Goal: Information Seeking & Learning: Learn about a topic

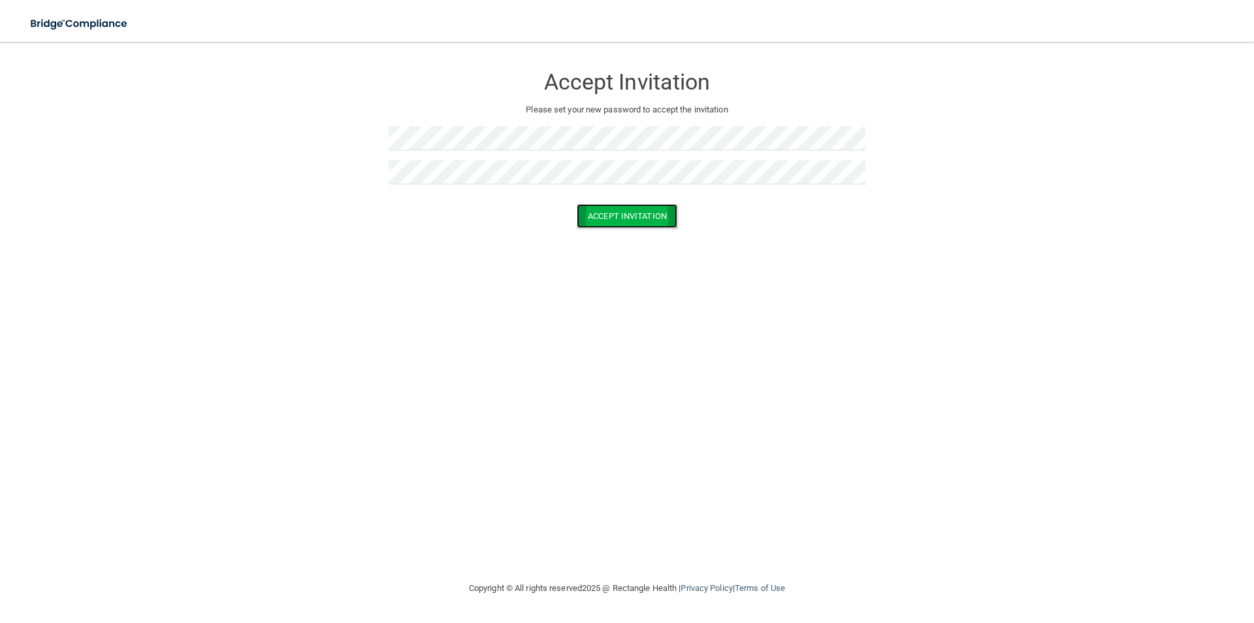
click at [626, 210] on button "Accept Invitation" at bounding box center [627, 216] width 101 height 24
click at [623, 231] on button "Accept Invitation" at bounding box center [627, 235] width 101 height 24
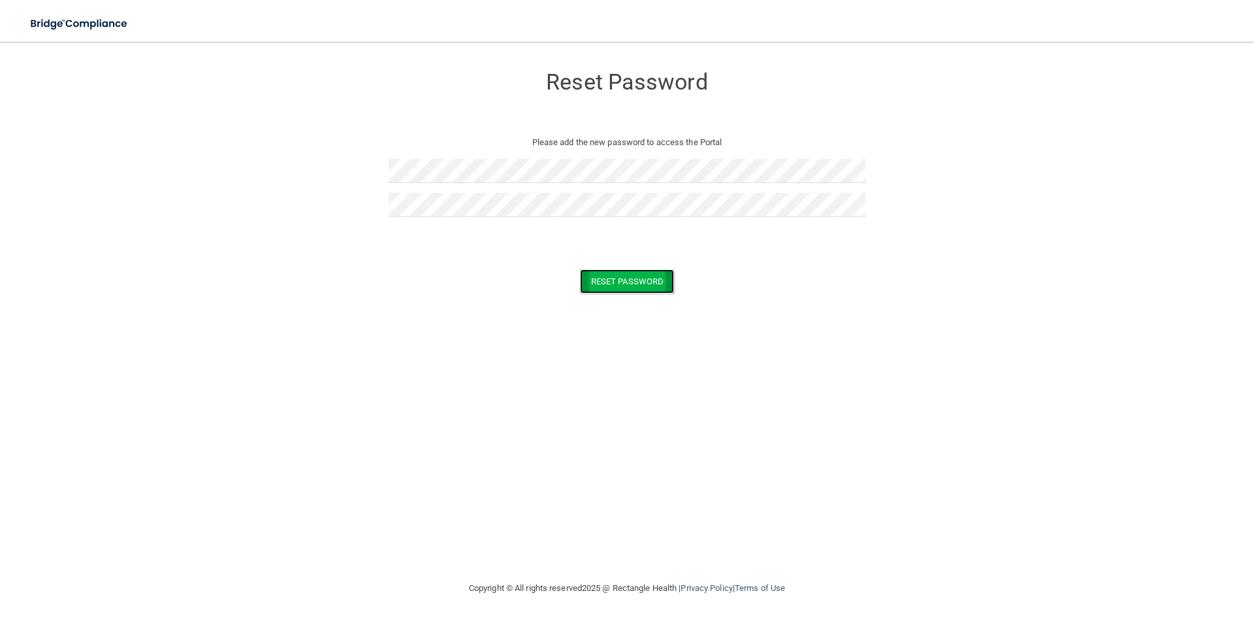
click at [651, 280] on button "Reset Password" at bounding box center [627, 281] width 94 height 24
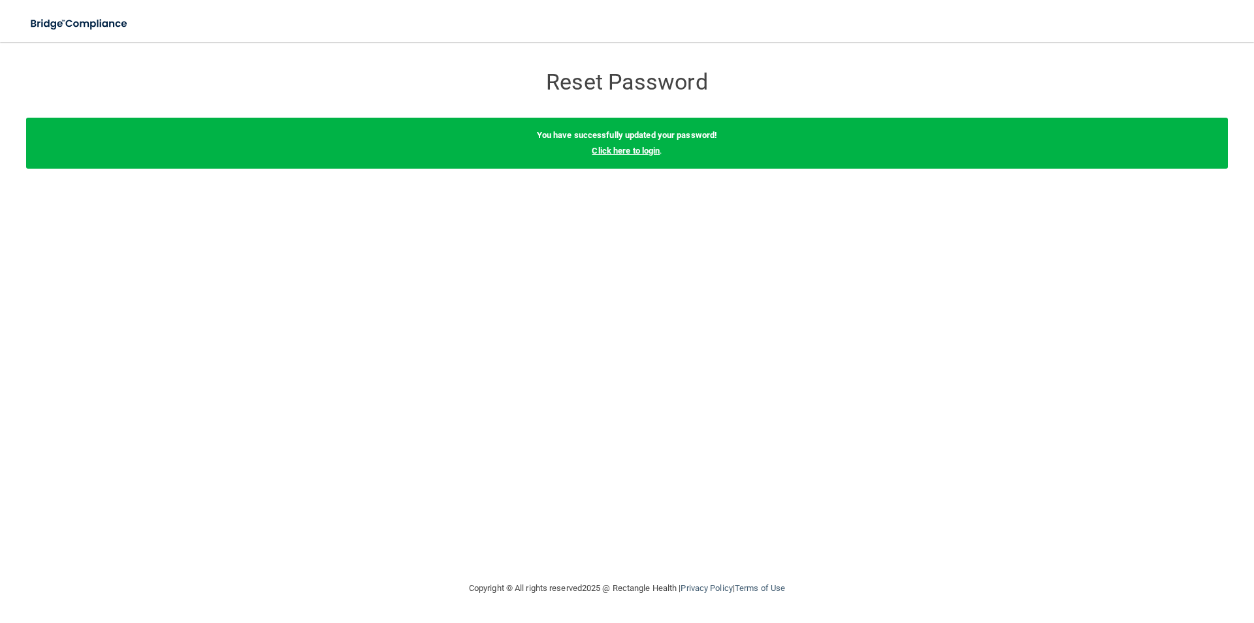
click at [622, 148] on link "Click here to login" at bounding box center [626, 151] width 68 height 10
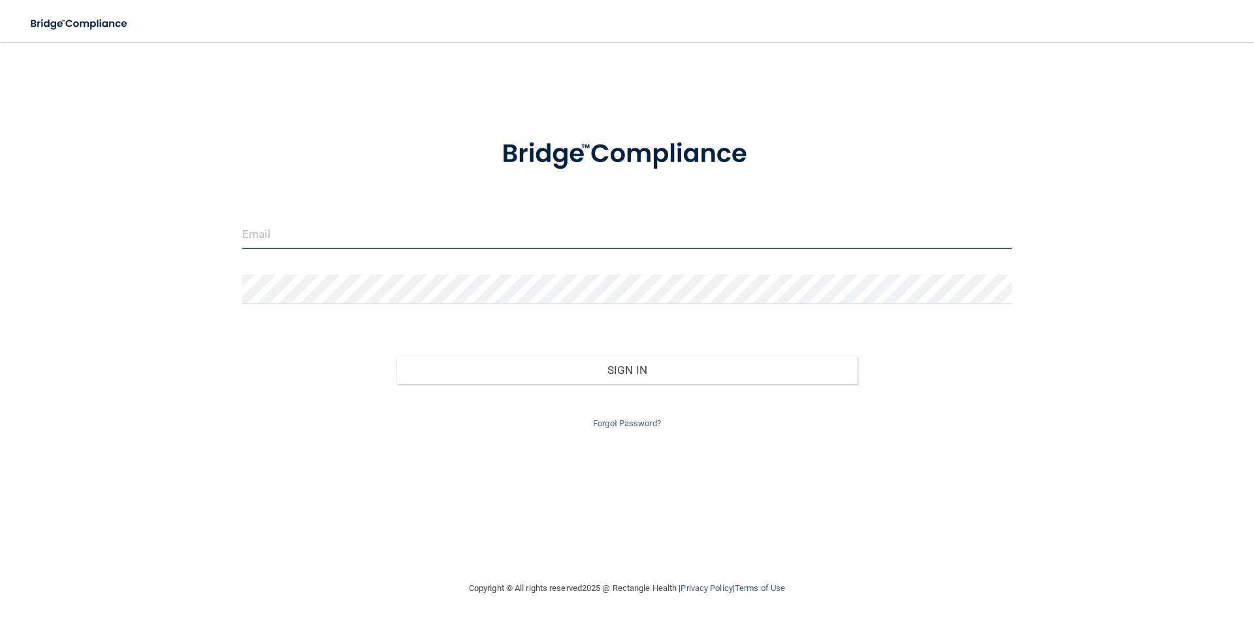
click at [453, 225] on input "email" at bounding box center [627, 234] width 770 height 29
type input "[EMAIL_ADDRESS][DOMAIN_NAME]"
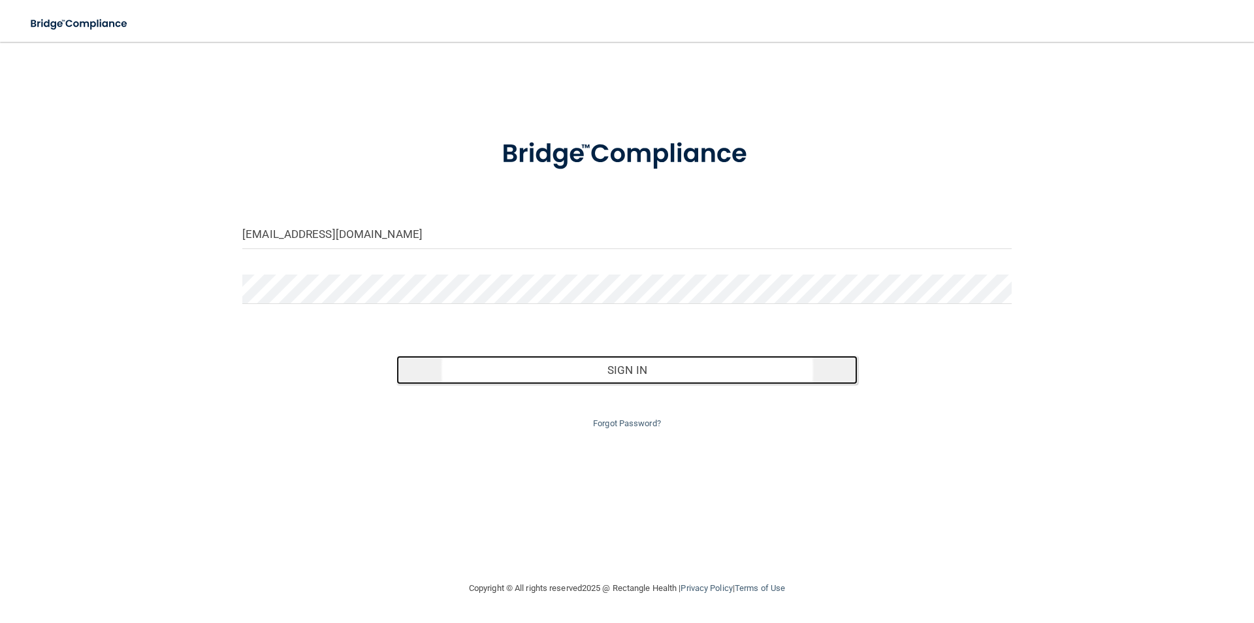
click at [638, 374] on button "Sign In" at bounding box center [628, 369] width 462 height 29
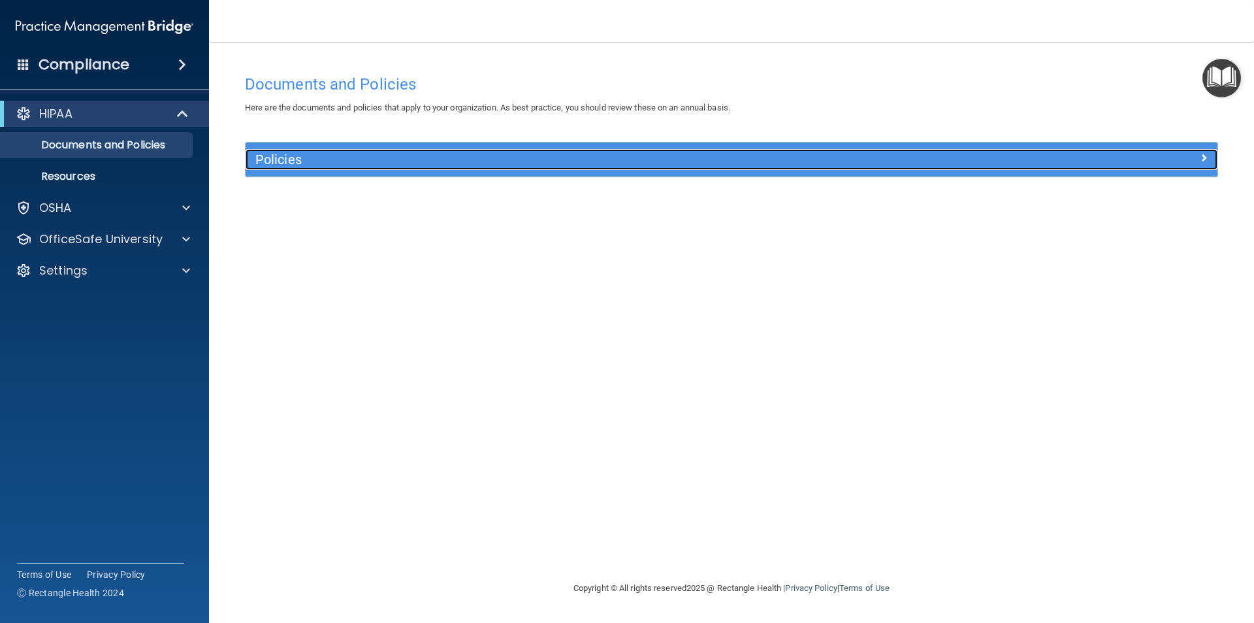
click at [831, 167] on div "Policies" at bounding box center [610, 159] width 729 height 21
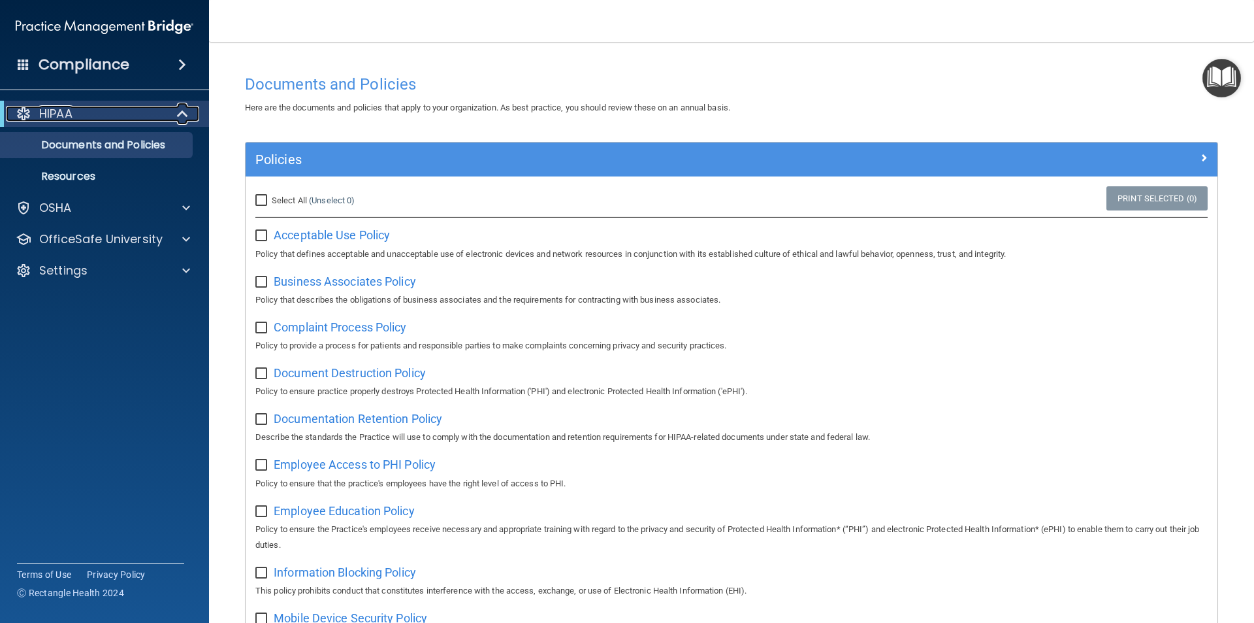
click at [103, 109] on div "HIPAA" at bounding box center [86, 114] width 161 height 16
click at [260, 195] on input "Select All (Unselect 0) Unselect All" at bounding box center [262, 200] width 15 height 10
checkbox input "true"
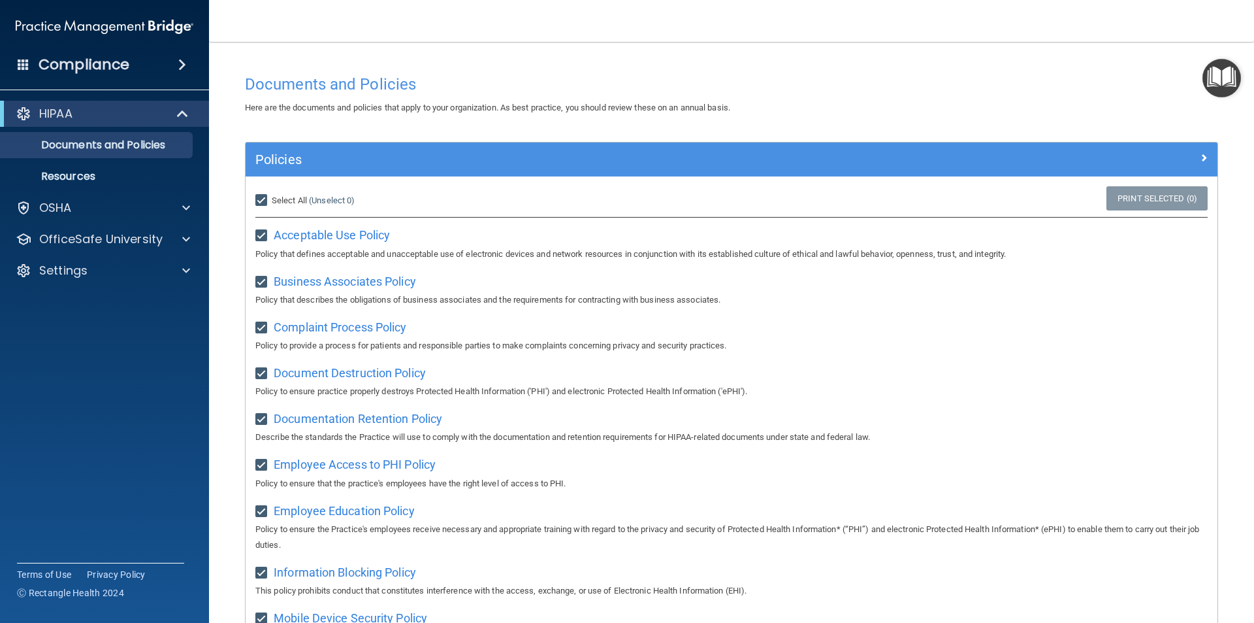
checkbox input "true"
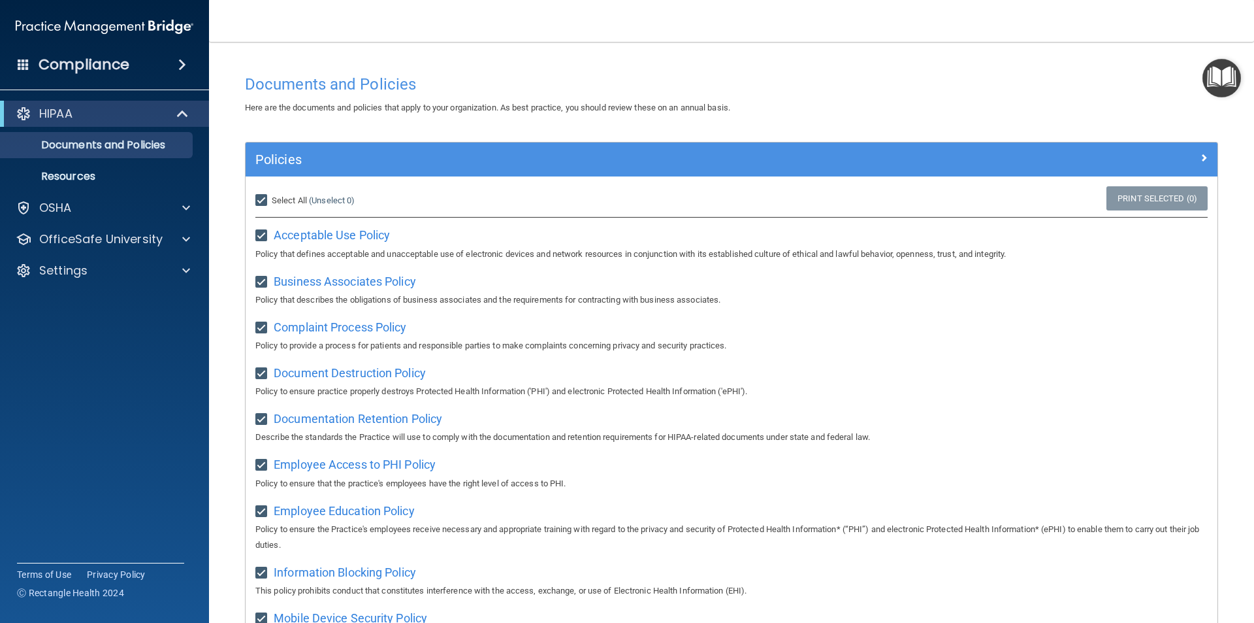
checkbox input "true"
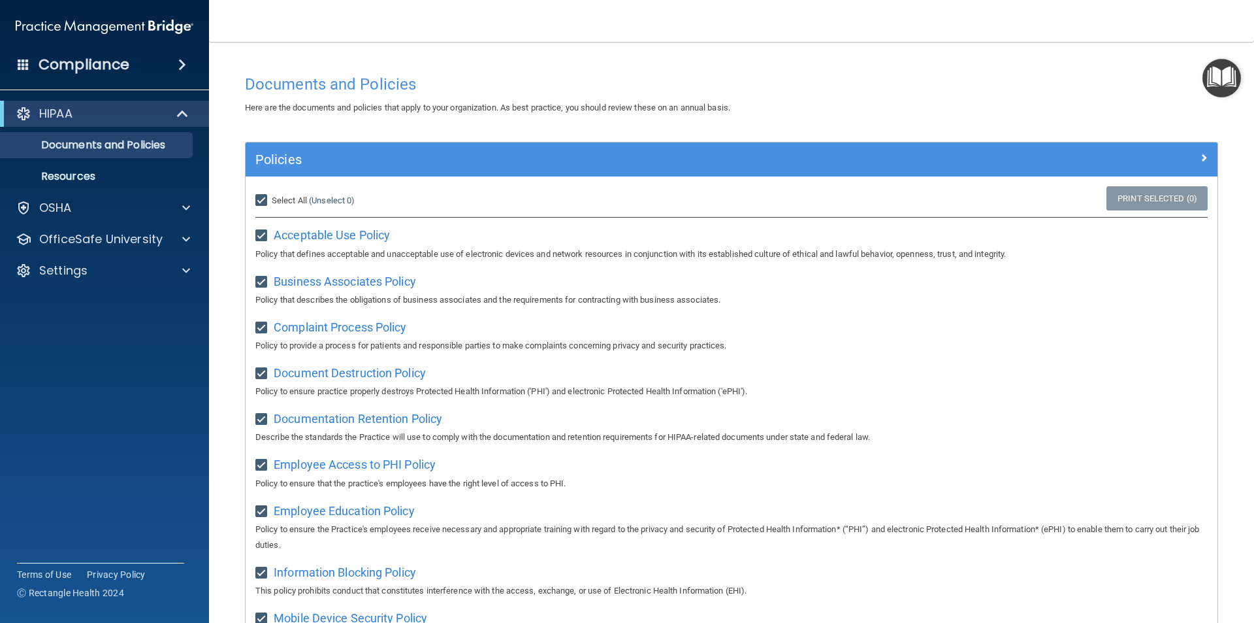
checkbox input "true"
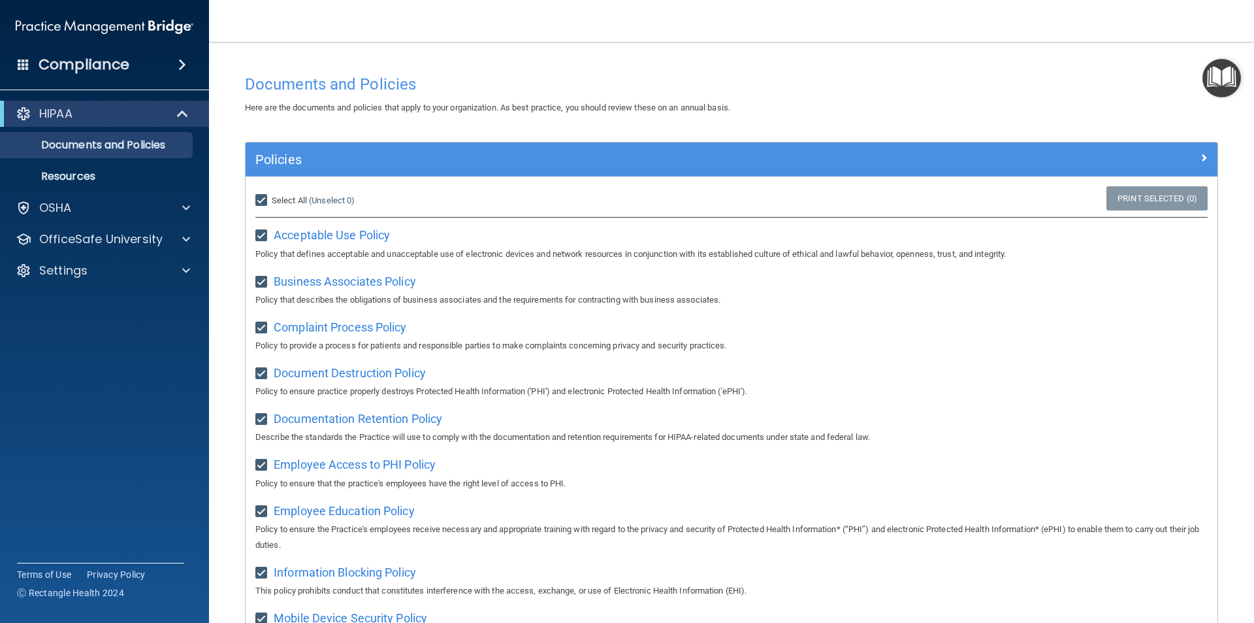
checkbox input "true"
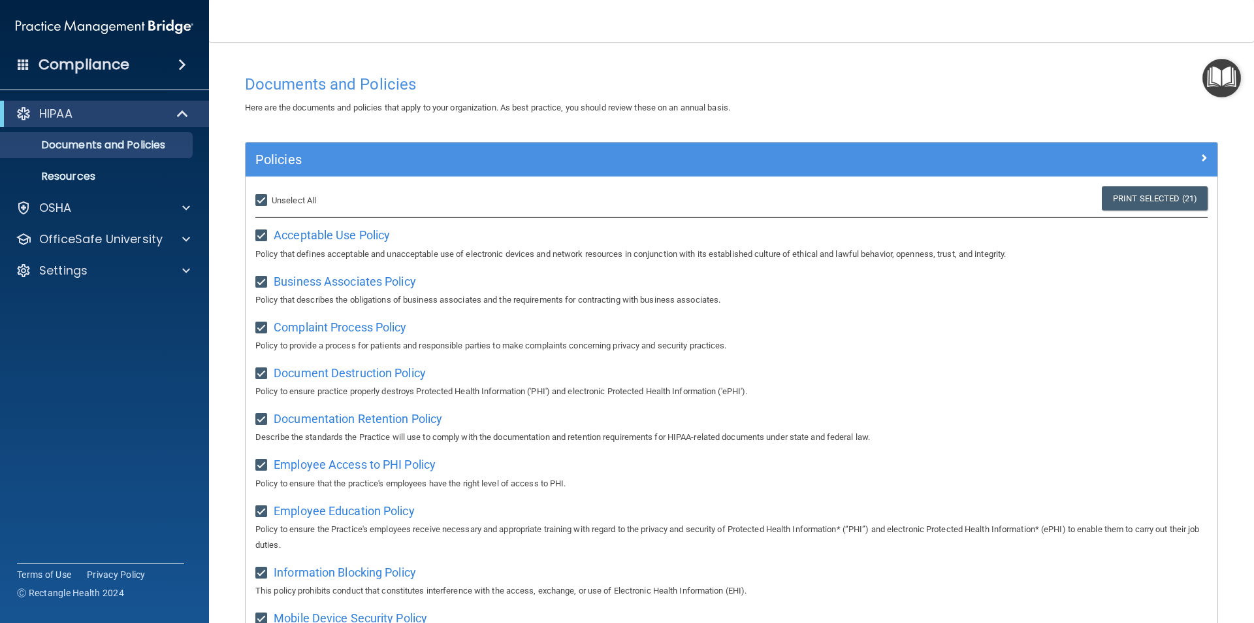
click at [265, 199] on input "Select All (Unselect 21) Unselect All" at bounding box center [262, 200] width 15 height 10
checkbox input "false"
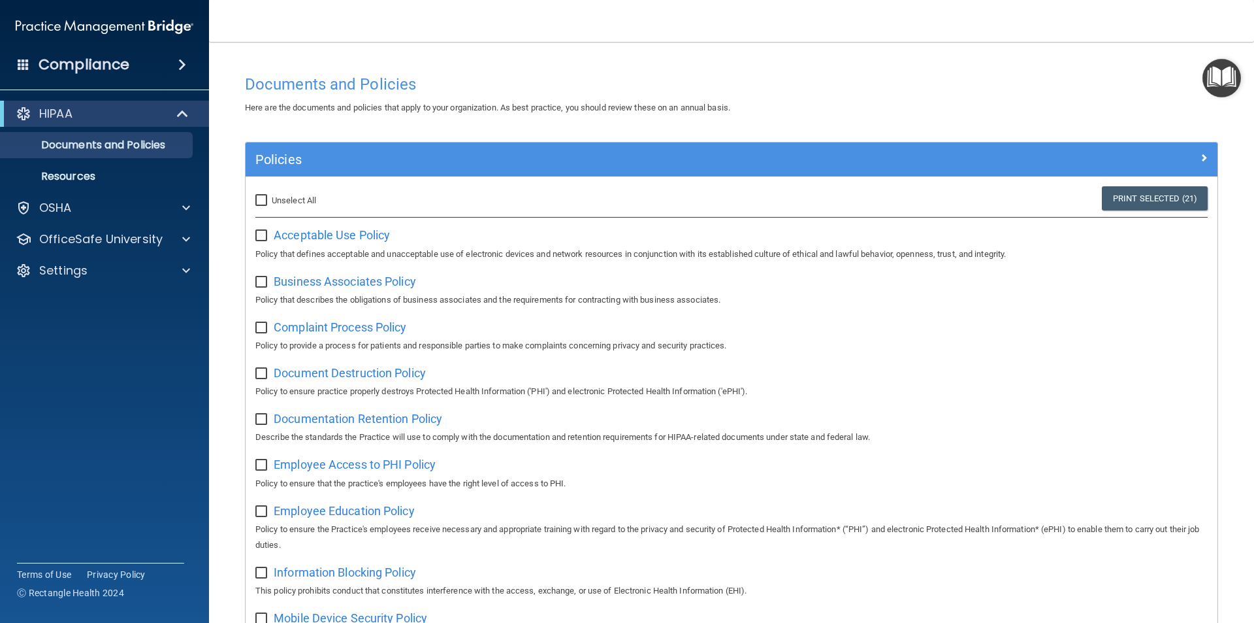
checkbox input "false"
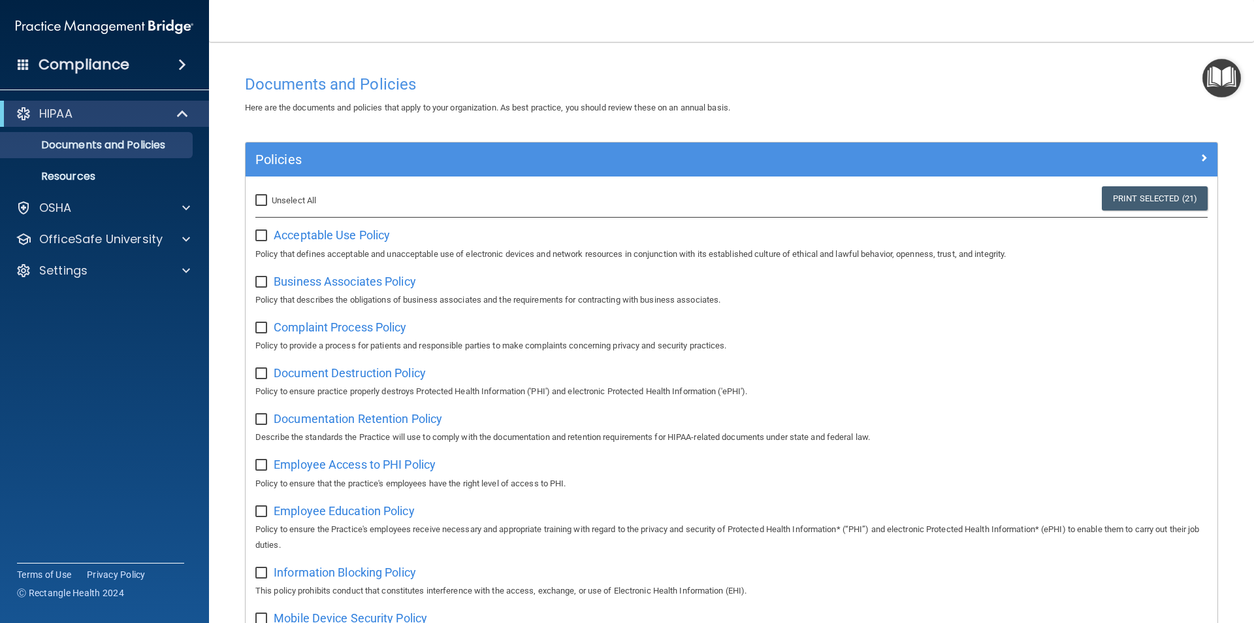
checkbox input "false"
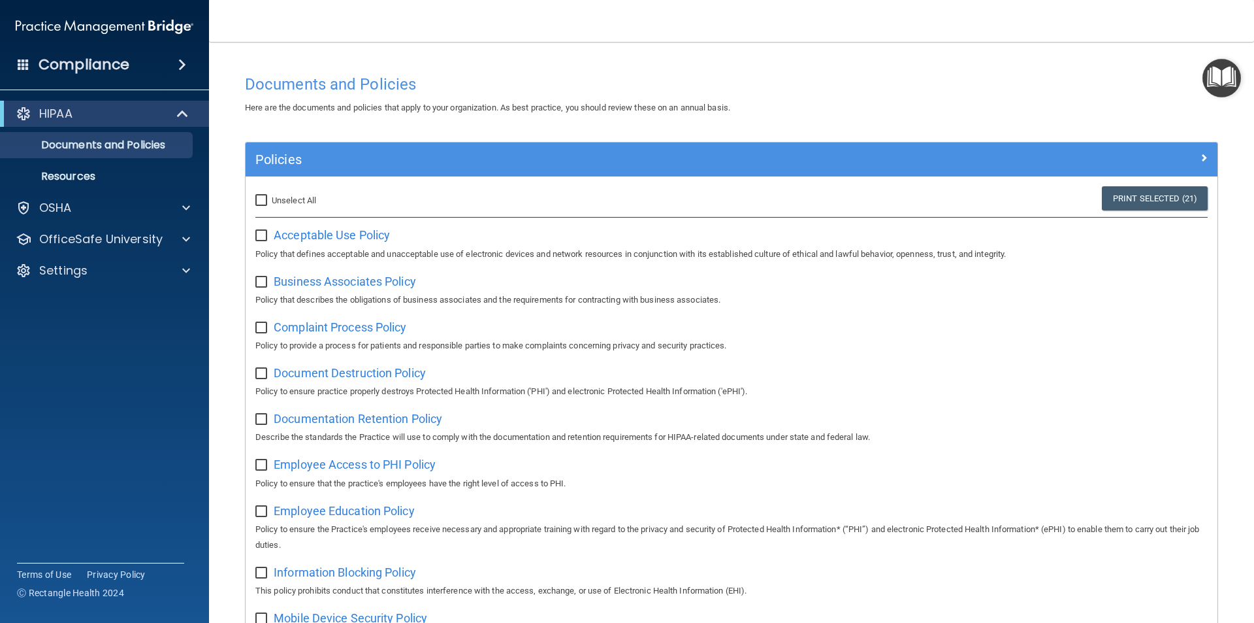
checkbox input "false"
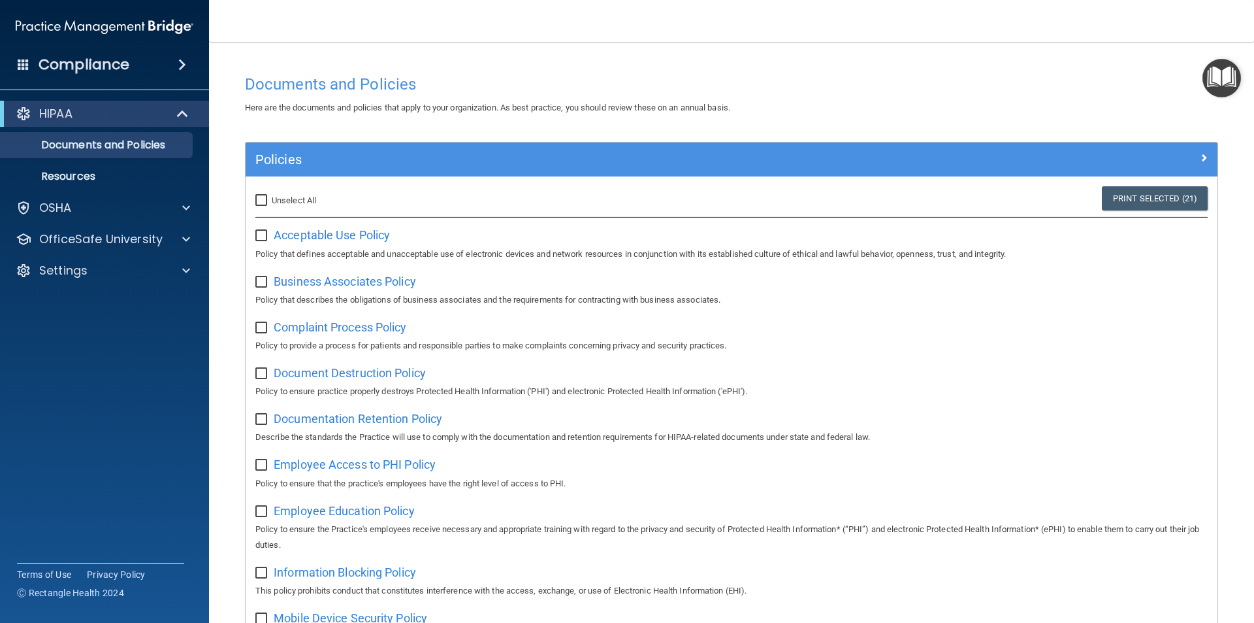
checkbox input "false"
click at [319, 233] on span "Acceptable Use Policy" at bounding box center [332, 235] width 116 height 14
click at [259, 235] on input "checkbox" at bounding box center [262, 236] width 15 height 10
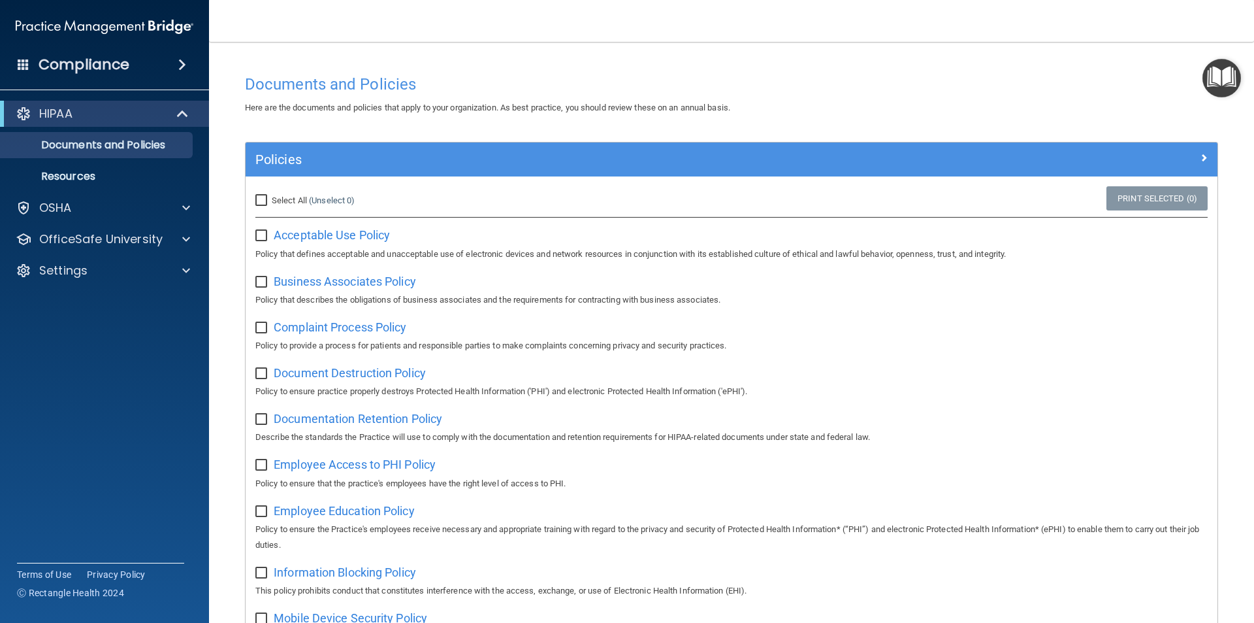
checkbox input "true"
click at [259, 283] on input "checkbox" at bounding box center [262, 282] width 15 height 10
checkbox input "true"
click at [329, 285] on span "Business Associates Policy" at bounding box center [345, 281] width 142 height 14
click at [263, 238] on input "checkbox" at bounding box center [262, 236] width 15 height 10
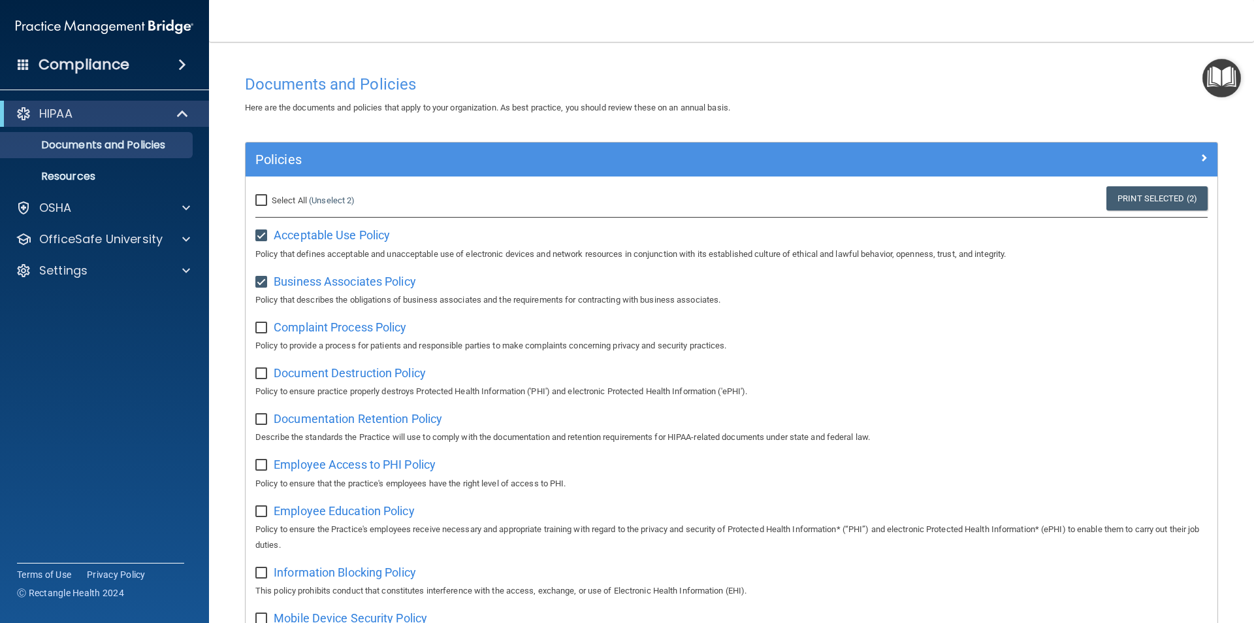
checkbox input "false"
click at [267, 284] on input "checkbox" at bounding box center [262, 282] width 15 height 10
checkbox input "false"
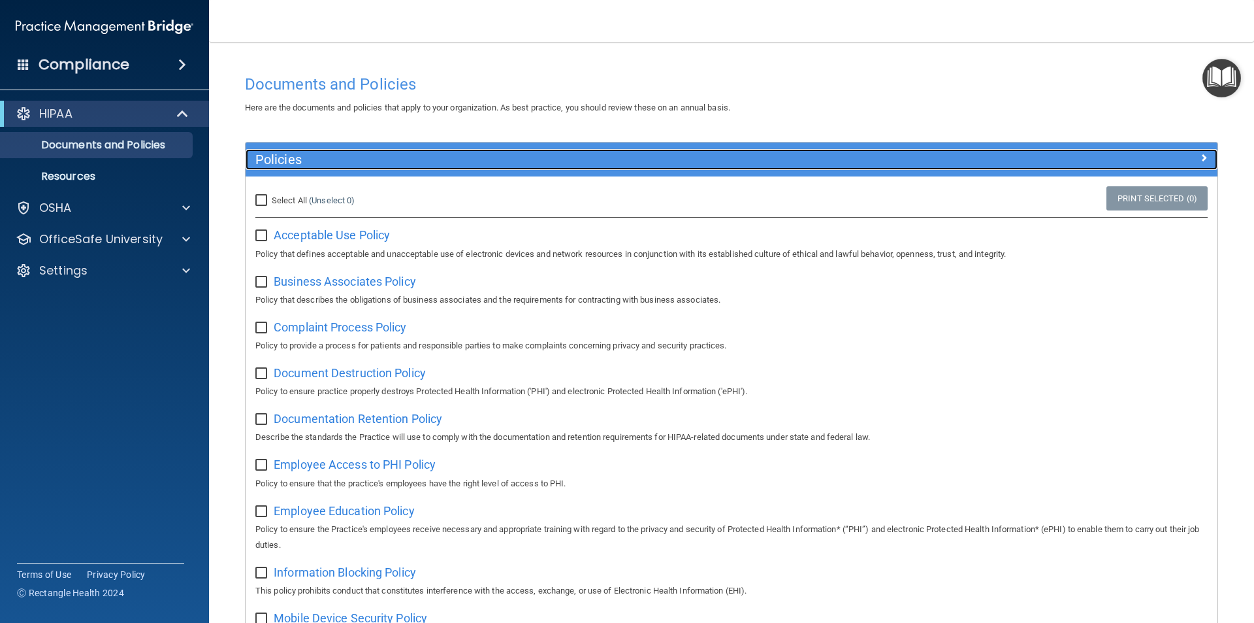
click at [1200, 157] on span at bounding box center [1204, 158] width 8 height 16
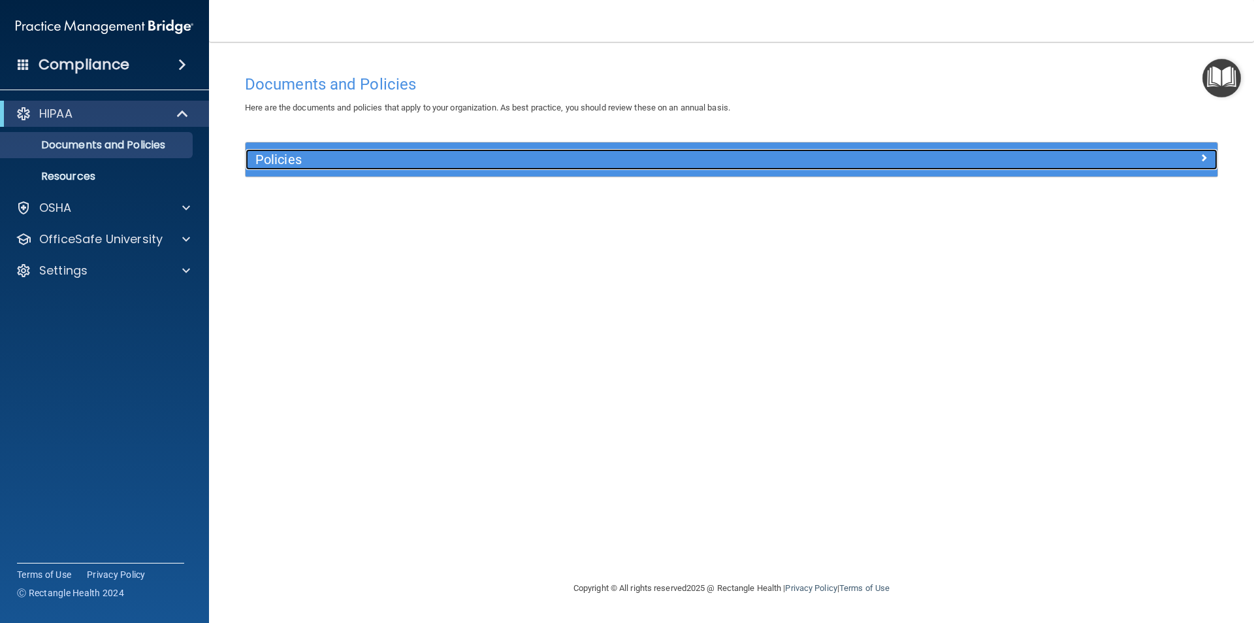
click at [1193, 157] on div at bounding box center [1096, 157] width 243 height 16
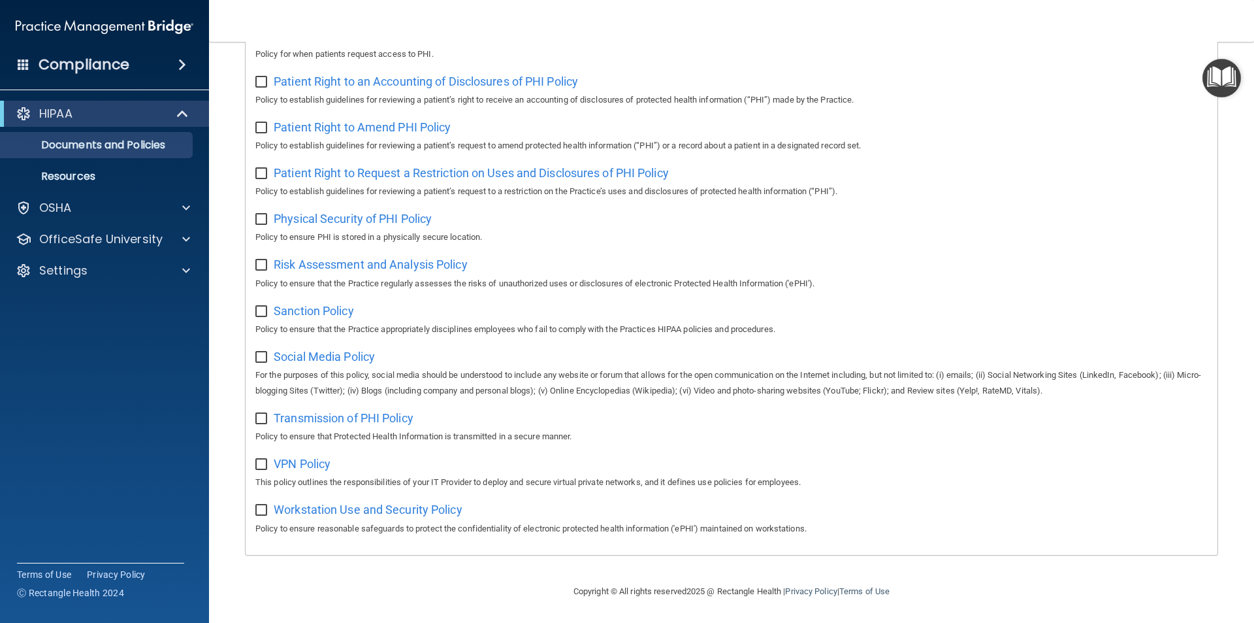
scroll to position [688, 0]
click at [93, 142] on p "Documents and Policies" at bounding box center [97, 145] width 178 height 13
click at [82, 174] on p "Resources" at bounding box center [97, 176] width 178 height 13
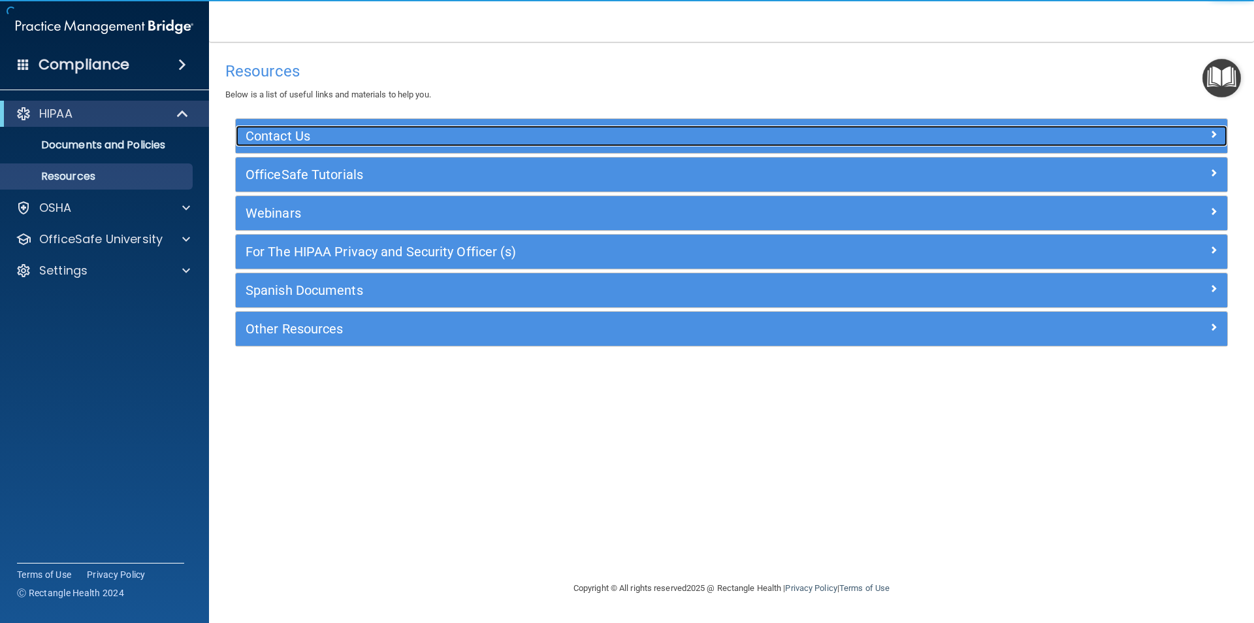
click at [316, 129] on h5 "Contact Us" at bounding box center [608, 136] width 725 height 14
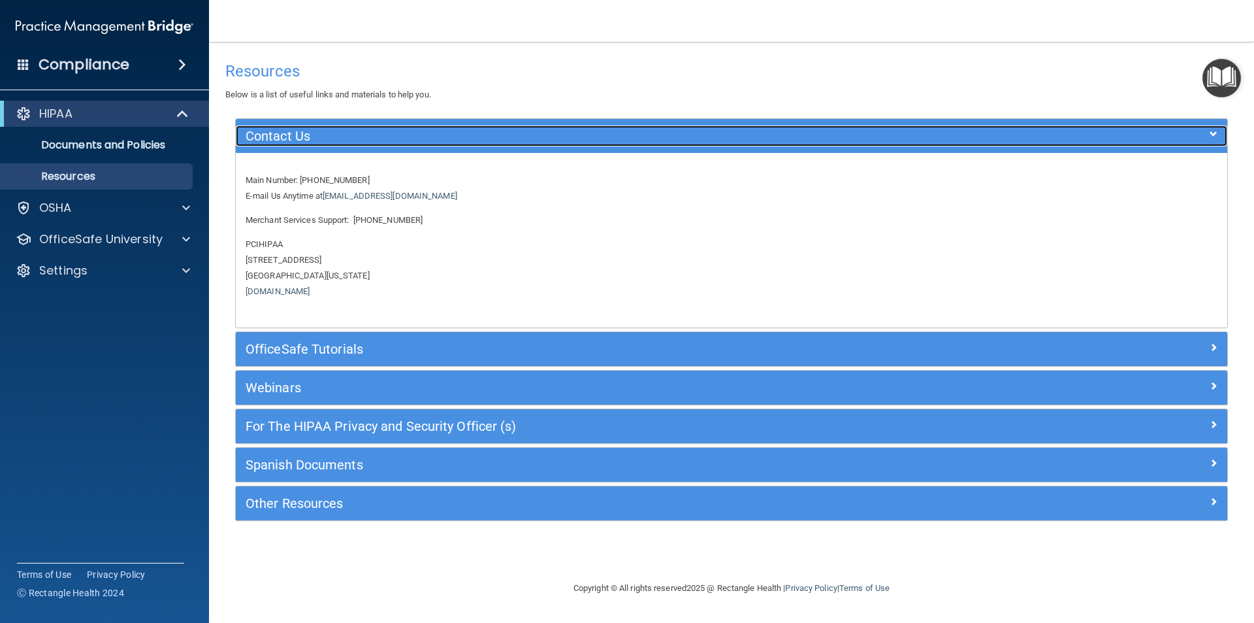
click at [316, 129] on h5 "Contact Us" at bounding box center [608, 136] width 725 height 14
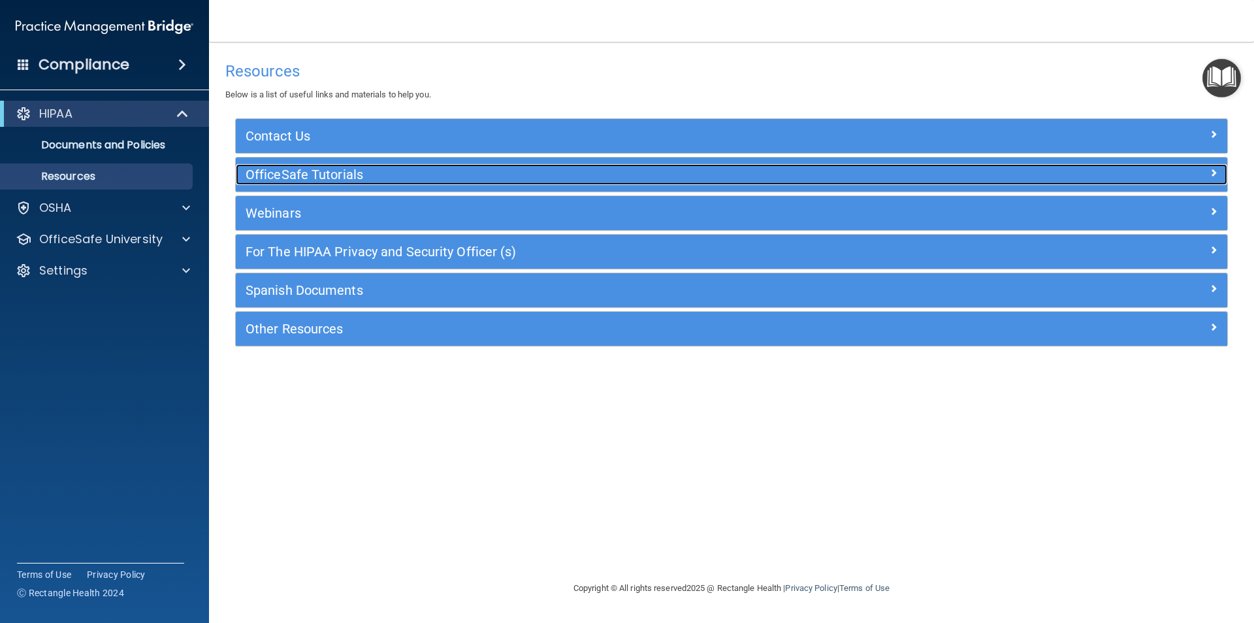
click at [296, 176] on h5 "OfficeSafe Tutorials" at bounding box center [608, 174] width 725 height 14
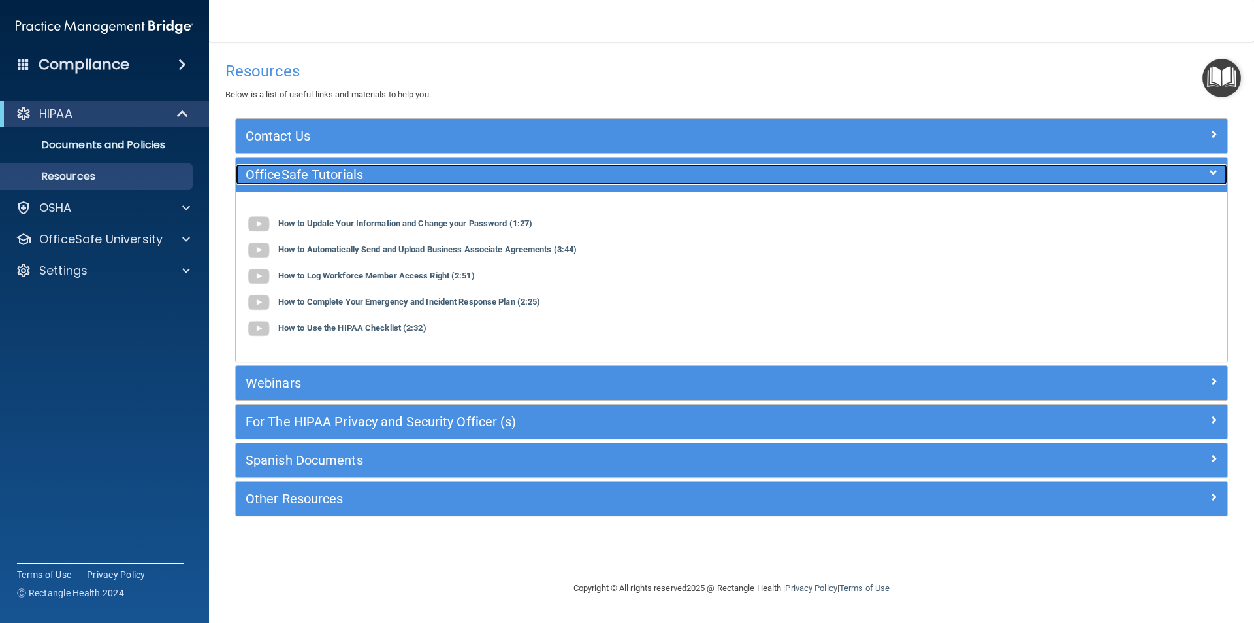
click at [296, 176] on h5 "OfficeSafe Tutorials" at bounding box center [608, 174] width 725 height 14
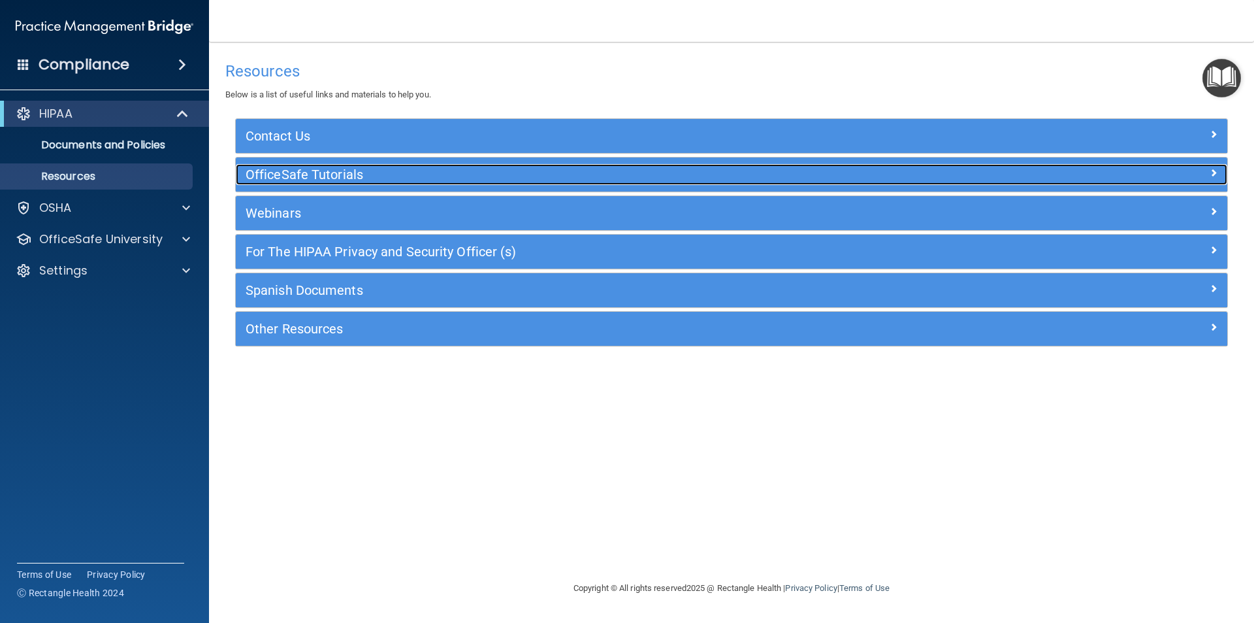
click at [280, 174] on h5 "OfficeSafe Tutorials" at bounding box center [608, 174] width 725 height 14
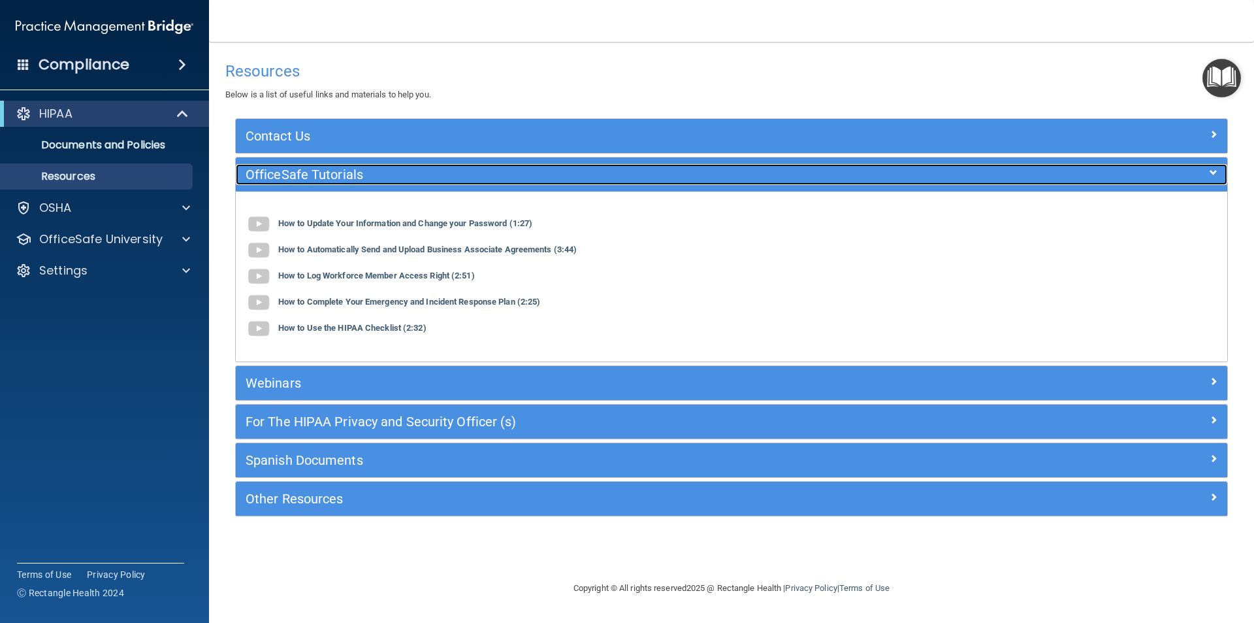
click at [278, 174] on h5 "OfficeSafe Tutorials" at bounding box center [608, 174] width 725 height 14
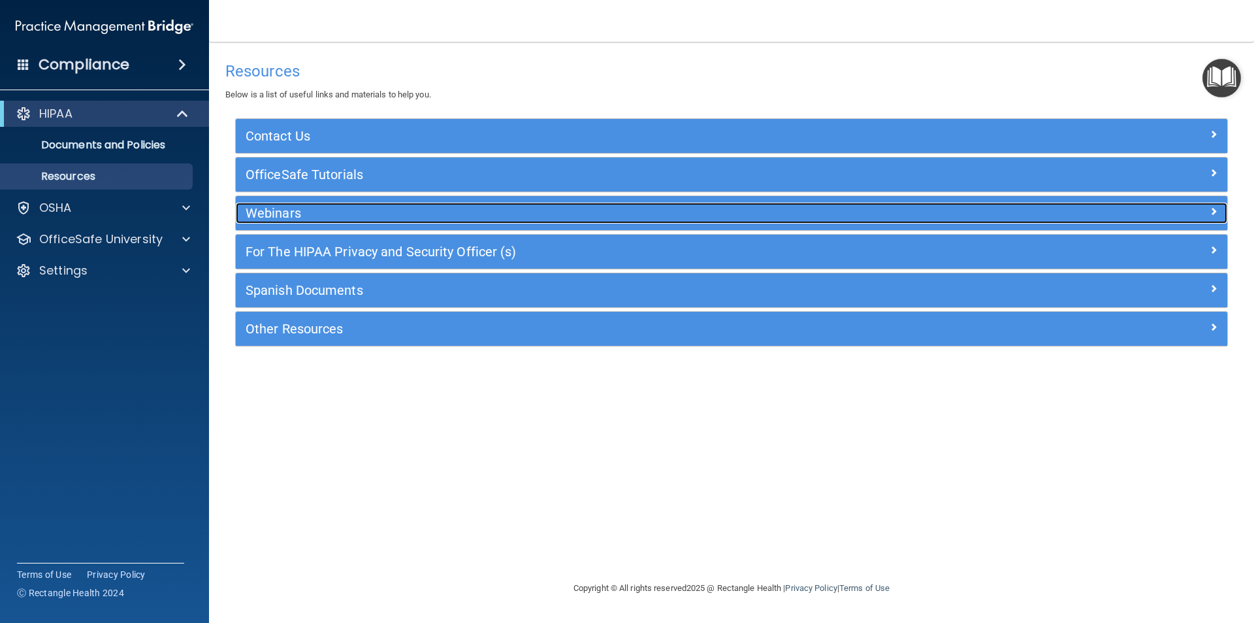
click at [284, 218] on h5 "Webinars" at bounding box center [608, 213] width 725 height 14
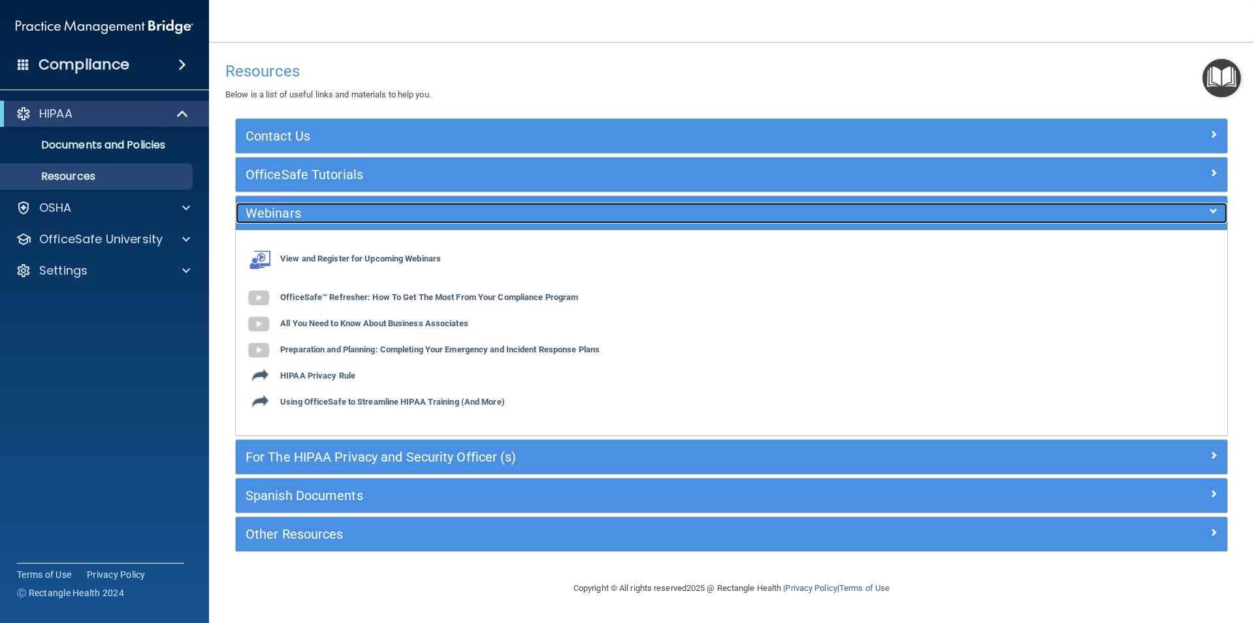
click at [284, 218] on h5 "Webinars" at bounding box center [608, 213] width 725 height 14
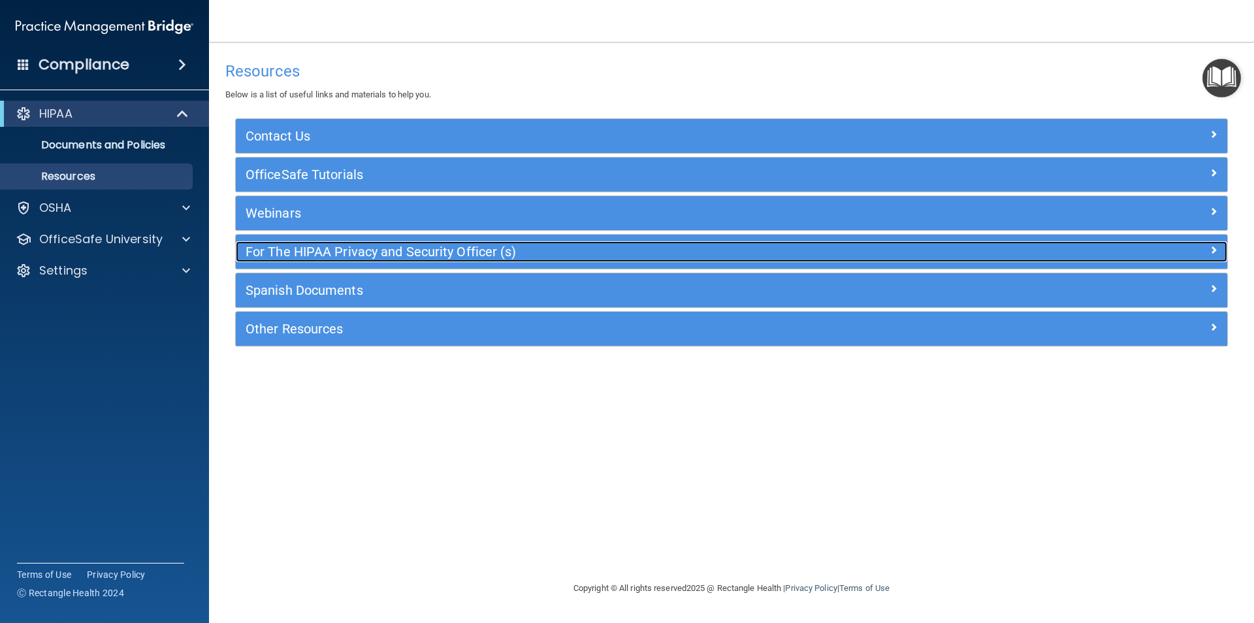
click at [285, 252] on h5 "For The HIPAA Privacy and Security Officer (s)" at bounding box center [608, 251] width 725 height 14
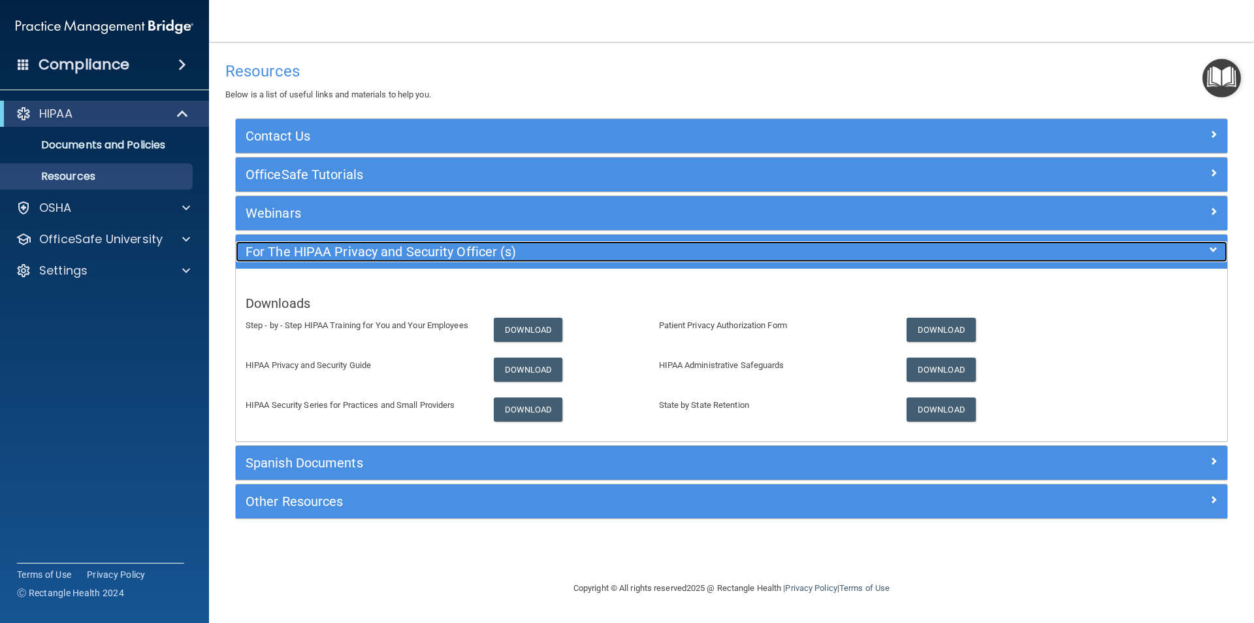
click at [286, 252] on h5 "For The HIPAA Privacy and Security Officer (s)" at bounding box center [608, 251] width 725 height 14
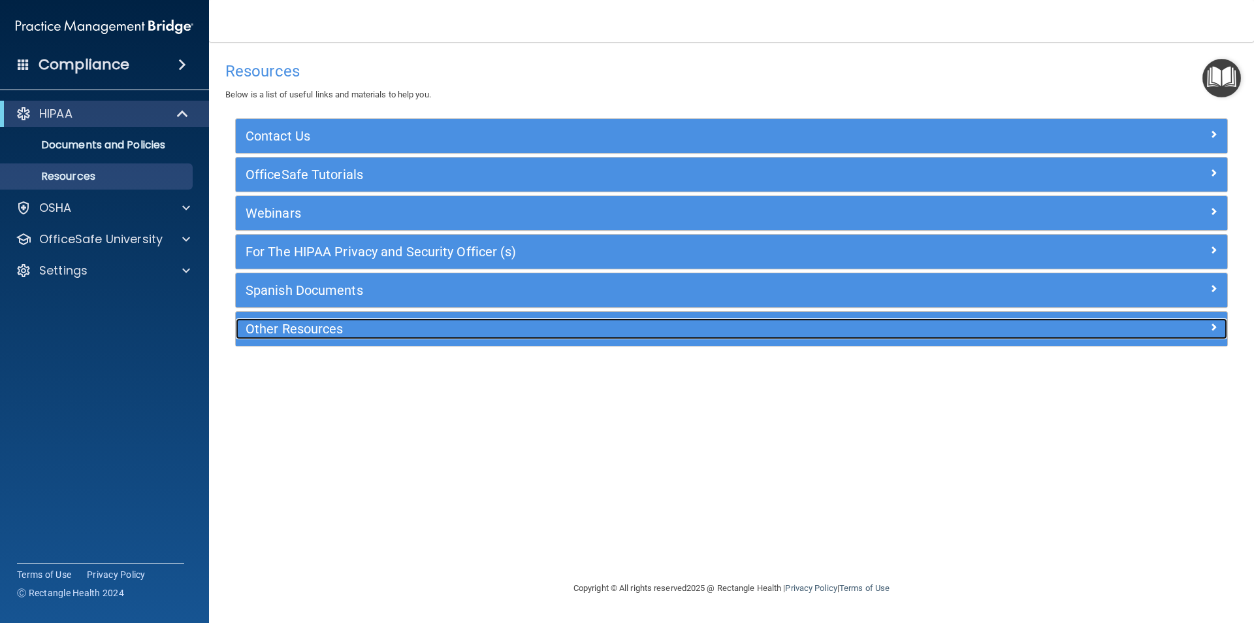
click at [288, 336] on h5 "Other Resources" at bounding box center [608, 328] width 725 height 14
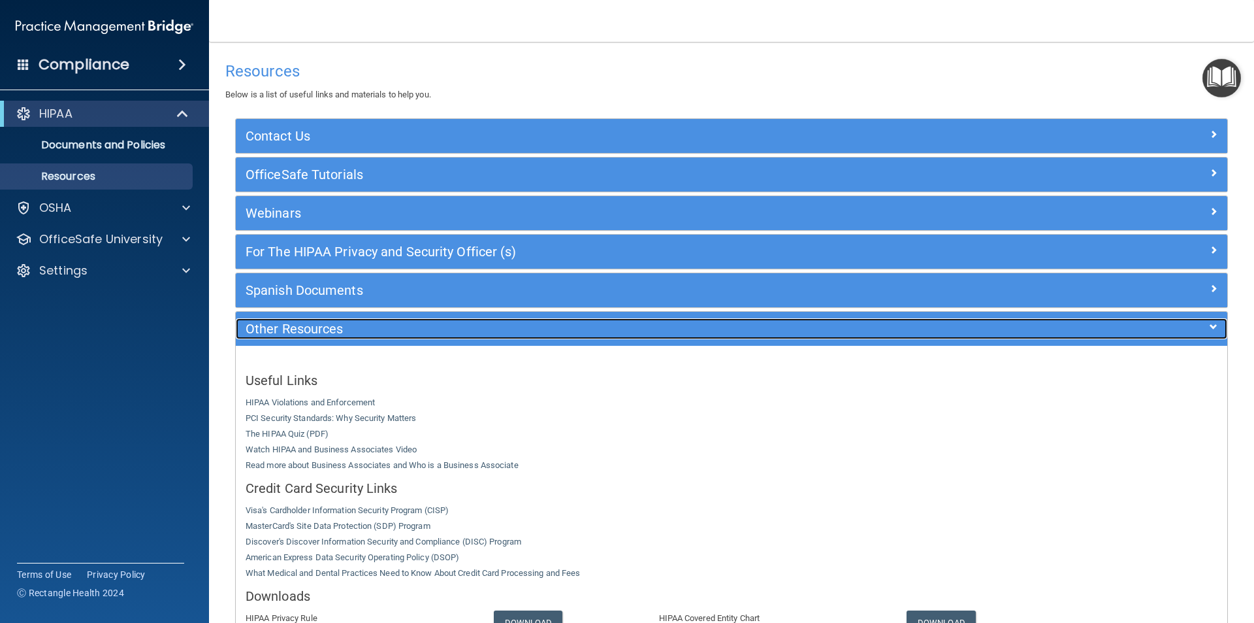
click at [288, 336] on h5 "Other Resources" at bounding box center [608, 328] width 725 height 14
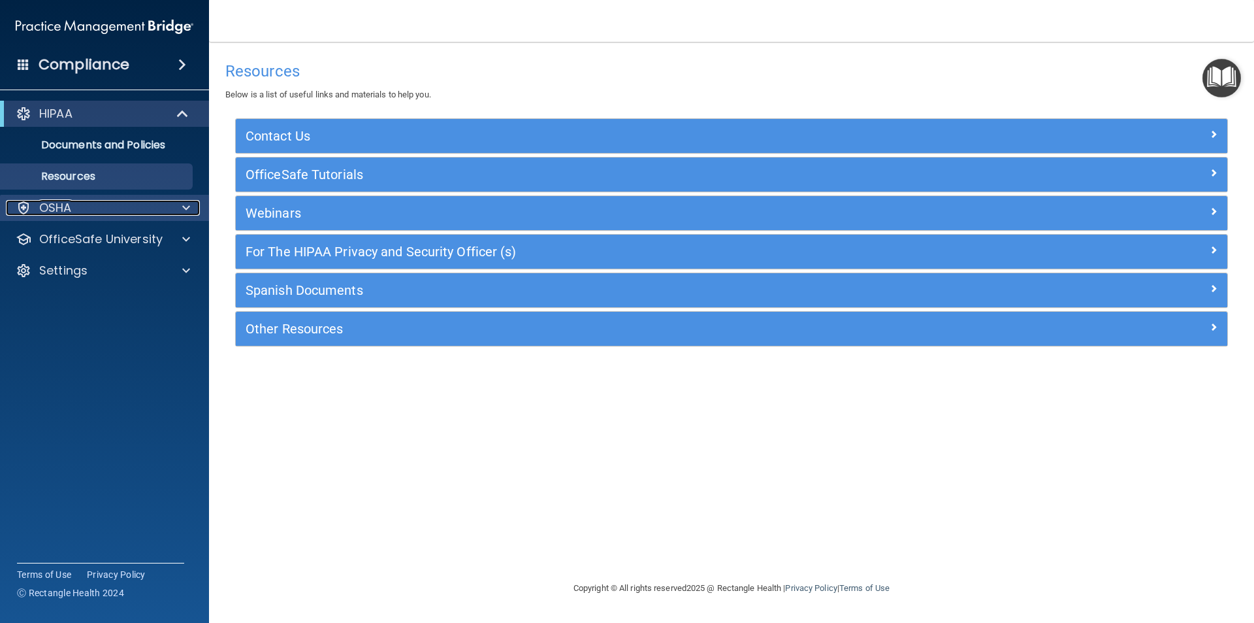
click at [65, 207] on p "OSHA" at bounding box center [55, 208] width 33 height 16
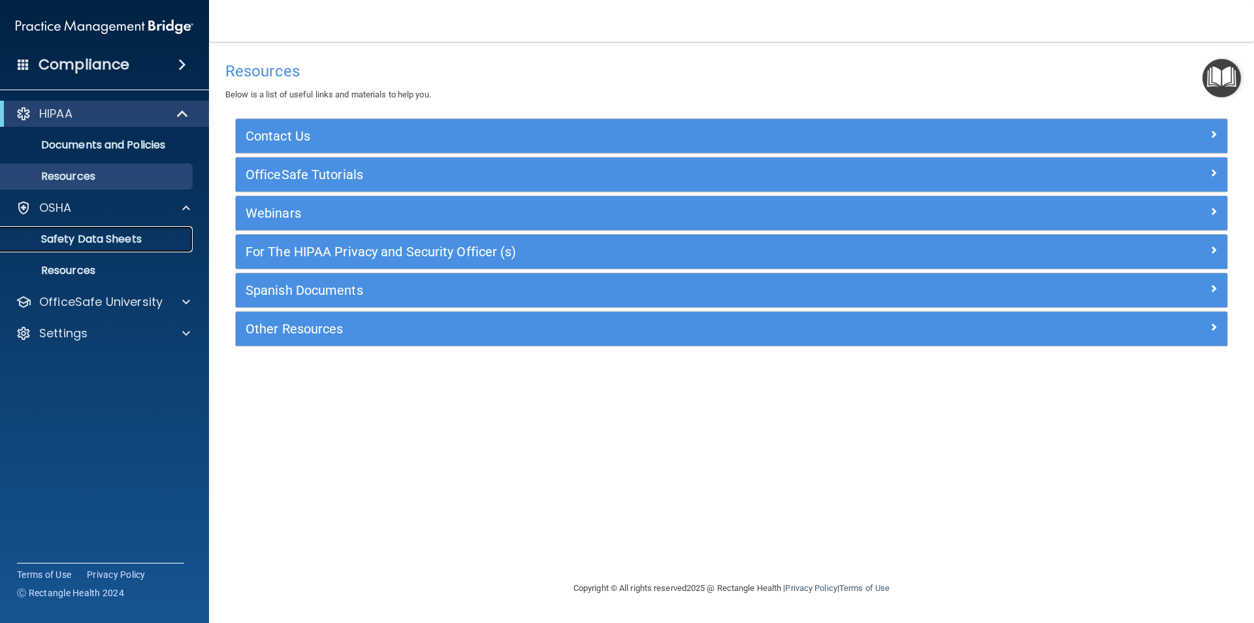
click at [90, 234] on p "Safety Data Sheets" at bounding box center [97, 239] width 178 height 13
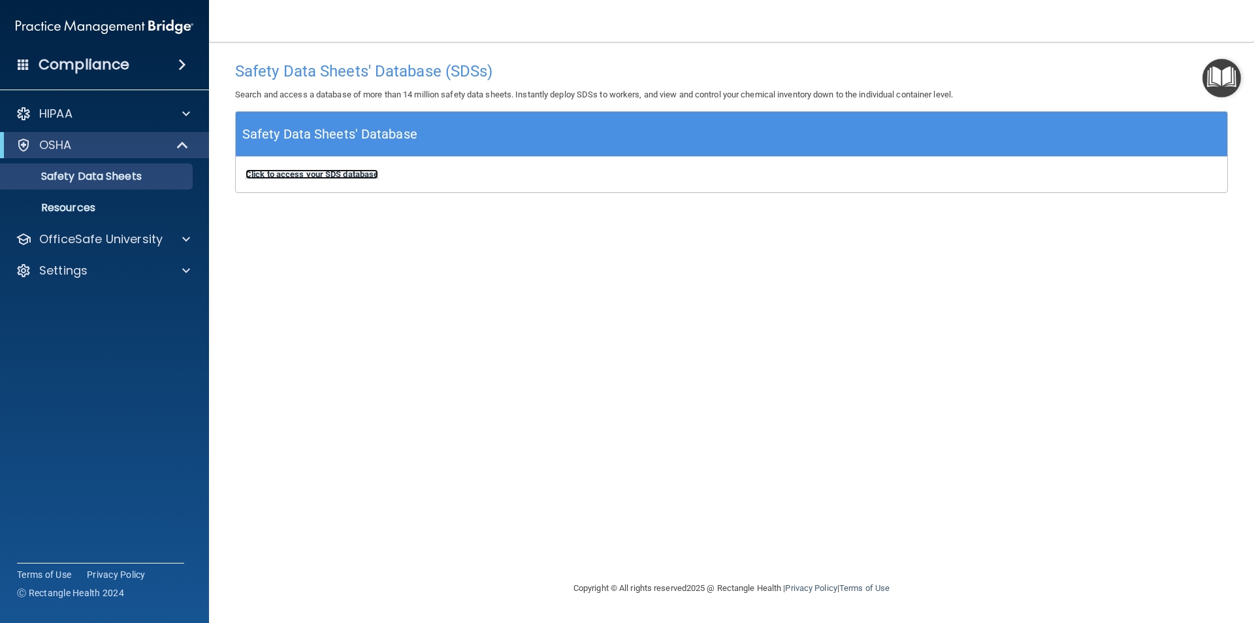
click at [318, 174] on b "Click to access your SDS database" at bounding box center [312, 174] width 133 height 10
click at [75, 210] on p "Resources" at bounding box center [97, 207] width 178 height 13
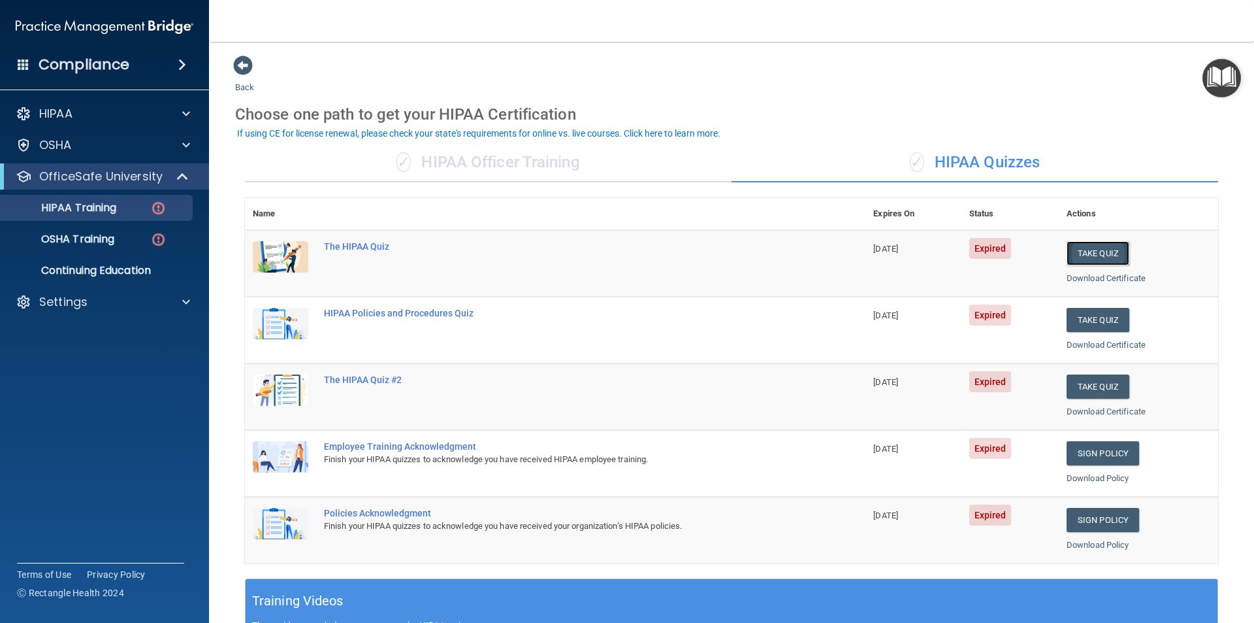
click at [1087, 253] on button "Take Quiz" at bounding box center [1098, 253] width 63 height 24
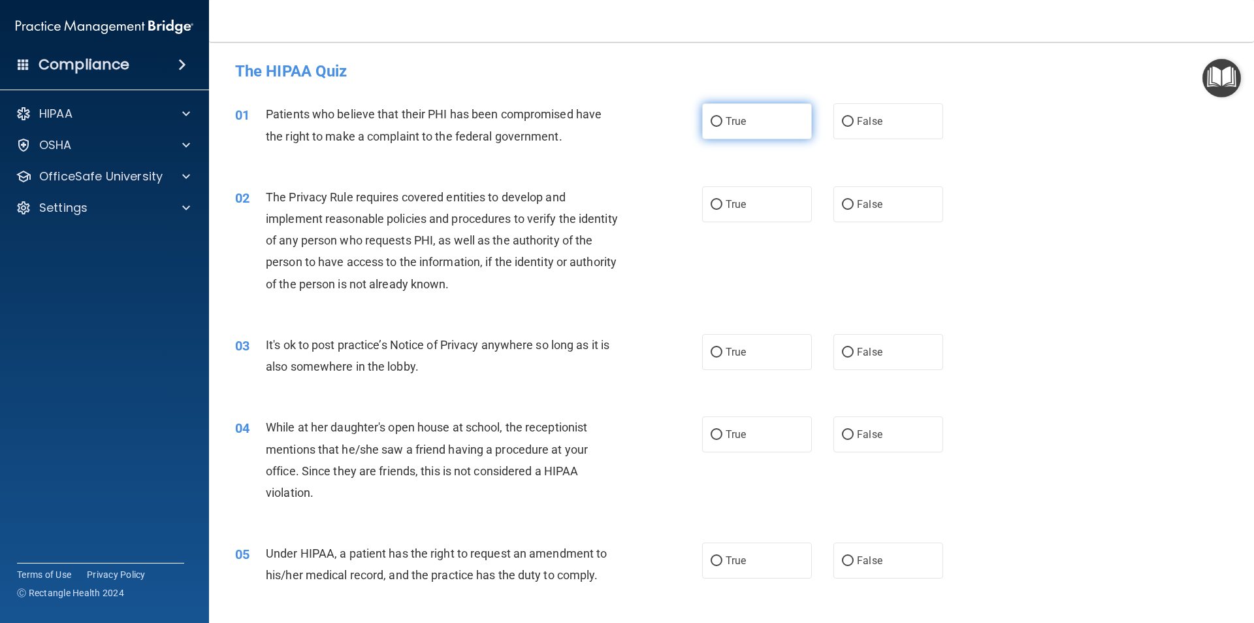
click at [712, 120] on input "True" at bounding box center [717, 122] width 12 height 10
radio input "true"
click at [712, 208] on input "True" at bounding box center [717, 205] width 12 height 10
radio input "true"
click at [845, 352] on input "False" at bounding box center [848, 353] width 12 height 10
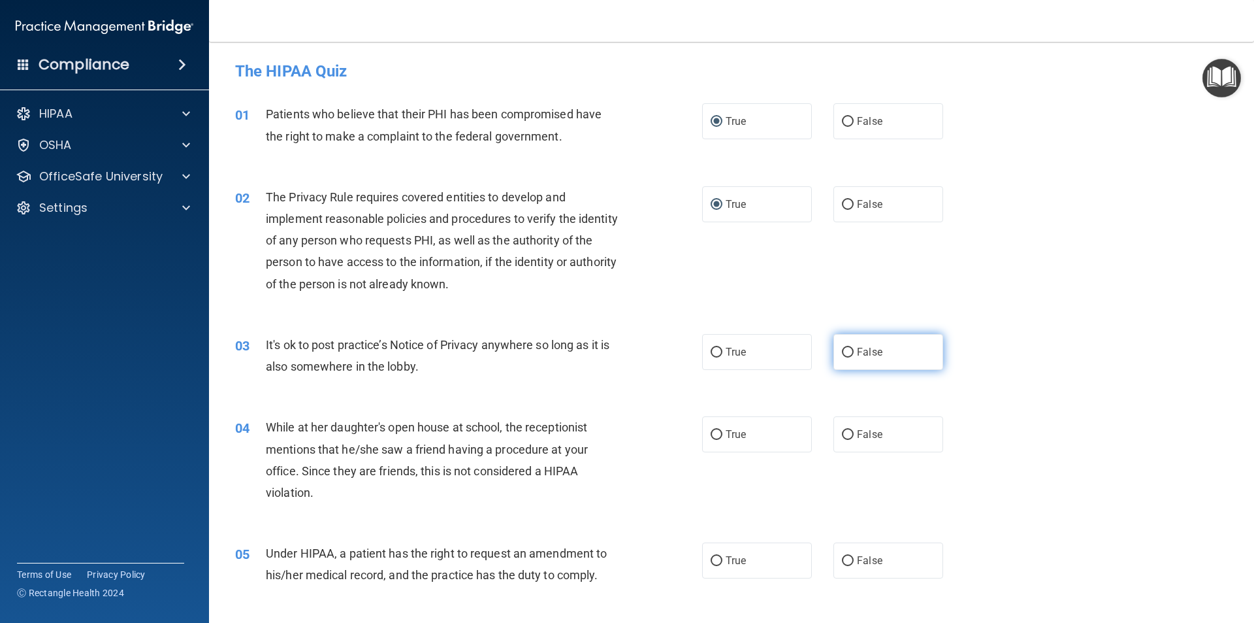
radio input "true"
click at [842, 436] on input "False" at bounding box center [848, 435] width 12 height 10
radio input "true"
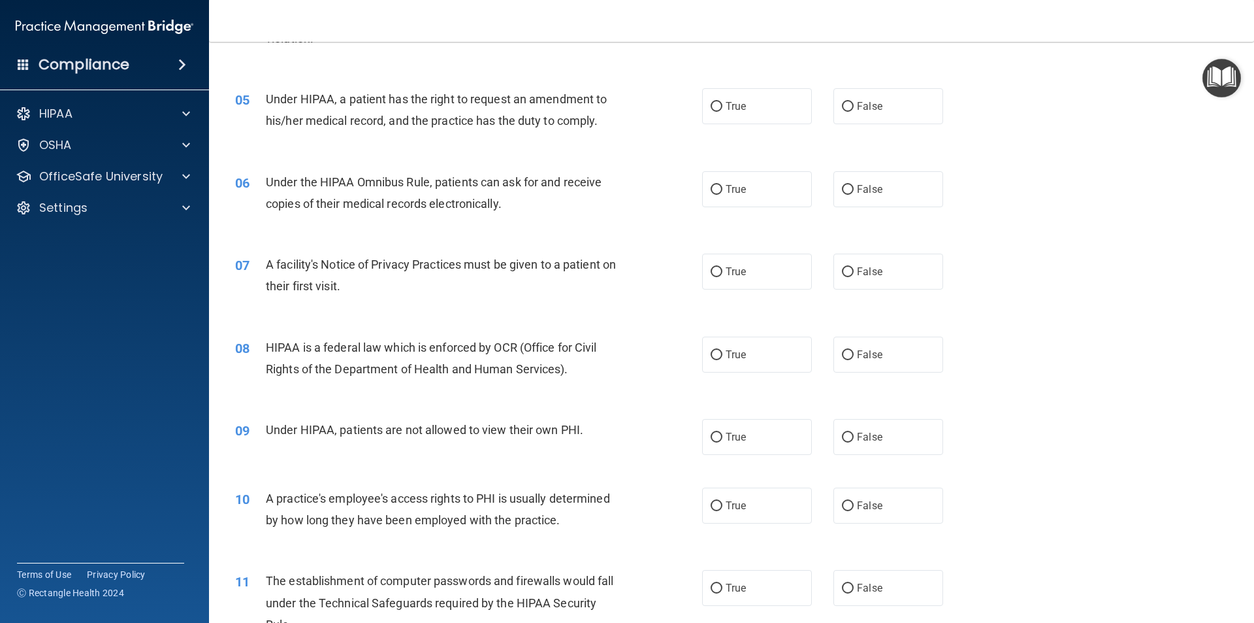
scroll to position [486, 0]
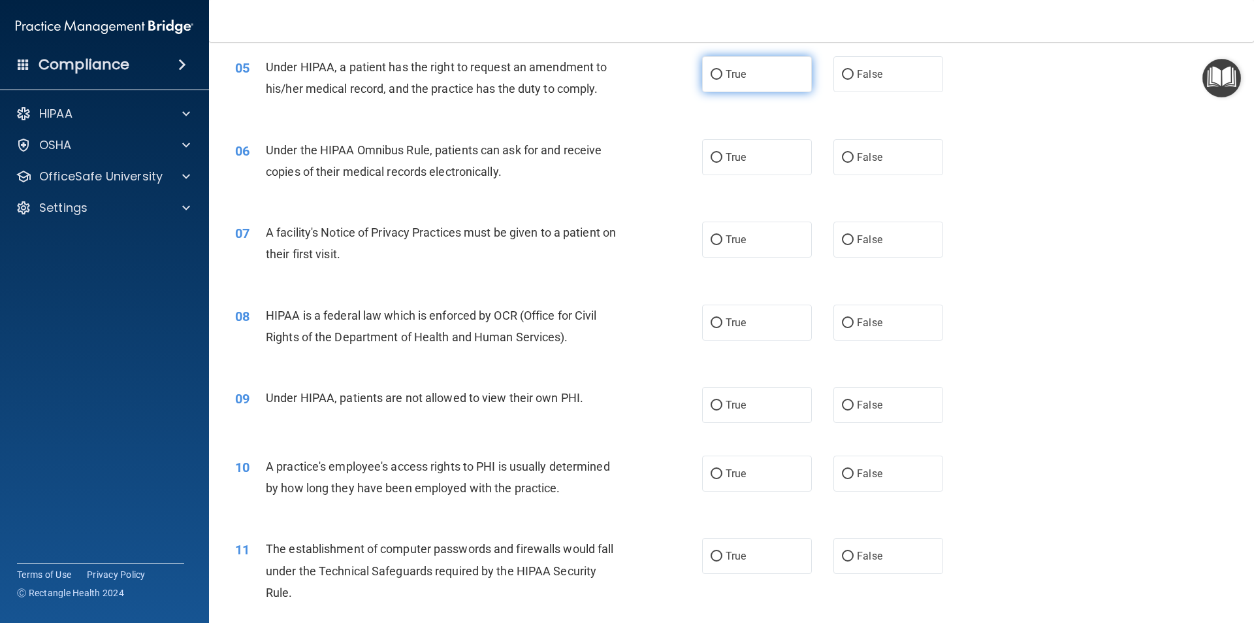
click at [711, 74] on input "True" at bounding box center [717, 75] width 12 height 10
radio input "true"
click at [715, 155] on input "True" at bounding box center [717, 158] width 12 height 10
radio input "true"
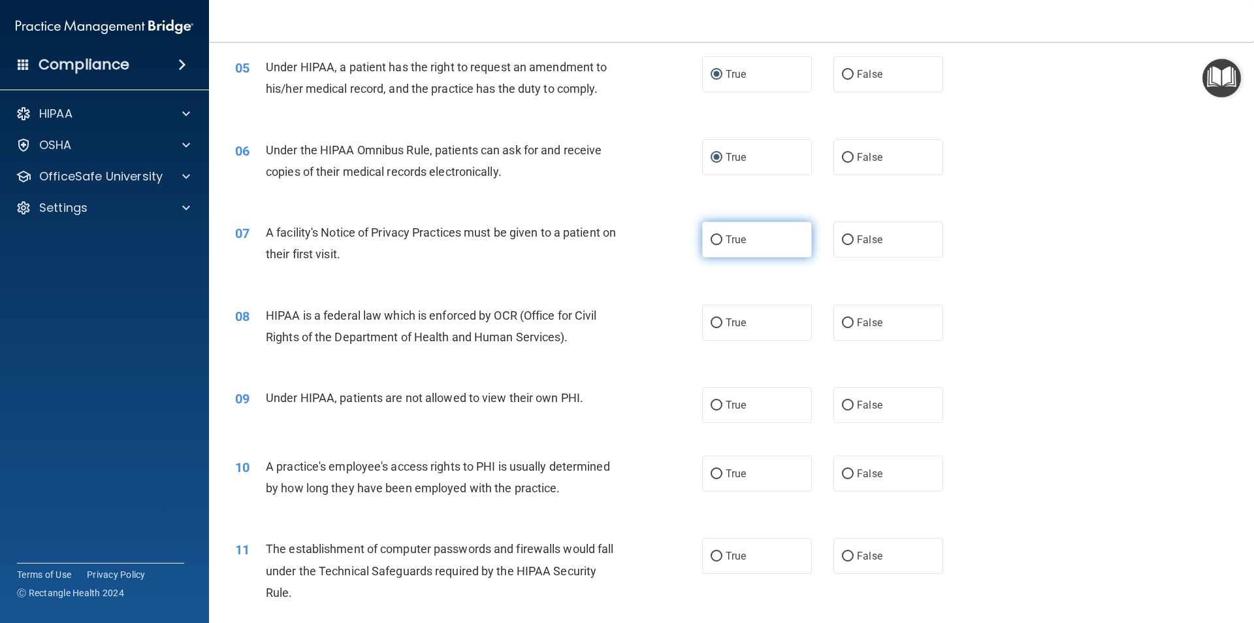
click at [711, 239] on input "True" at bounding box center [717, 240] width 12 height 10
radio input "true"
click at [711, 323] on input "True" at bounding box center [717, 323] width 12 height 10
radio input "true"
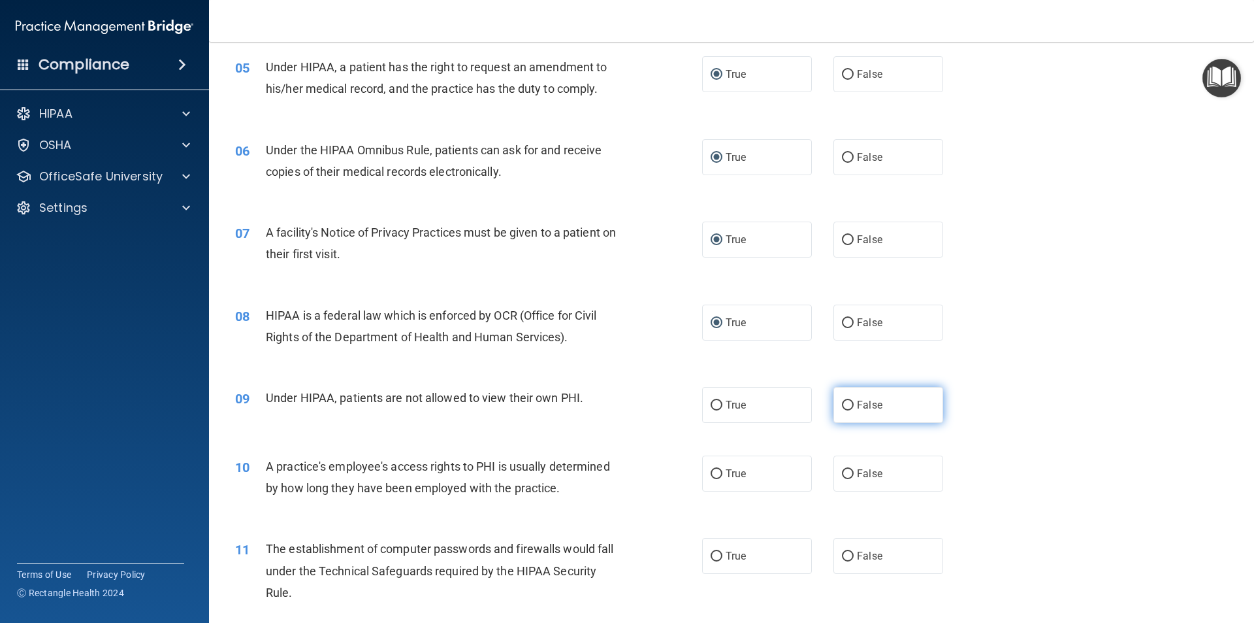
click at [842, 406] on input "False" at bounding box center [848, 406] width 12 height 10
radio input "true"
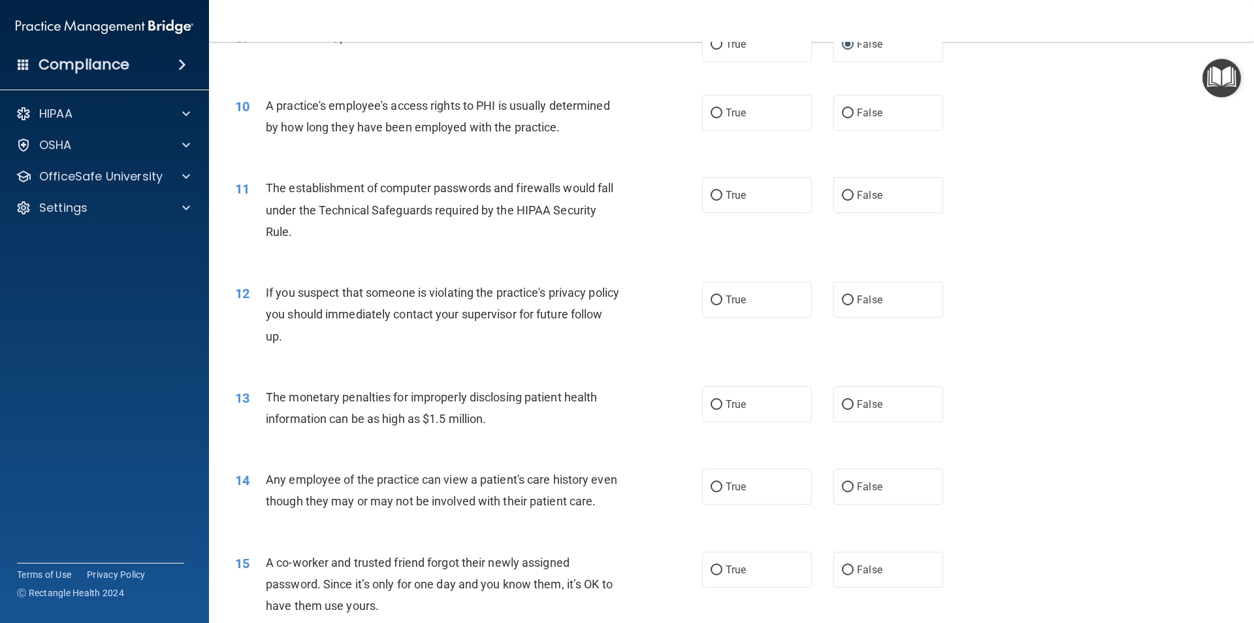
scroll to position [883, 0]
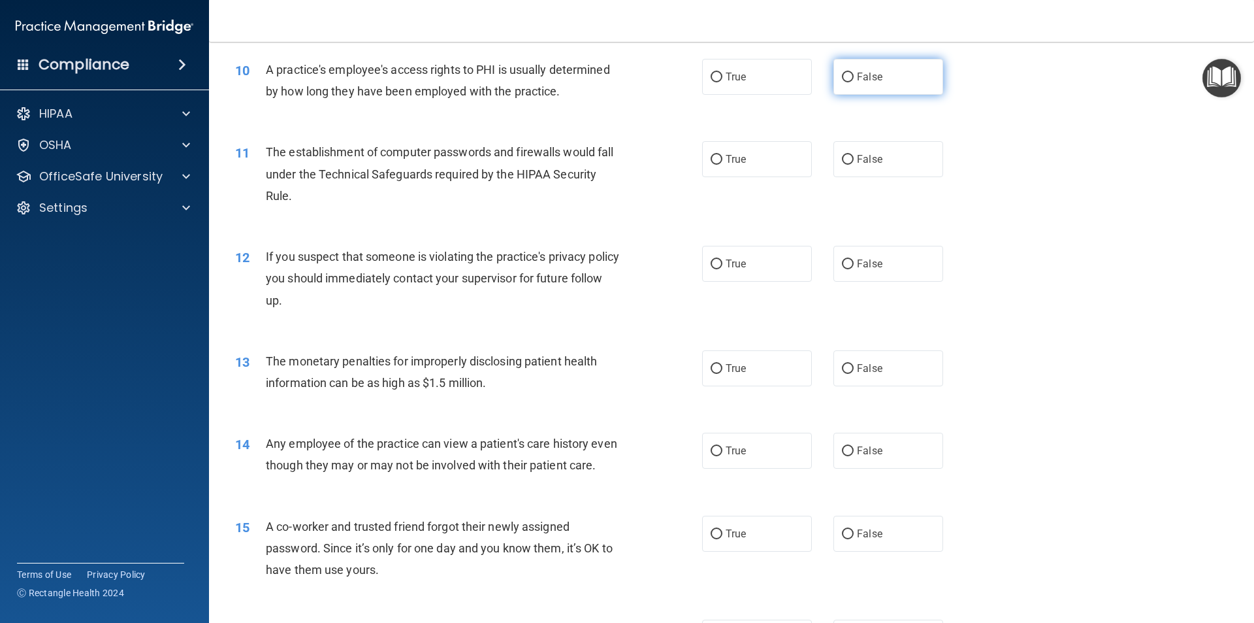
click at [842, 78] on input "False" at bounding box center [848, 78] width 12 height 10
radio input "true"
click at [711, 161] on input "True" at bounding box center [717, 160] width 12 height 10
radio input "true"
click at [717, 265] on input "True" at bounding box center [717, 264] width 12 height 10
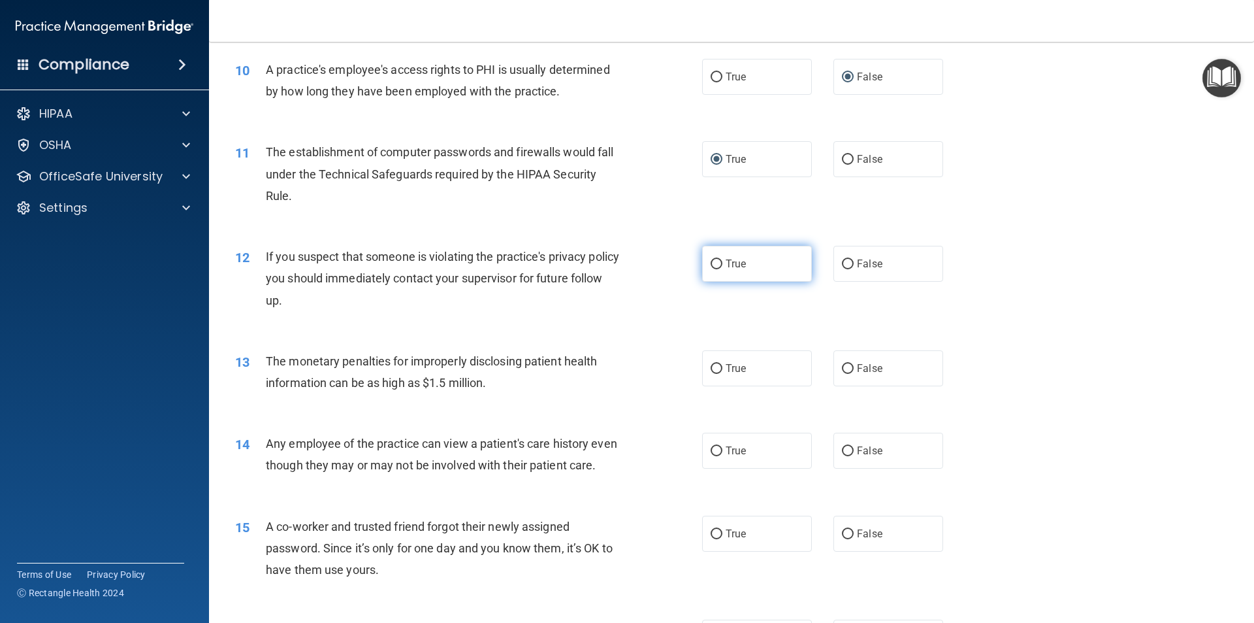
radio input "true"
click at [711, 368] on input "True" at bounding box center [717, 369] width 12 height 10
radio input "true"
click at [842, 451] on input "False" at bounding box center [848, 451] width 12 height 10
radio input "true"
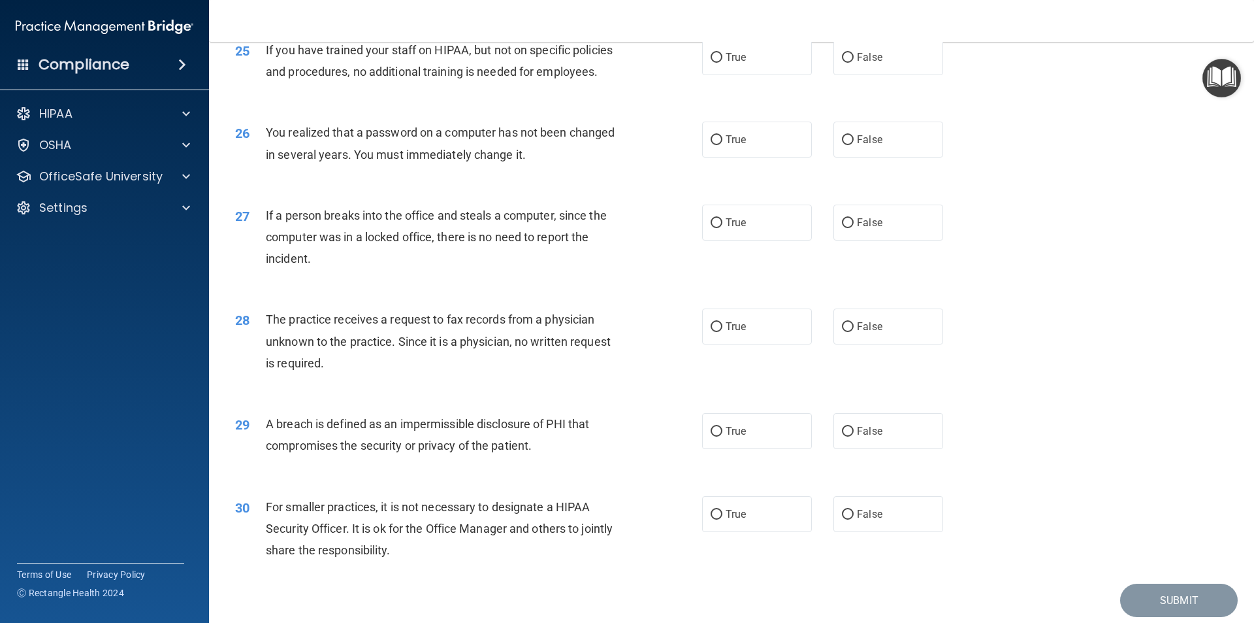
scroll to position [2470, 0]
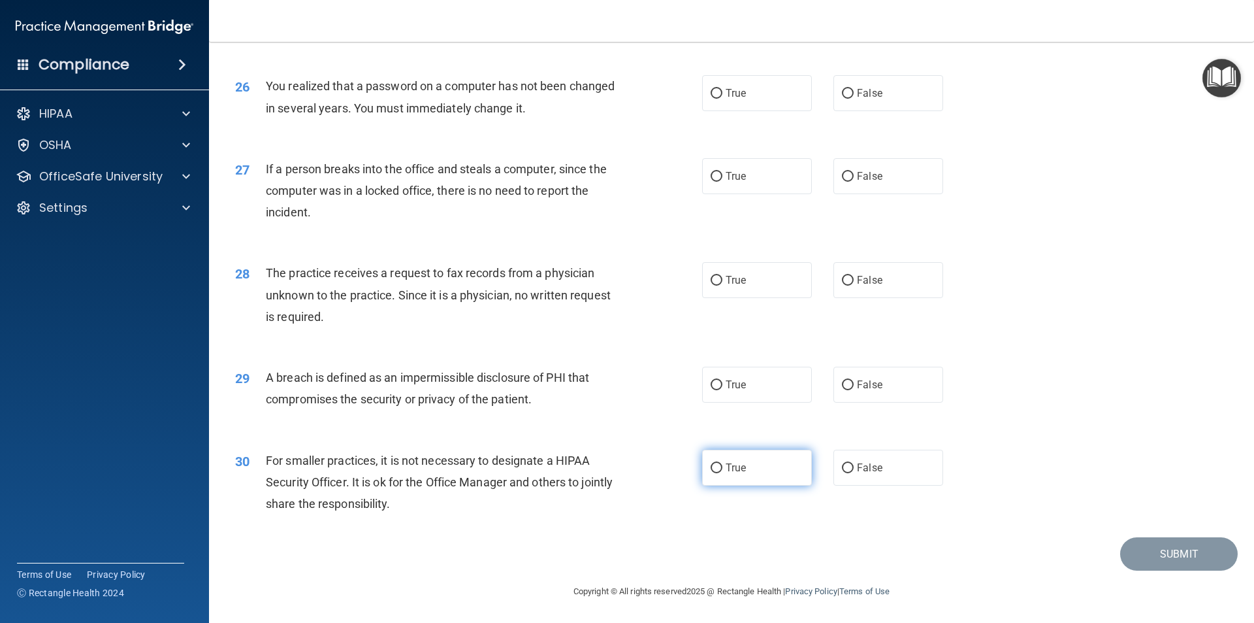
click at [713, 471] on input "True" at bounding box center [717, 468] width 12 height 10
radio input "true"
click at [713, 384] on input "True" at bounding box center [717, 385] width 12 height 10
radio input "true"
click at [847, 280] on input "False" at bounding box center [848, 281] width 12 height 10
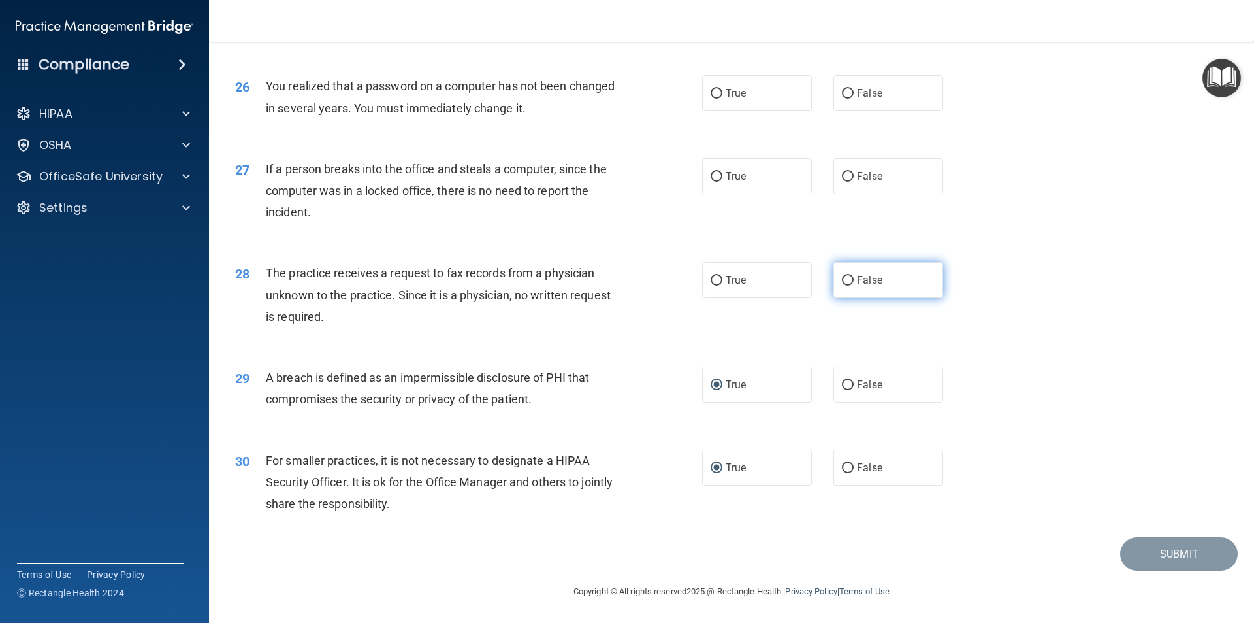
radio input "true"
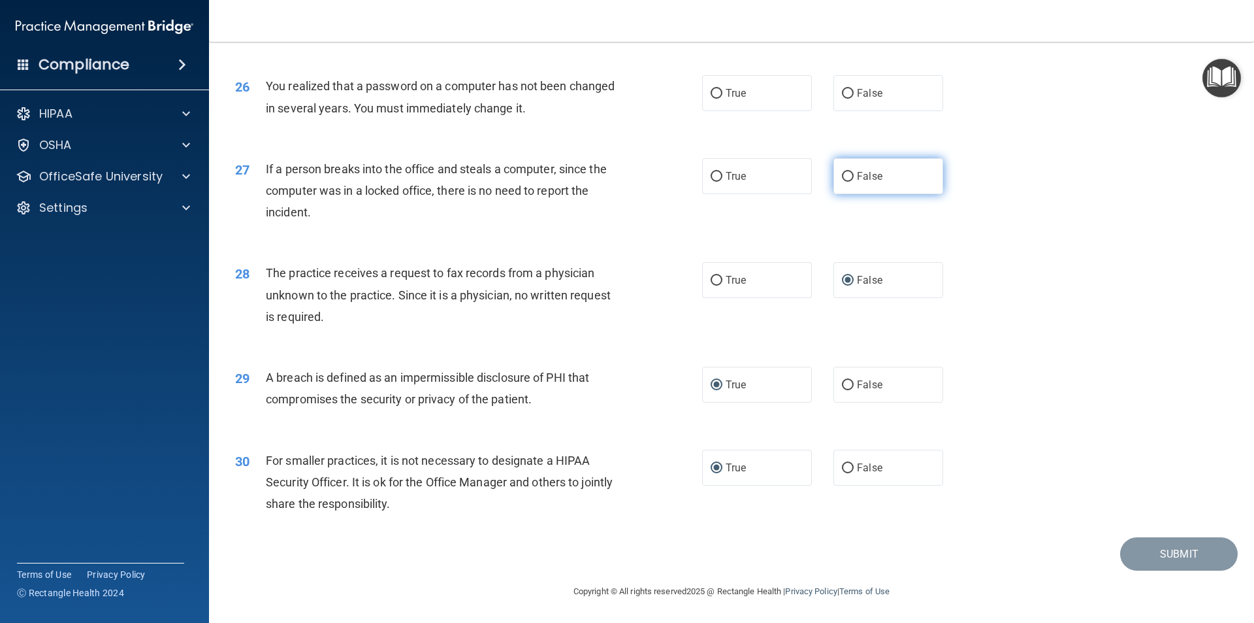
click at [842, 176] on input "False" at bounding box center [848, 177] width 12 height 10
radio input "true"
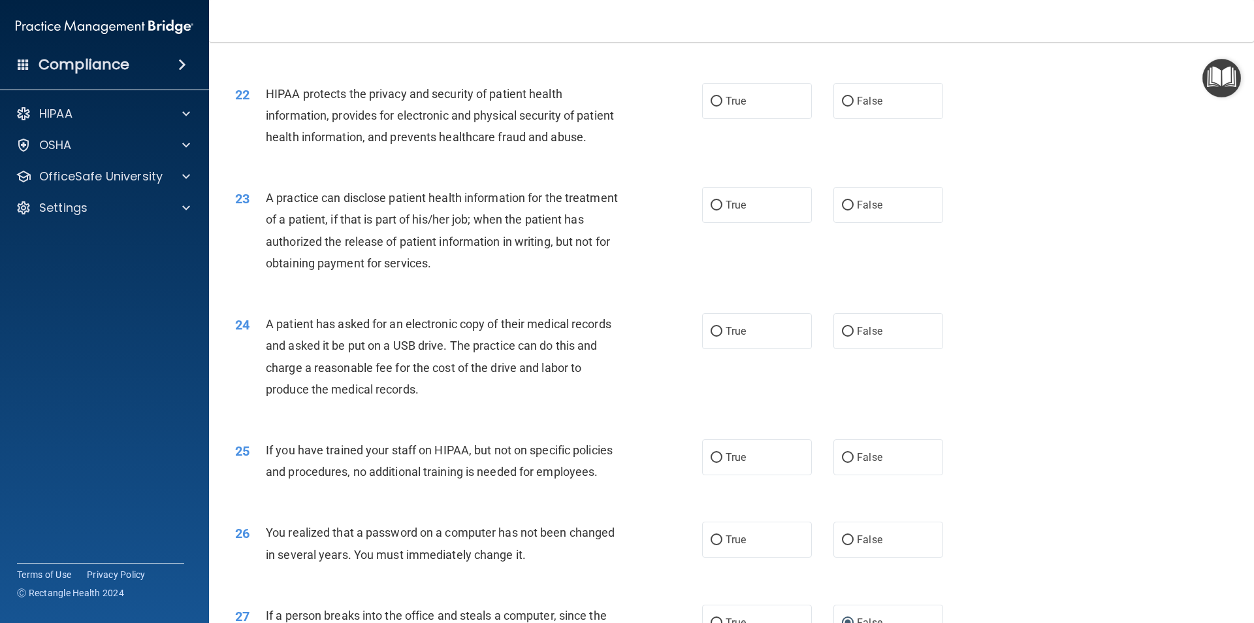
scroll to position [1984, 0]
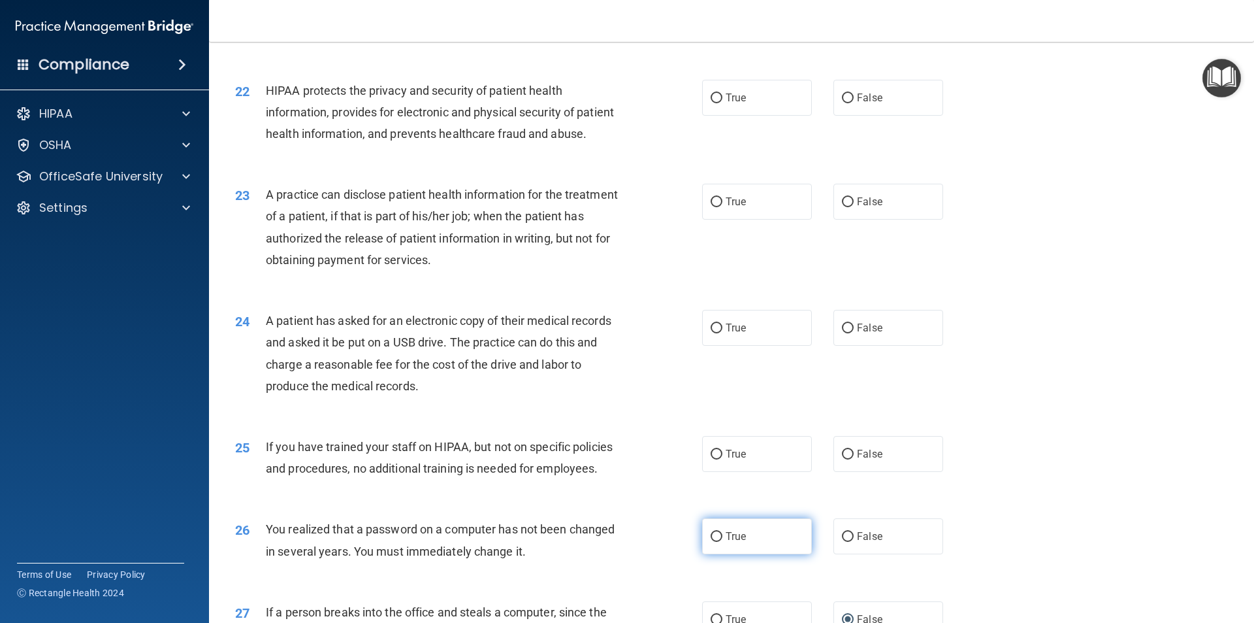
click at [712, 542] on input "True" at bounding box center [717, 537] width 12 height 10
radio input "true"
click at [842, 459] on input "False" at bounding box center [848, 455] width 12 height 10
radio input "true"
click at [715, 333] on input "True" at bounding box center [717, 328] width 12 height 10
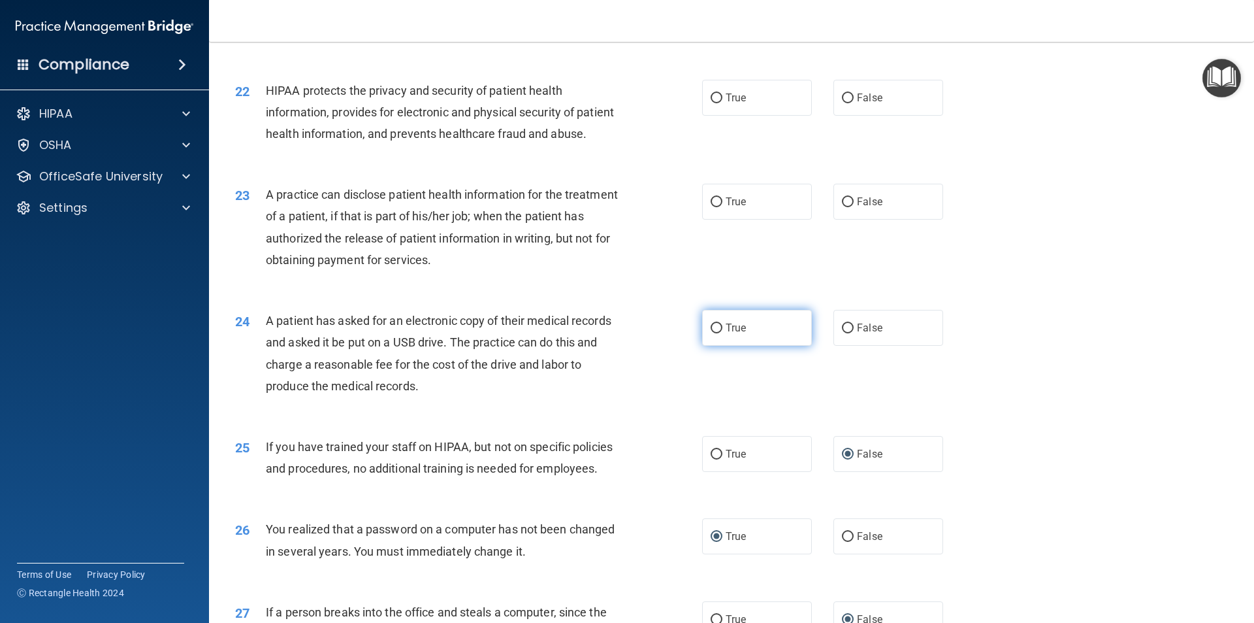
radio input "true"
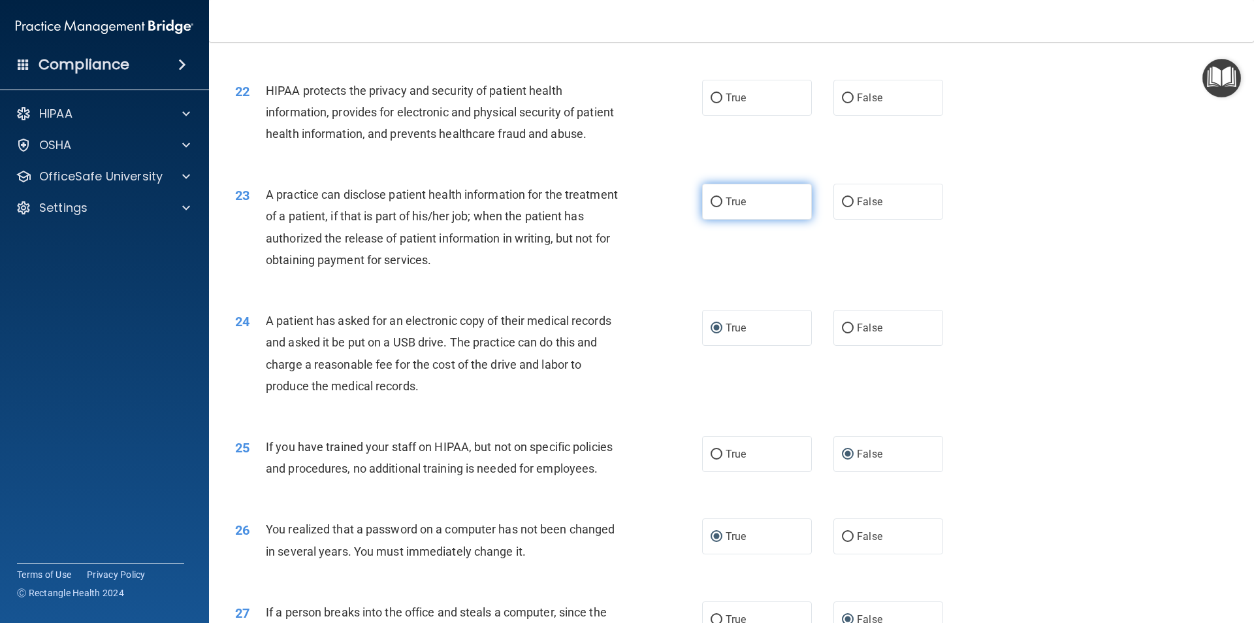
click at [711, 207] on input "True" at bounding box center [717, 202] width 12 height 10
radio input "true"
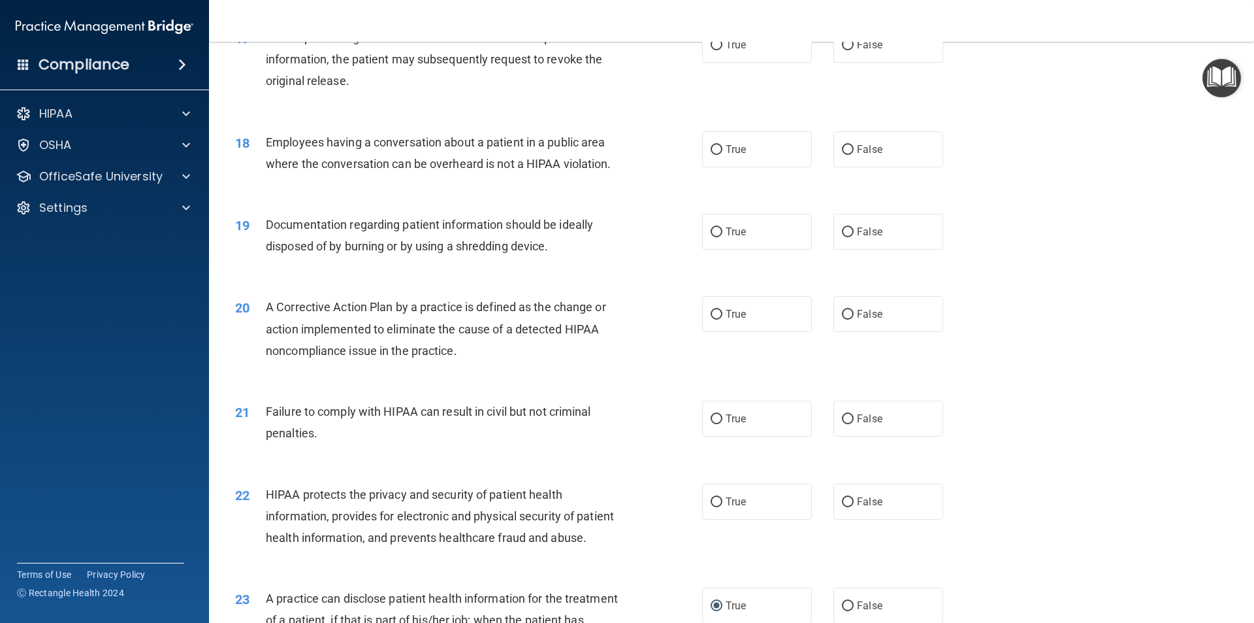
scroll to position [1569, 0]
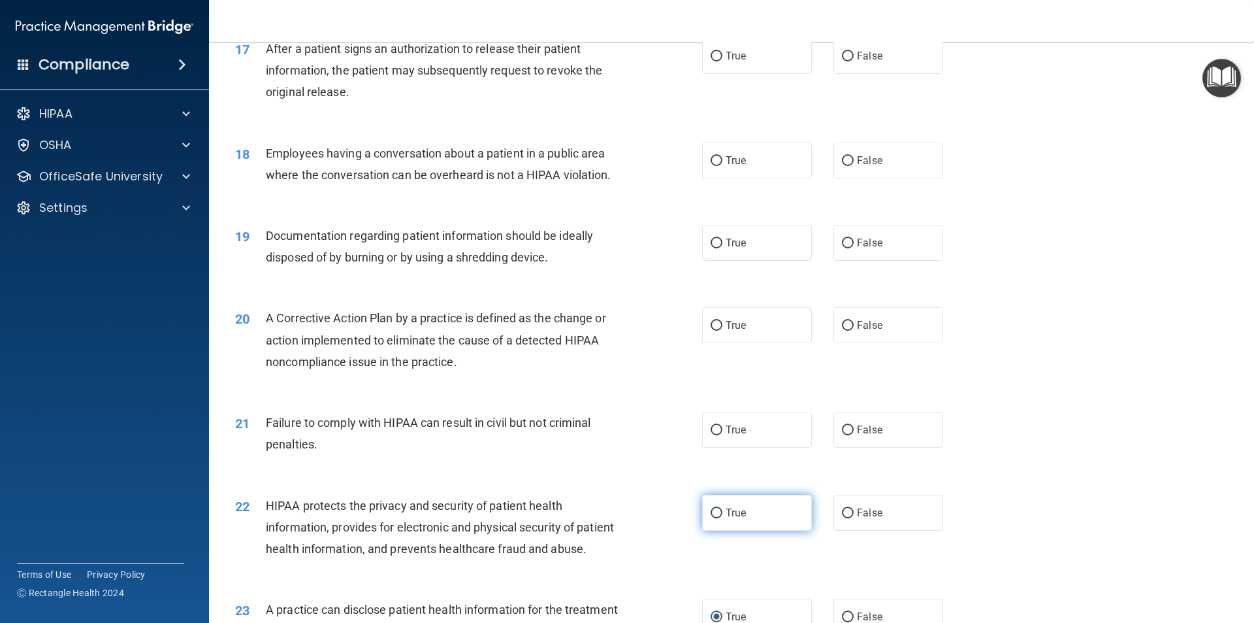
click at [717, 518] on input "True" at bounding box center [717, 513] width 12 height 10
radio input "true"
click at [849, 448] on label "False" at bounding box center [889, 430] width 110 height 36
click at [849, 435] on input "False" at bounding box center [848, 430] width 12 height 10
radio input "true"
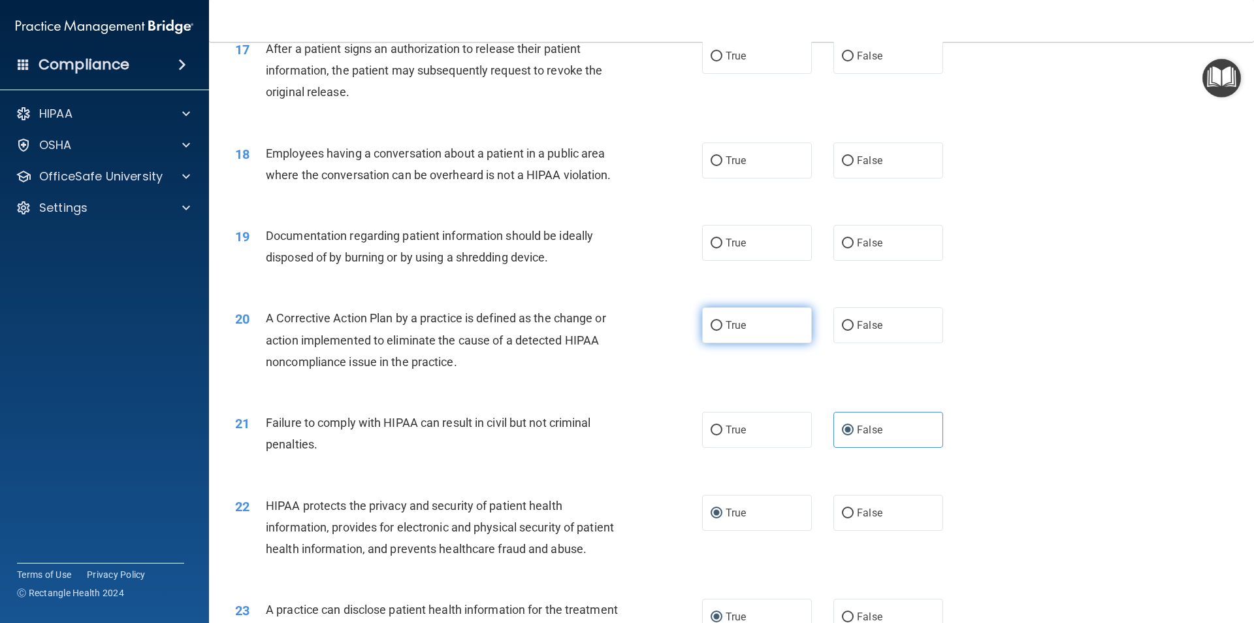
click at [713, 331] on input "True" at bounding box center [717, 326] width 12 height 10
radio input "true"
click at [711, 248] on input "True" at bounding box center [717, 243] width 12 height 10
radio input "true"
click at [843, 166] on input "False" at bounding box center [848, 161] width 12 height 10
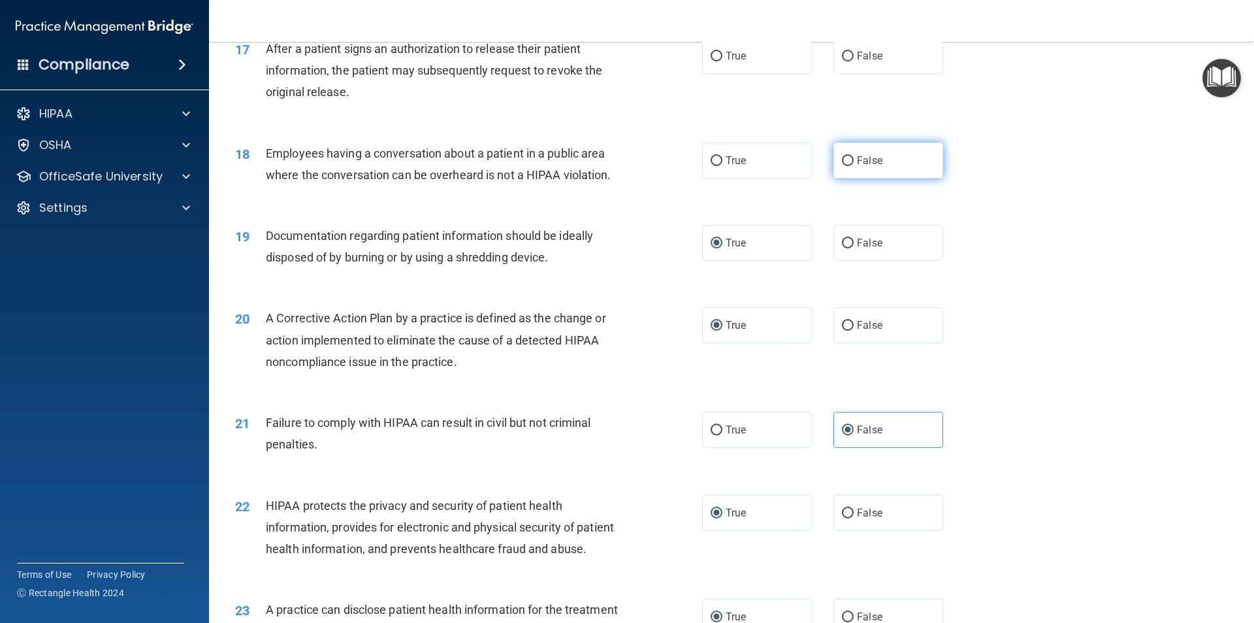
radio input "true"
click at [712, 61] on input "True" at bounding box center [717, 57] width 12 height 10
radio input "true"
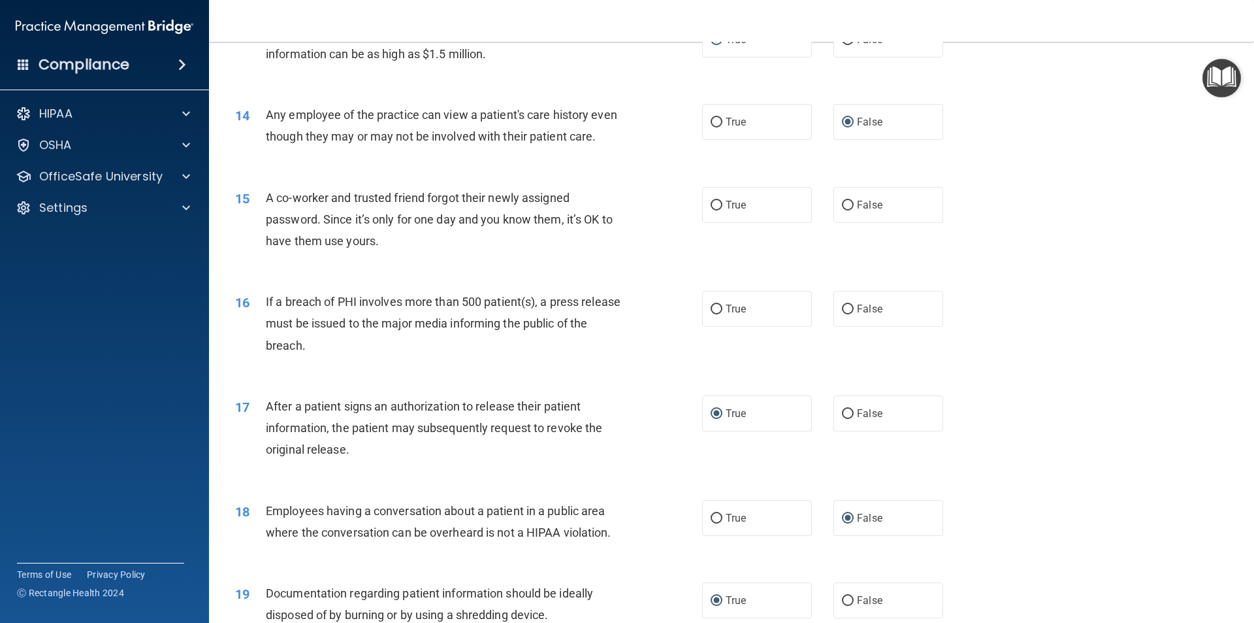
scroll to position [1169, 0]
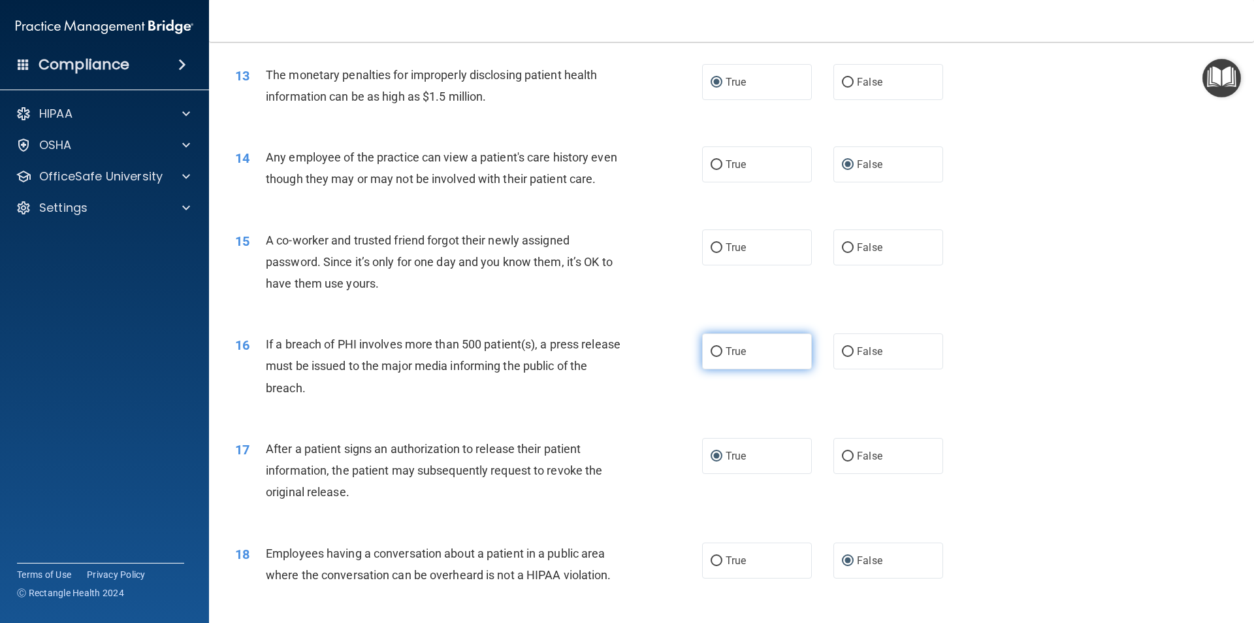
click at [715, 357] on input "True" at bounding box center [717, 352] width 12 height 10
radio input "true"
click at [845, 253] on input "False" at bounding box center [848, 248] width 12 height 10
radio input "true"
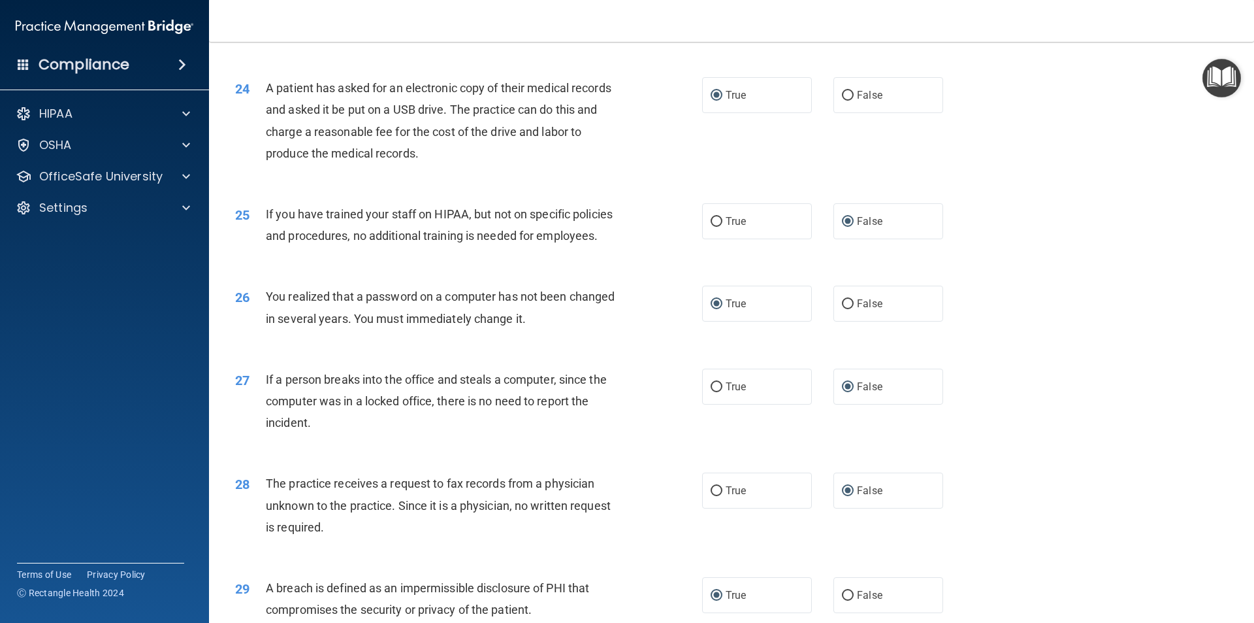
scroll to position [2470, 0]
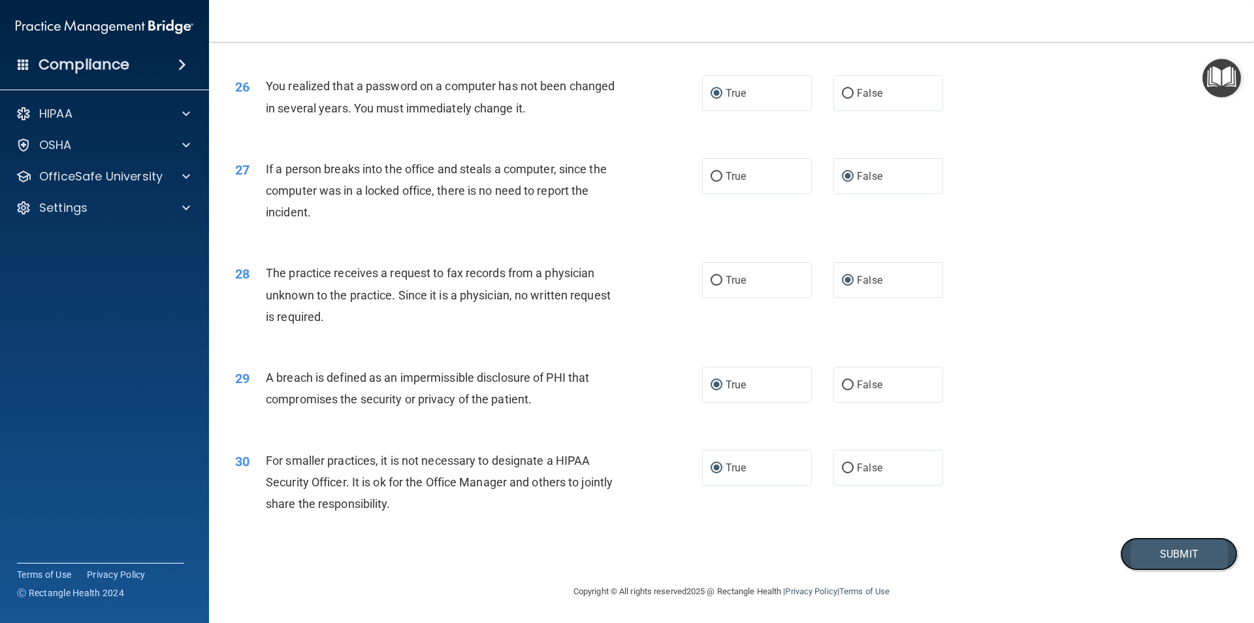
click at [1145, 552] on button "Submit" at bounding box center [1180, 553] width 118 height 33
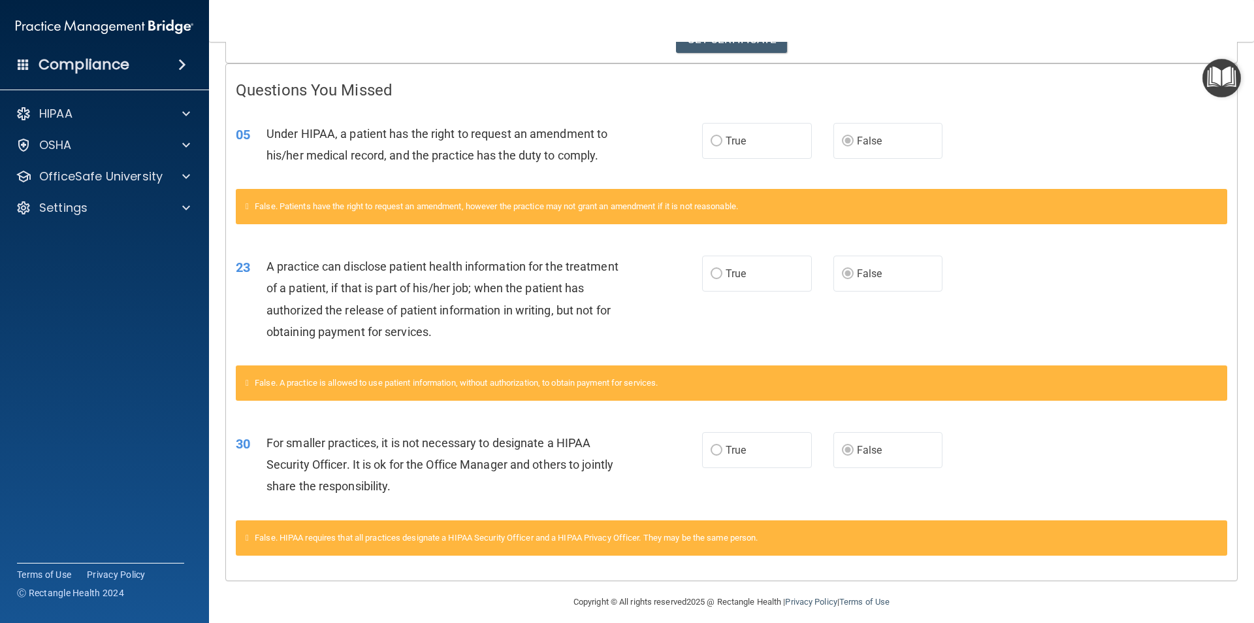
scroll to position [255, 0]
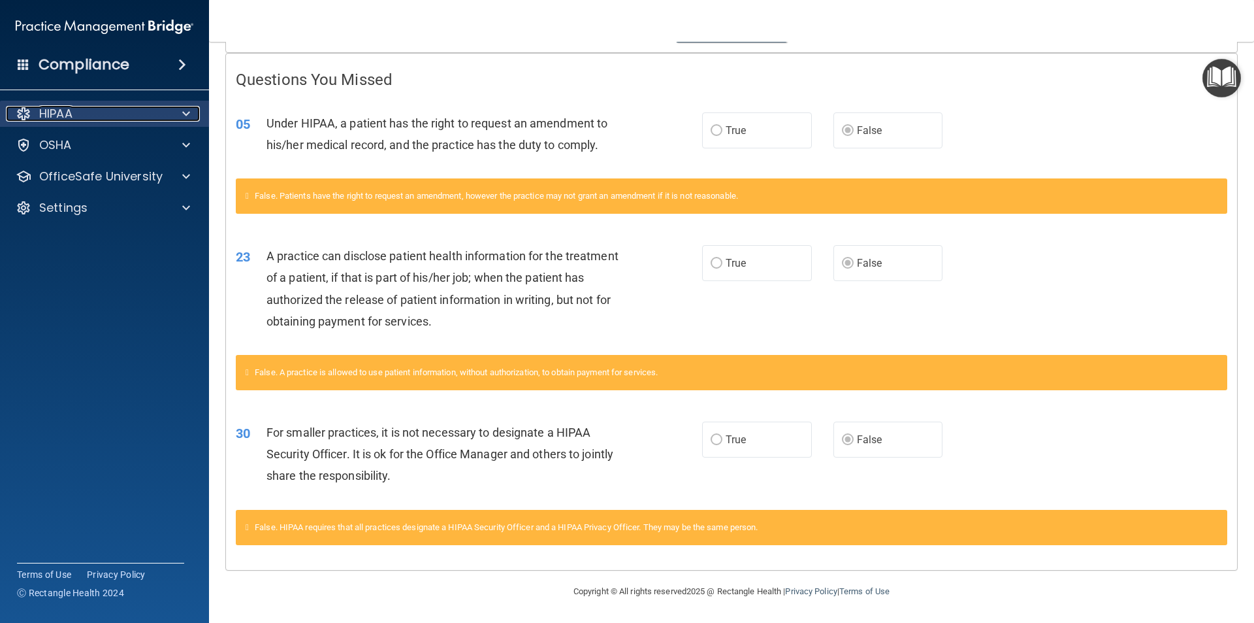
click at [99, 118] on div "HIPAA" at bounding box center [87, 114] width 162 height 16
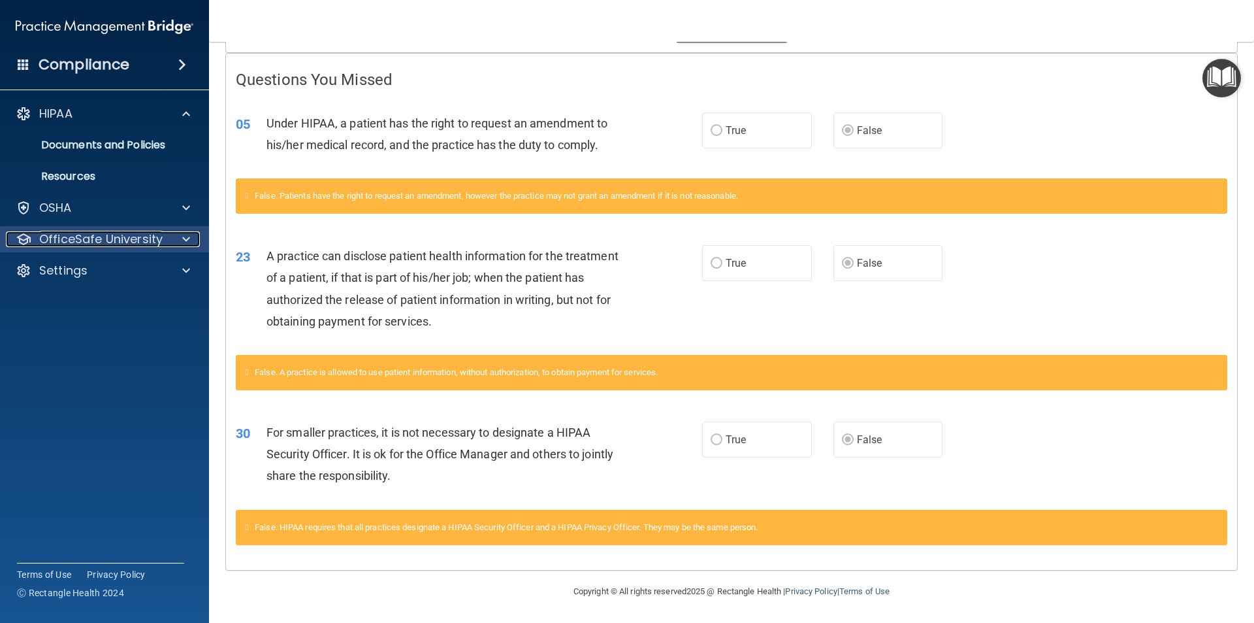
click at [46, 242] on p "OfficeSafe University" at bounding box center [100, 239] width 123 height 16
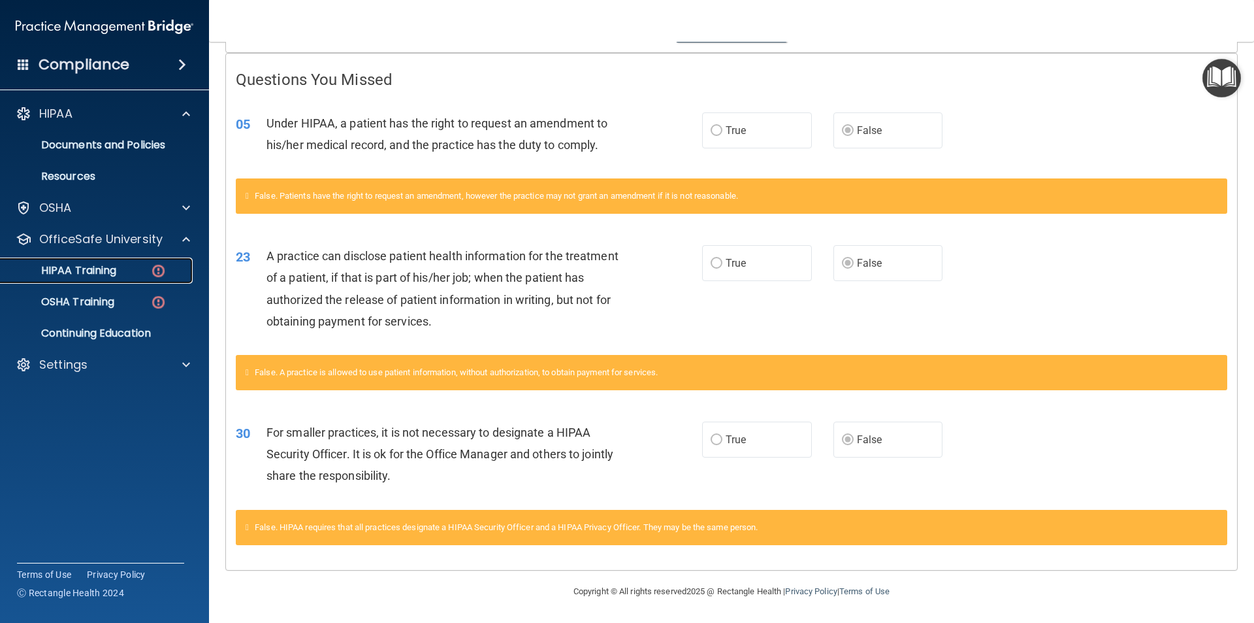
click at [70, 271] on p "HIPAA Training" at bounding box center [62, 270] width 108 height 13
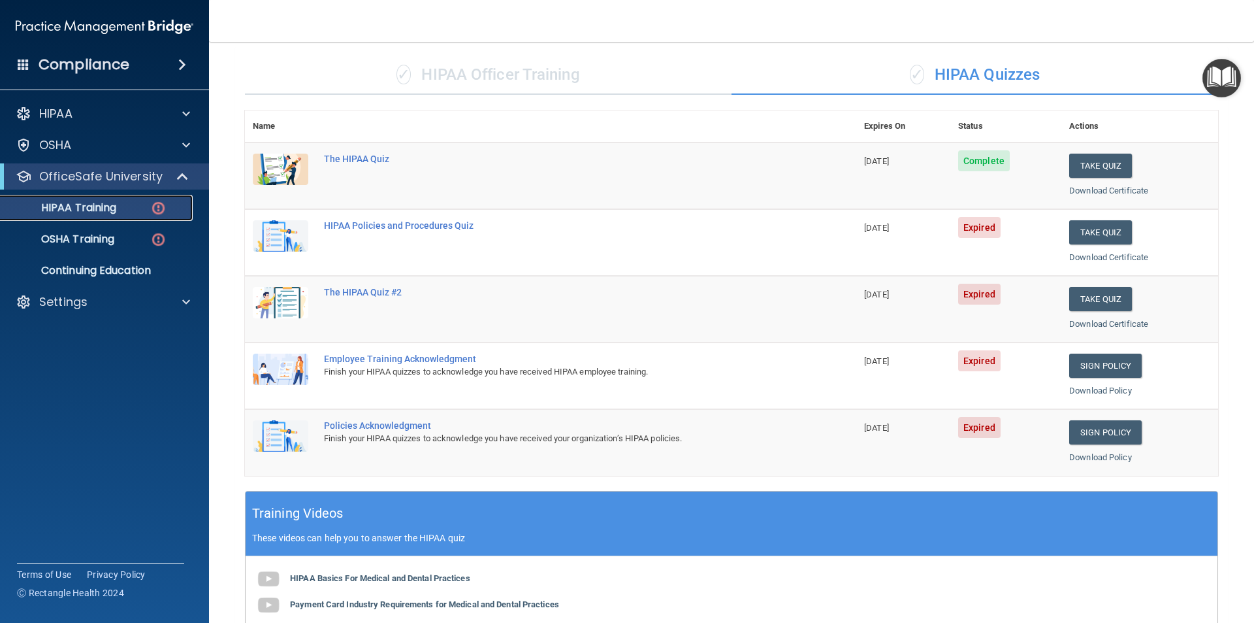
scroll to position [78, 0]
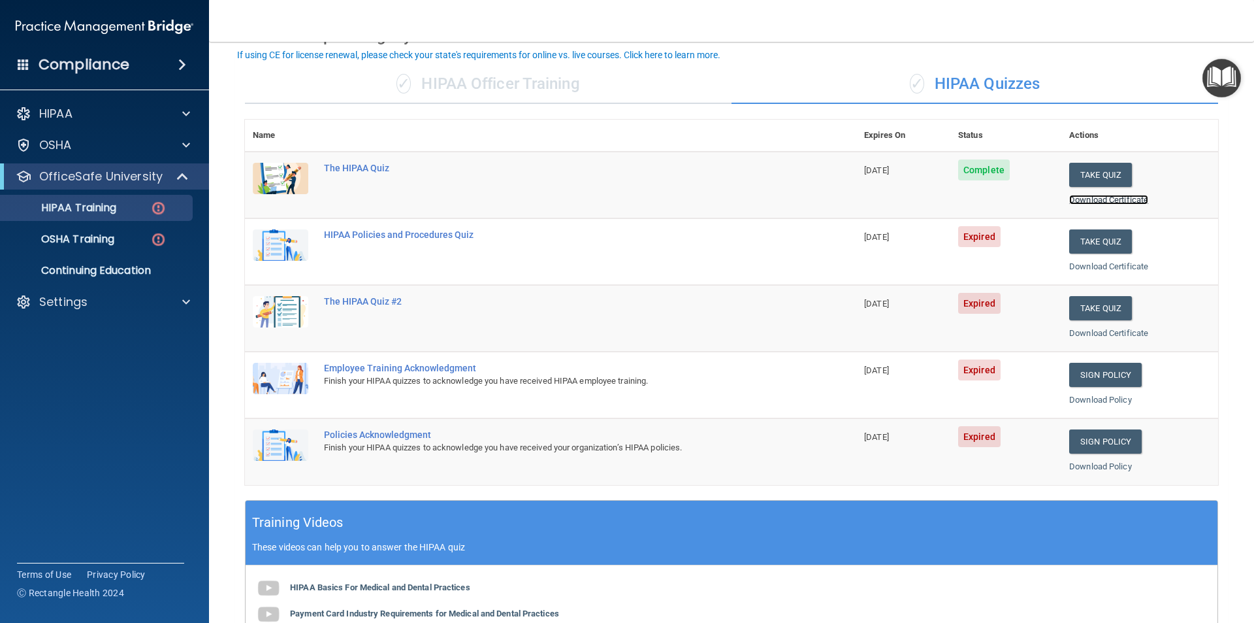
click at [1083, 195] on link "Download Certificate" at bounding box center [1109, 200] width 79 height 10
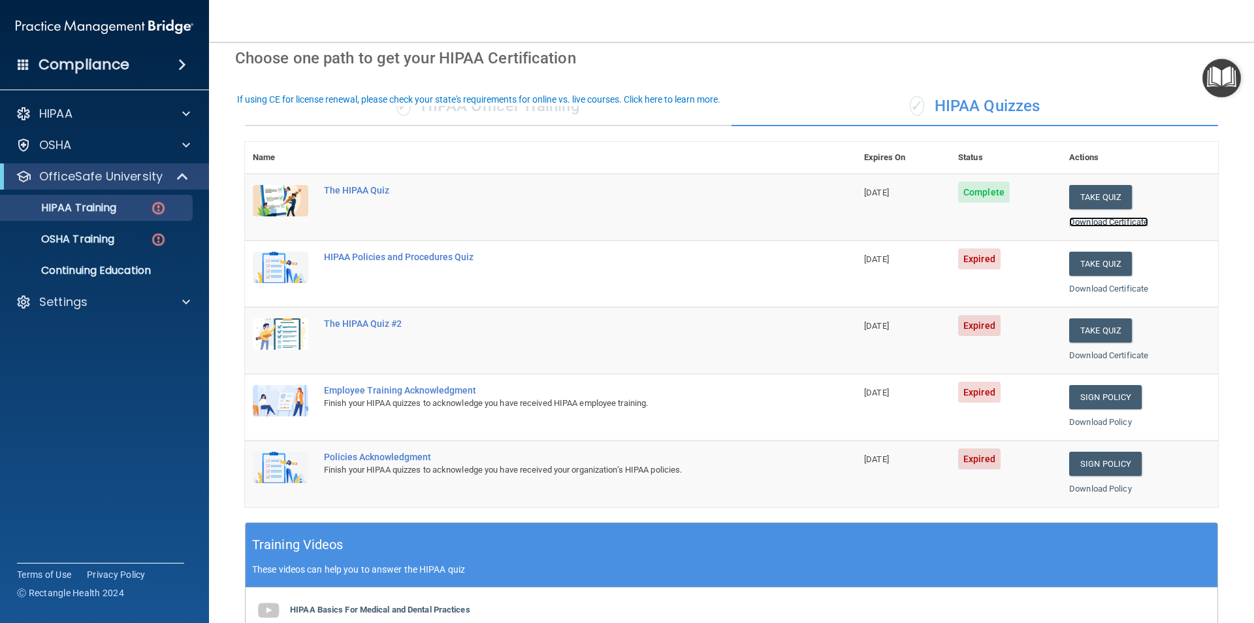
scroll to position [0, 0]
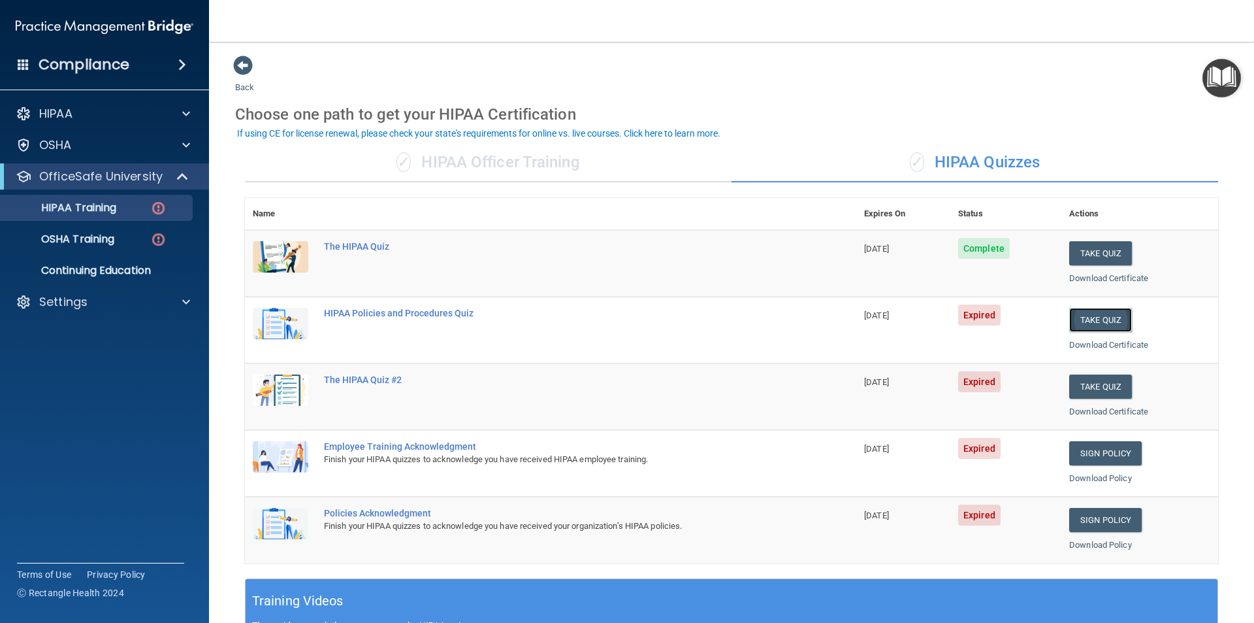
click at [1083, 317] on button "Take Quiz" at bounding box center [1101, 320] width 63 height 24
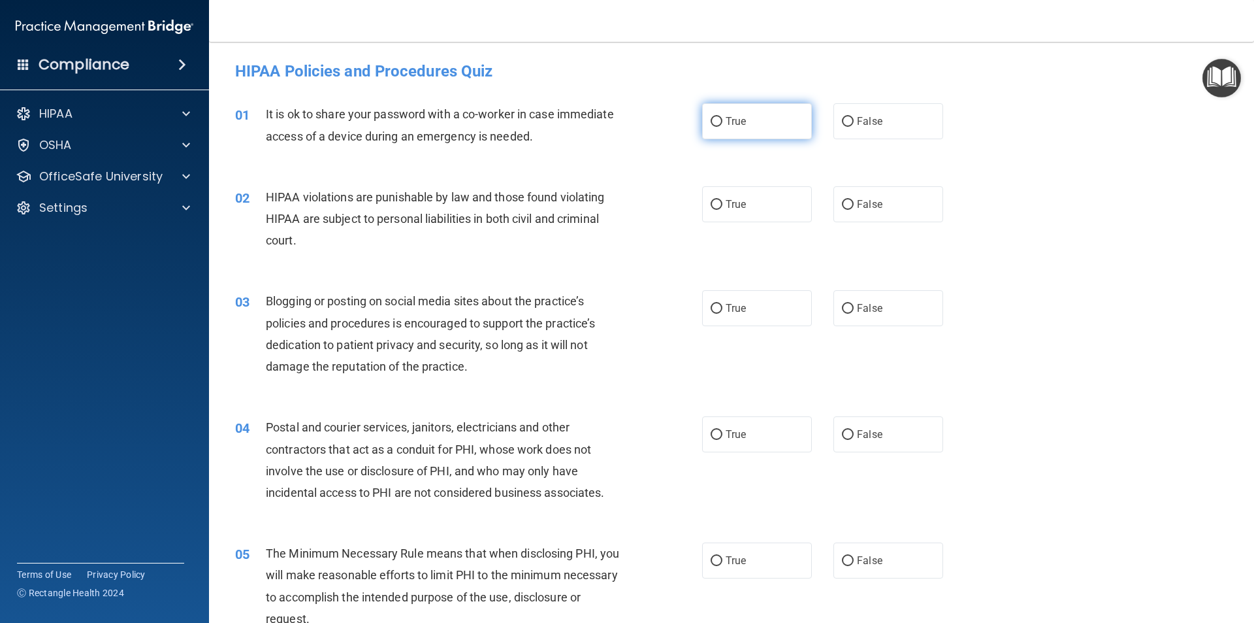
click at [711, 120] on input "True" at bounding box center [717, 122] width 12 height 10
radio input "true"
click at [713, 204] on input "True" at bounding box center [717, 205] width 12 height 10
radio input "true"
click at [706, 299] on label "True" at bounding box center [757, 308] width 110 height 36
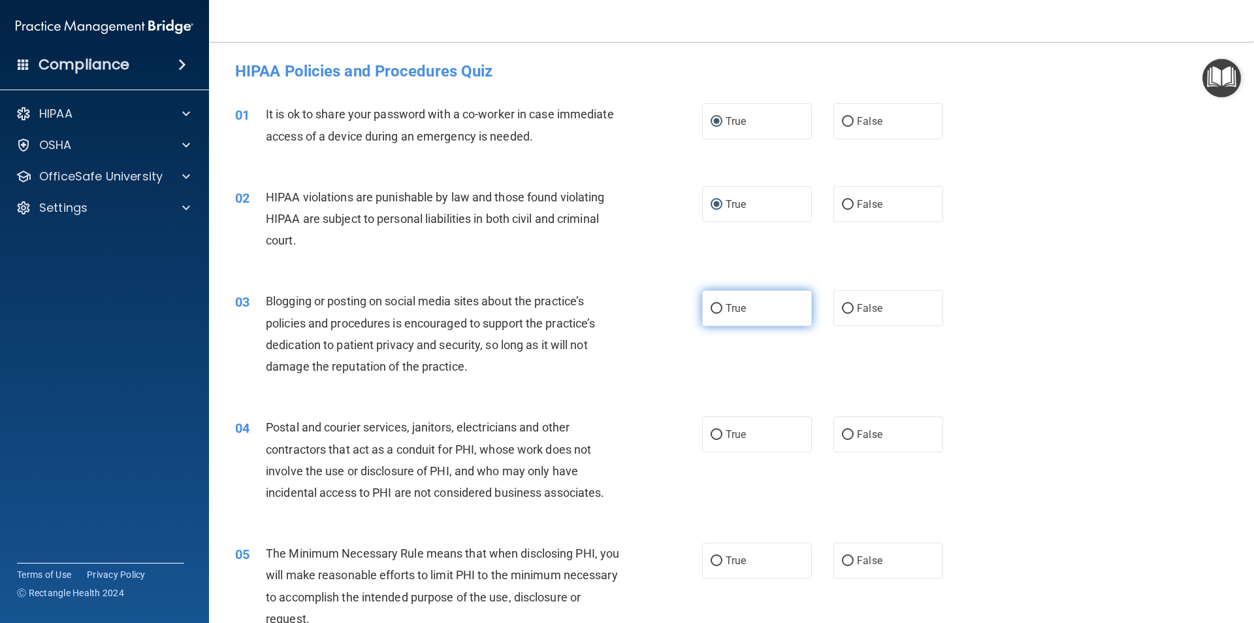
click at [711, 304] on input "True" at bounding box center [717, 309] width 12 height 10
radio input "true"
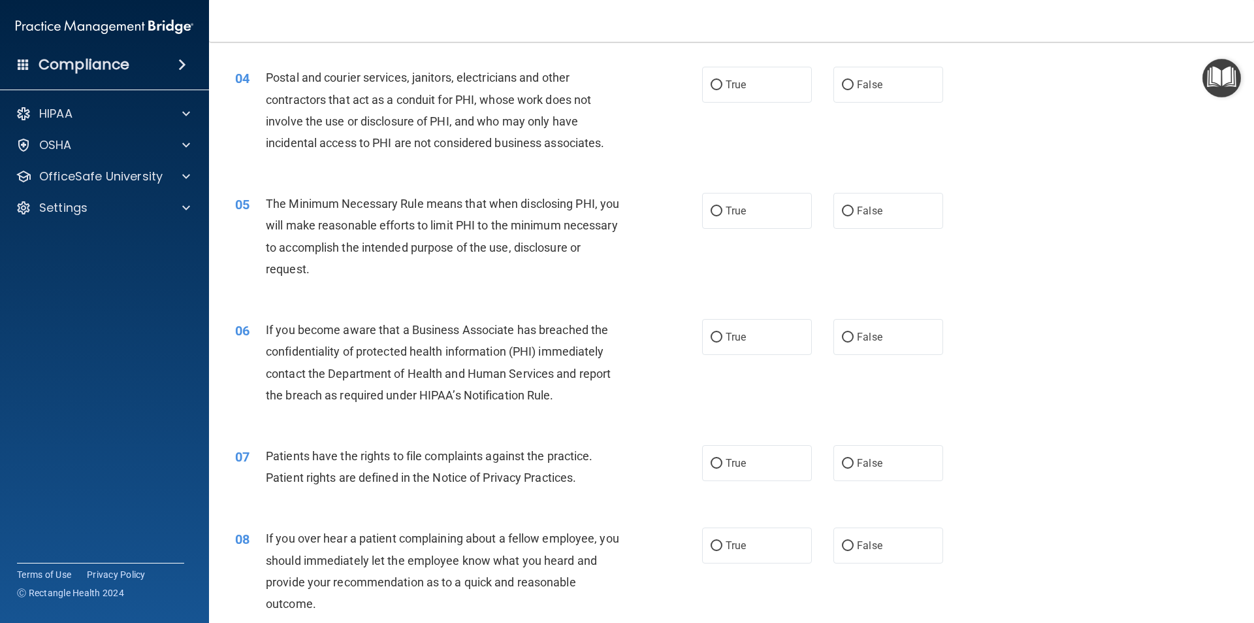
scroll to position [353, 0]
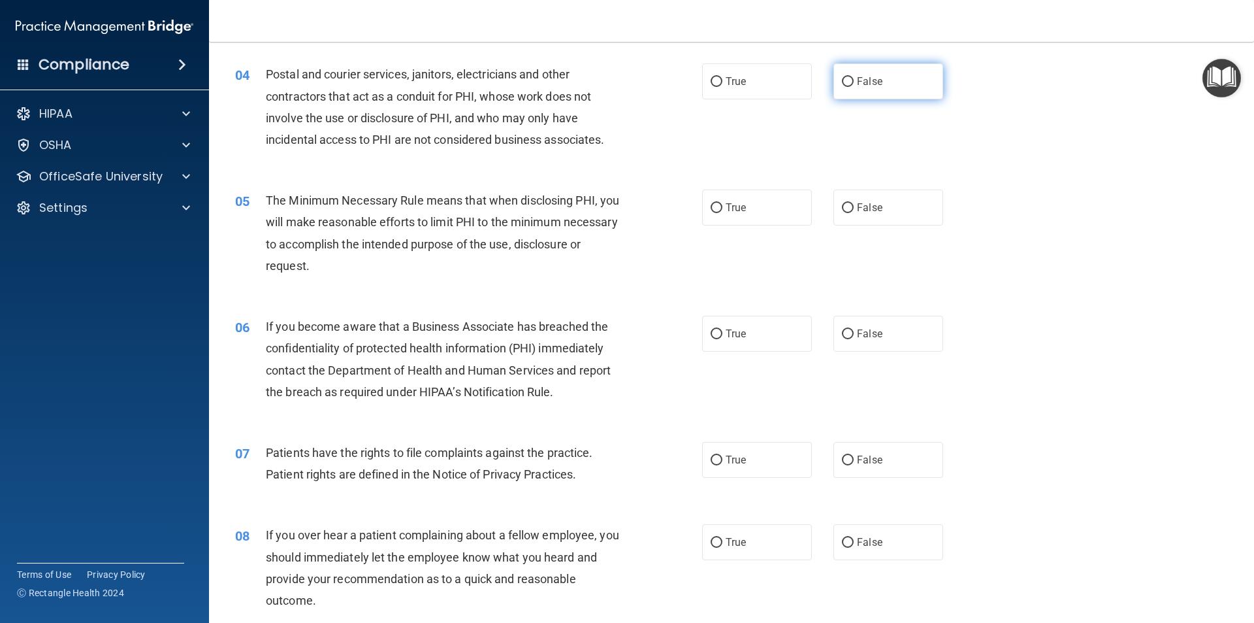
click at [842, 80] on input "False" at bounding box center [848, 82] width 12 height 10
radio input "true"
click at [717, 207] on input "True" at bounding box center [717, 208] width 12 height 10
radio input "true"
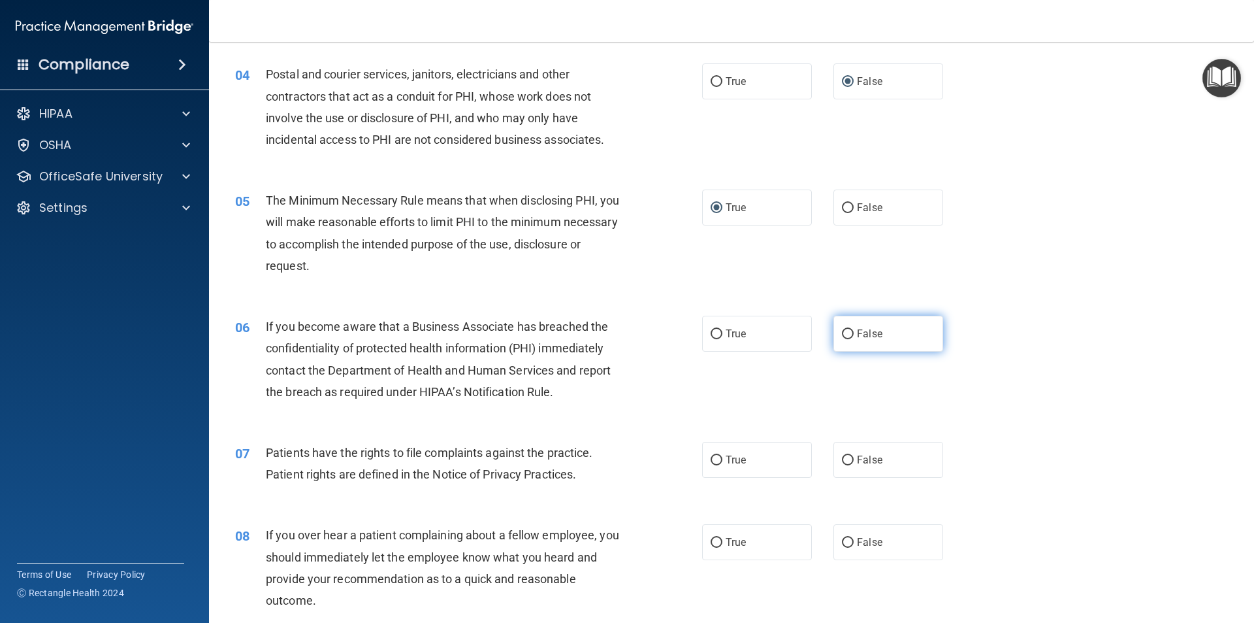
click at [842, 334] on input "False" at bounding box center [848, 334] width 12 height 10
radio input "true"
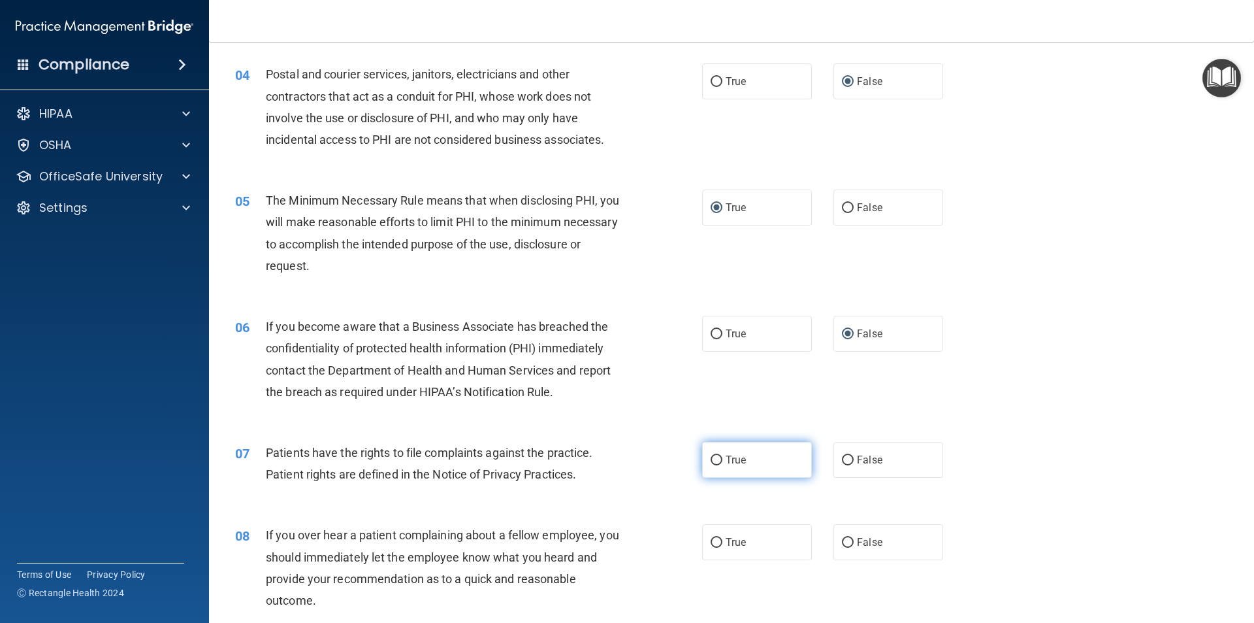
click at [714, 457] on input "True" at bounding box center [717, 460] width 12 height 10
radio input "true"
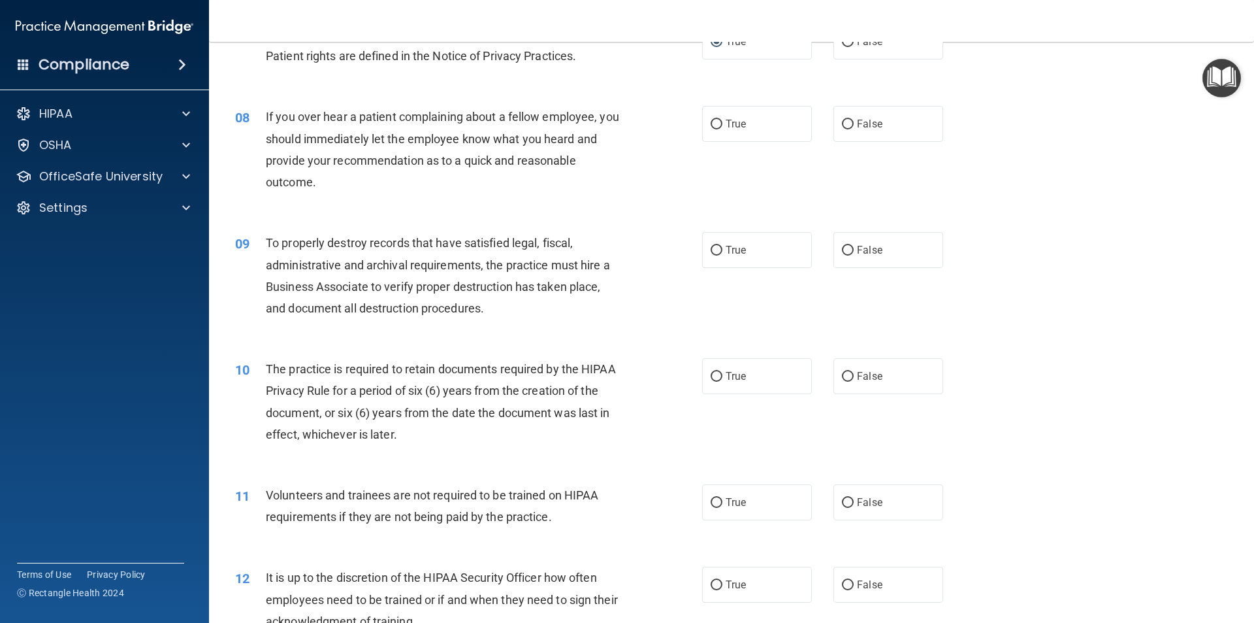
scroll to position [806, 0]
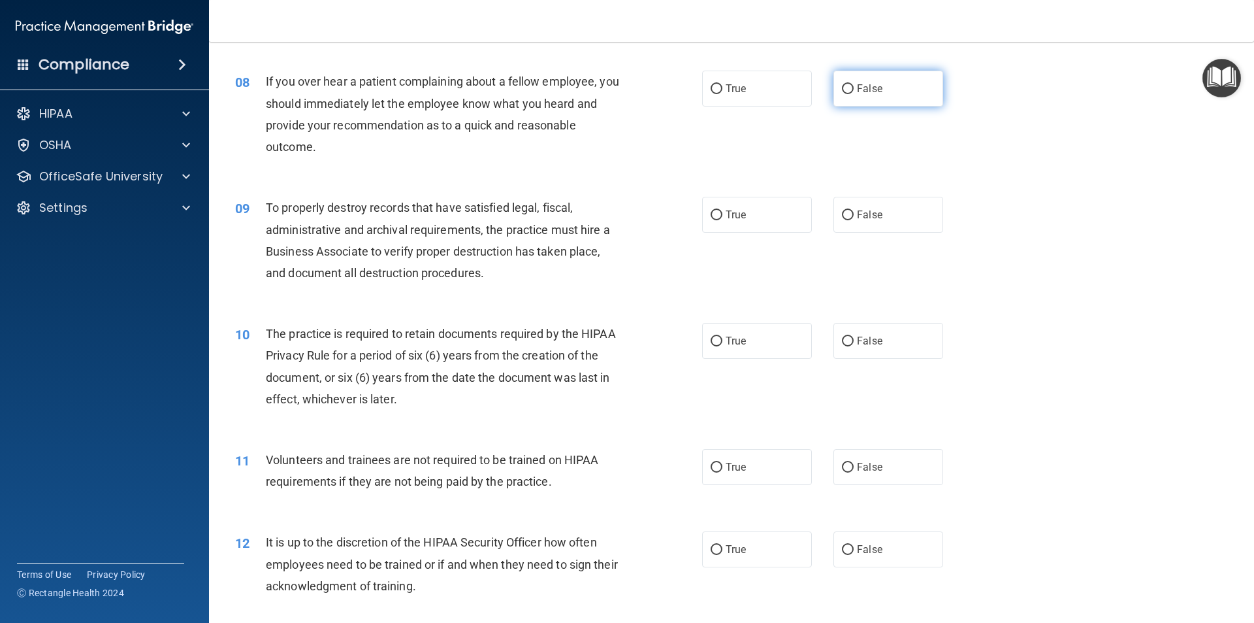
click at [842, 88] on input "False" at bounding box center [848, 89] width 12 height 10
radio input "true"
click at [711, 216] on input "True" at bounding box center [717, 215] width 12 height 10
radio input "true"
click at [712, 336] on input "True" at bounding box center [717, 341] width 12 height 10
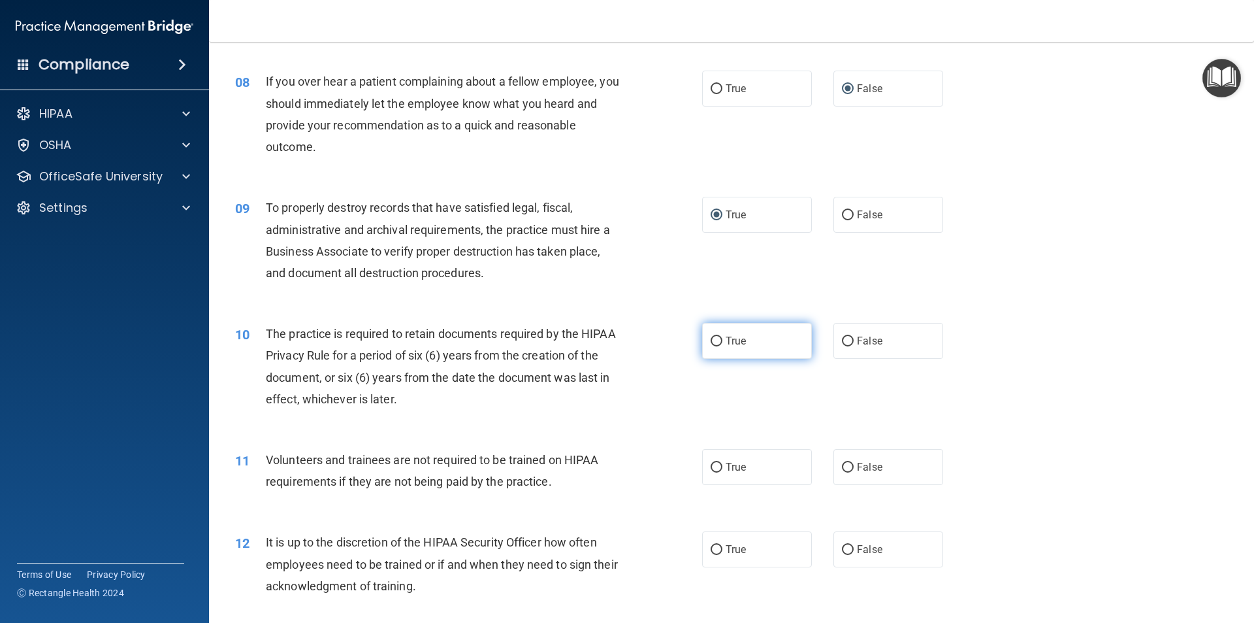
radio input "true"
click at [842, 464] on input "False" at bounding box center [848, 468] width 12 height 10
radio input "true"
drag, startPoint x: 1244, startPoint y: 209, endPoint x: 1245, endPoint y: 248, distance: 38.6
click at [1245, 240] on main "- HIPAA Policies and Procedures Quiz This quiz doesn’t expire until 03/18/2025.…" at bounding box center [731, 332] width 1045 height 581
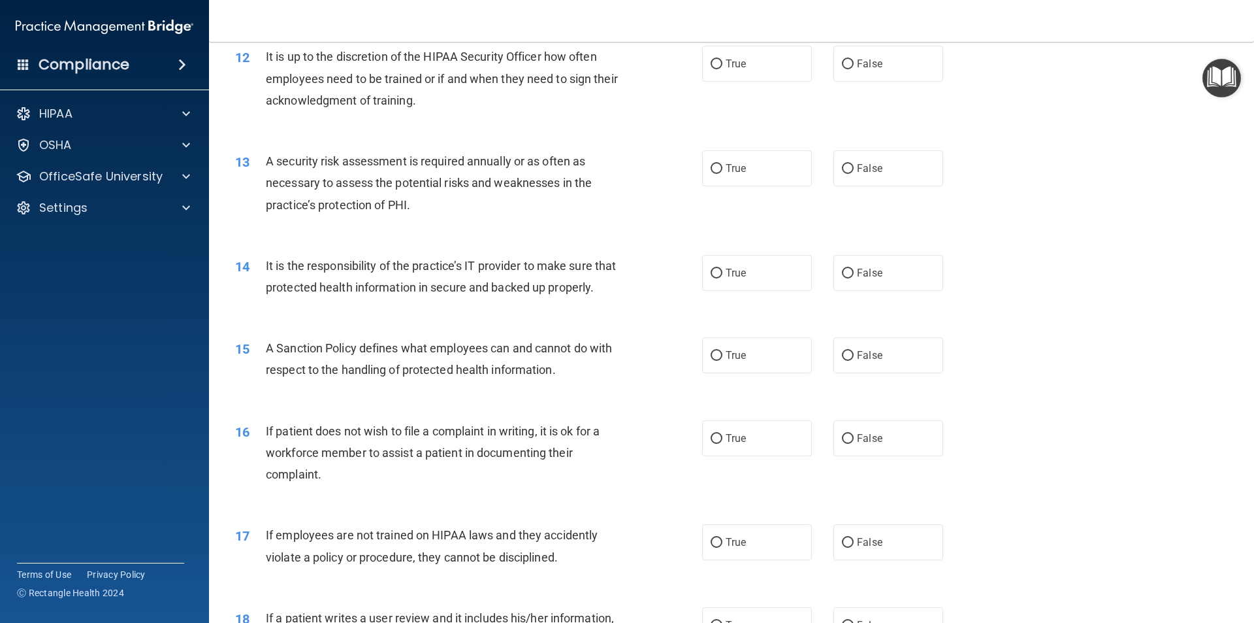
scroll to position [1307, 0]
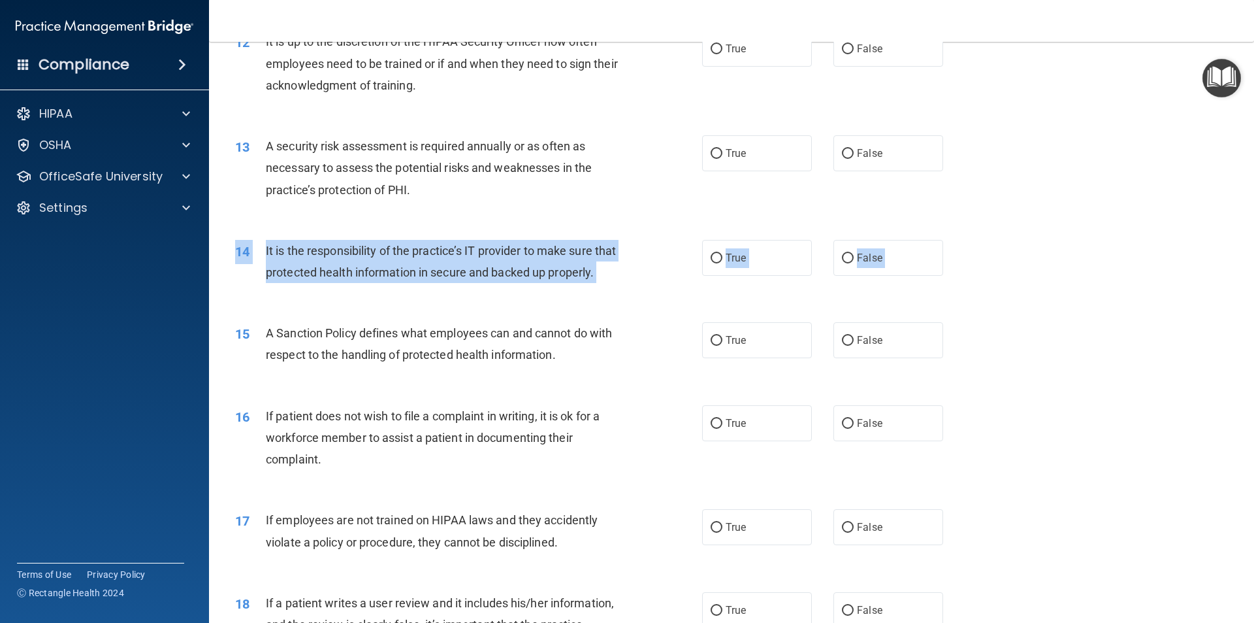
drag, startPoint x: 1241, startPoint y: 350, endPoint x: 1241, endPoint y: 310, distance: 39.9
click at [1241, 310] on main "- HIPAA Policies and Procedures Quiz This quiz doesn’t expire until 03/18/2025.…" at bounding box center [731, 332] width 1045 height 581
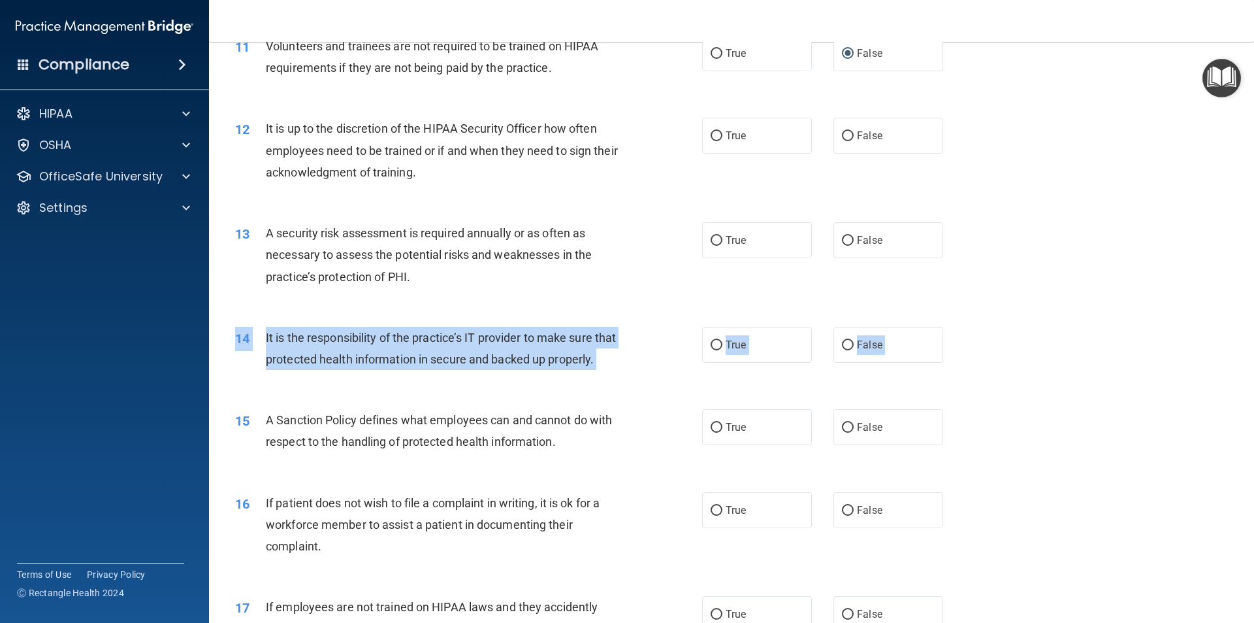
scroll to position [1212, 0]
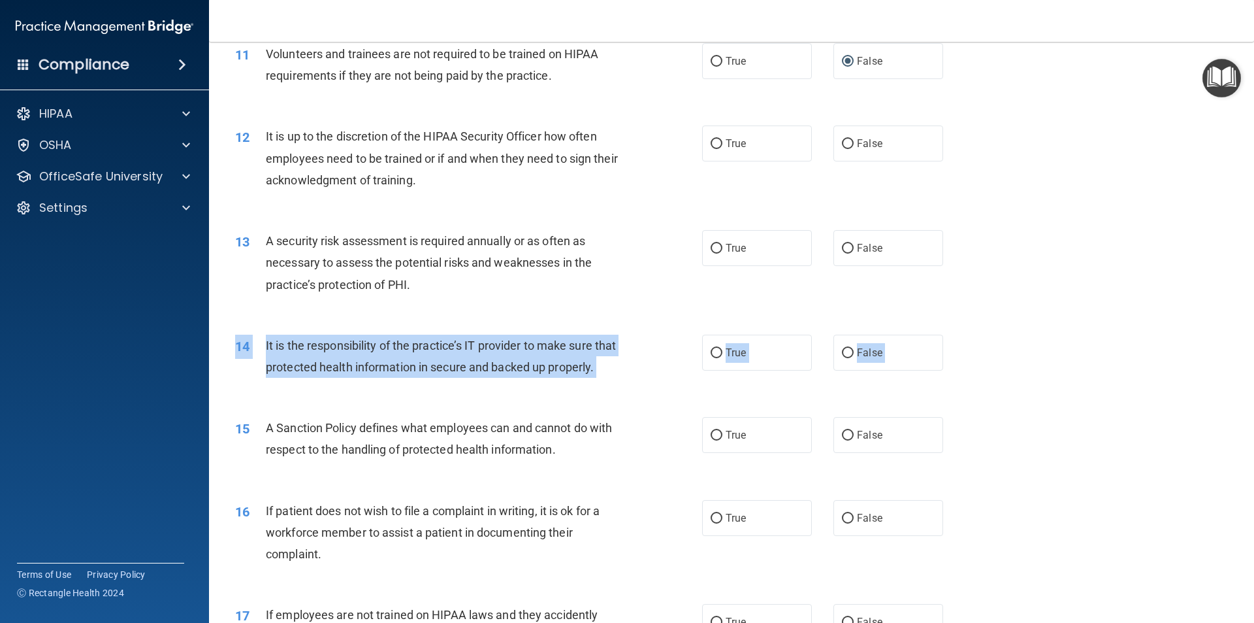
click at [929, 427] on div "15 A Sanction Policy defines what employees can and cannot do with respect to t…" at bounding box center [731, 442] width 1013 height 82
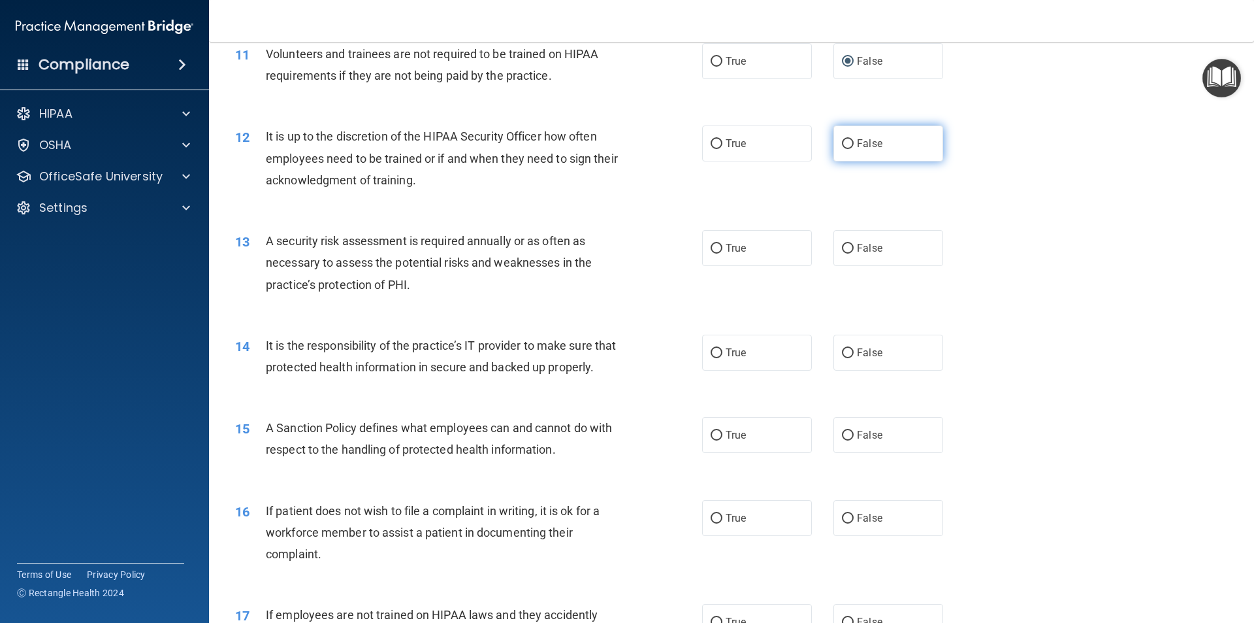
click at [843, 142] on input "False" at bounding box center [848, 144] width 12 height 10
radio input "true"
click at [712, 248] on input "True" at bounding box center [717, 249] width 12 height 10
radio input "true"
click at [711, 349] on input "True" at bounding box center [717, 353] width 12 height 10
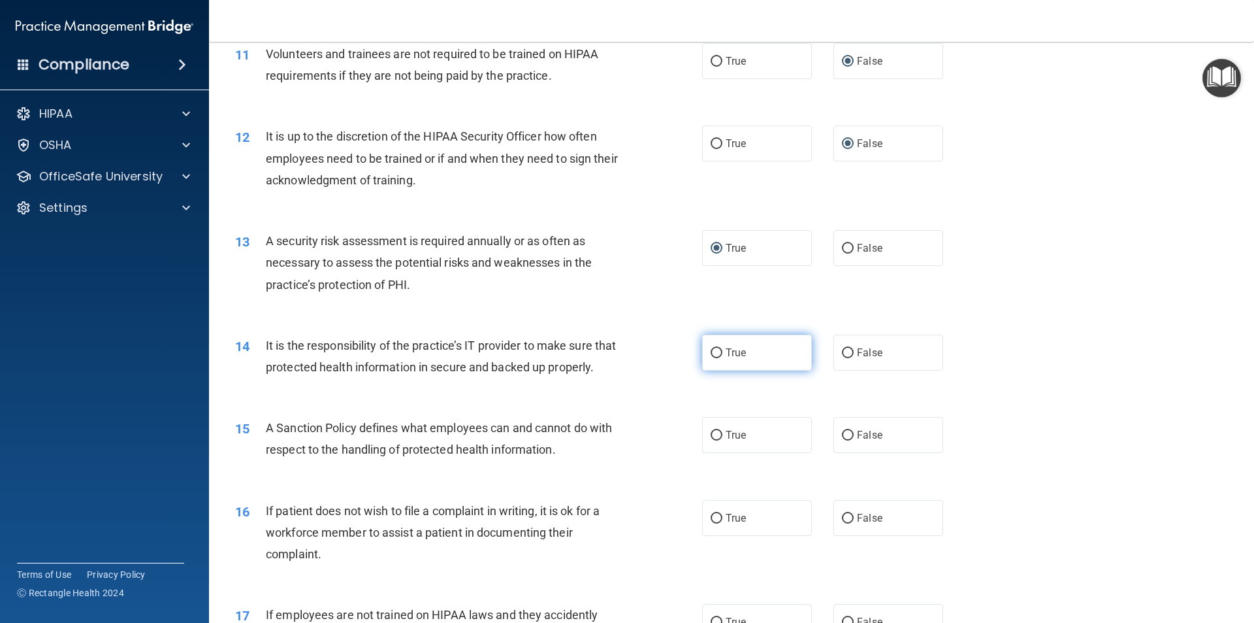
radio input "true"
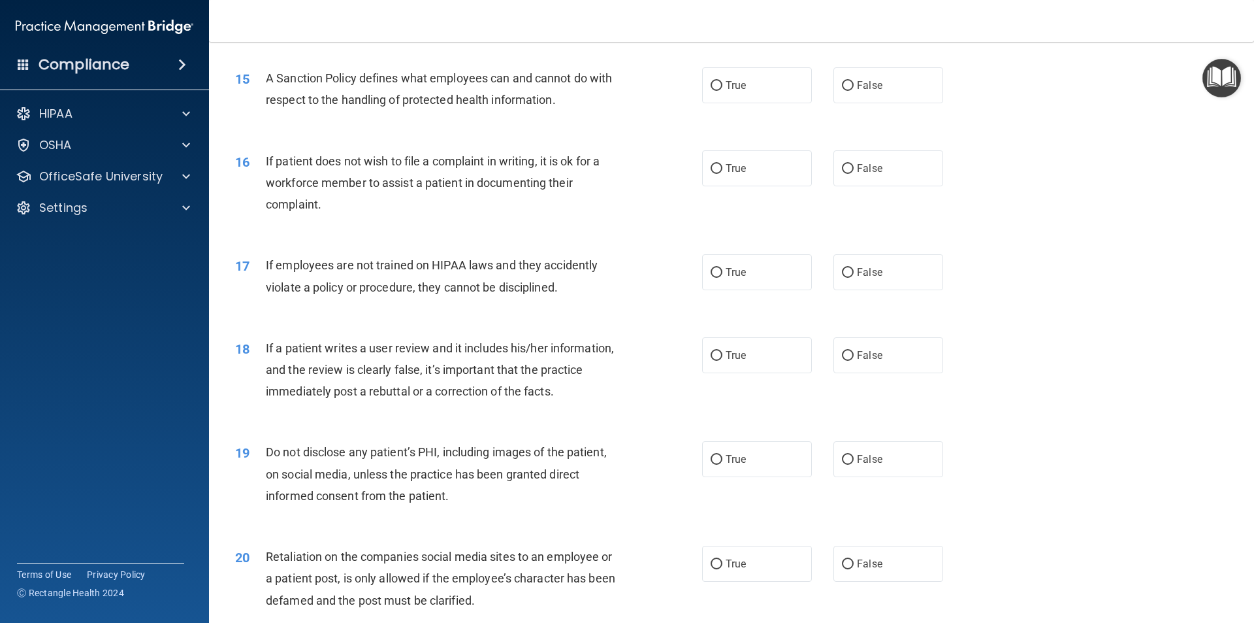
scroll to position [1573, 0]
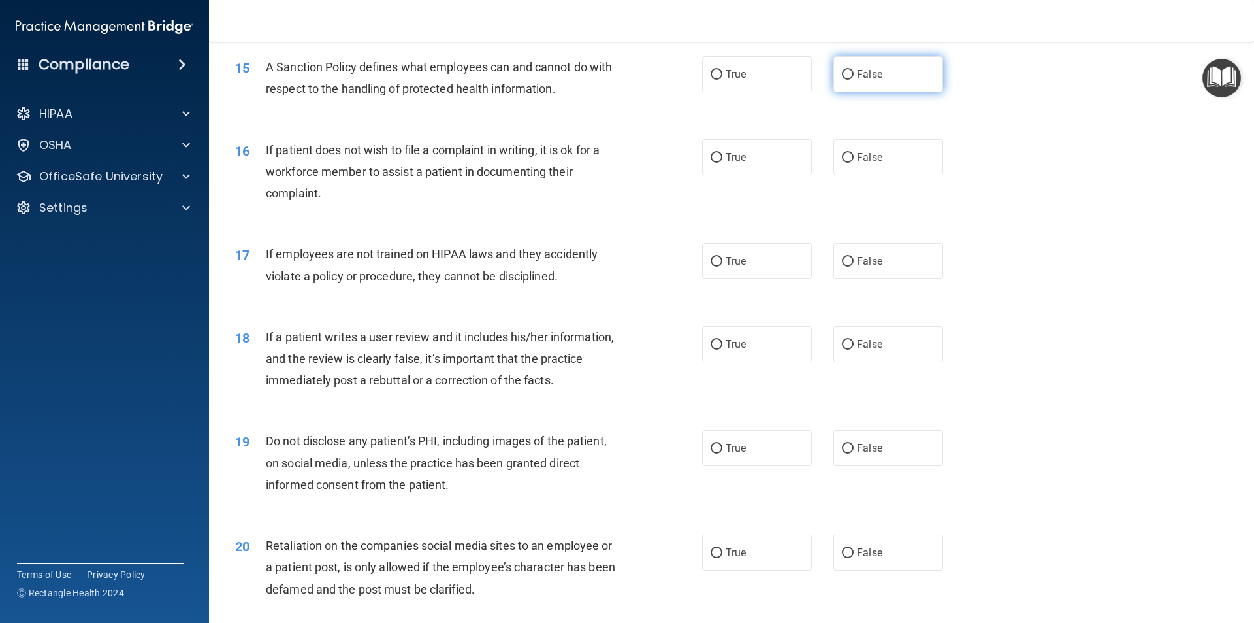
click at [842, 80] on input "False" at bounding box center [848, 75] width 12 height 10
radio input "true"
click at [714, 163] on input "True" at bounding box center [717, 158] width 12 height 10
radio input "true"
click at [842, 267] on input "False" at bounding box center [848, 262] width 12 height 10
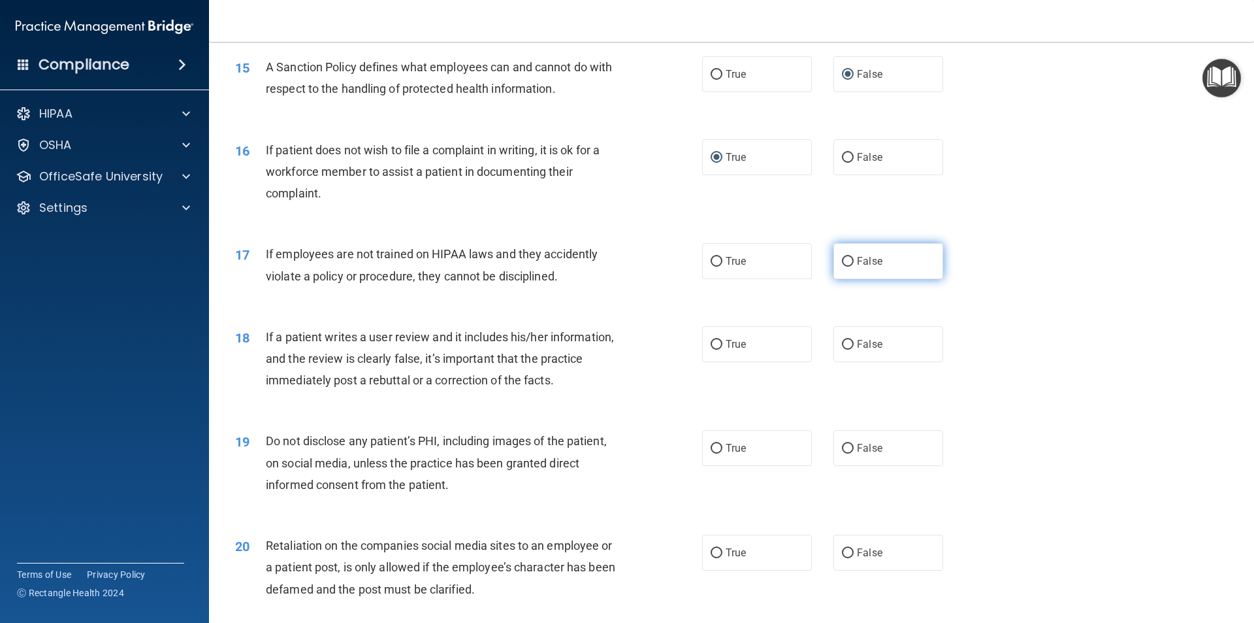
radio input "true"
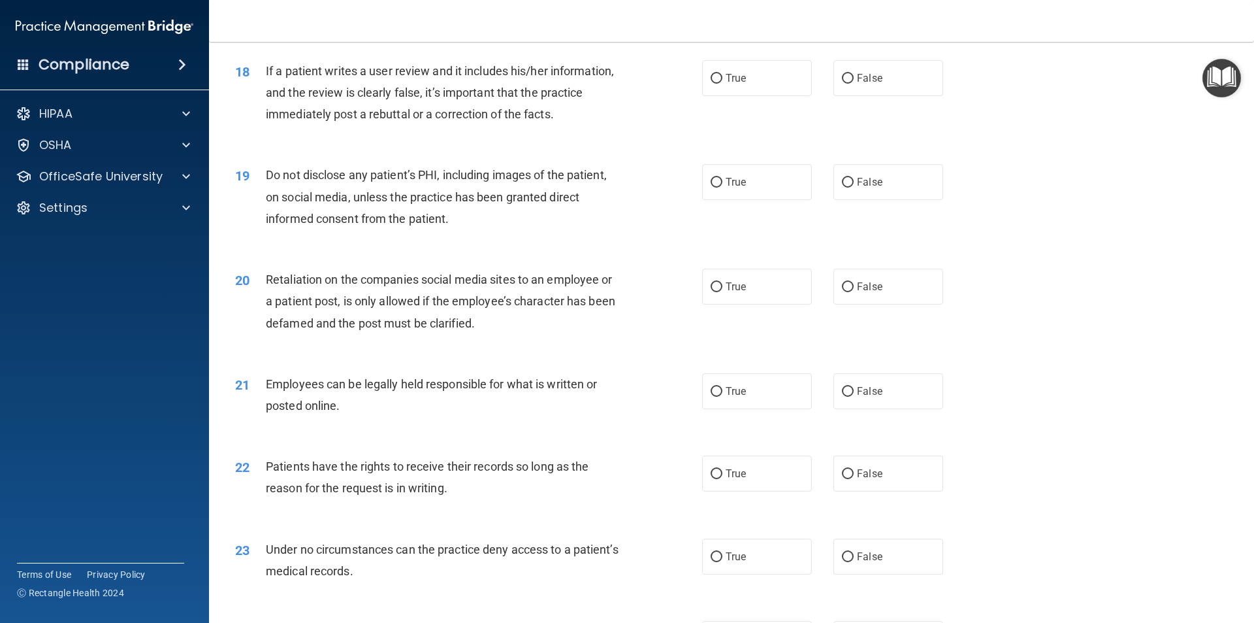
scroll to position [1850, 0]
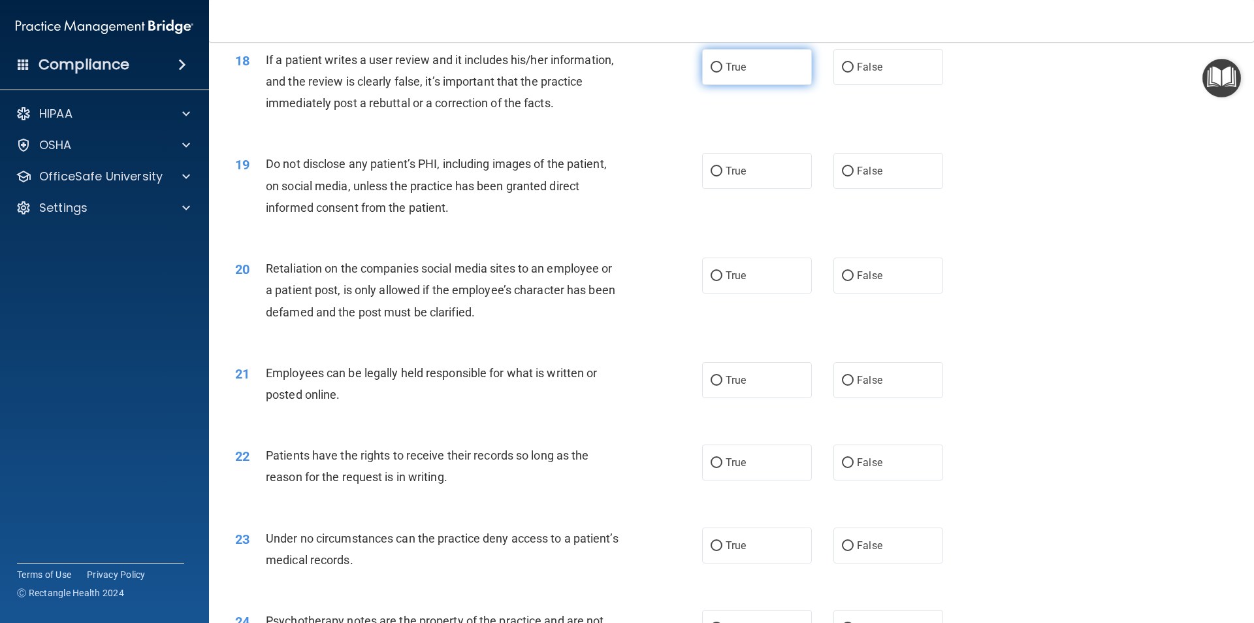
click at [711, 73] on input "True" at bounding box center [717, 68] width 12 height 10
radio input "true"
click at [715, 176] on input "True" at bounding box center [717, 172] width 12 height 10
radio input "true"
click at [842, 281] on input "False" at bounding box center [848, 276] width 12 height 10
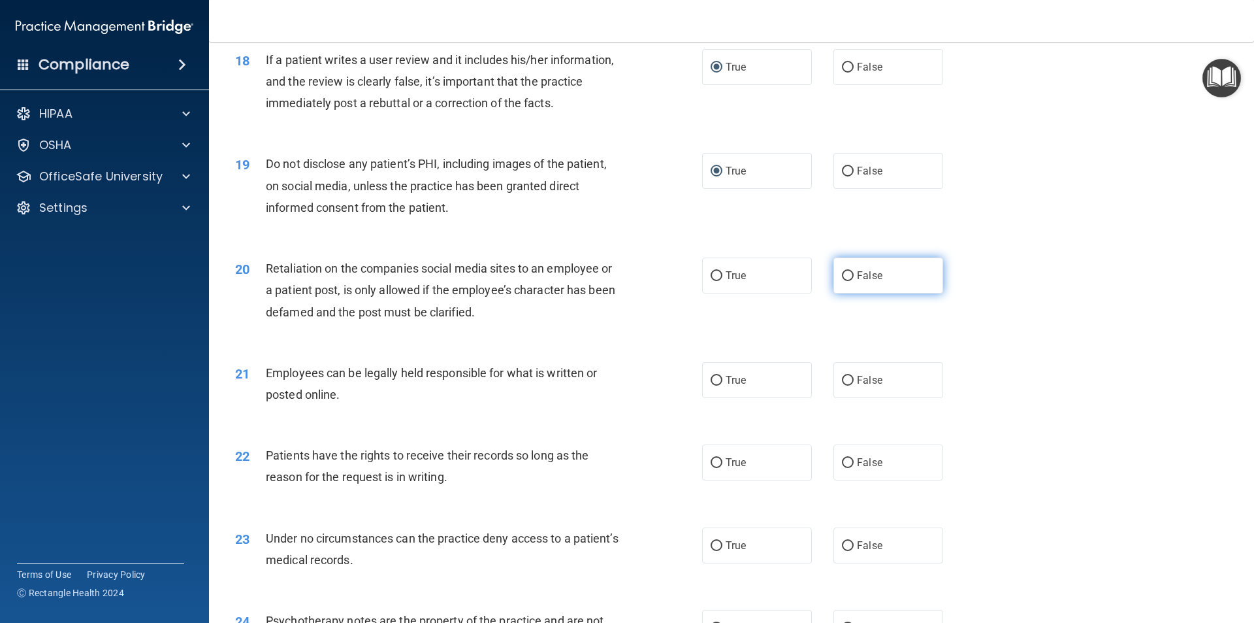
radio input "true"
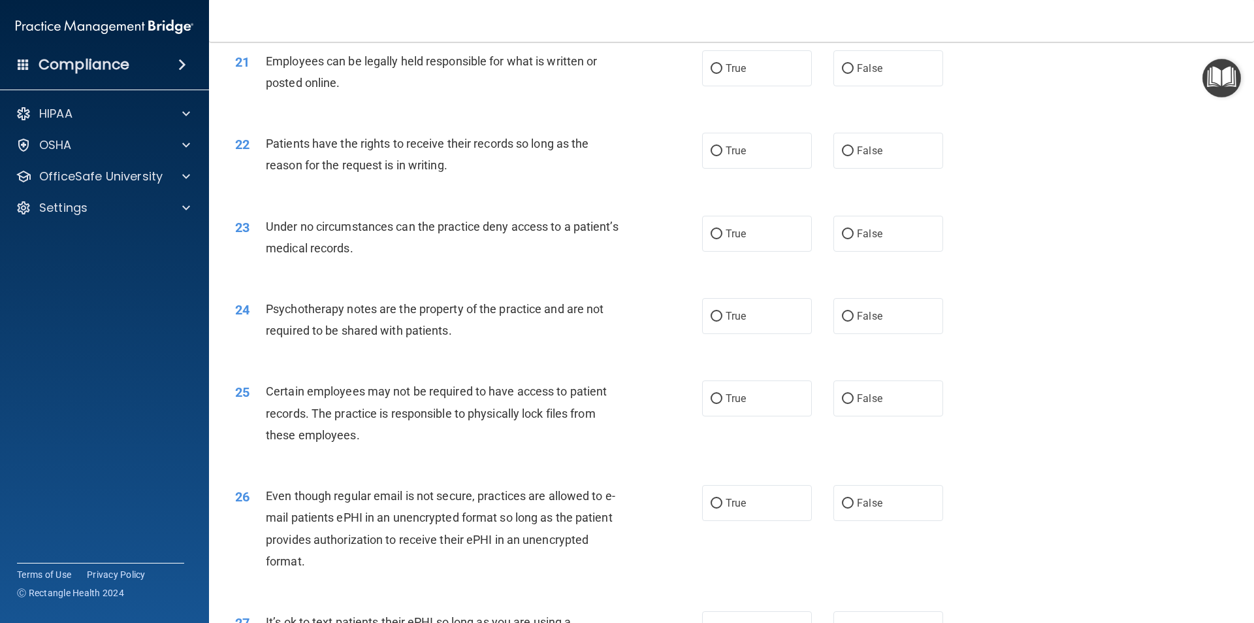
scroll to position [2165, 0]
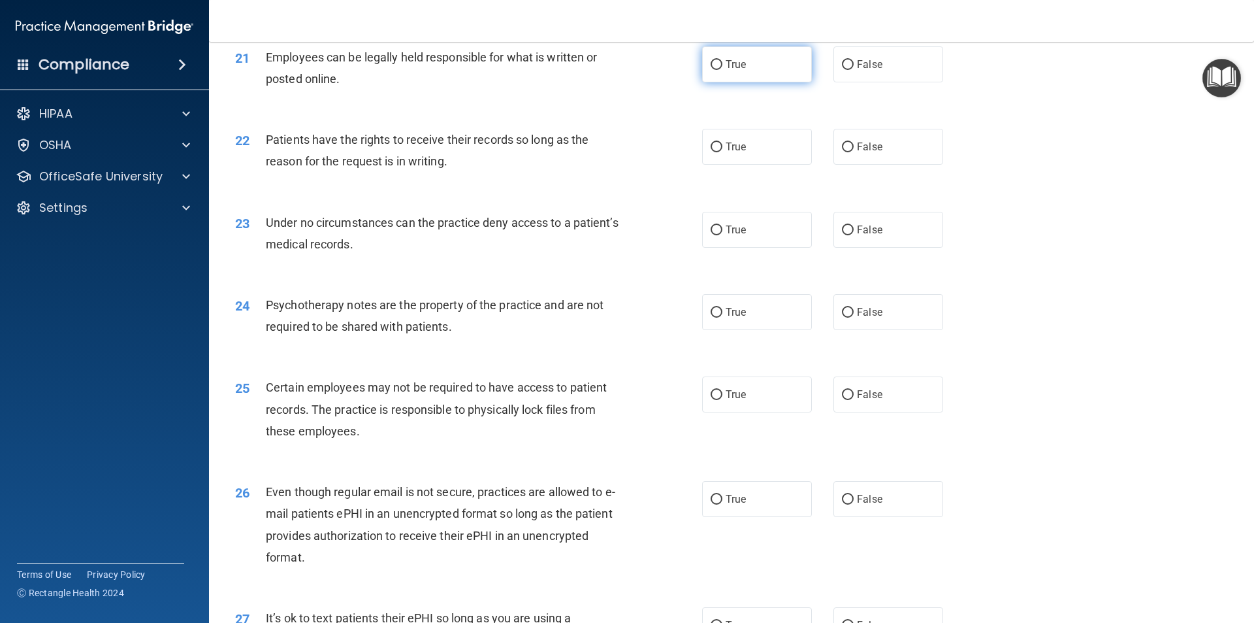
click at [715, 70] on input "True" at bounding box center [717, 65] width 12 height 10
radio input "true"
click at [842, 152] on input "False" at bounding box center [848, 147] width 12 height 10
radio input "true"
click at [842, 235] on input "False" at bounding box center [848, 230] width 12 height 10
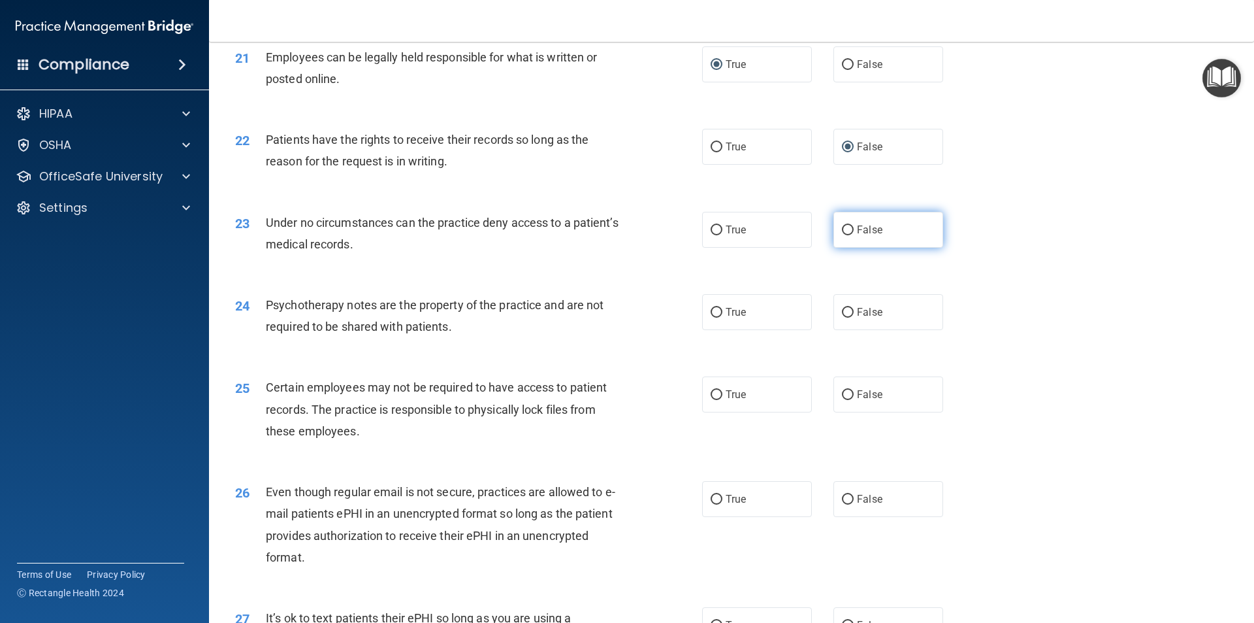
radio input "true"
click at [842, 318] on input "False" at bounding box center [848, 313] width 12 height 10
radio input "true"
click at [712, 400] on input "True" at bounding box center [717, 395] width 12 height 10
radio input "true"
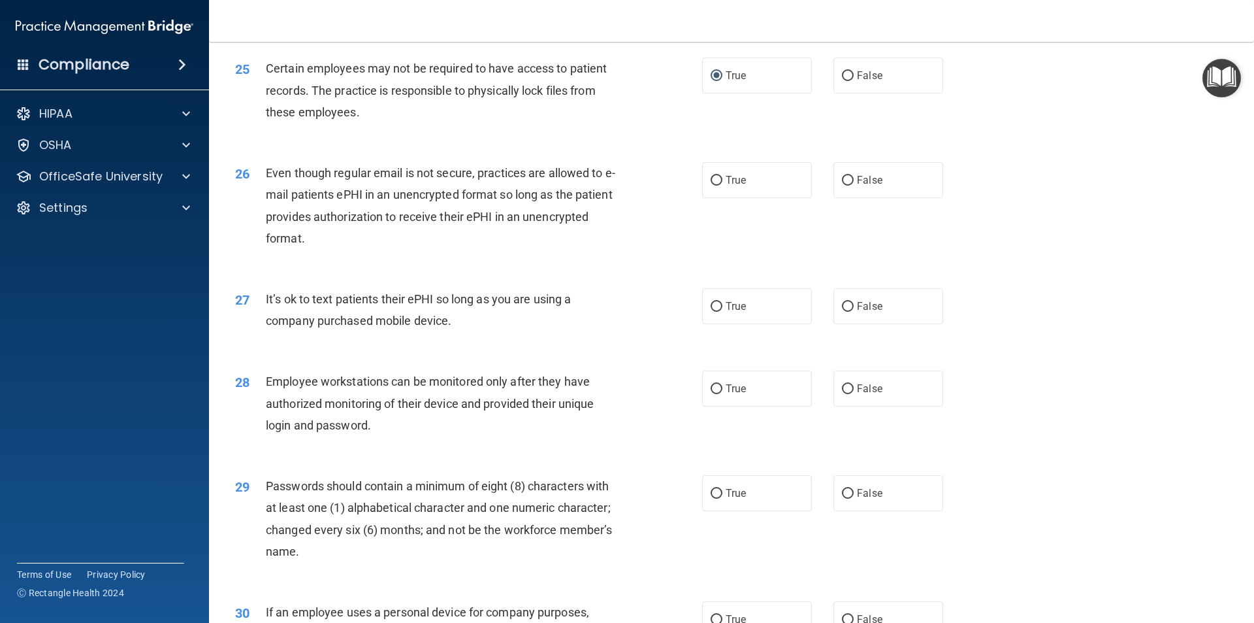
scroll to position [2491, 0]
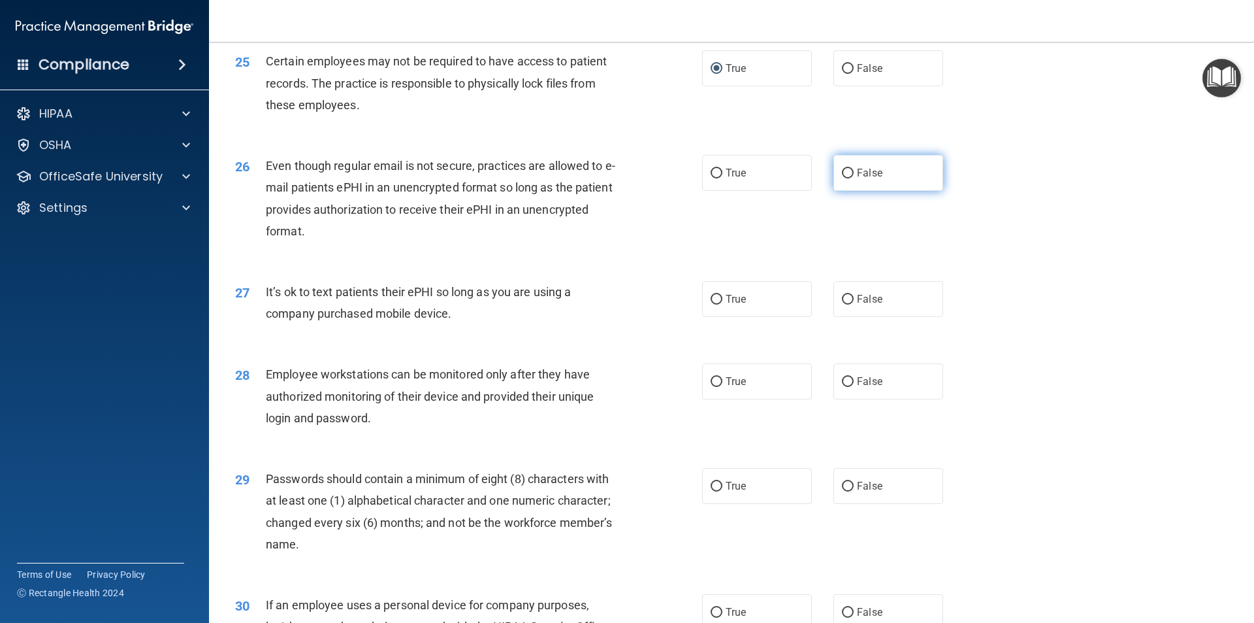
click at [845, 178] on input "False" at bounding box center [848, 174] width 12 height 10
radio input "true"
click at [711, 304] on input "True" at bounding box center [717, 300] width 12 height 10
radio input "true"
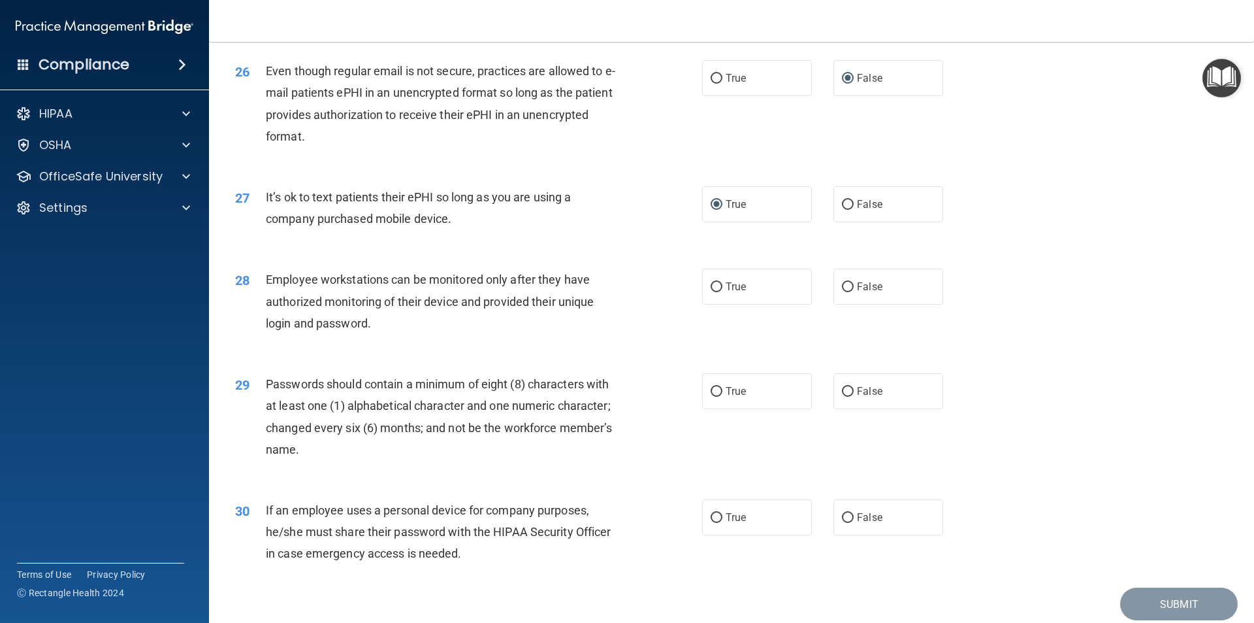
scroll to position [2657, 0]
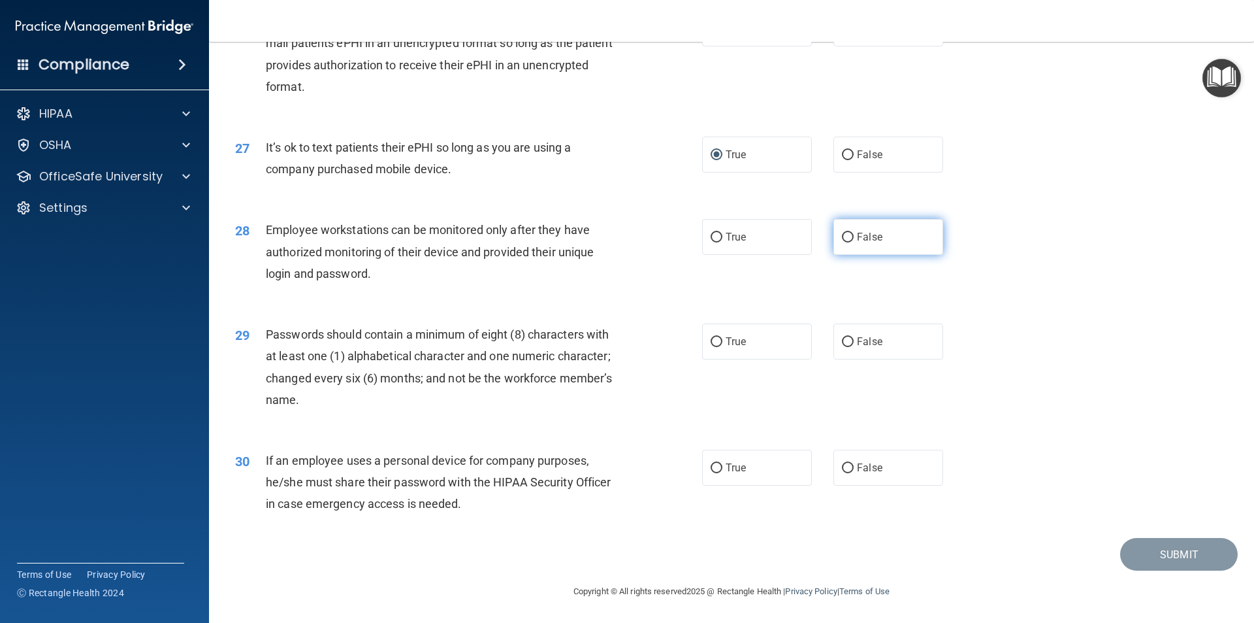
click at [841, 229] on label "False" at bounding box center [889, 237] width 110 height 36
click at [842, 233] on input "False" at bounding box center [848, 238] width 12 height 10
radio input "true"
click at [711, 339] on input "True" at bounding box center [717, 342] width 12 height 10
radio input "true"
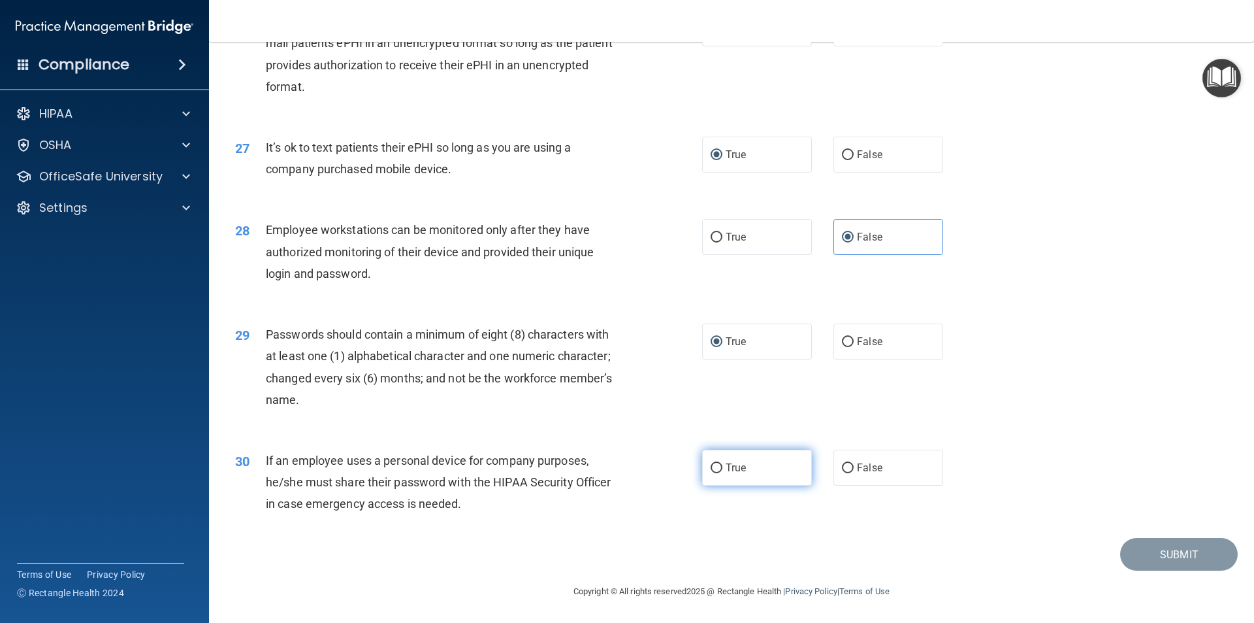
click at [711, 467] on input "True" at bounding box center [717, 468] width 12 height 10
radio input "true"
click at [1143, 547] on button "Submit" at bounding box center [1180, 554] width 118 height 33
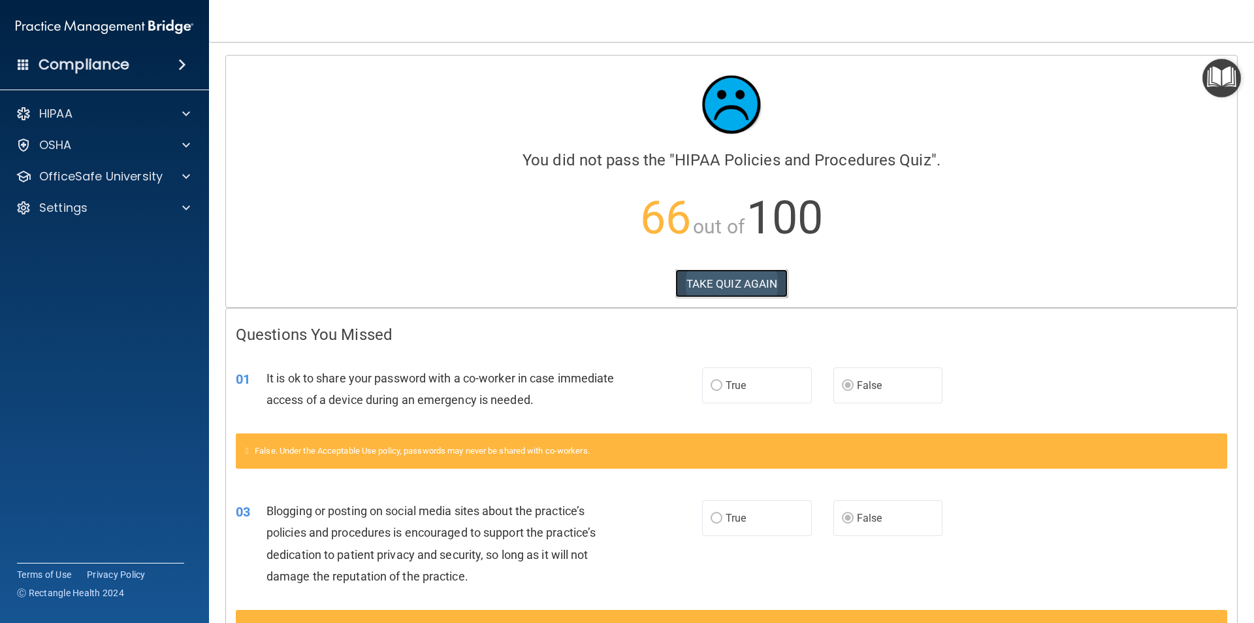
click at [745, 280] on button "TAKE QUIZ AGAIN" at bounding box center [732, 283] width 113 height 29
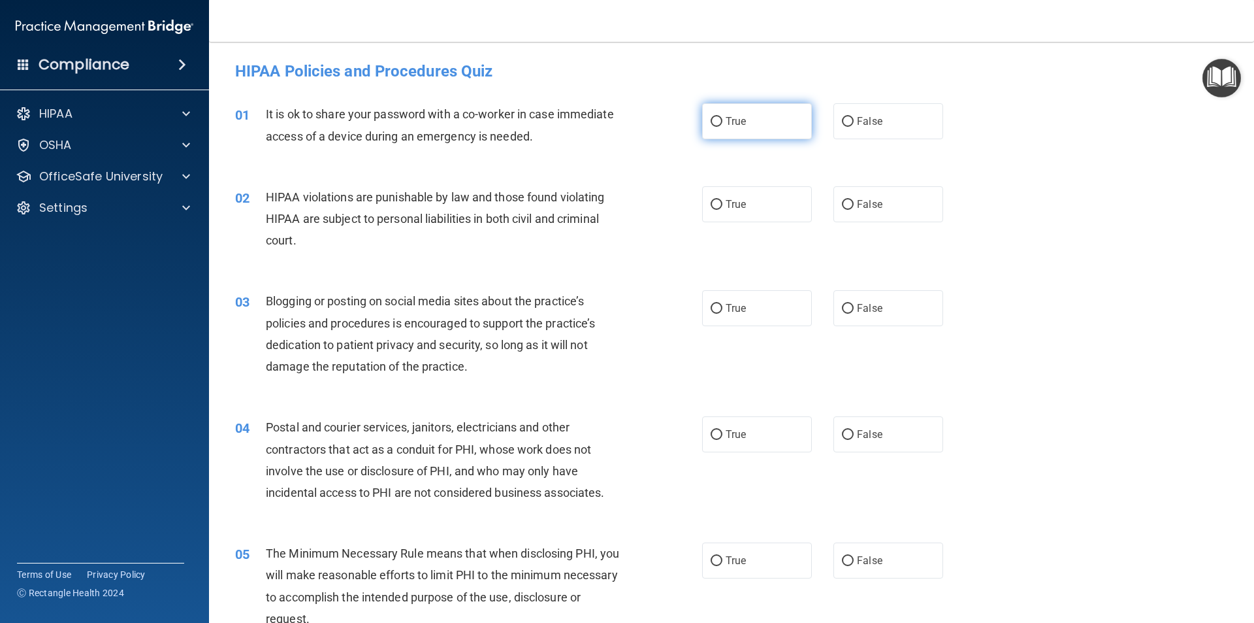
click at [716, 119] on input "True" at bounding box center [717, 122] width 12 height 10
radio input "true"
click at [713, 306] on input "True" at bounding box center [717, 309] width 12 height 10
radio input "true"
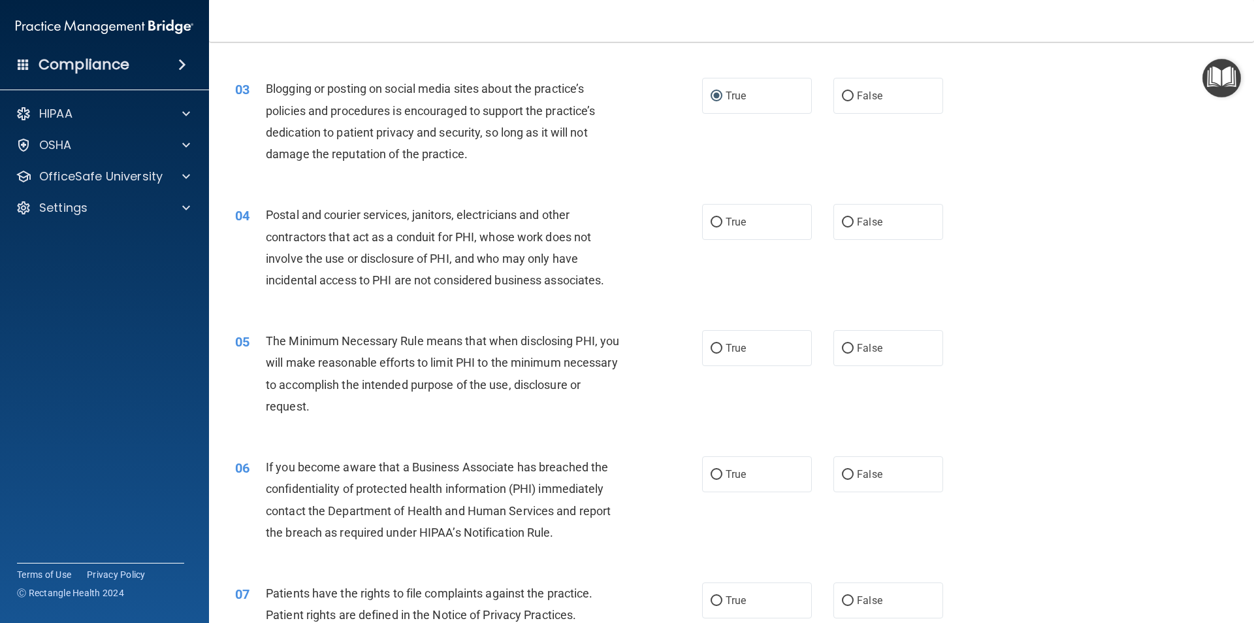
scroll to position [216, 0]
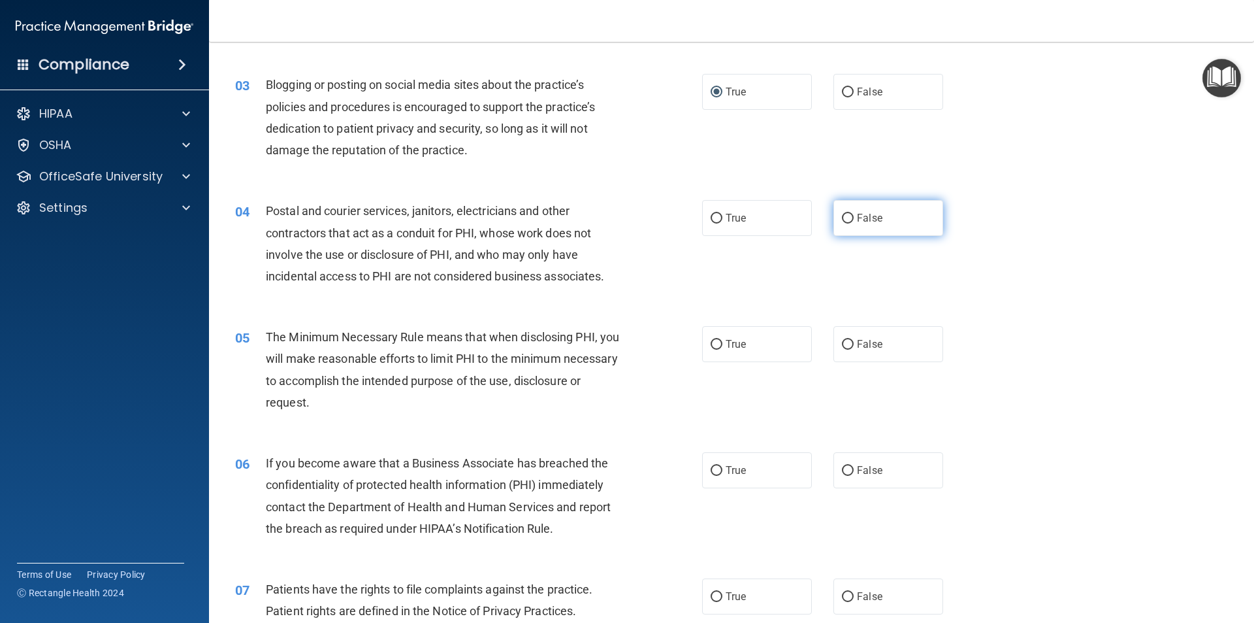
click at [842, 224] on label "False" at bounding box center [889, 218] width 110 height 36
click at [842, 223] on input "False" at bounding box center [848, 219] width 12 height 10
radio input "true"
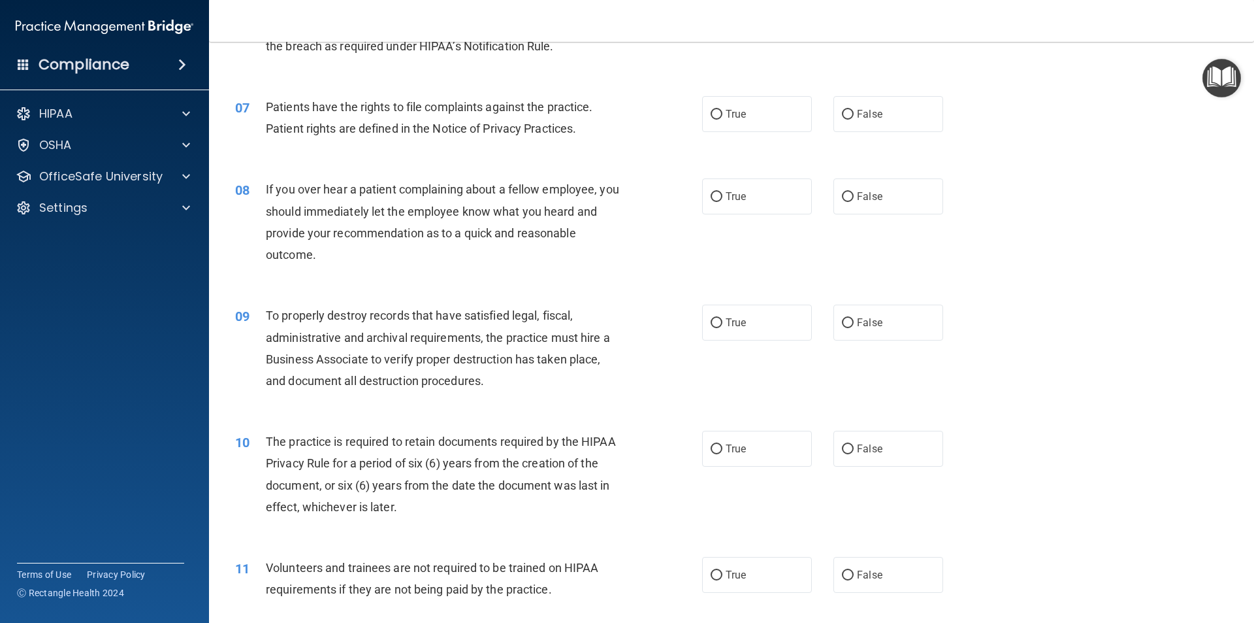
scroll to position [710, 0]
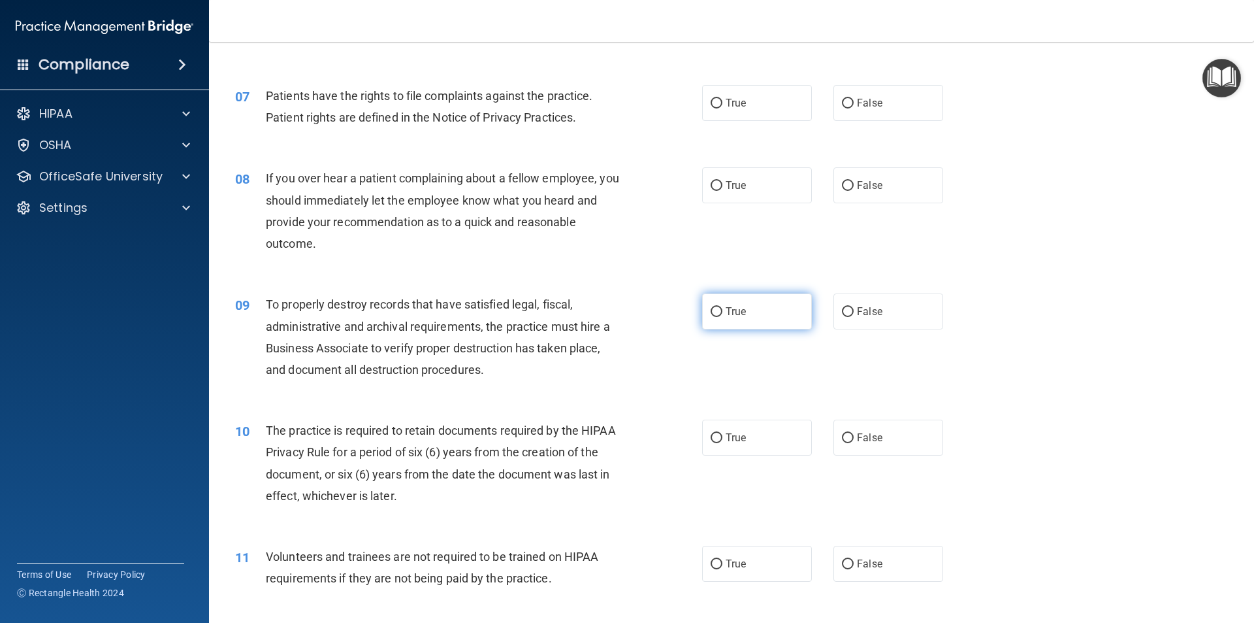
click at [716, 308] on input "True" at bounding box center [717, 312] width 12 height 10
radio input "true"
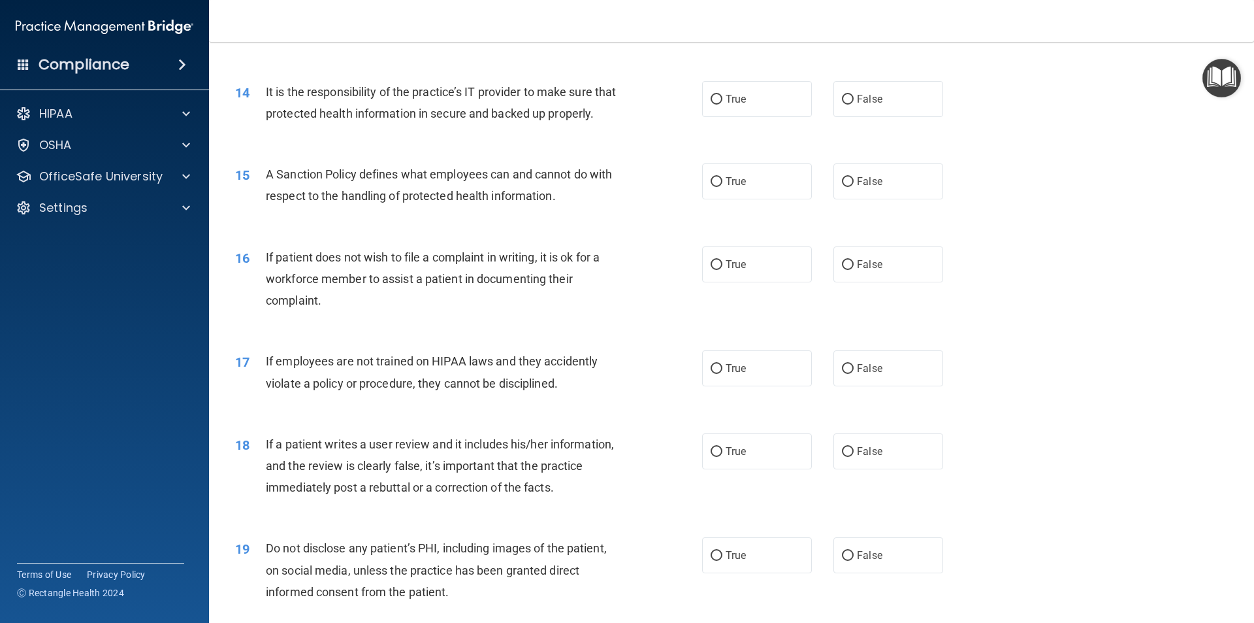
scroll to position [1473, 0]
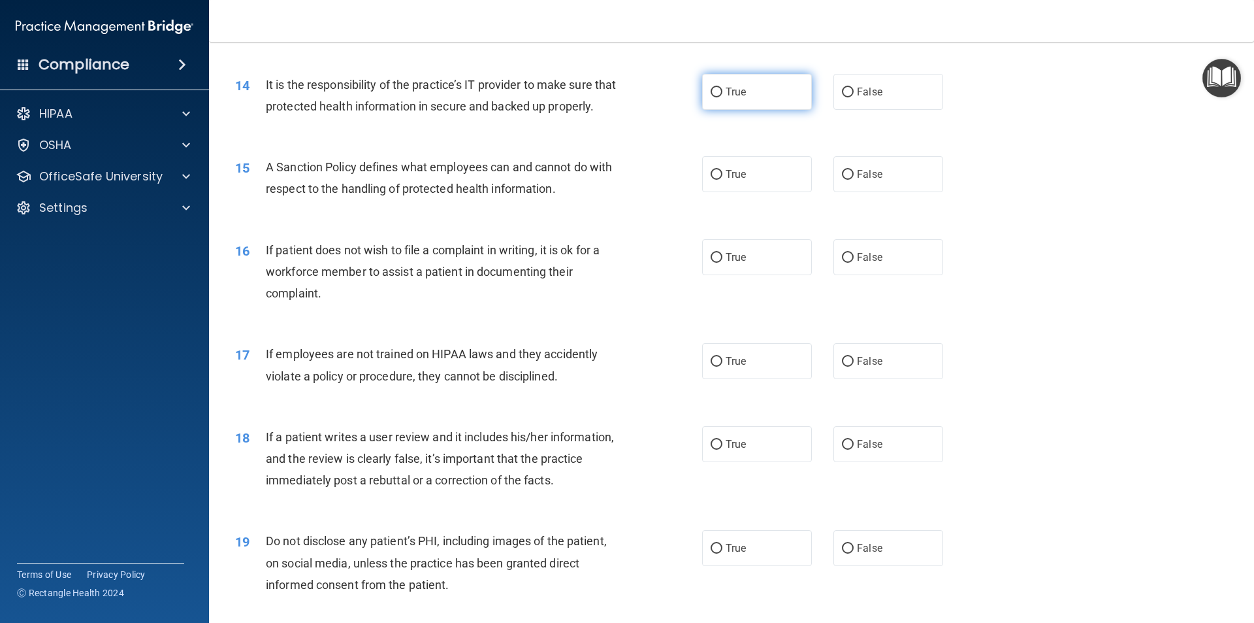
click at [713, 91] on input "True" at bounding box center [717, 93] width 12 height 10
radio input "true"
click at [713, 450] on input "True" at bounding box center [717, 445] width 12 height 10
radio input "true"
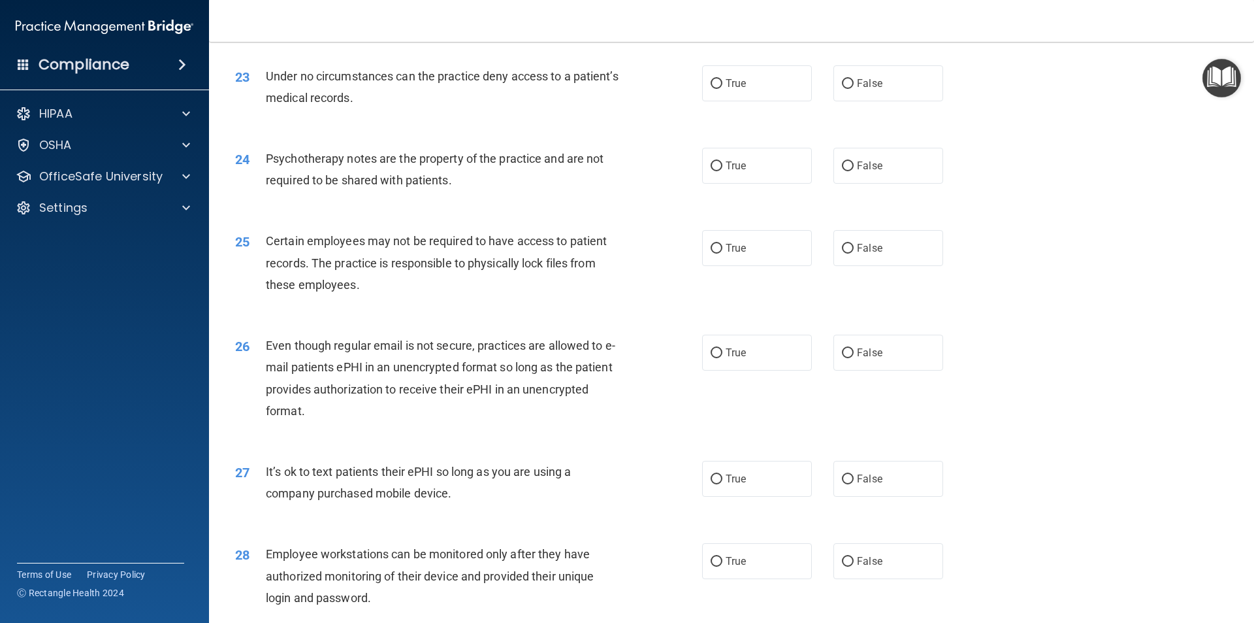
scroll to position [2316, 0]
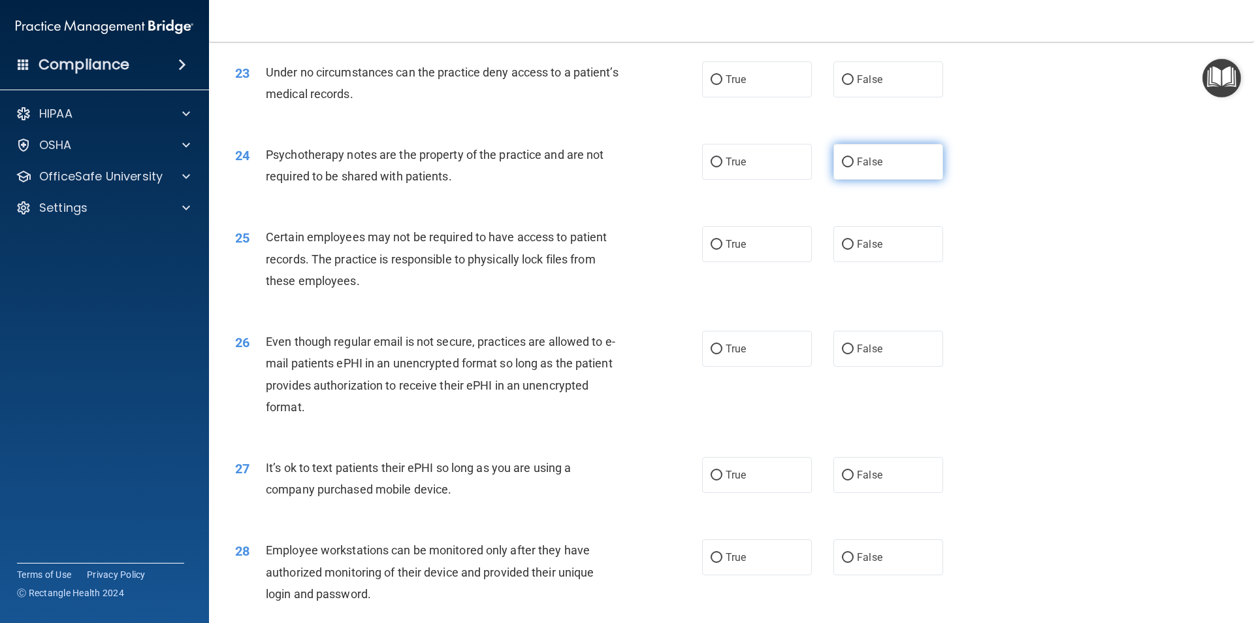
click at [844, 167] on input "False" at bounding box center [848, 162] width 12 height 10
radio input "true"
click at [847, 250] on input "False" at bounding box center [848, 245] width 12 height 10
radio input "true"
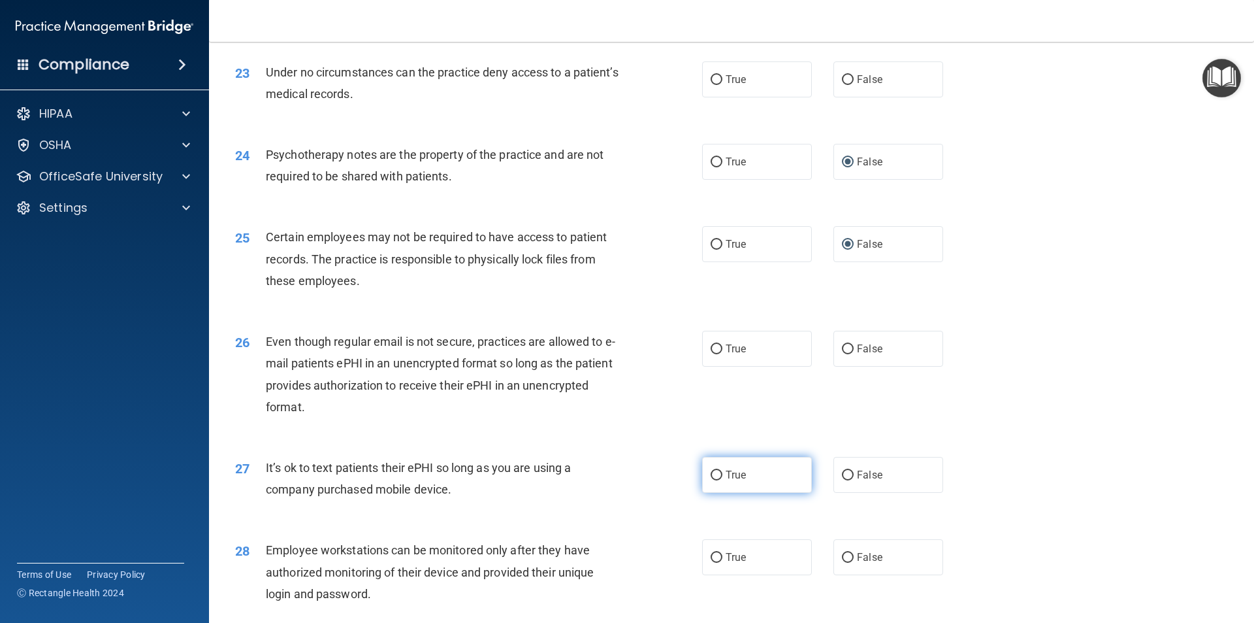
click at [714, 480] on input "True" at bounding box center [717, 475] width 12 height 10
radio input "true"
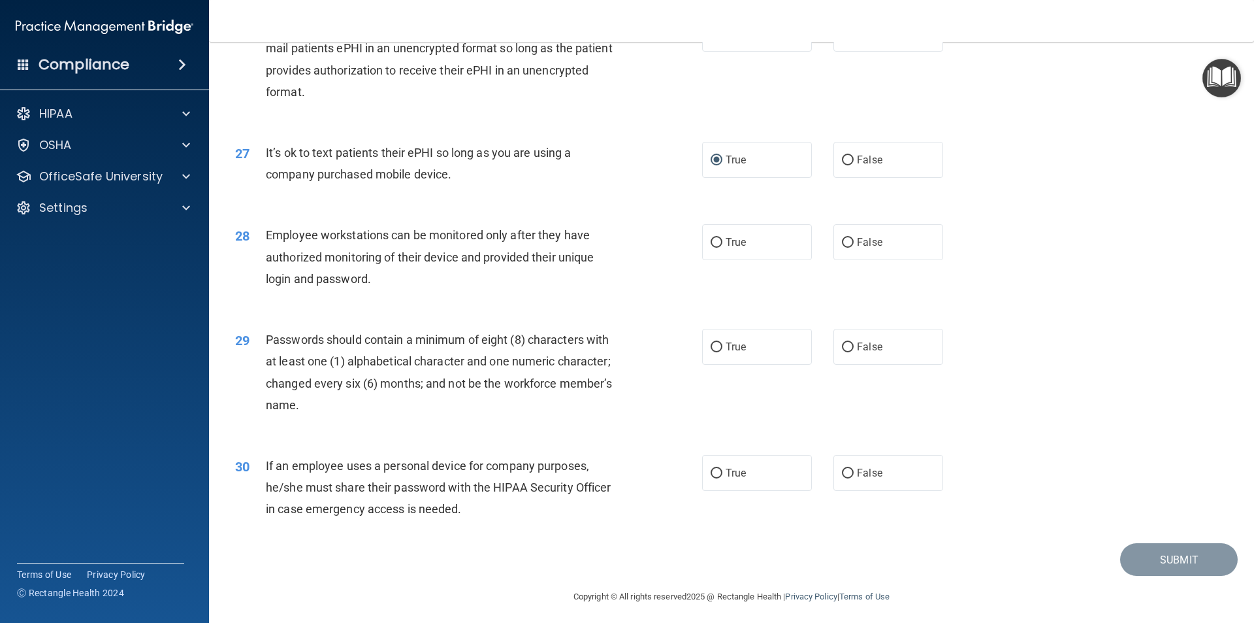
scroll to position [2657, 0]
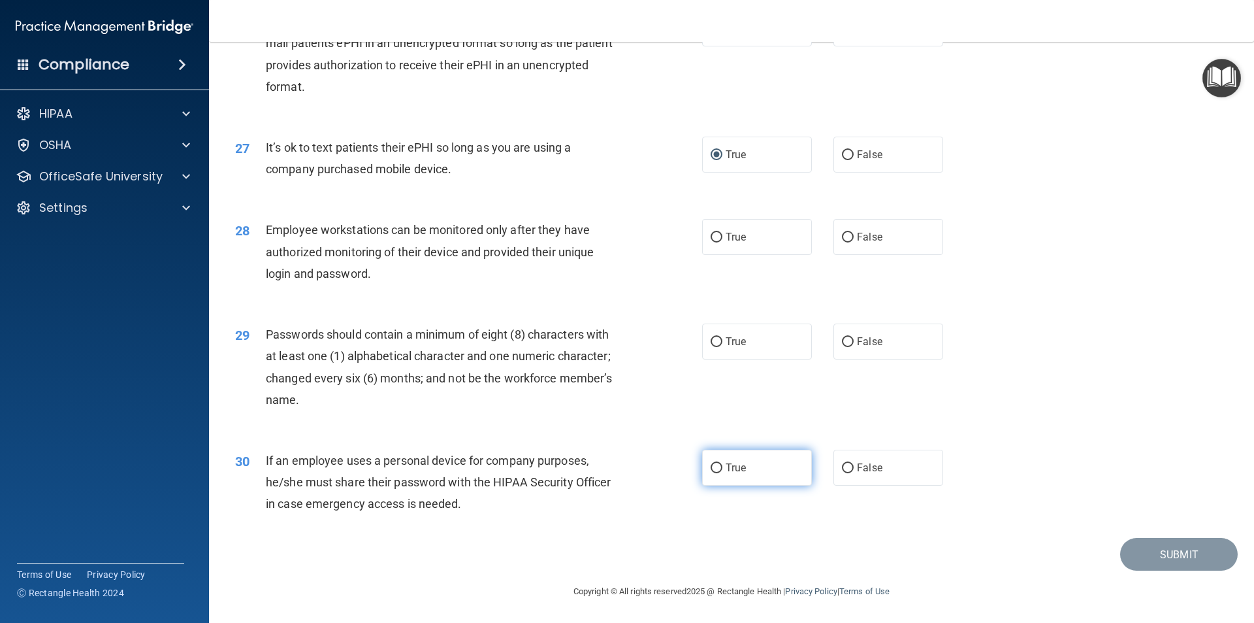
click at [711, 465] on input "True" at bounding box center [717, 468] width 12 height 10
radio input "true"
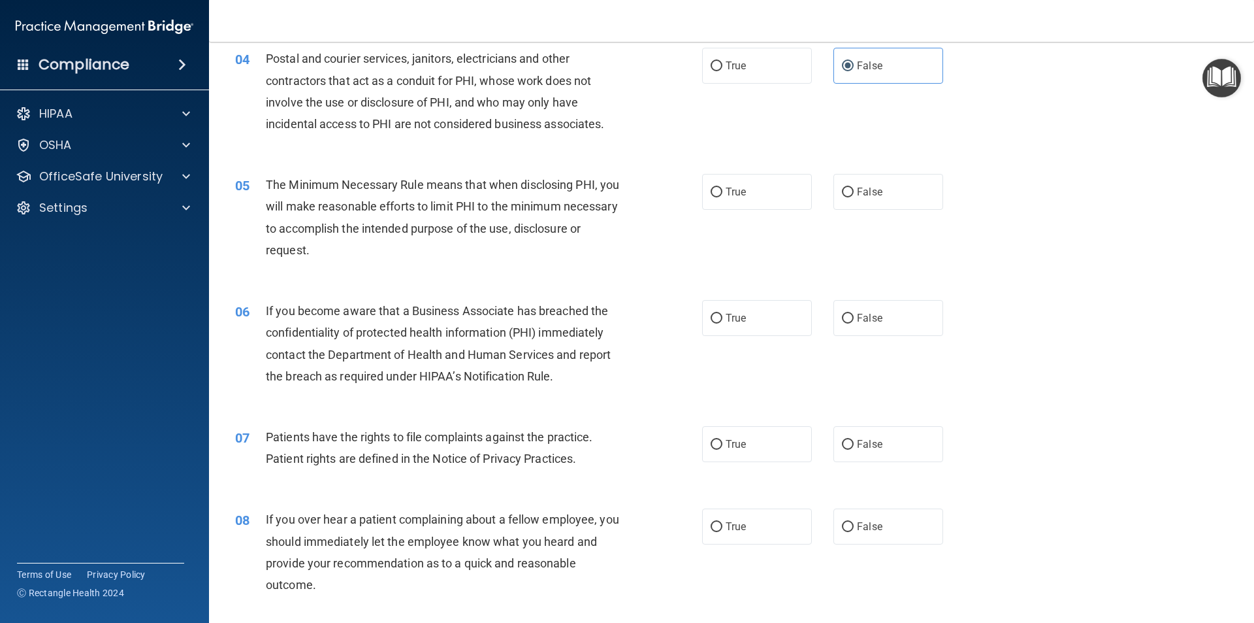
scroll to position [361, 0]
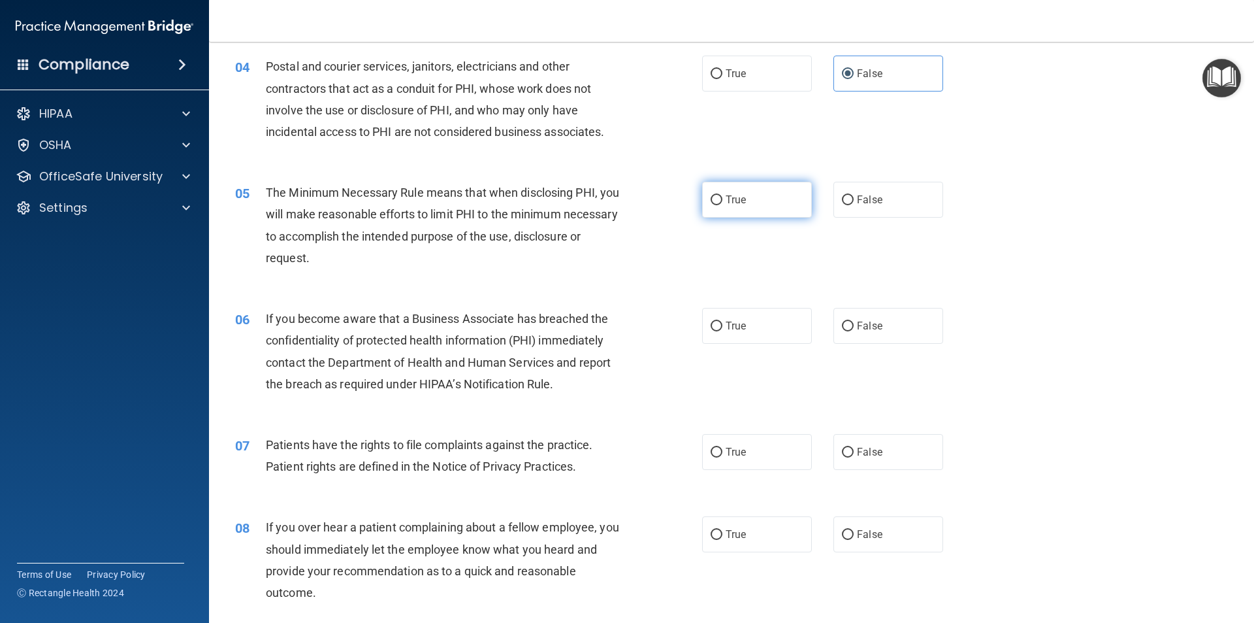
click at [714, 199] on input "True" at bounding box center [717, 200] width 12 height 10
radio input "true"
click at [845, 327] on input "False" at bounding box center [848, 326] width 12 height 10
radio input "true"
click at [711, 453] on input "True" at bounding box center [717, 453] width 12 height 10
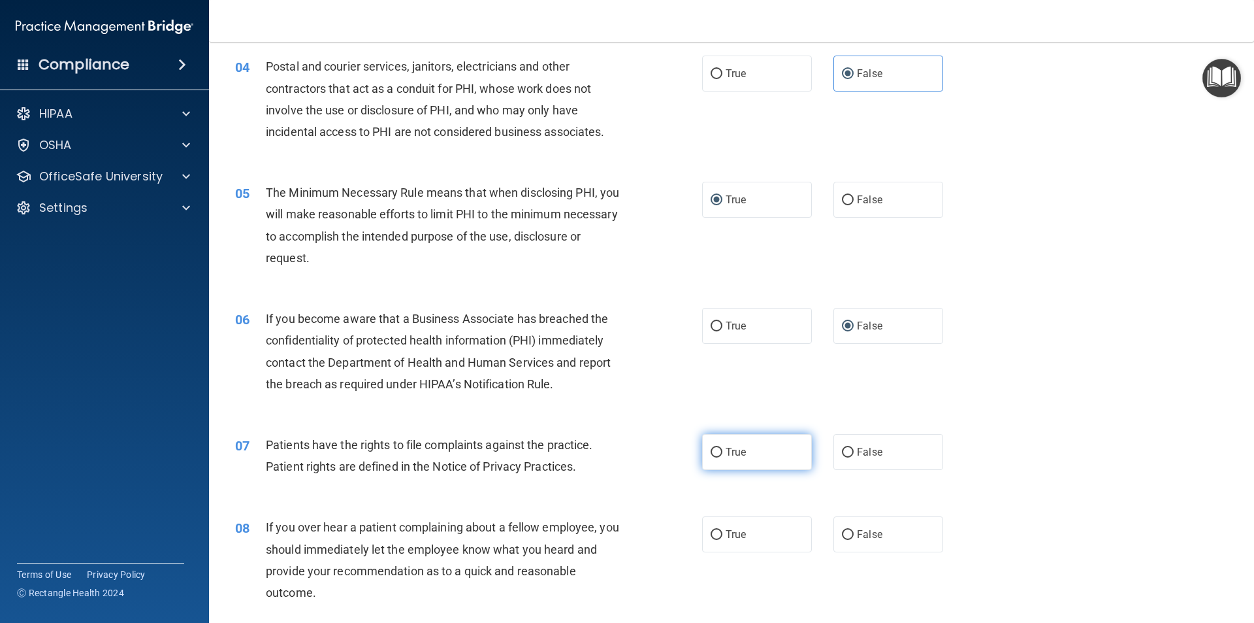
radio input "true"
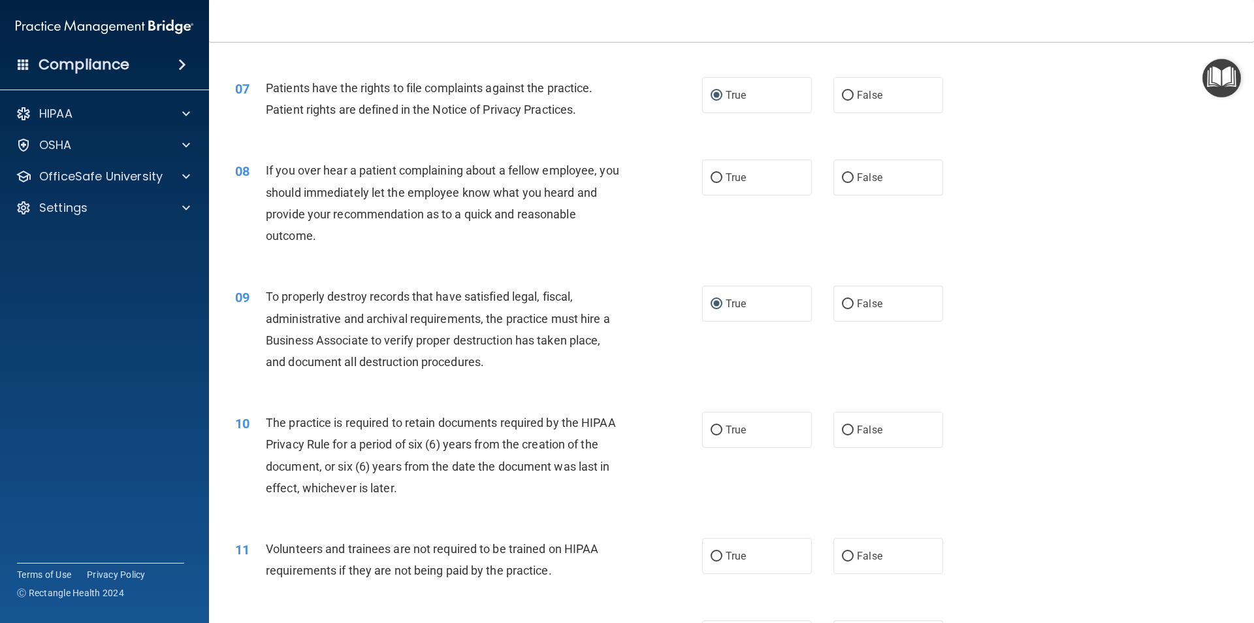
scroll to position [721, 0]
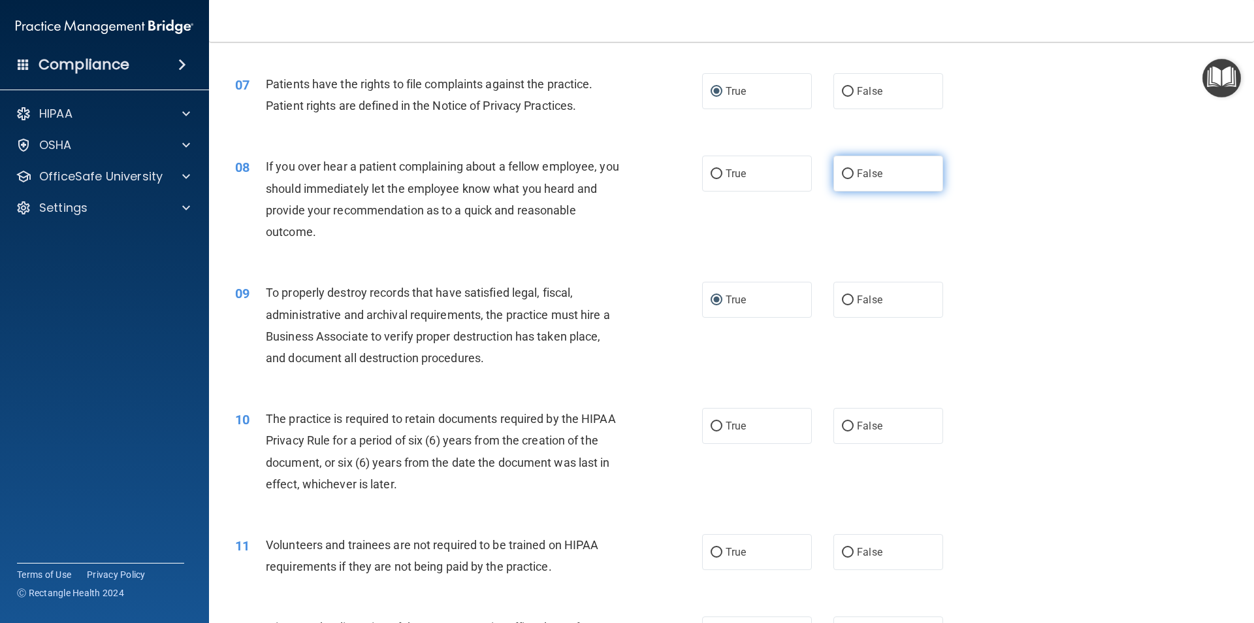
click at [842, 171] on input "False" at bounding box center [848, 174] width 12 height 10
radio input "true"
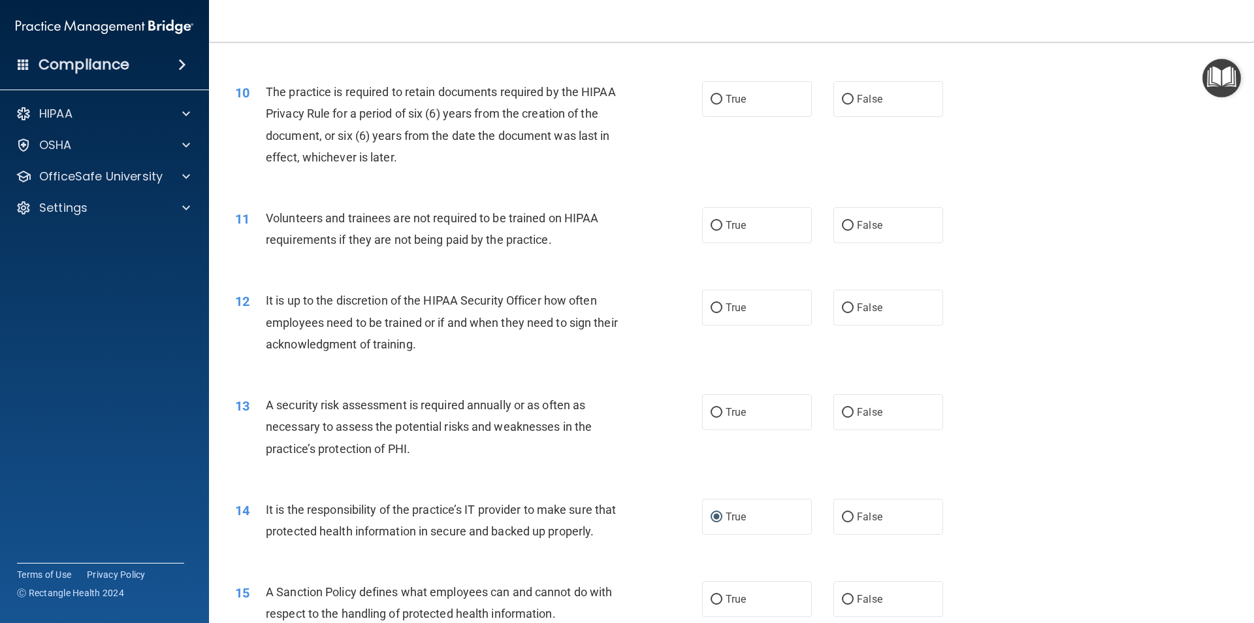
scroll to position [1051, 0]
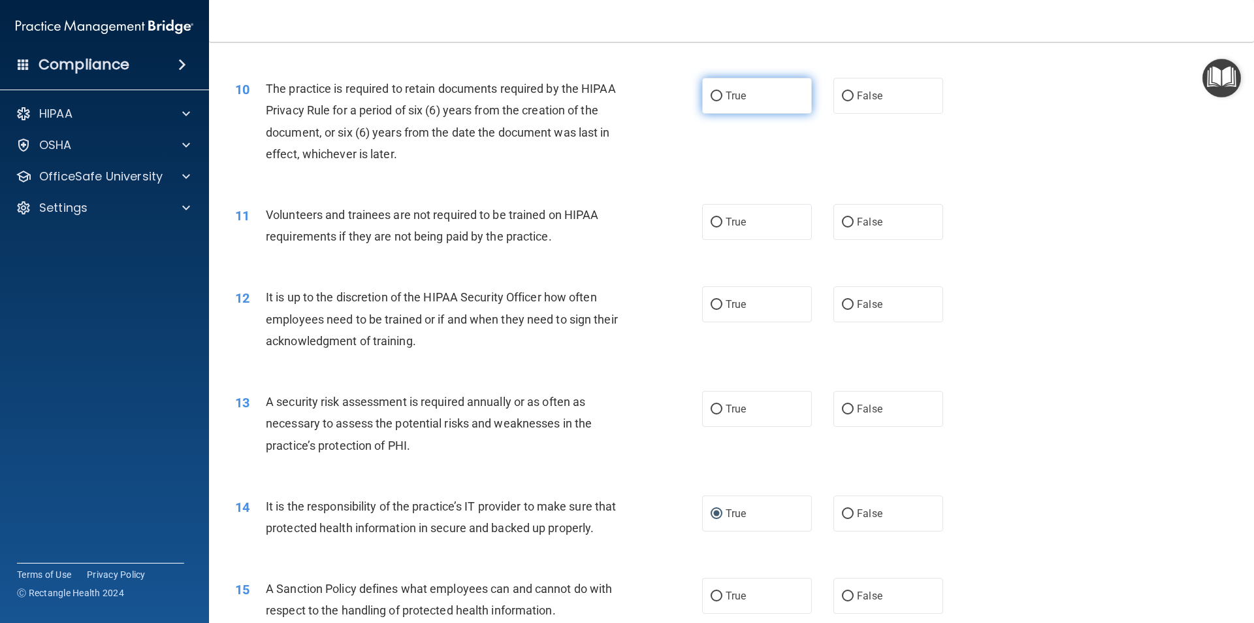
click at [715, 97] on input "True" at bounding box center [717, 96] width 12 height 10
radio input "true"
click at [844, 227] on input "False" at bounding box center [848, 223] width 12 height 10
radio input "true"
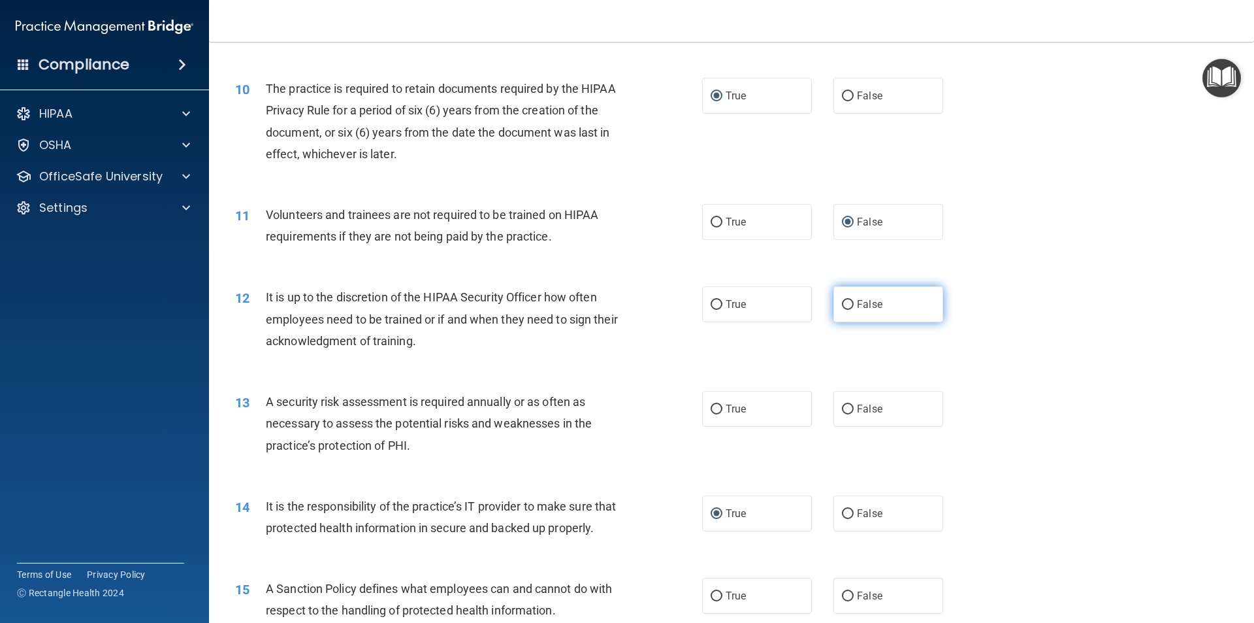
click at [842, 302] on input "False" at bounding box center [848, 305] width 12 height 10
radio input "true"
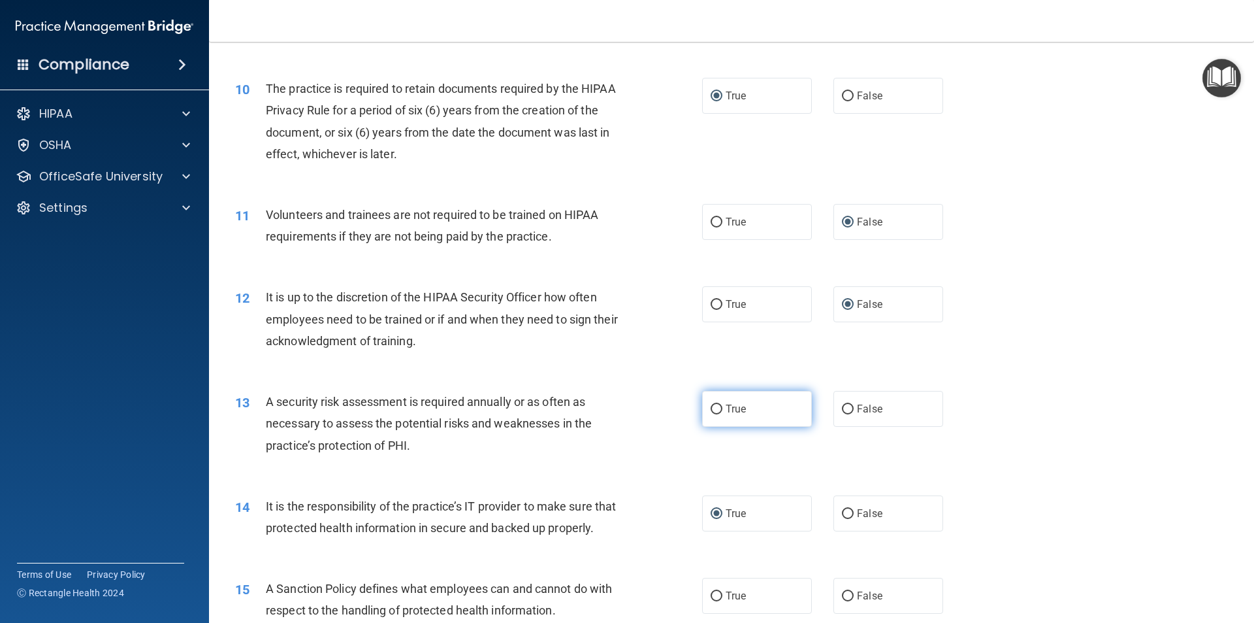
click at [712, 408] on input "True" at bounding box center [717, 409] width 12 height 10
radio input "true"
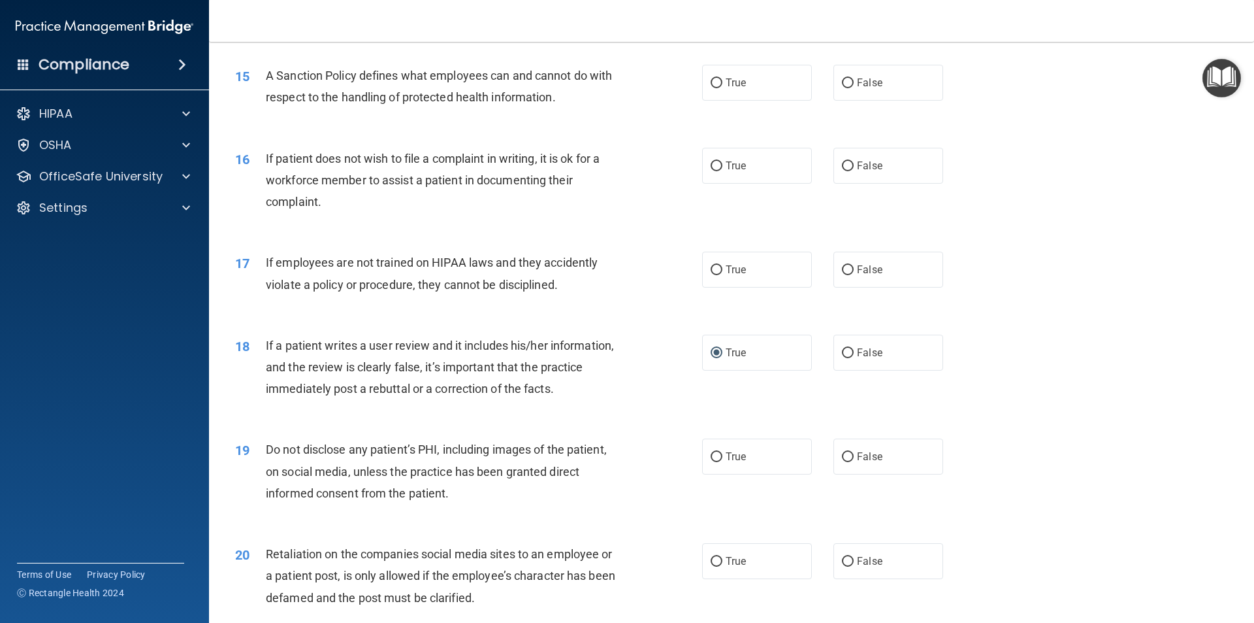
scroll to position [1575, 0]
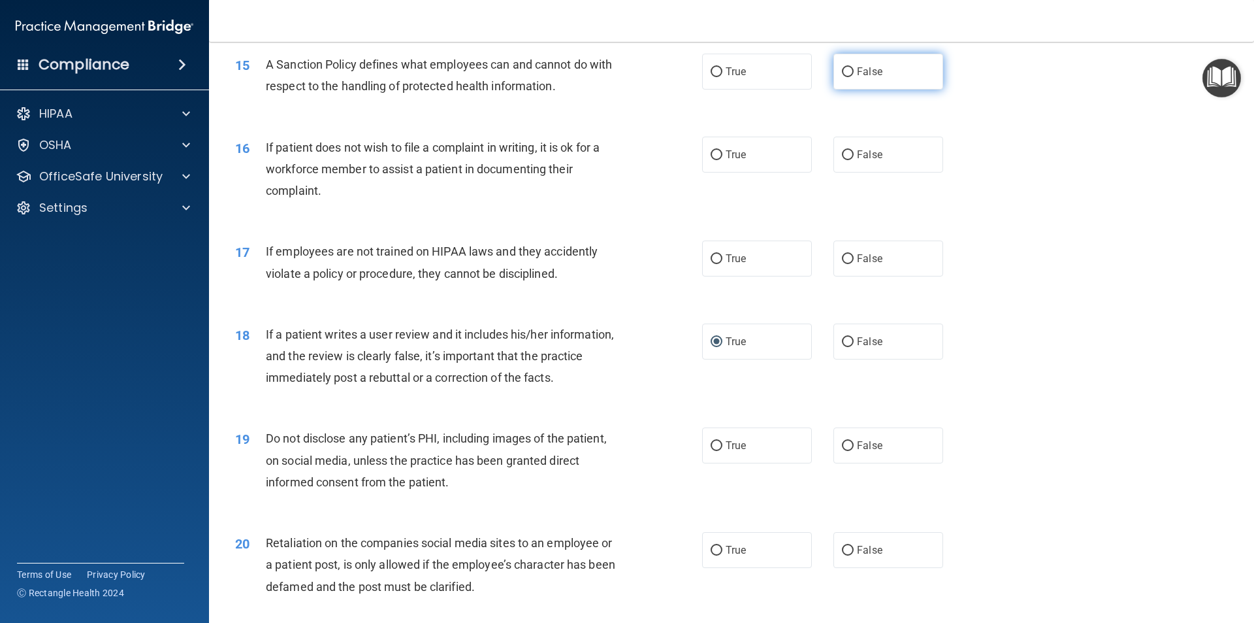
click at [842, 77] on input "False" at bounding box center [848, 72] width 12 height 10
radio input "true"
click at [842, 160] on input "False" at bounding box center [848, 155] width 12 height 10
radio input "true"
click at [842, 264] on input "False" at bounding box center [848, 259] width 12 height 10
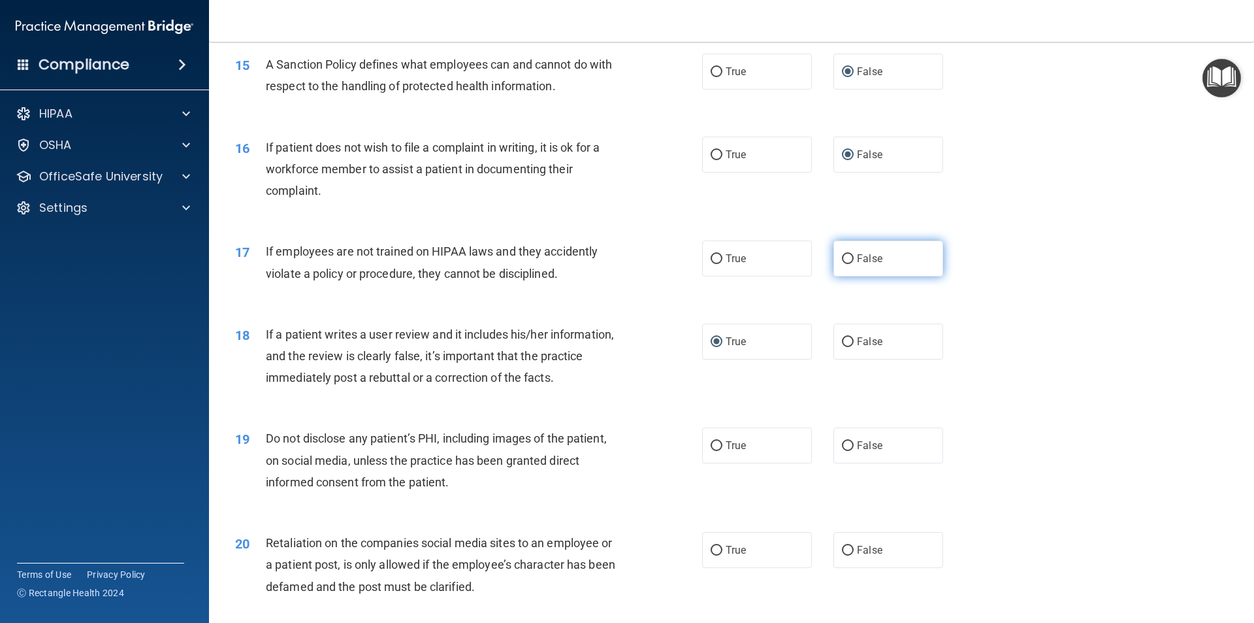
radio input "true"
click at [713, 451] on input "True" at bounding box center [717, 446] width 12 height 10
radio input "true"
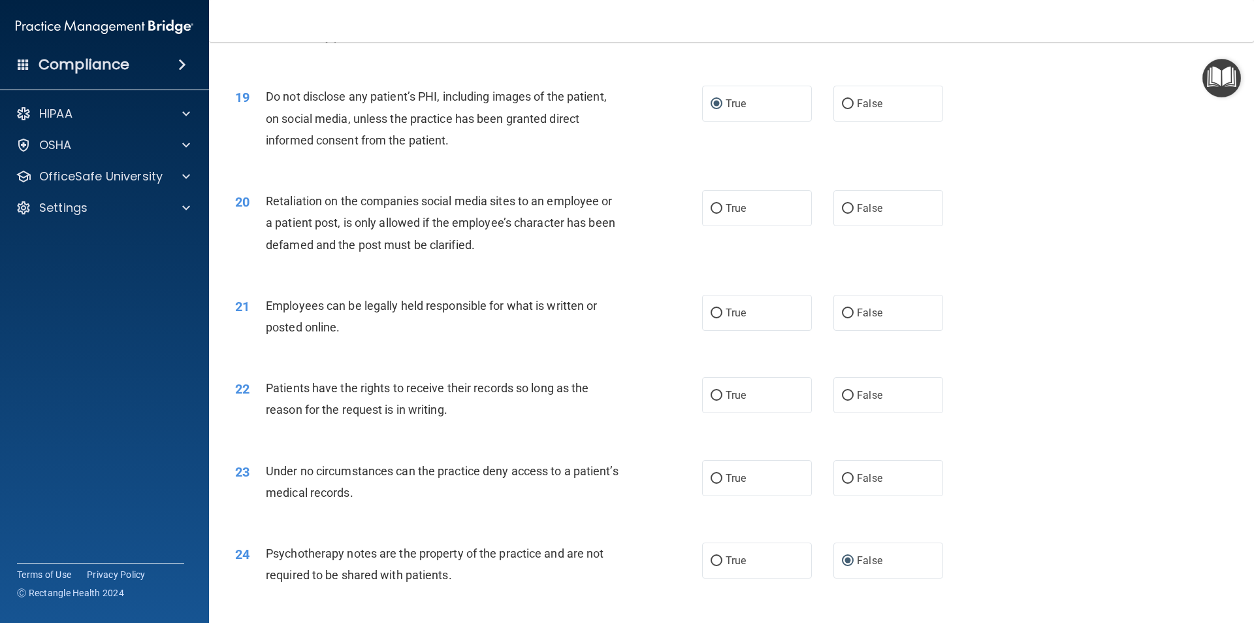
scroll to position [1921, 0]
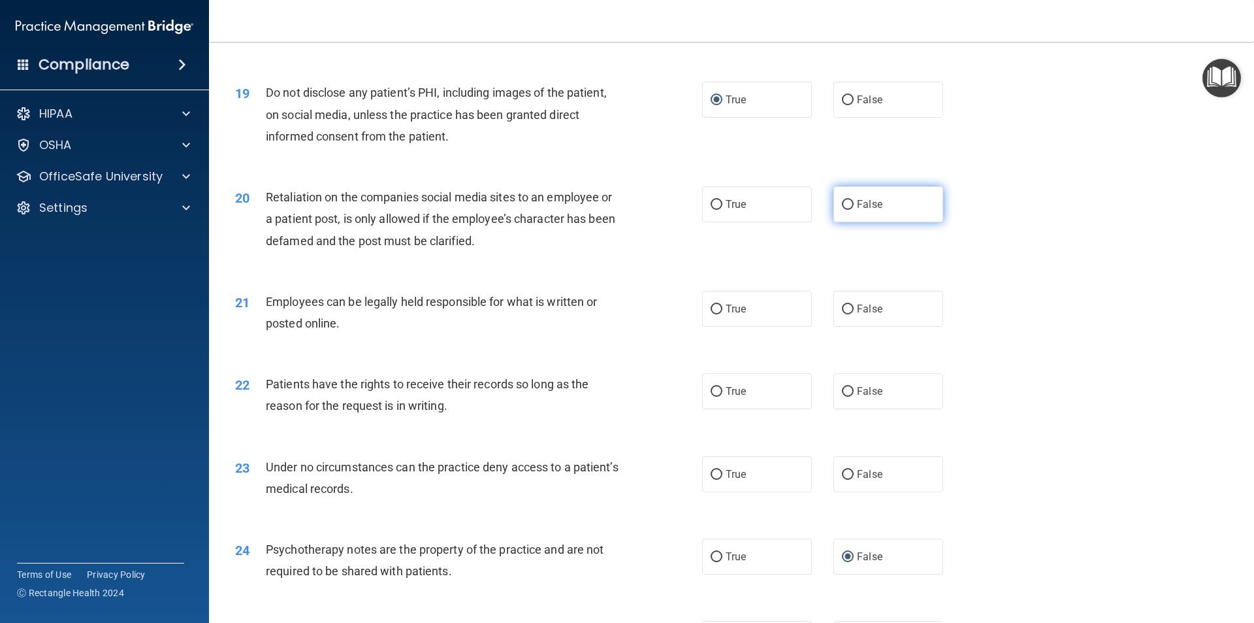
click at [845, 210] on input "False" at bounding box center [848, 205] width 12 height 10
radio input "true"
click at [713, 314] on input "True" at bounding box center [717, 309] width 12 height 10
radio input "true"
click at [844, 397] on input "False" at bounding box center [848, 392] width 12 height 10
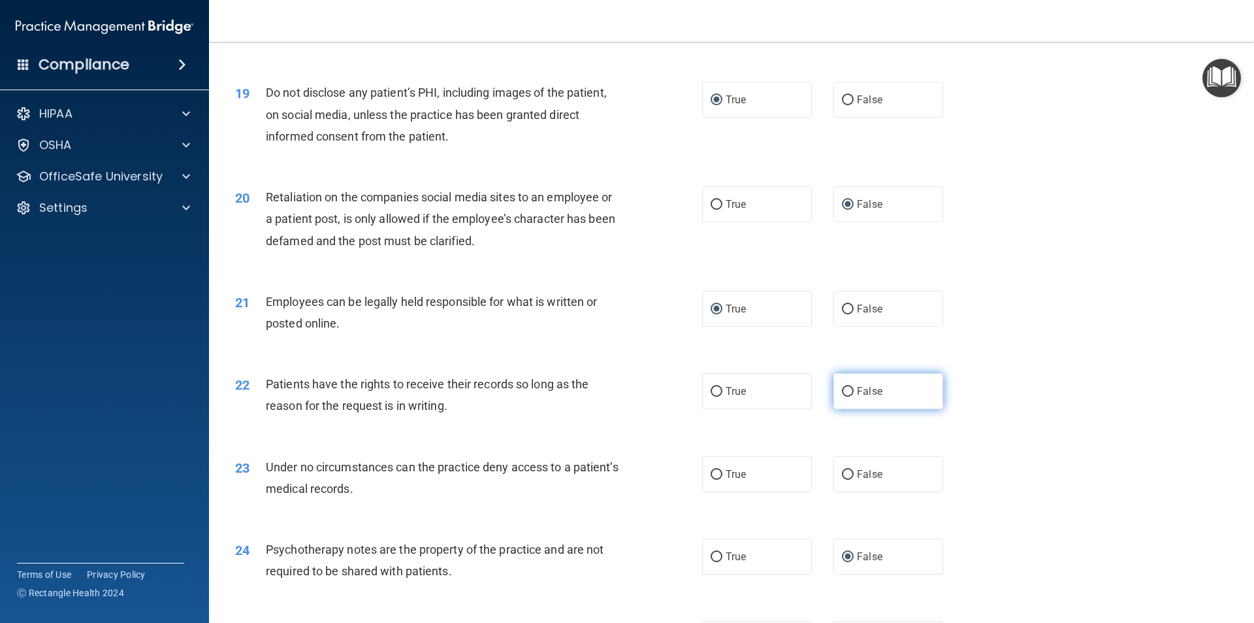
radio input "true"
click at [843, 480] on input "False" at bounding box center [848, 475] width 12 height 10
radio input "true"
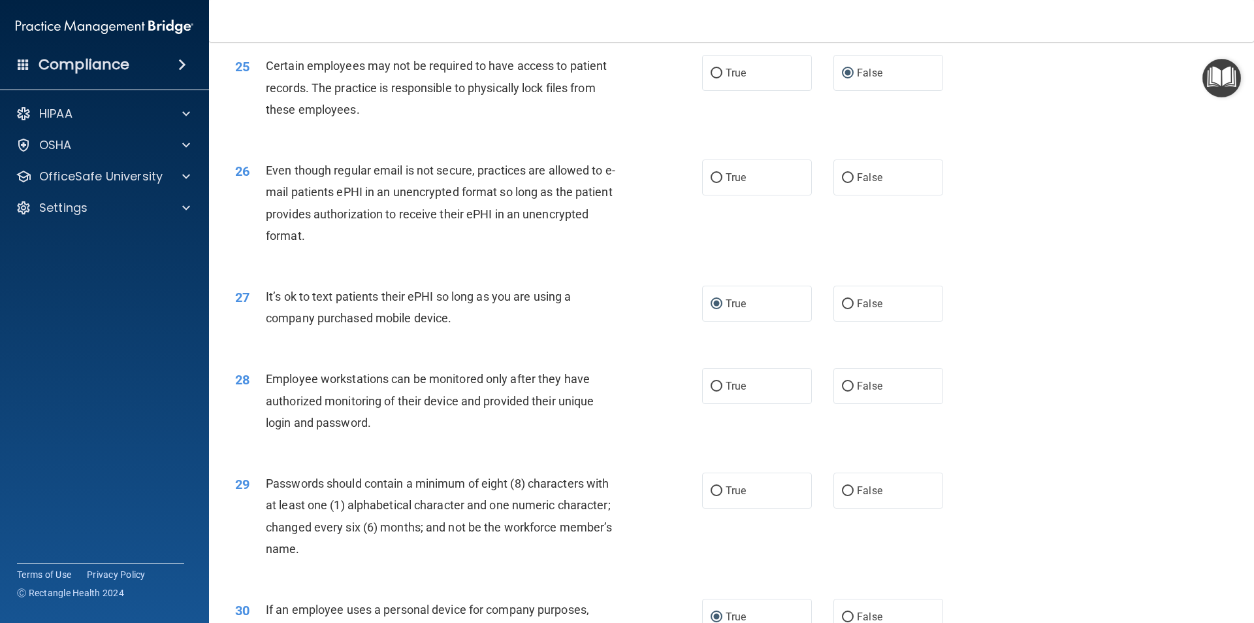
scroll to position [2483, 0]
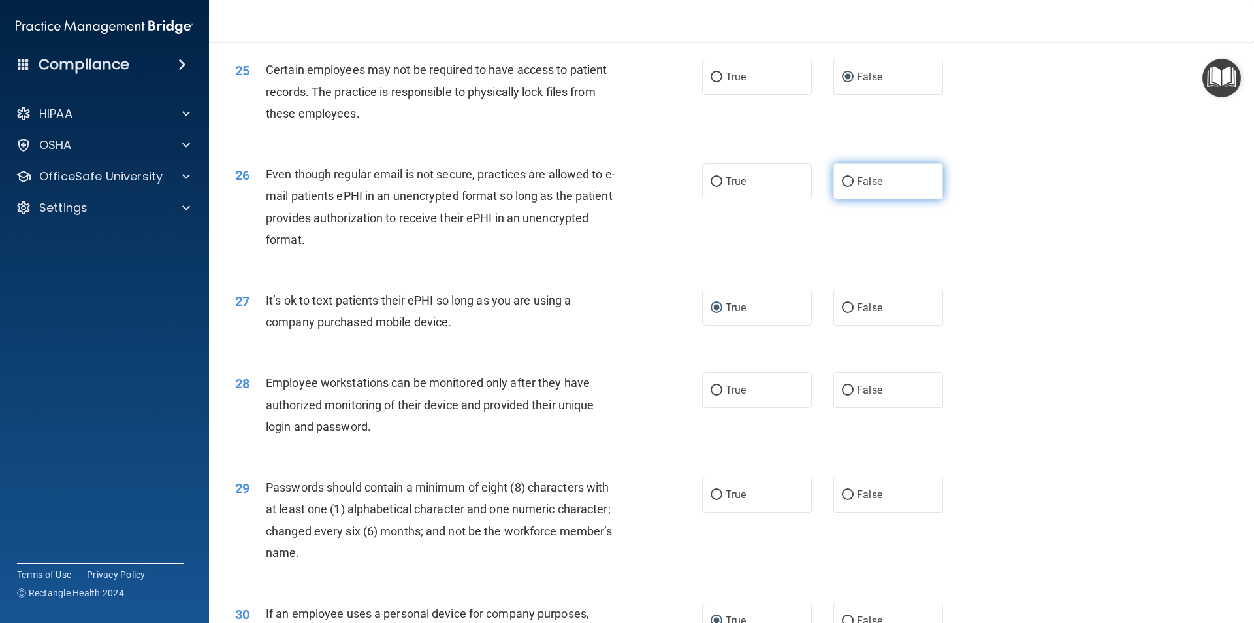
click at [842, 187] on input "False" at bounding box center [848, 182] width 12 height 10
radio input "true"
click at [845, 395] on input "False" at bounding box center [848, 390] width 12 height 10
radio input "true"
click at [711, 500] on input "True" at bounding box center [717, 495] width 12 height 10
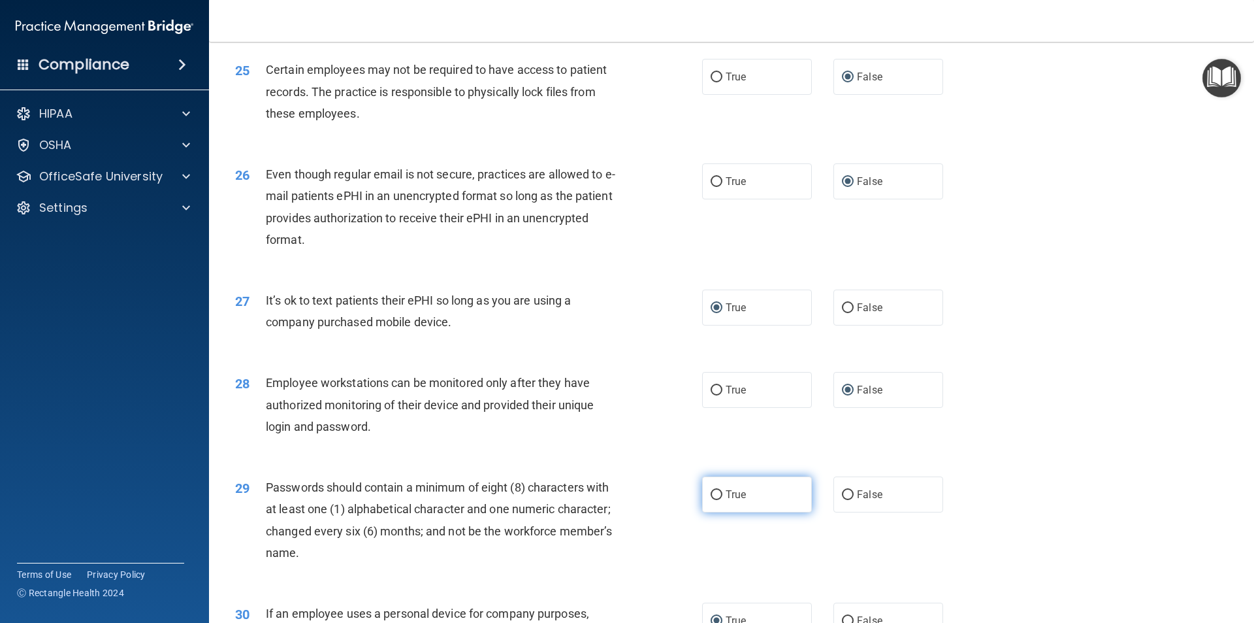
radio input "true"
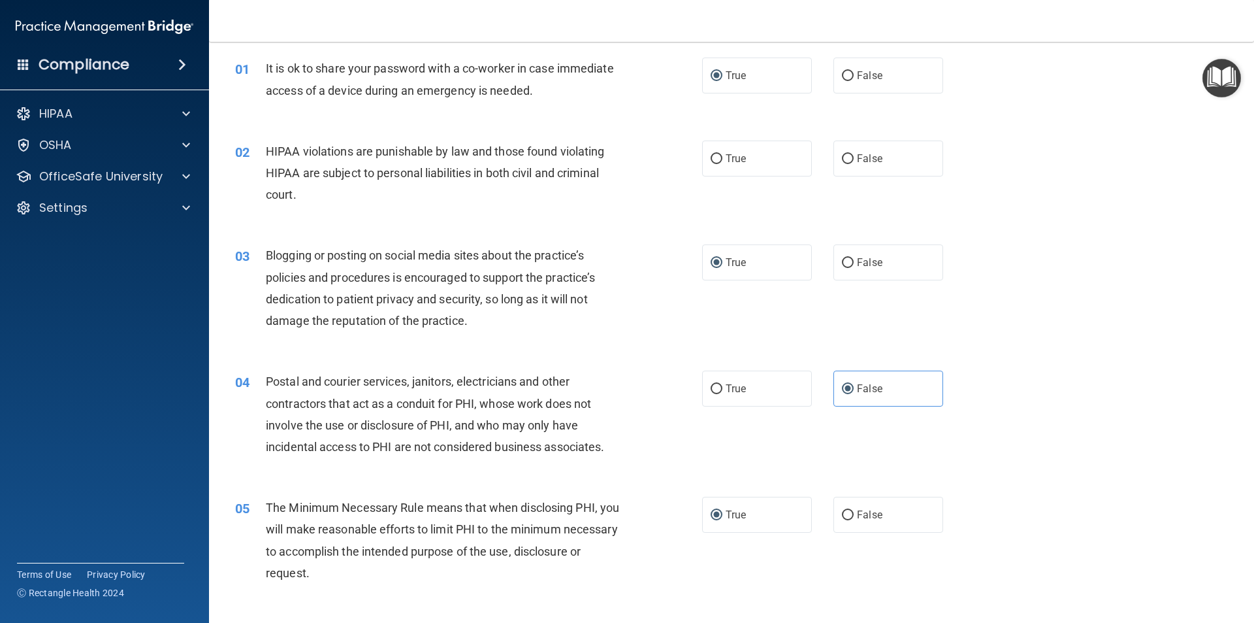
scroll to position [42, 0]
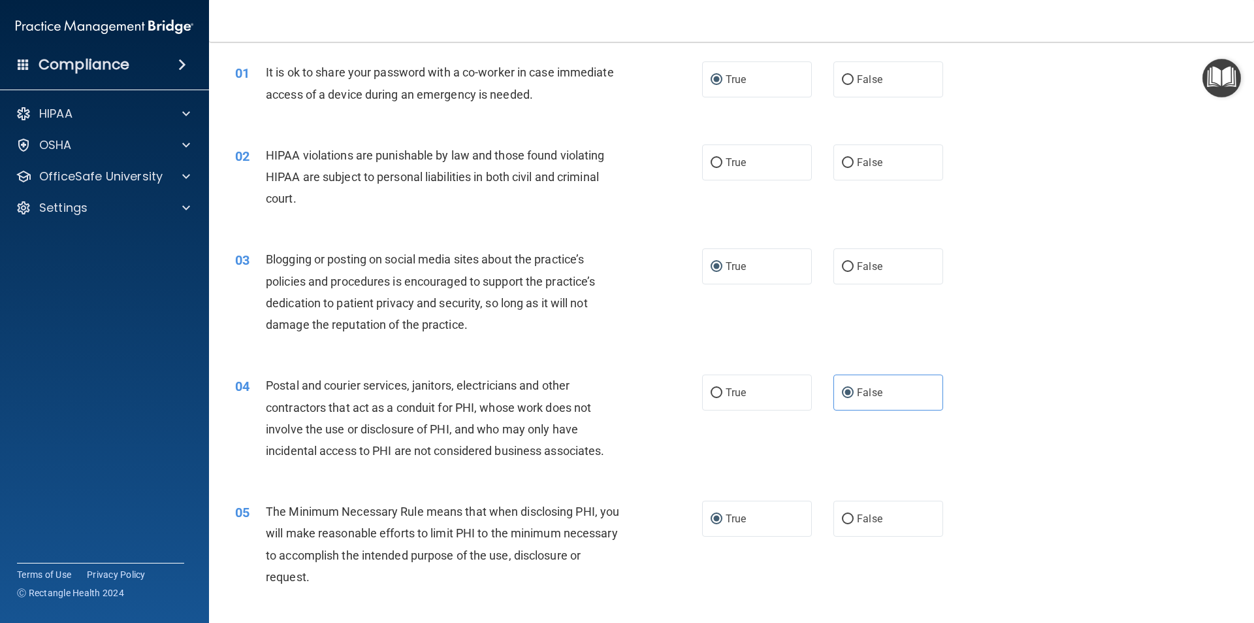
drag, startPoint x: 713, startPoint y: 165, endPoint x: 767, endPoint y: 233, distance: 86.9
click at [713, 164] on input "True" at bounding box center [717, 163] width 12 height 10
radio input "true"
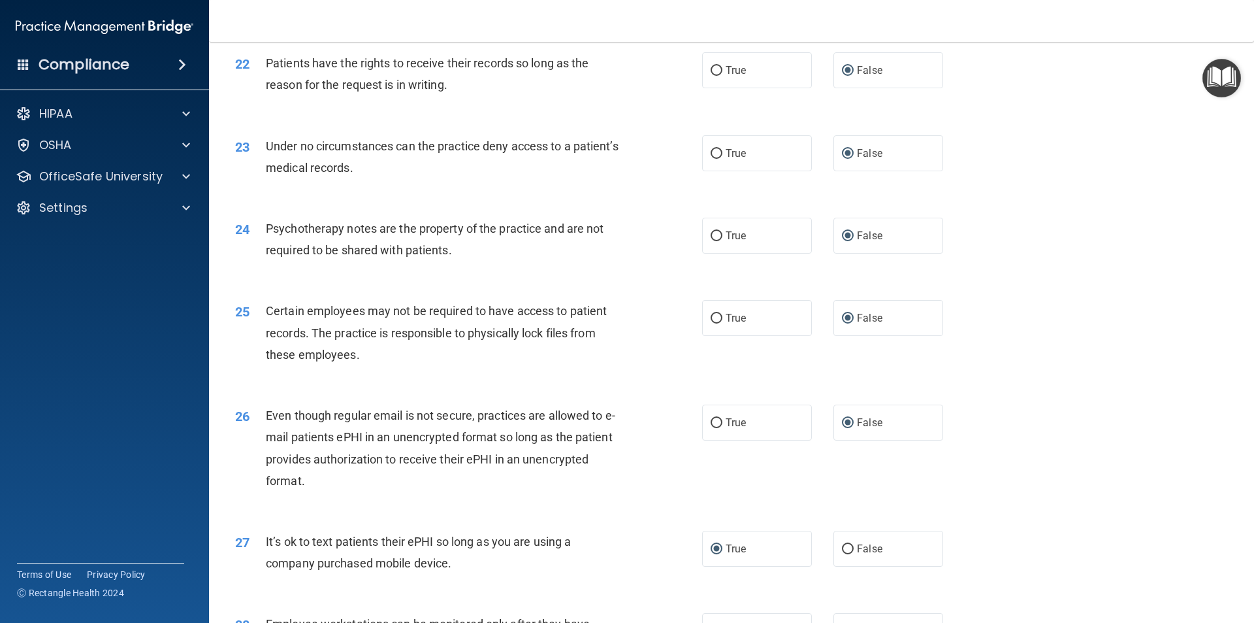
scroll to position [2657, 0]
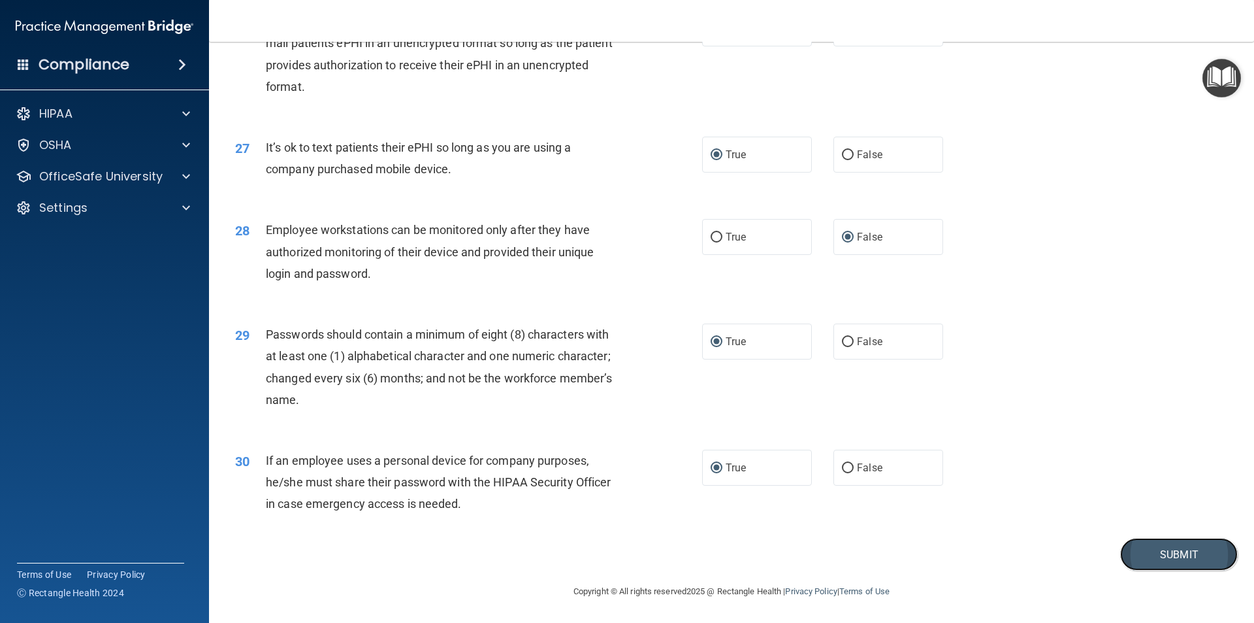
click at [1142, 543] on button "Submit" at bounding box center [1180, 554] width 118 height 33
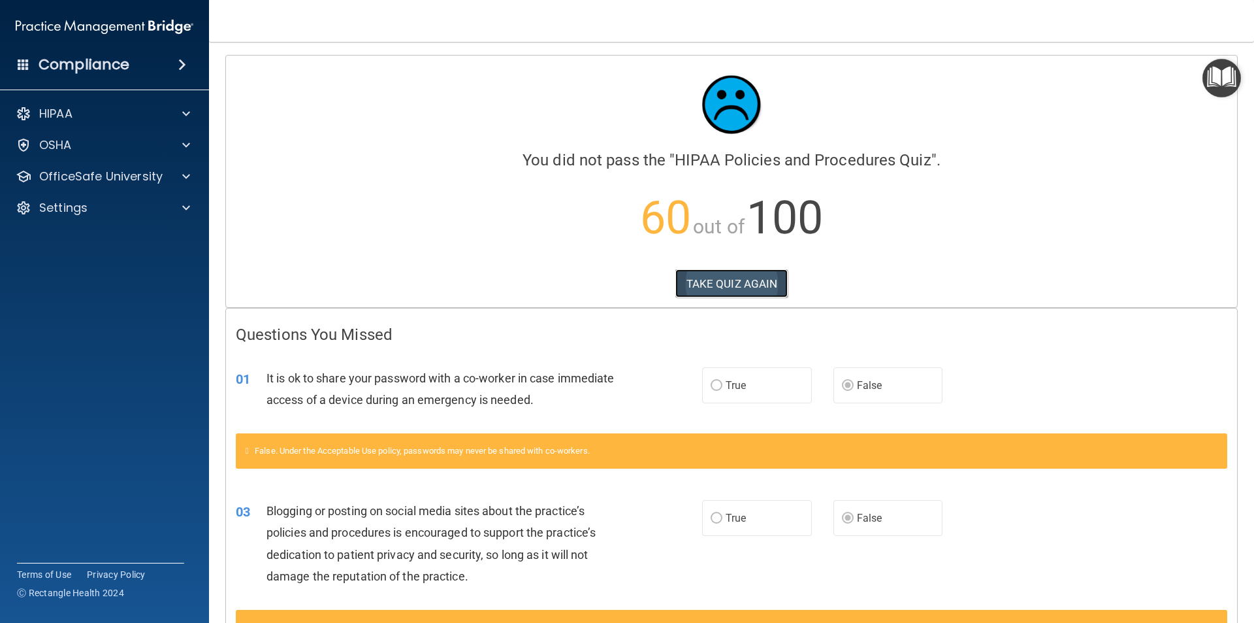
click at [714, 280] on button "TAKE QUIZ AGAIN" at bounding box center [732, 283] width 113 height 29
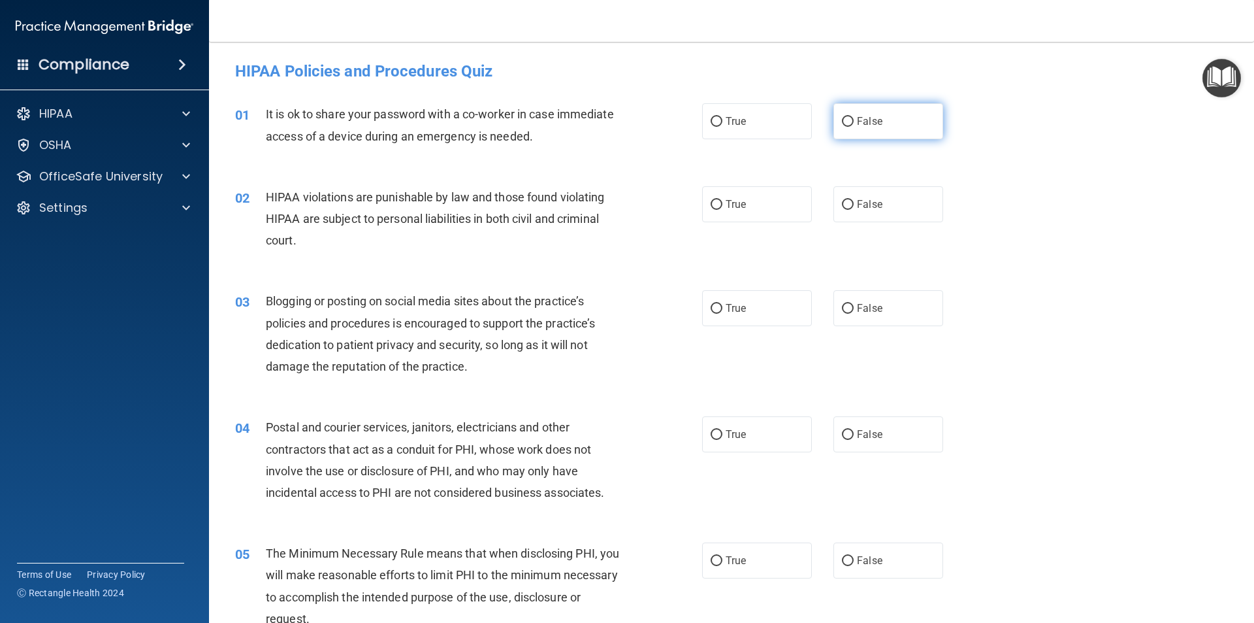
click at [850, 123] on label "False" at bounding box center [889, 121] width 110 height 36
click at [850, 123] on input "False" at bounding box center [848, 122] width 12 height 10
radio input "true"
click at [721, 205] on label "True" at bounding box center [757, 204] width 110 height 36
click at [721, 205] on input "True" at bounding box center [717, 205] width 12 height 10
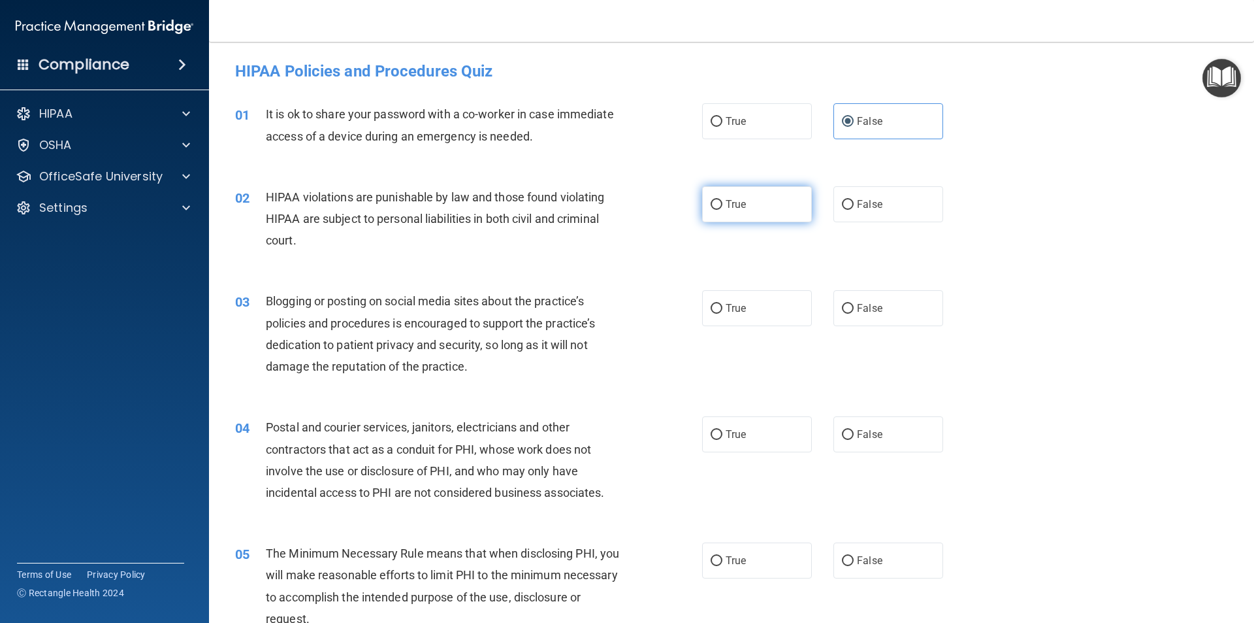
radio input "true"
click at [843, 307] on input "False" at bounding box center [848, 309] width 12 height 10
radio input "true"
click at [842, 433] on input "False" at bounding box center [848, 435] width 12 height 10
radio input "true"
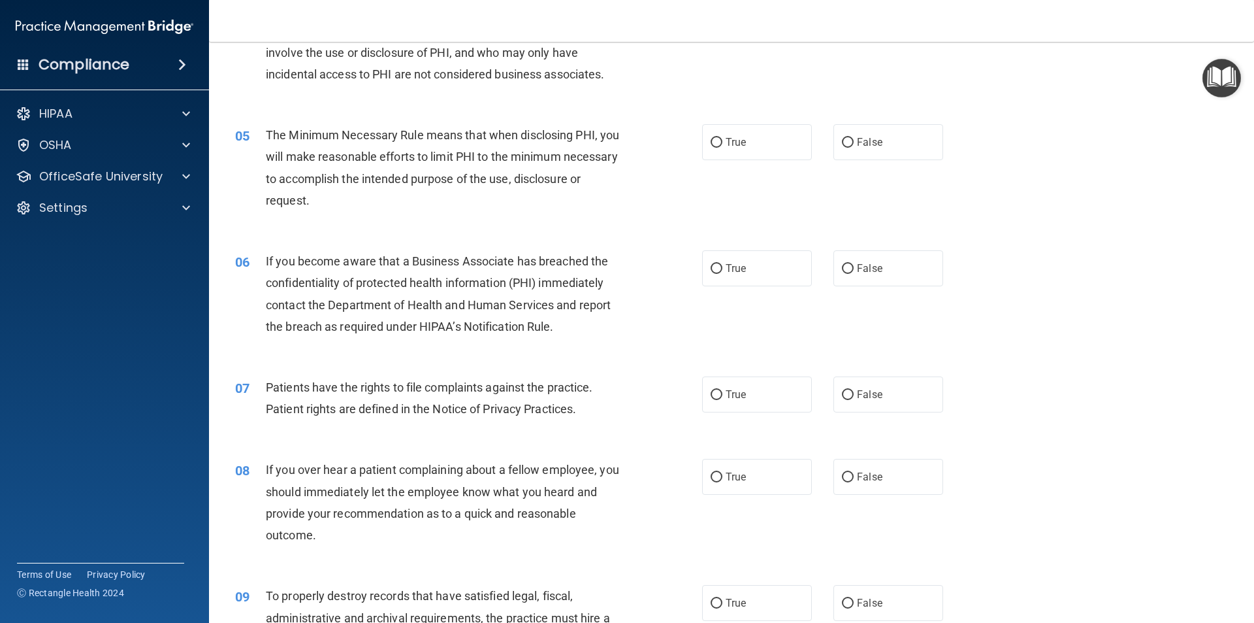
scroll to position [479, 0]
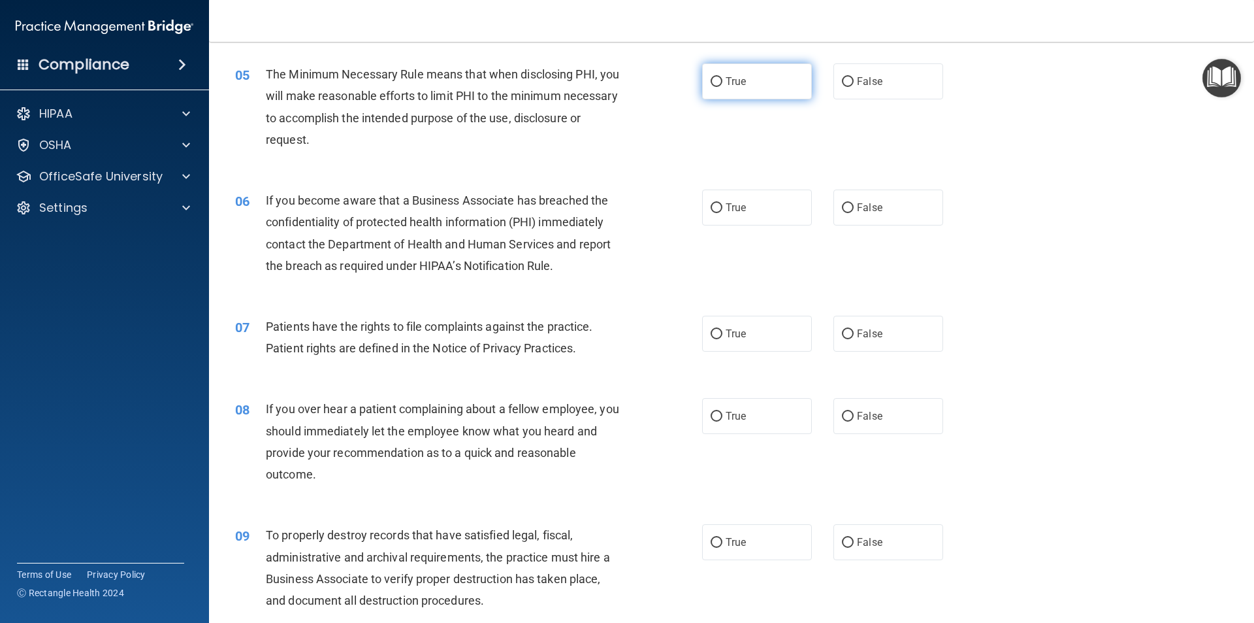
click at [712, 79] on input "True" at bounding box center [717, 82] width 12 height 10
radio input "true"
click at [842, 205] on input "False" at bounding box center [848, 208] width 12 height 10
radio input "true"
click at [711, 334] on input "True" at bounding box center [717, 334] width 12 height 10
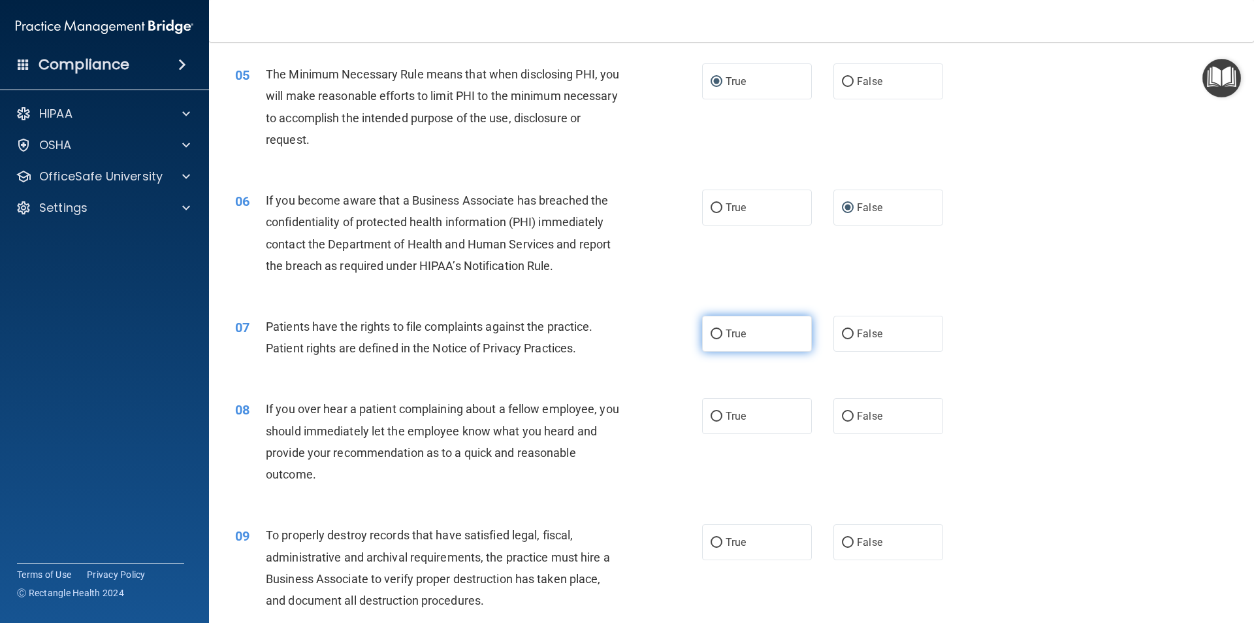
radio input "true"
click at [842, 414] on input "False" at bounding box center [848, 417] width 12 height 10
radio input "true"
click at [847, 538] on input "False" at bounding box center [848, 543] width 12 height 10
radio input "true"
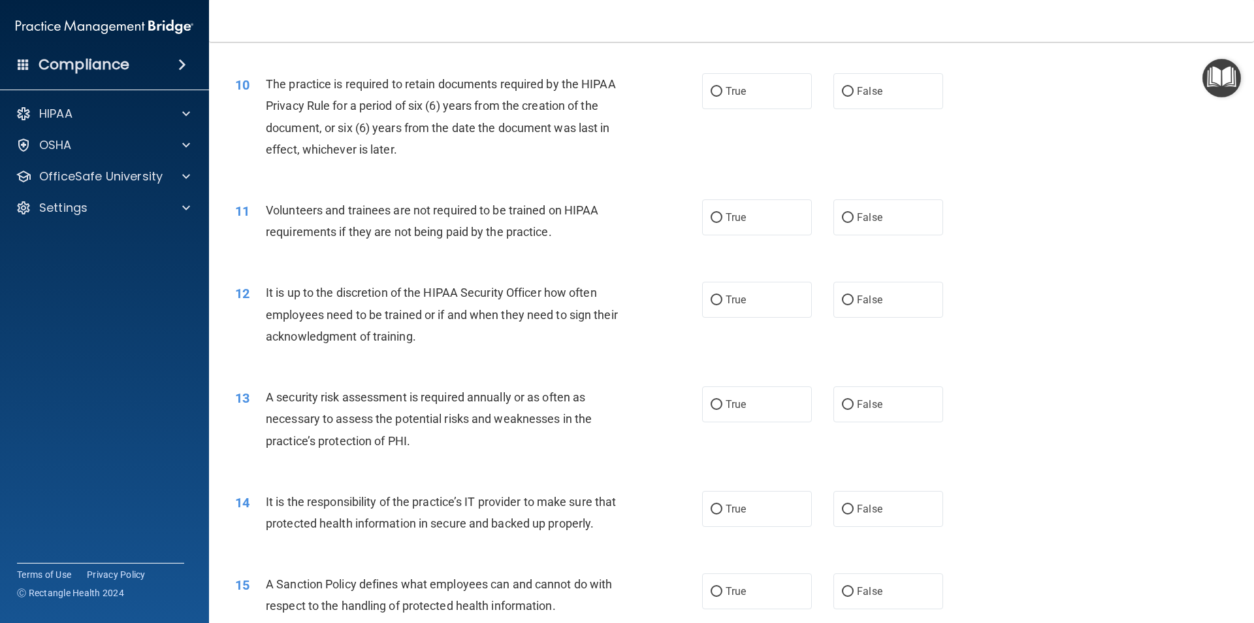
scroll to position [1060, 0]
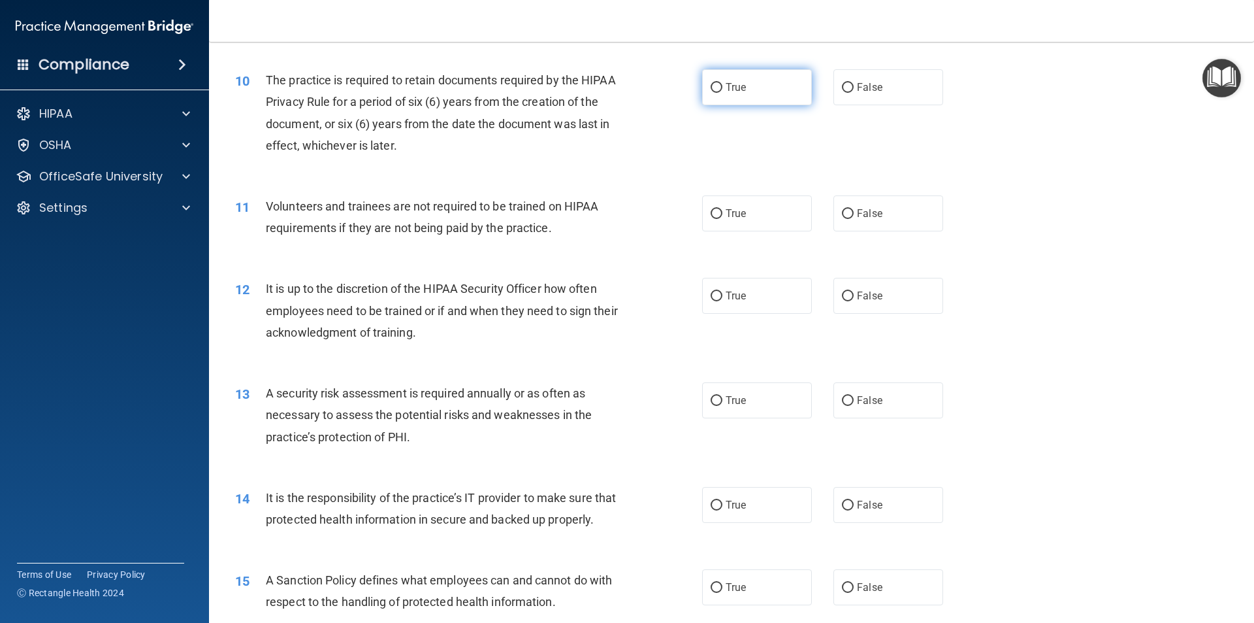
click at [711, 88] on input "True" at bounding box center [717, 88] width 12 height 10
radio input "true"
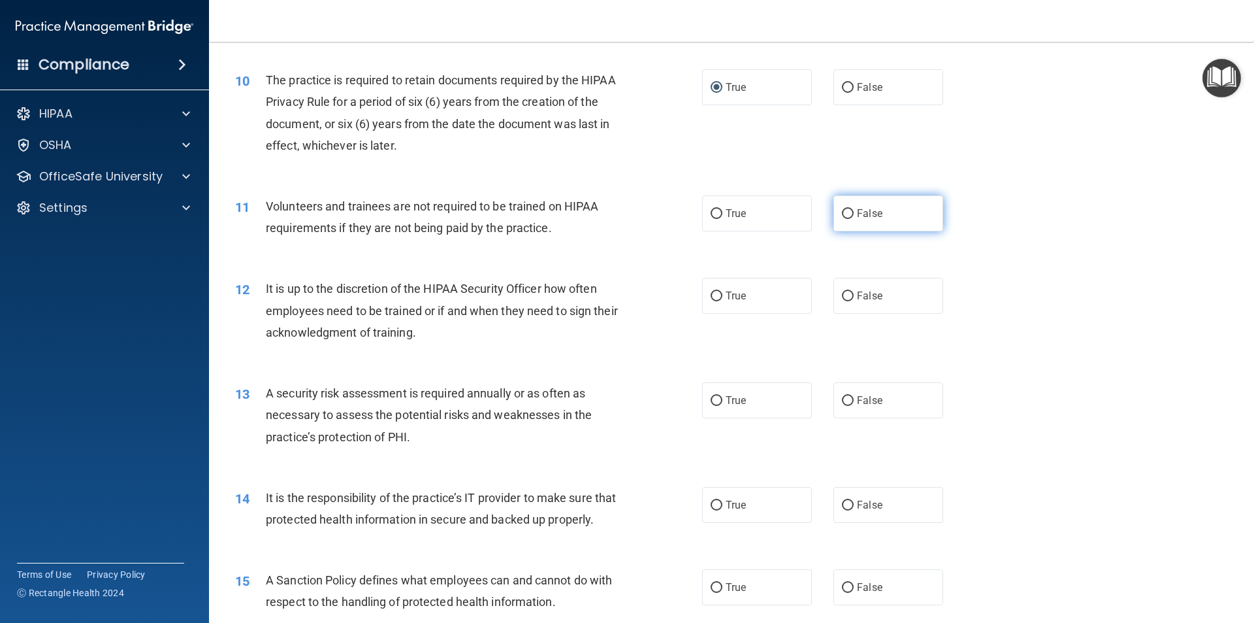
click at [846, 211] on input "False" at bounding box center [848, 214] width 12 height 10
radio input "true"
click at [842, 293] on input "False" at bounding box center [848, 296] width 12 height 10
radio input "true"
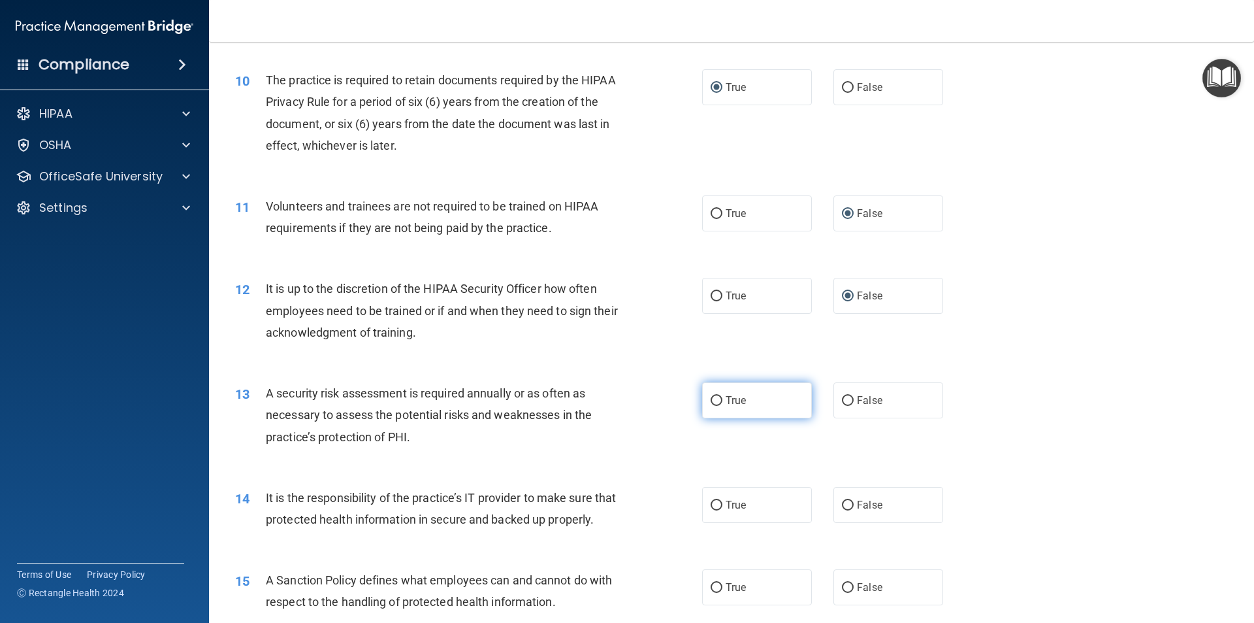
click at [713, 401] on input "True" at bounding box center [717, 401] width 12 height 10
radio input "true"
click at [842, 500] on input "False" at bounding box center [848, 505] width 12 height 10
radio input "true"
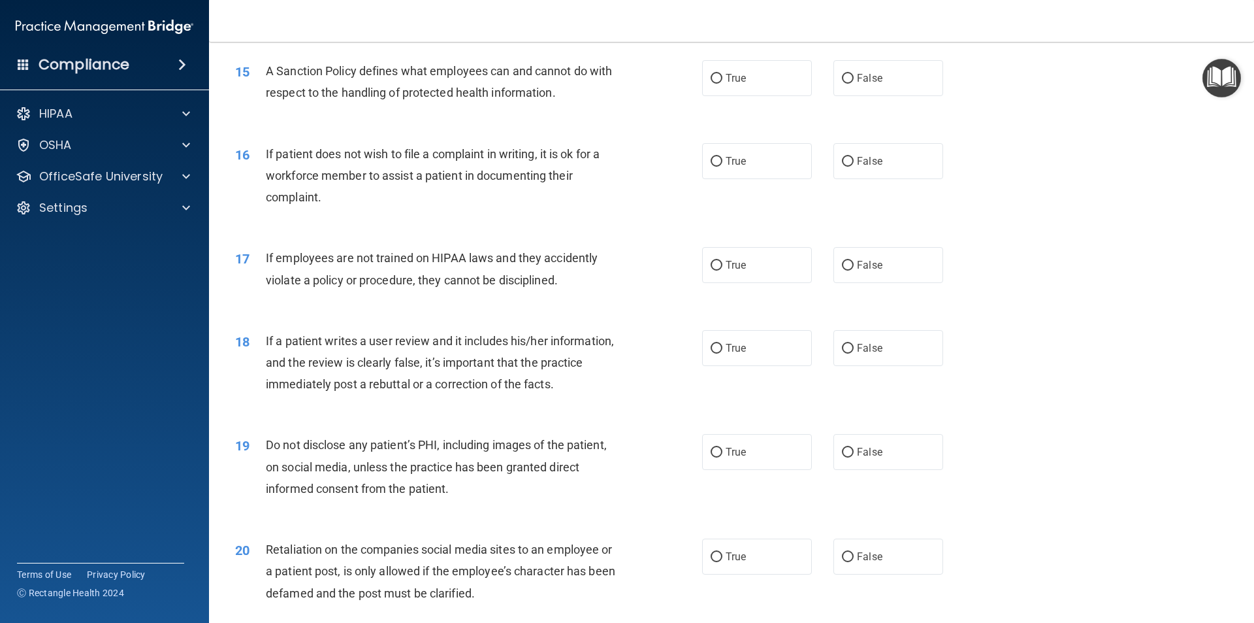
scroll to position [1573, 0]
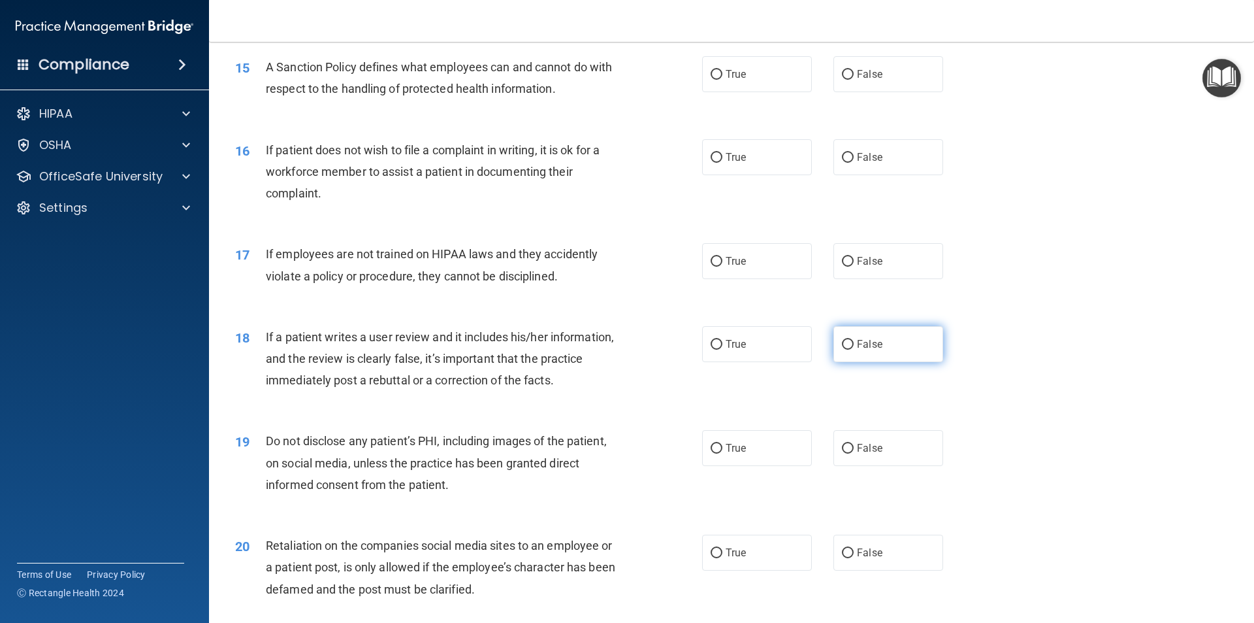
click at [846, 350] on input "False" at bounding box center [848, 345] width 12 height 10
radio input "true"
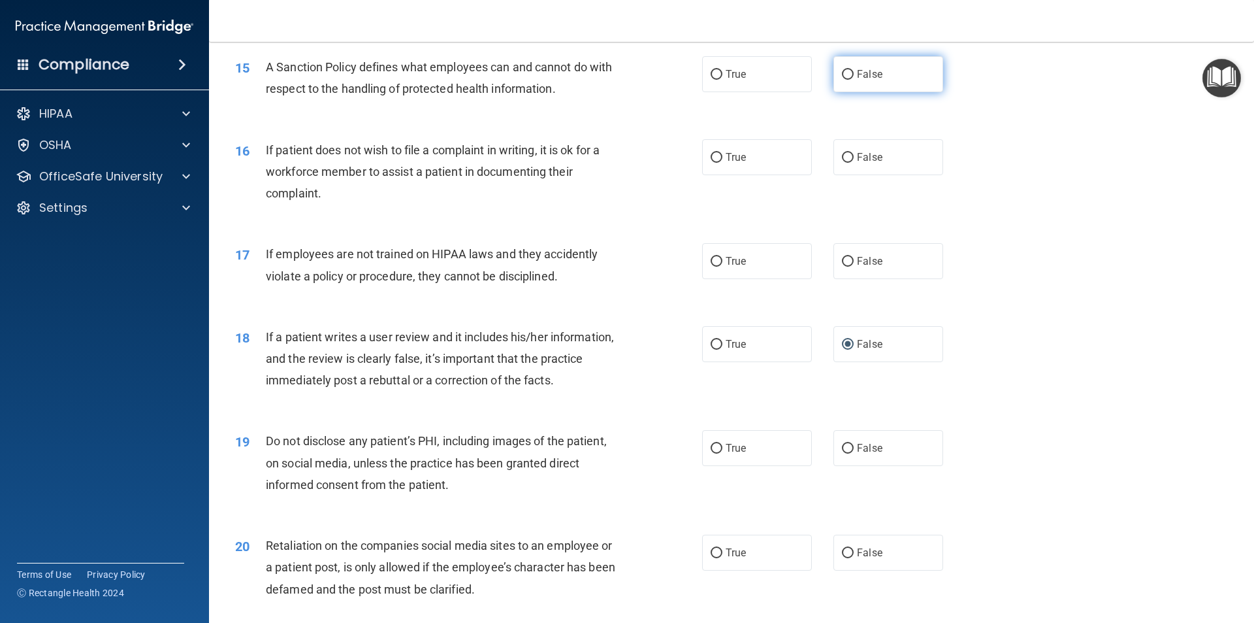
click at [842, 80] on input "False" at bounding box center [848, 75] width 12 height 10
radio input "true"
click at [845, 163] on input "False" at bounding box center [848, 158] width 12 height 10
radio input "true"
click at [842, 267] on input "False" at bounding box center [848, 262] width 12 height 10
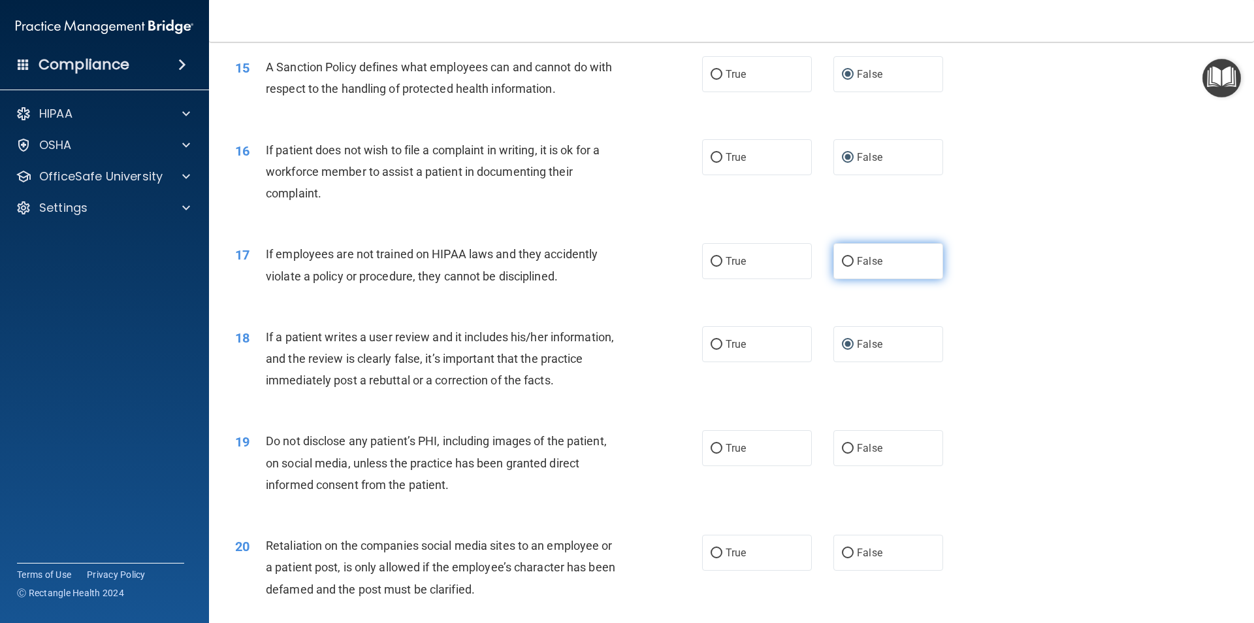
radio input "true"
click at [713, 453] on input "True" at bounding box center [717, 449] width 12 height 10
radio input "true"
click at [842, 558] on input "False" at bounding box center [848, 553] width 12 height 10
radio input "true"
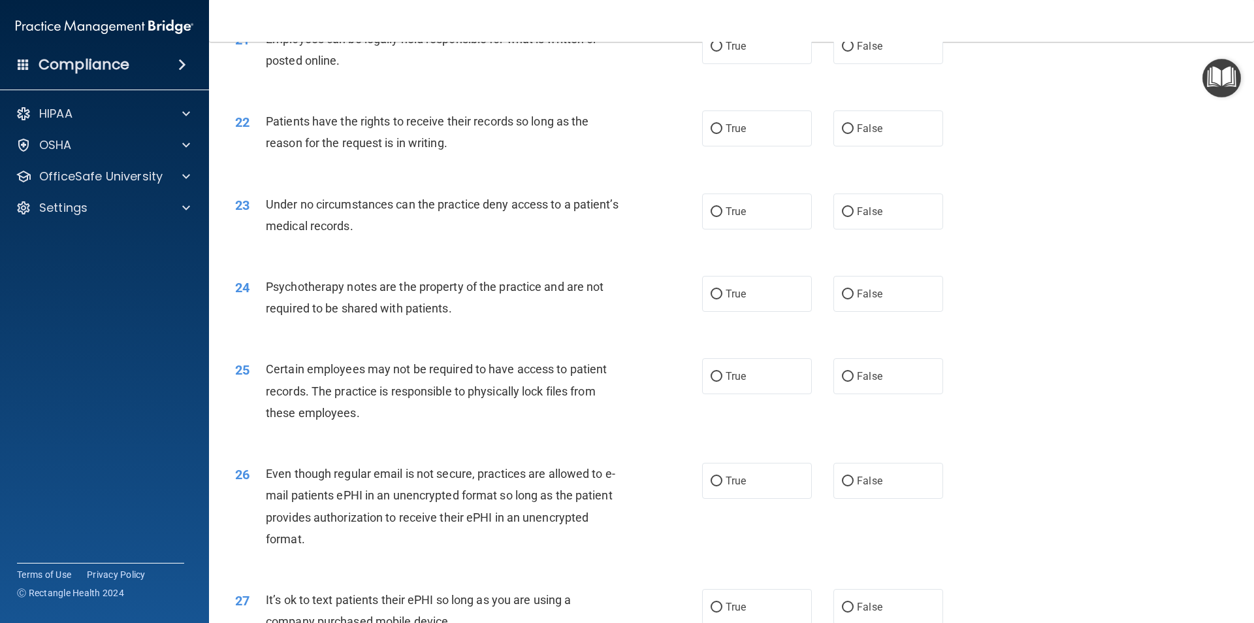
scroll to position [2187, 0]
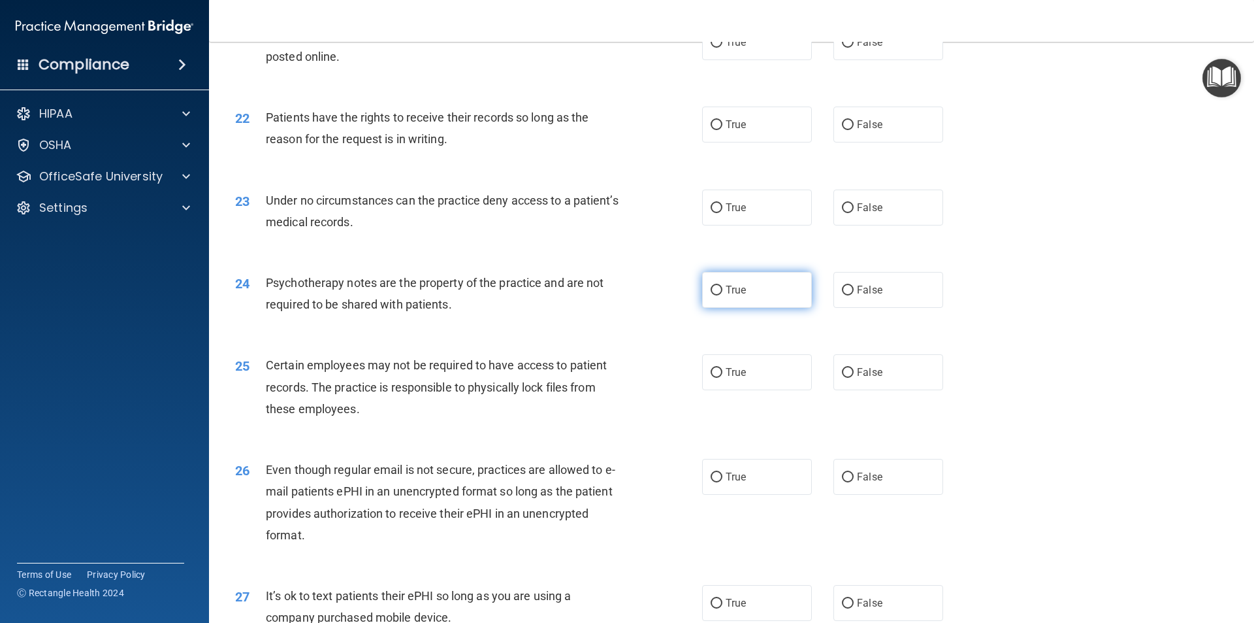
click at [713, 295] on input "True" at bounding box center [717, 291] width 12 height 10
radio input "true"
click at [711, 482] on input "True" at bounding box center [717, 477] width 12 height 10
radio input "true"
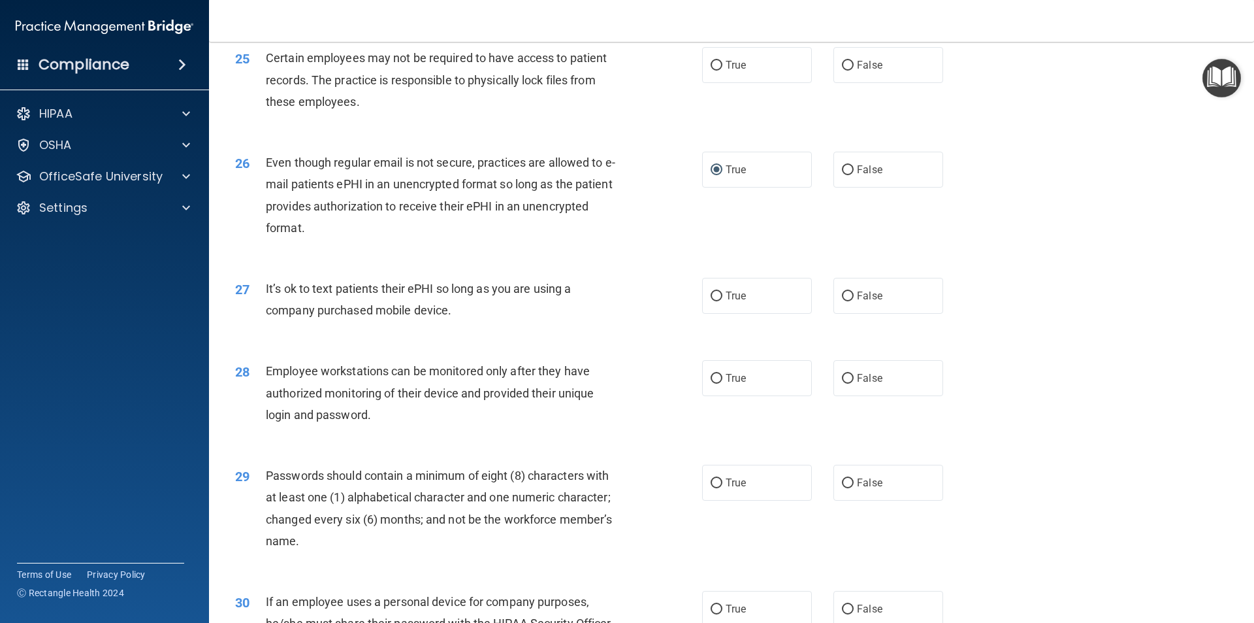
scroll to position [2510, 0]
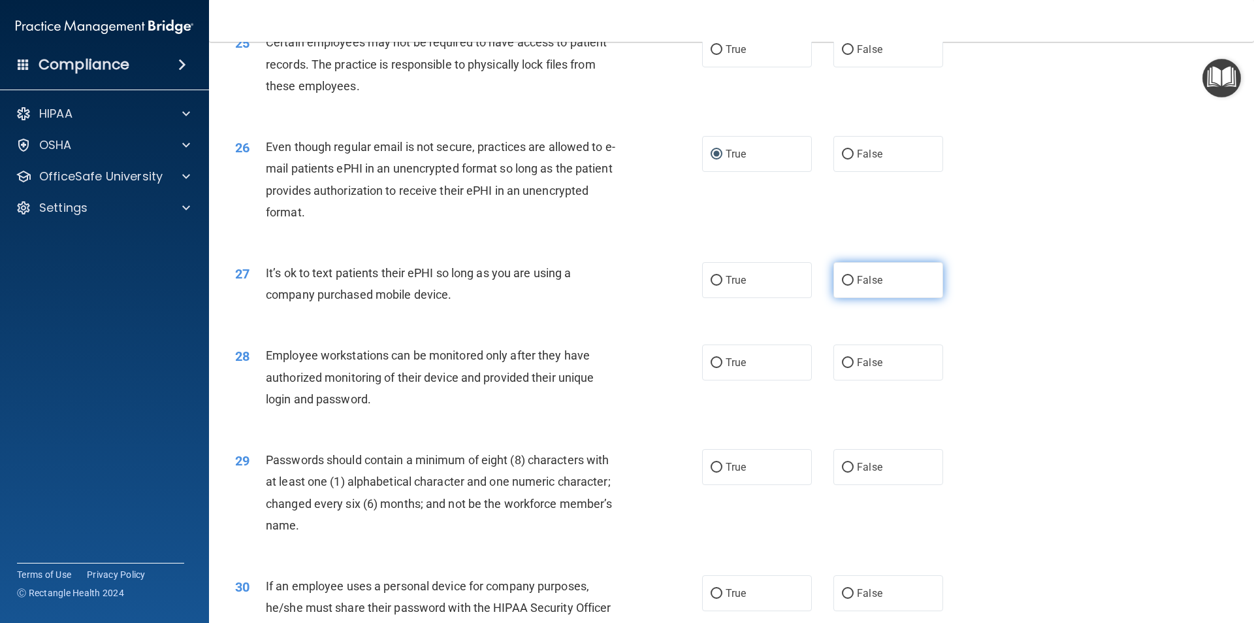
click at [842, 286] on input "False" at bounding box center [848, 281] width 12 height 10
radio input "true"
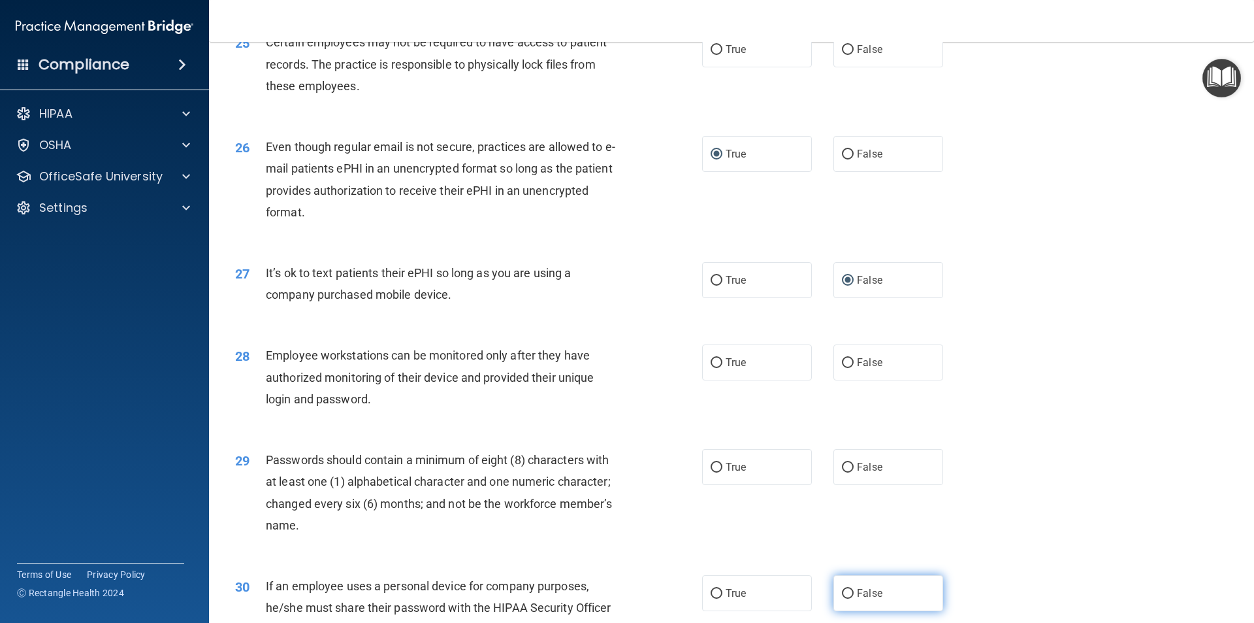
click at [846, 598] on input "False" at bounding box center [848, 594] width 12 height 10
radio input "true"
click at [707, 483] on label "True" at bounding box center [757, 467] width 110 height 36
click at [711, 472] on input "True" at bounding box center [717, 468] width 12 height 10
radio input "true"
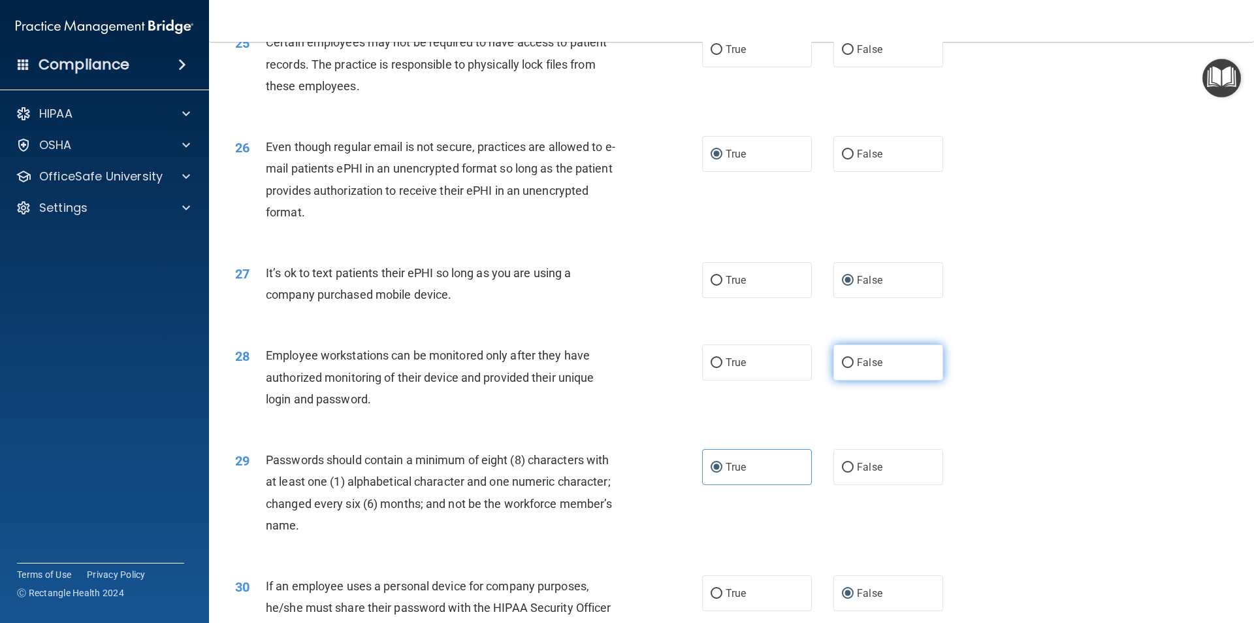
click at [845, 368] on input "False" at bounding box center [848, 363] width 12 height 10
radio input "true"
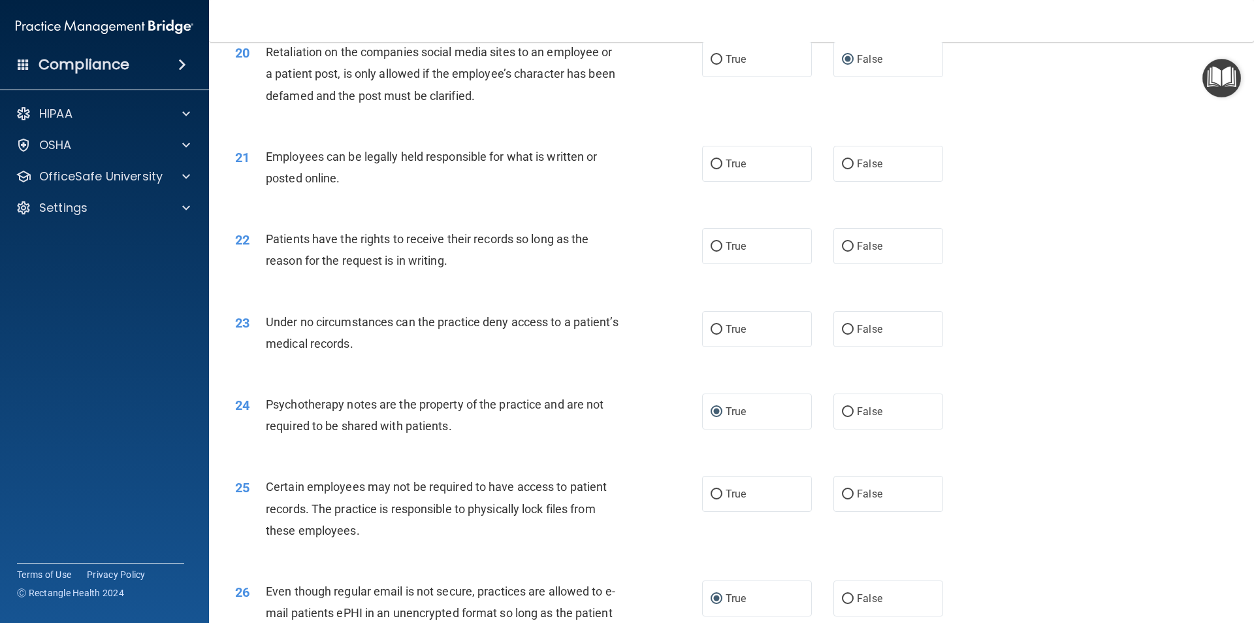
scroll to position [2070, 0]
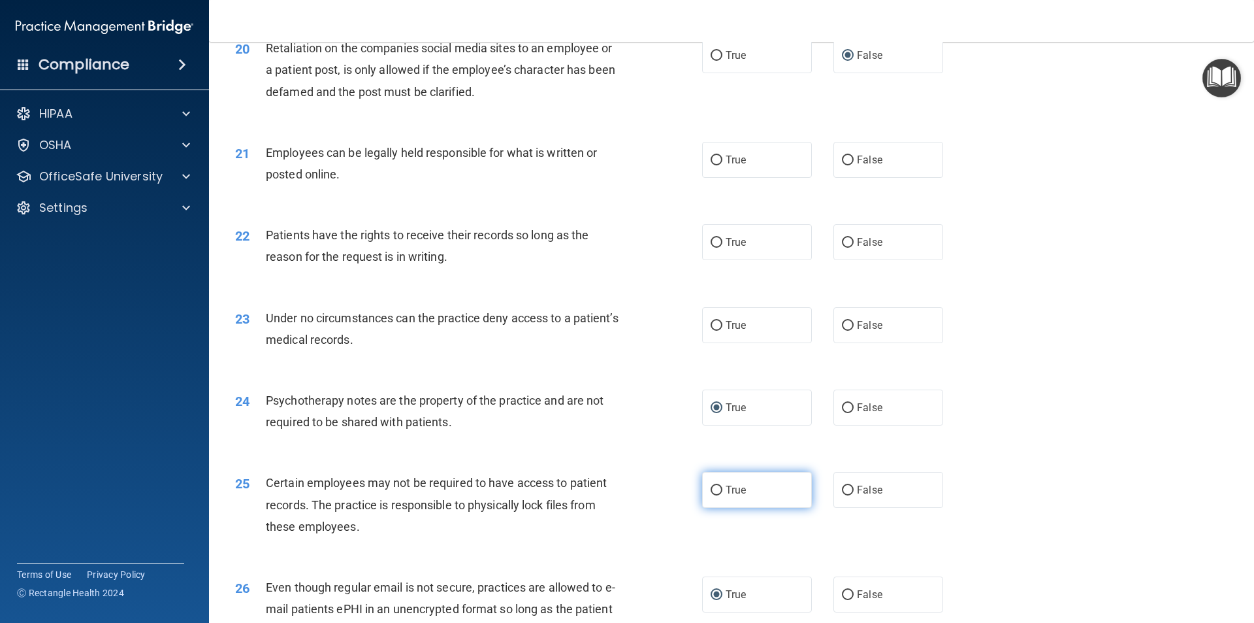
click at [712, 495] on input "True" at bounding box center [717, 490] width 12 height 10
radio input "true"
click at [844, 331] on input "False" at bounding box center [848, 326] width 12 height 10
radio input "true"
click at [842, 248] on input "False" at bounding box center [848, 243] width 12 height 10
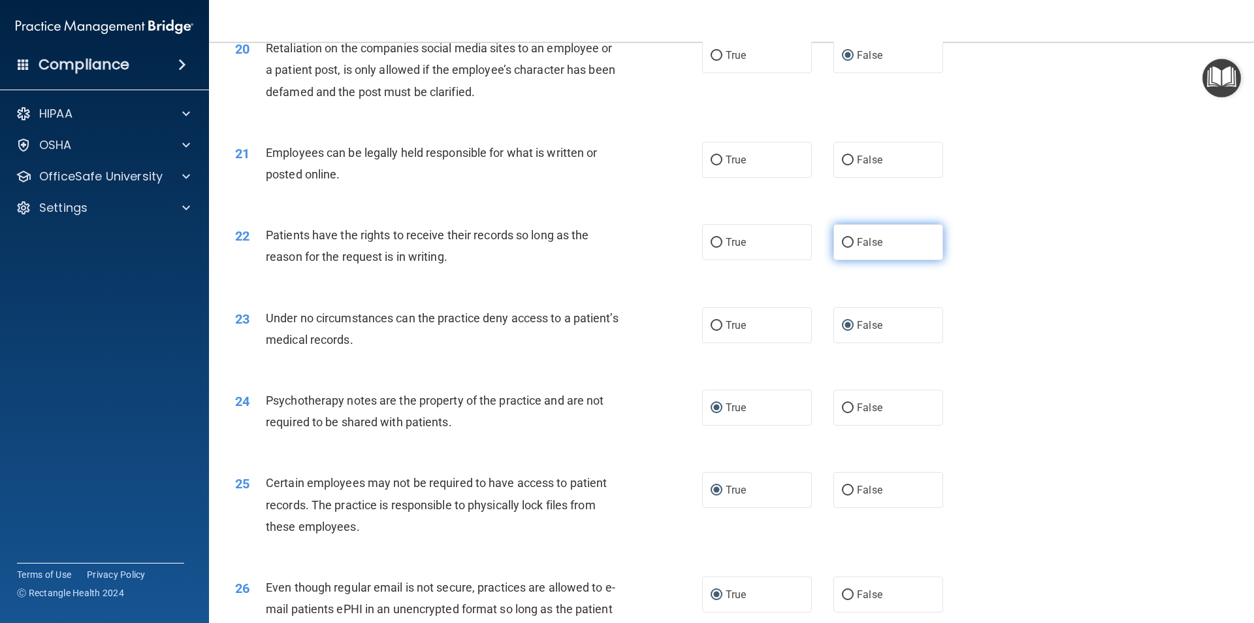
radio input "true"
click at [711, 165] on input "True" at bounding box center [717, 161] width 12 height 10
radio input "true"
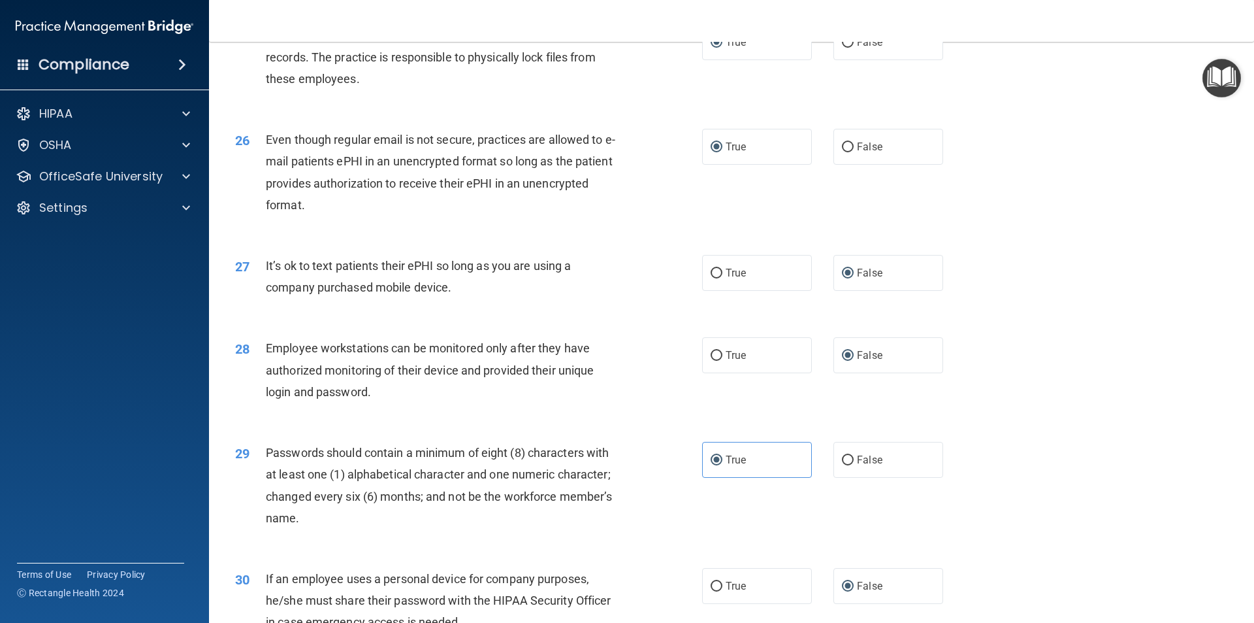
scroll to position [2657, 0]
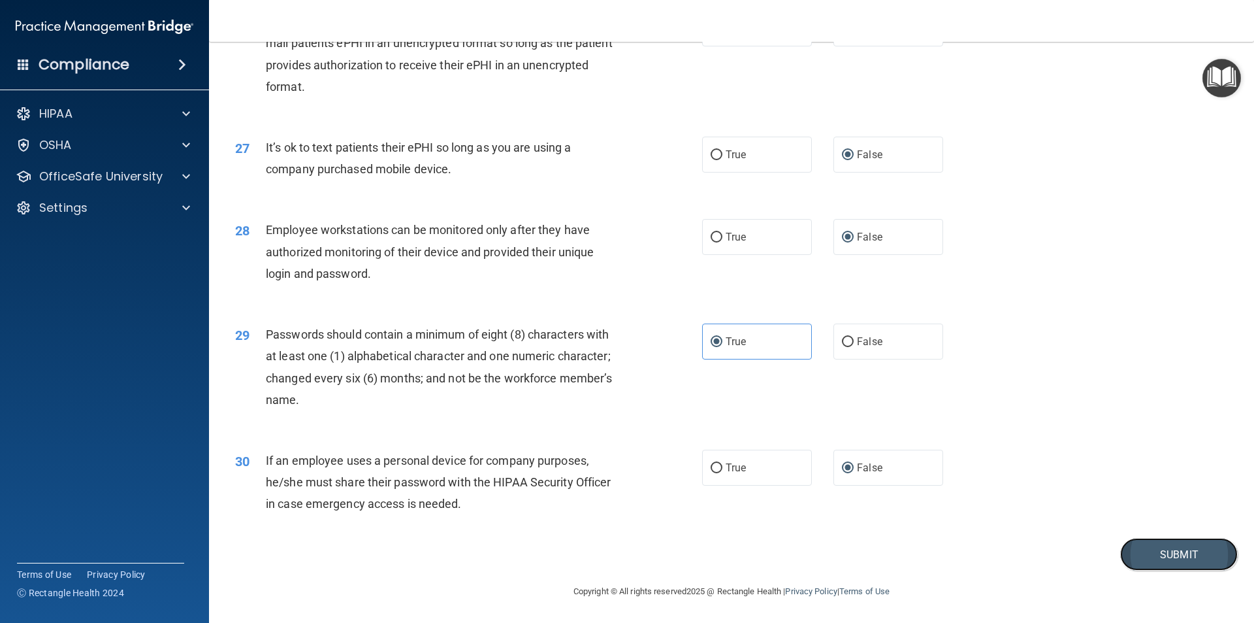
click at [1153, 558] on button "Submit" at bounding box center [1180, 554] width 118 height 33
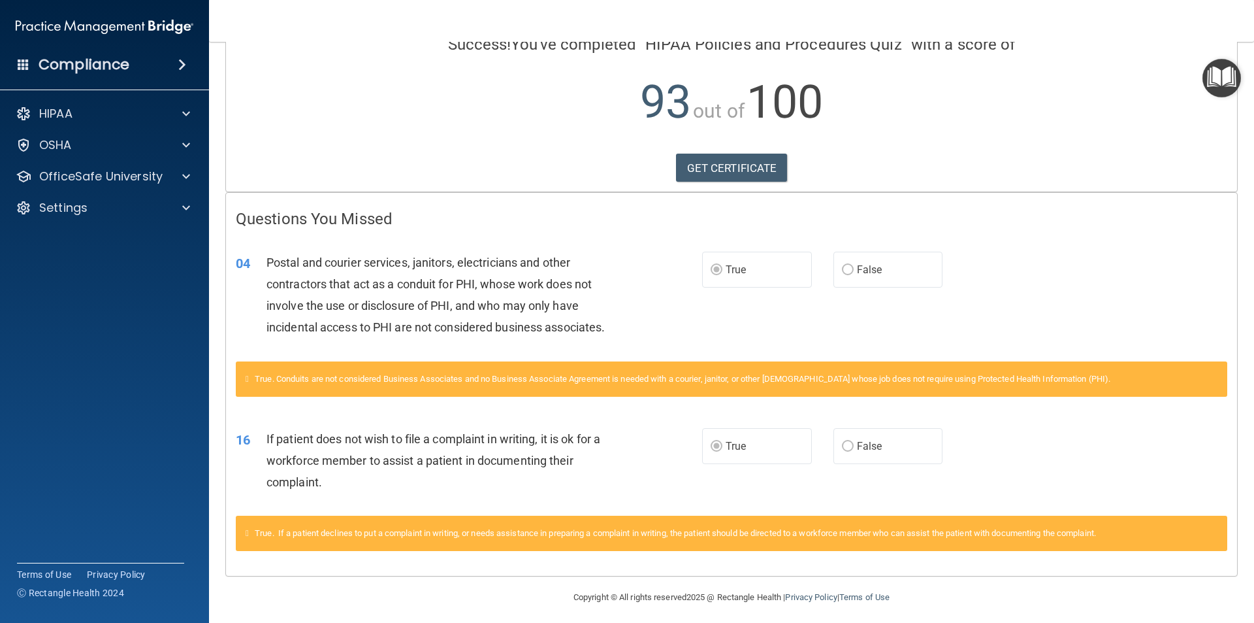
scroll to position [122, 0]
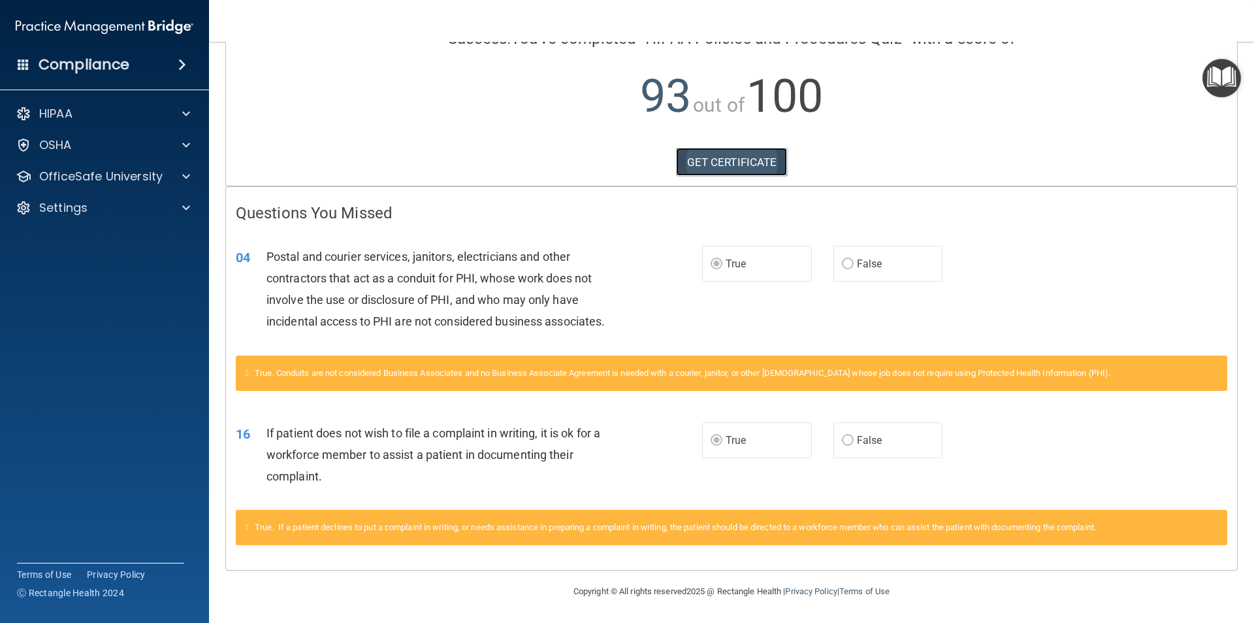
click at [740, 159] on link "GET CERTIFICATE" at bounding box center [732, 162] width 112 height 29
click at [97, 172] on p "OfficeSafe University" at bounding box center [100, 177] width 123 height 16
click at [101, 201] on p "HIPAA Training" at bounding box center [62, 207] width 108 height 13
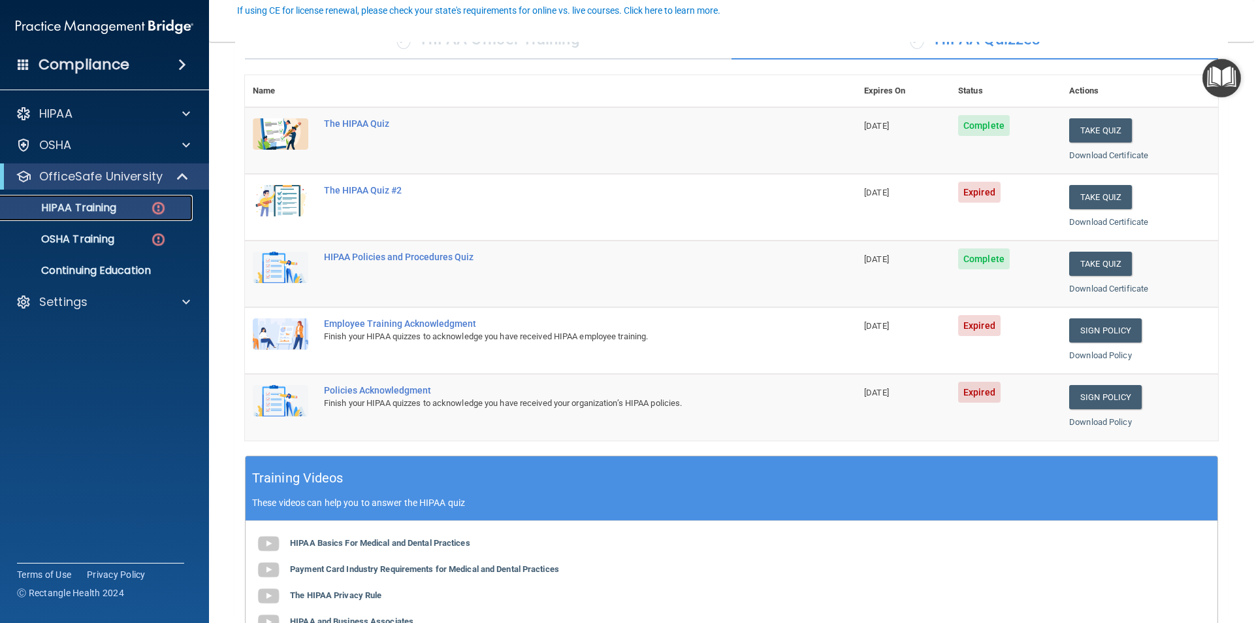
scroll to position [108, 0]
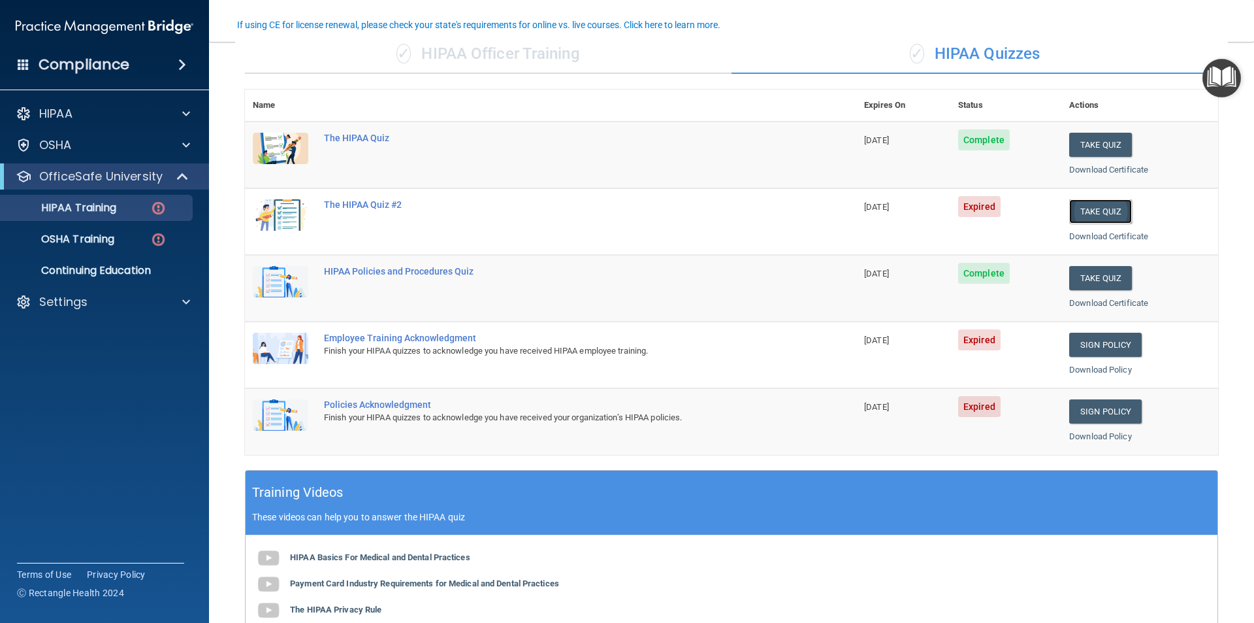
click at [1106, 206] on button "Take Quiz" at bounding box center [1101, 211] width 63 height 24
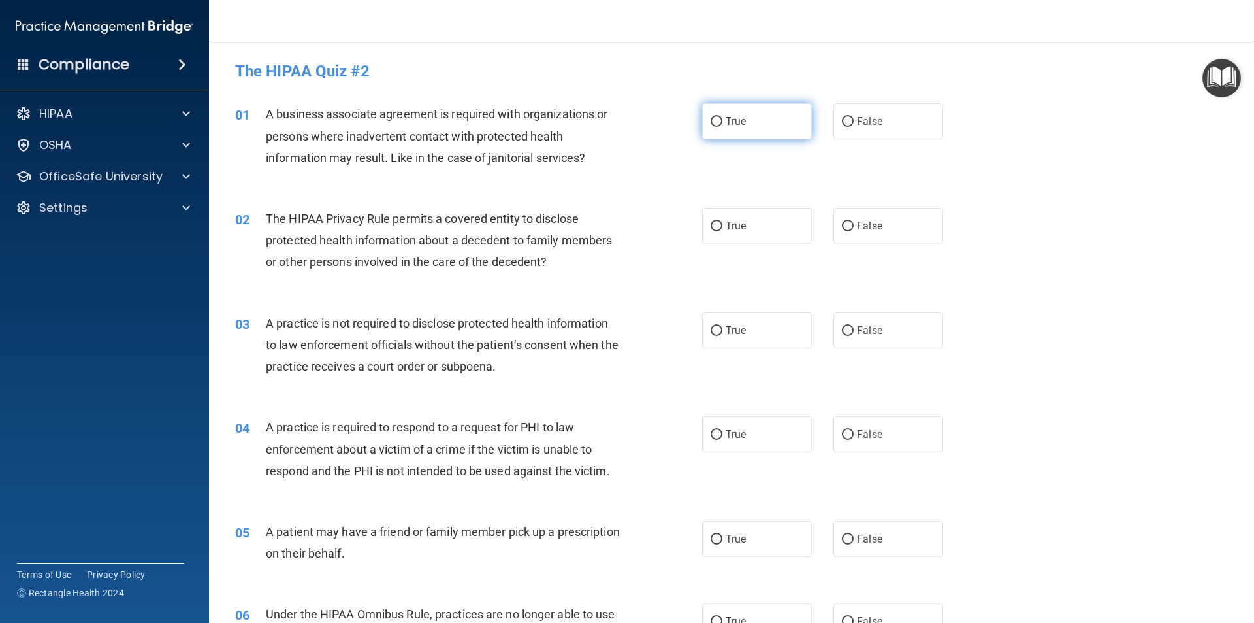
click at [712, 118] on input "True" at bounding box center [717, 122] width 12 height 10
radio input "true"
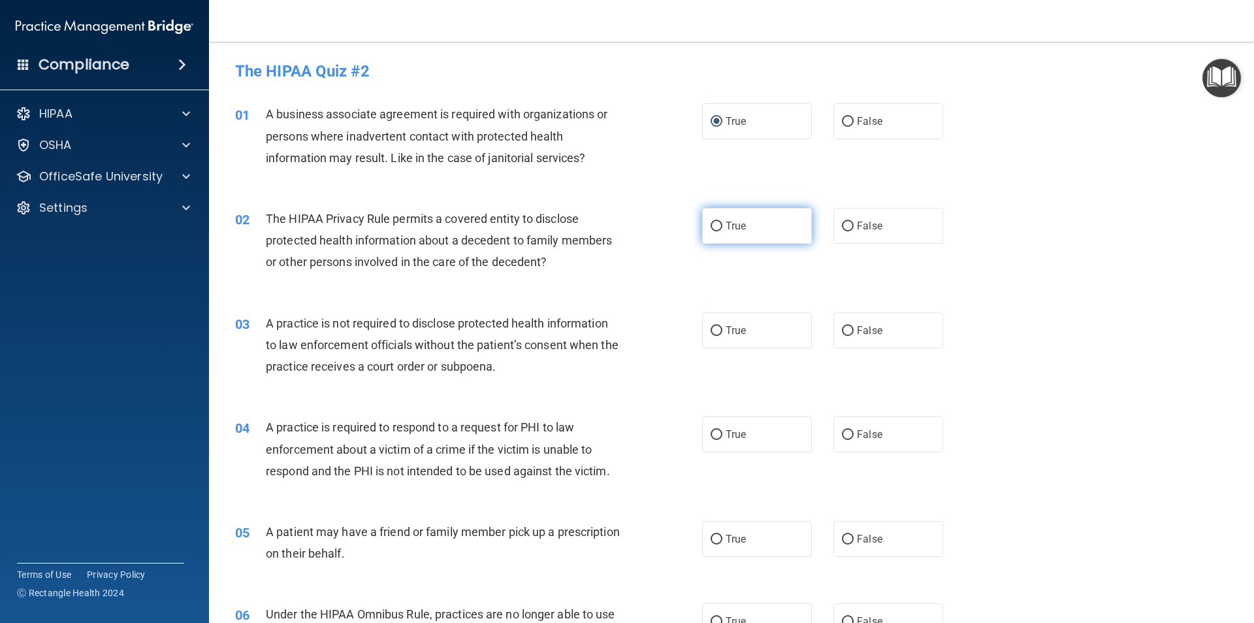
click at [711, 229] on input "True" at bounding box center [717, 226] width 12 height 10
radio input "true"
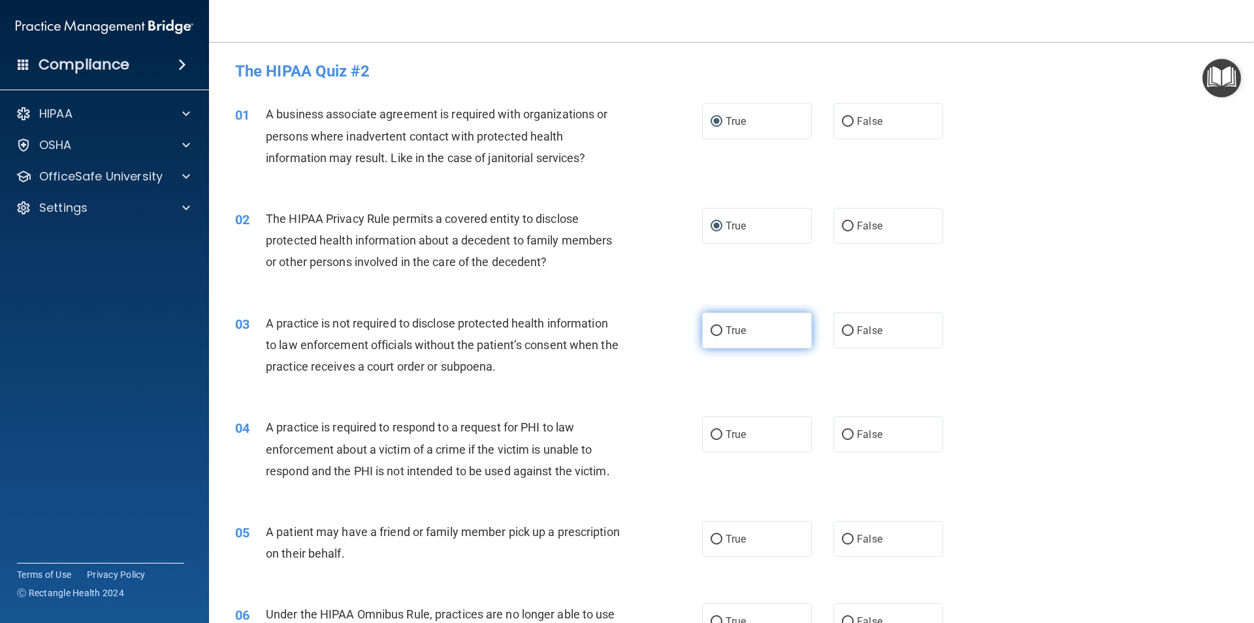
click at [713, 329] on input "True" at bounding box center [717, 331] width 12 height 10
radio input "true"
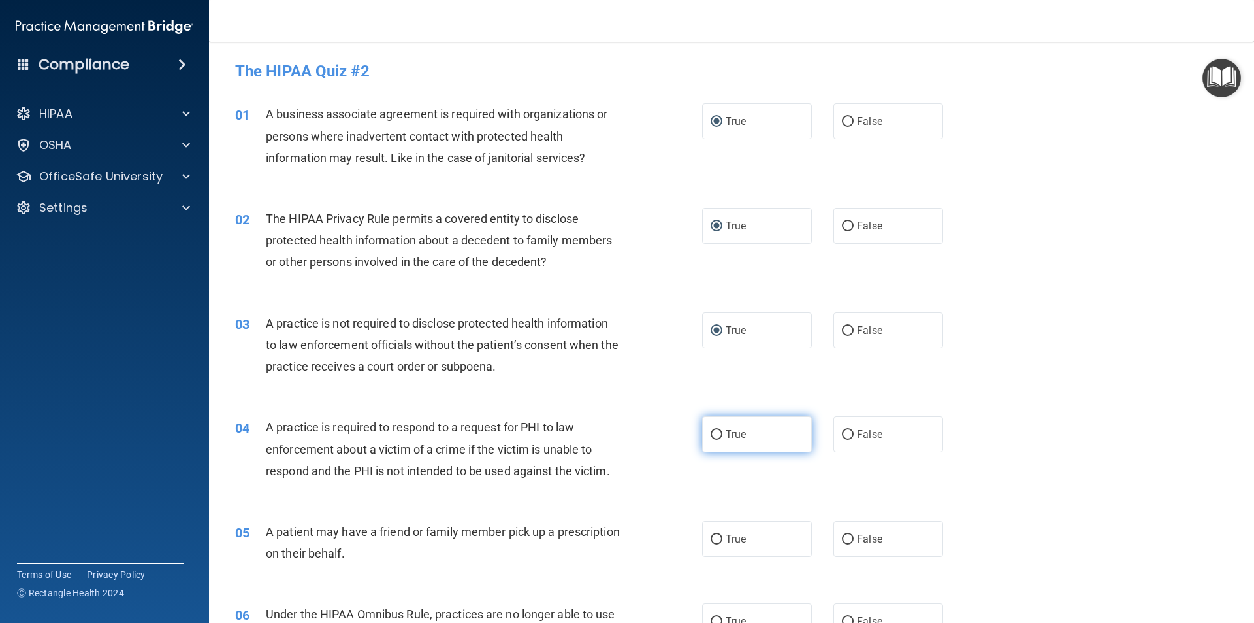
click at [711, 431] on input "True" at bounding box center [717, 435] width 12 height 10
radio input "true"
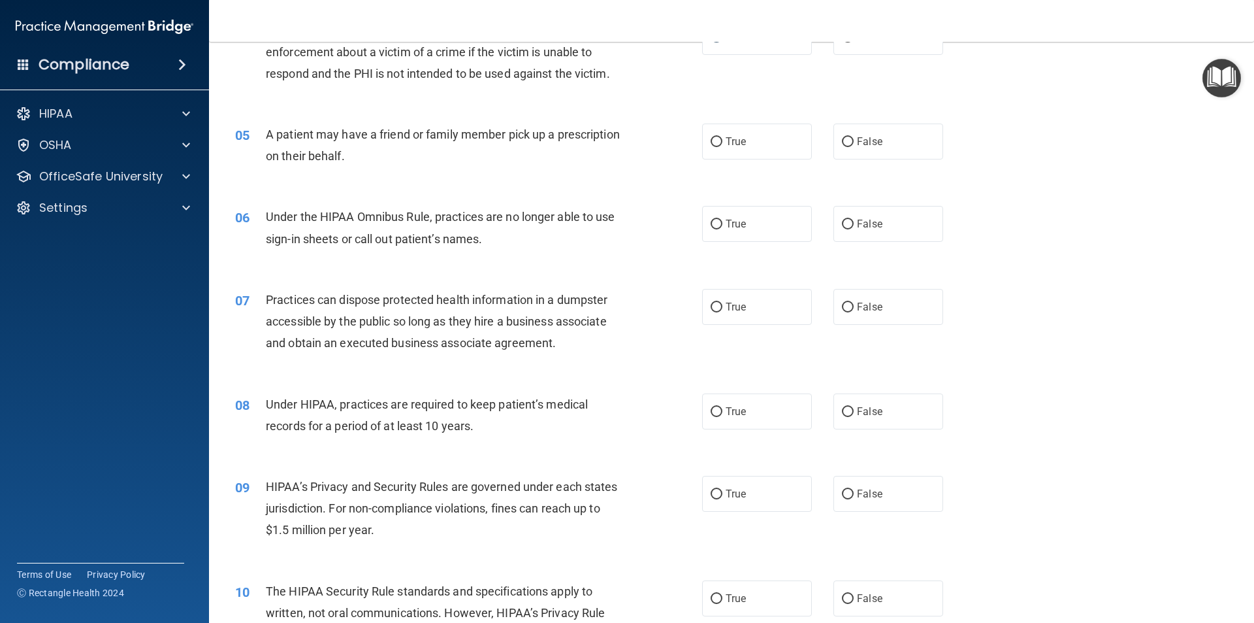
scroll to position [404, 0]
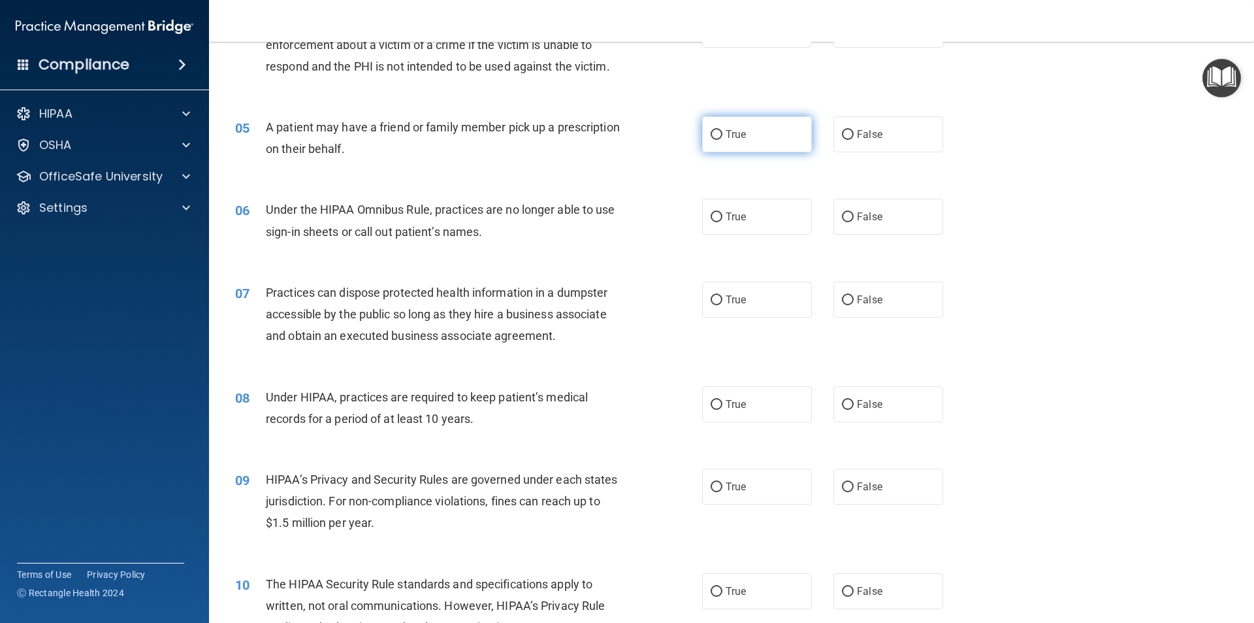
click at [711, 131] on input "True" at bounding box center [717, 135] width 12 height 10
radio input "true"
click at [713, 215] on input "True" at bounding box center [717, 217] width 12 height 10
radio input "true"
click at [716, 291] on label "True" at bounding box center [757, 300] width 110 height 36
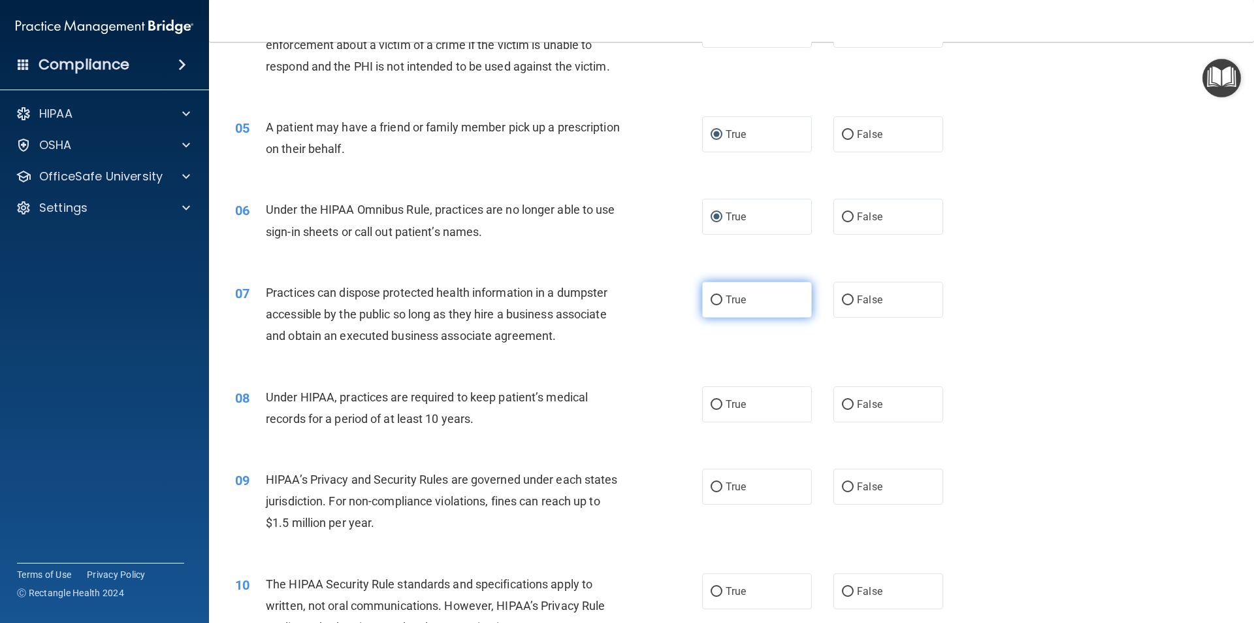
click at [716, 295] on input "True" at bounding box center [717, 300] width 12 height 10
radio input "true"
click at [711, 404] on input "True" at bounding box center [717, 405] width 12 height 10
radio input "true"
click at [711, 489] on input "True" at bounding box center [717, 487] width 12 height 10
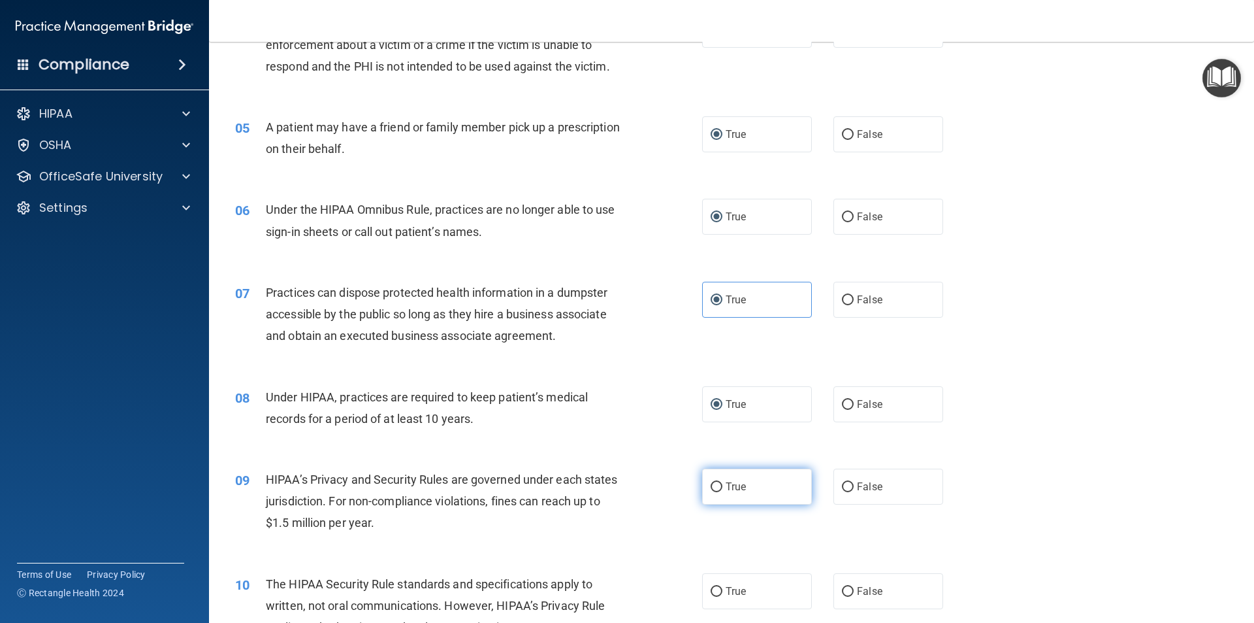
radio input "true"
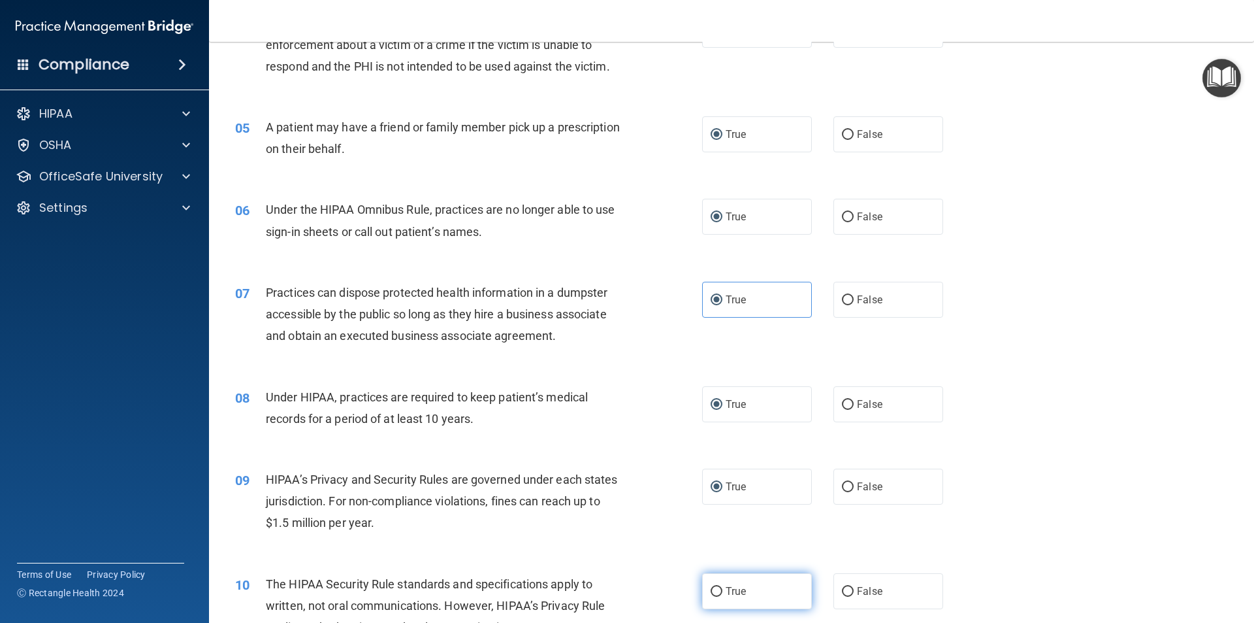
click at [713, 587] on input "True" at bounding box center [717, 592] width 12 height 10
radio input "true"
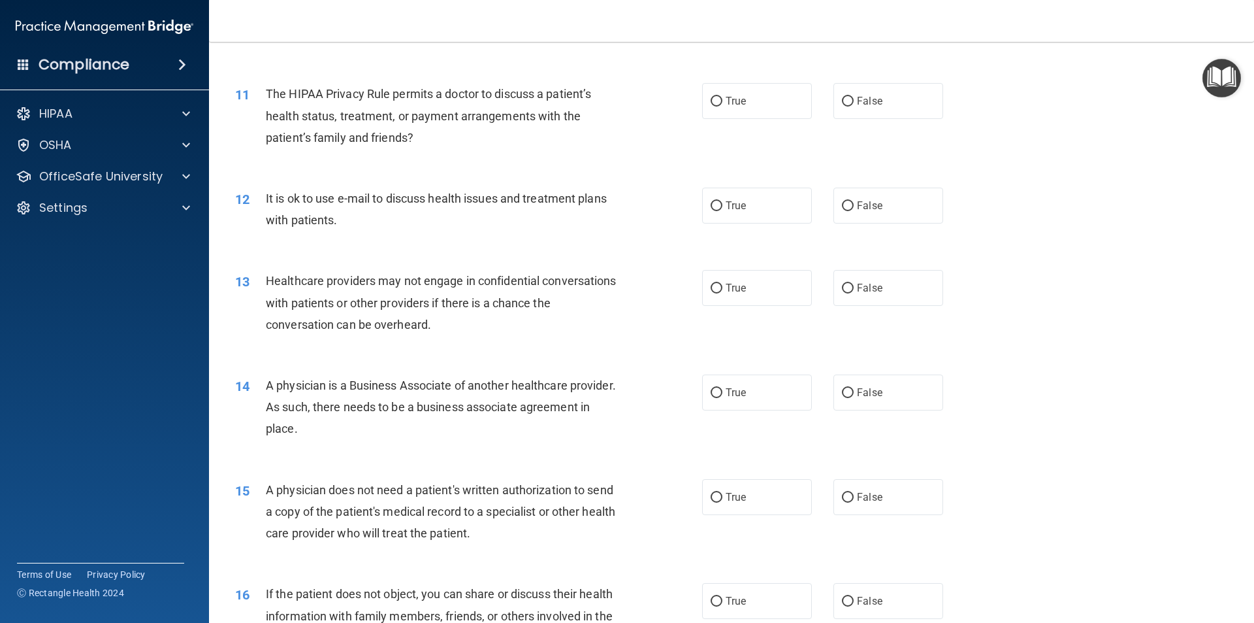
scroll to position [1002, 0]
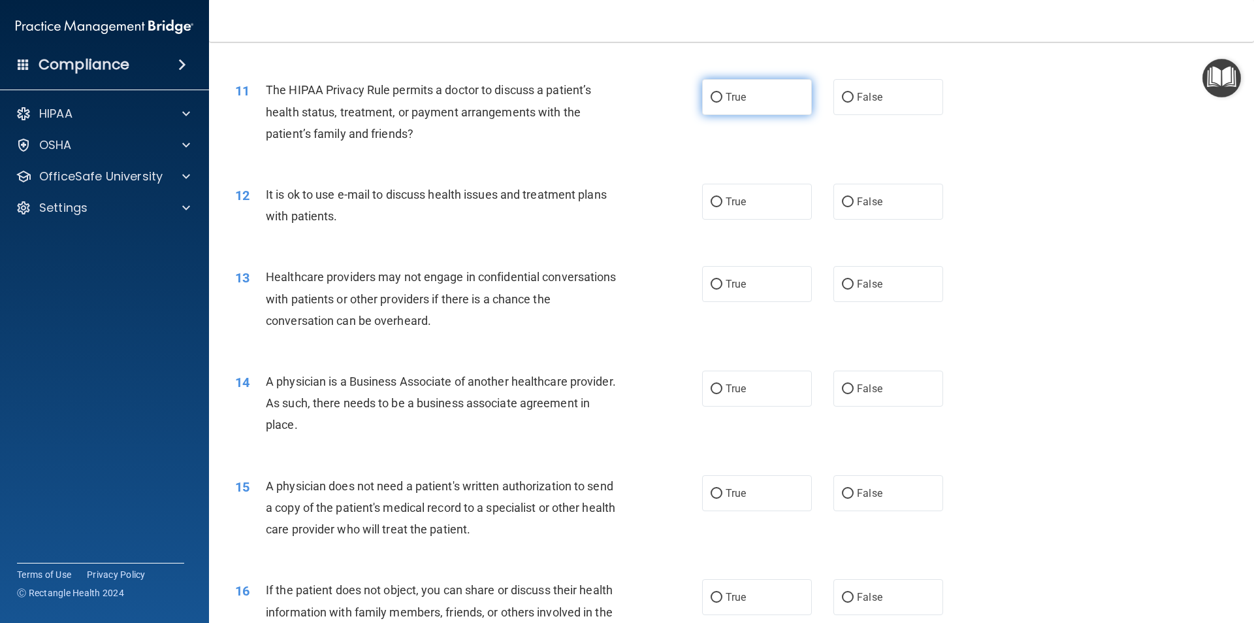
click at [711, 100] on input "True" at bounding box center [717, 98] width 12 height 10
radio input "true"
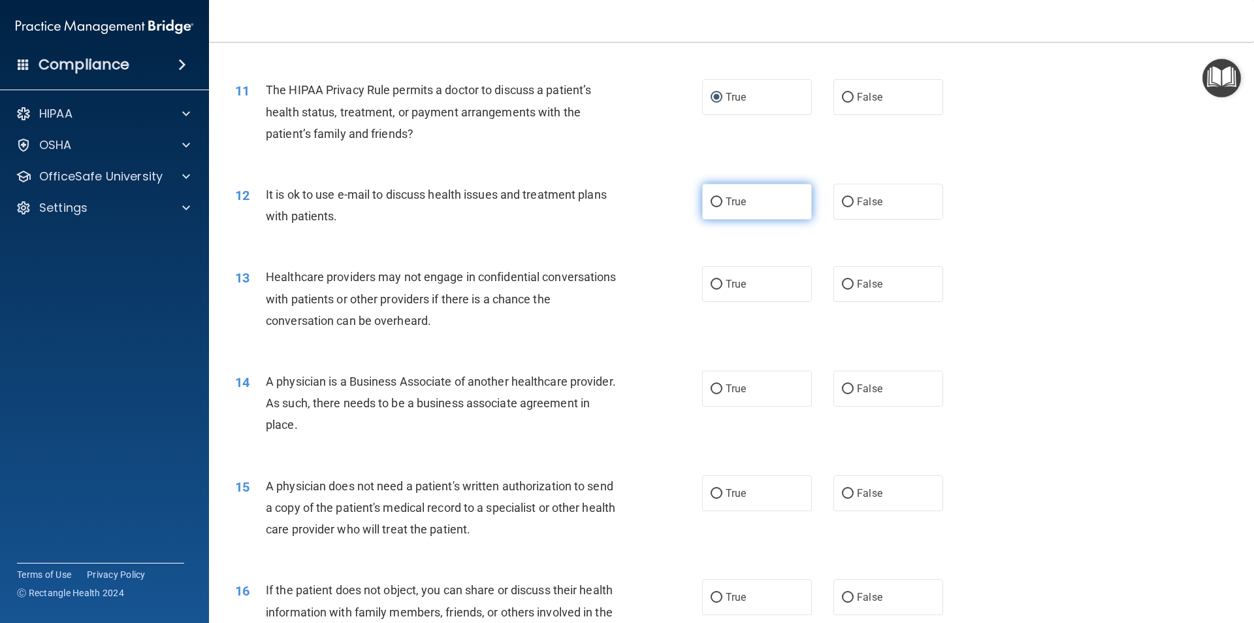
click at [711, 201] on input "True" at bounding box center [717, 202] width 12 height 10
radio input "true"
click at [711, 282] on input "True" at bounding box center [717, 285] width 12 height 10
radio input "true"
click at [712, 387] on input "True" at bounding box center [717, 389] width 12 height 10
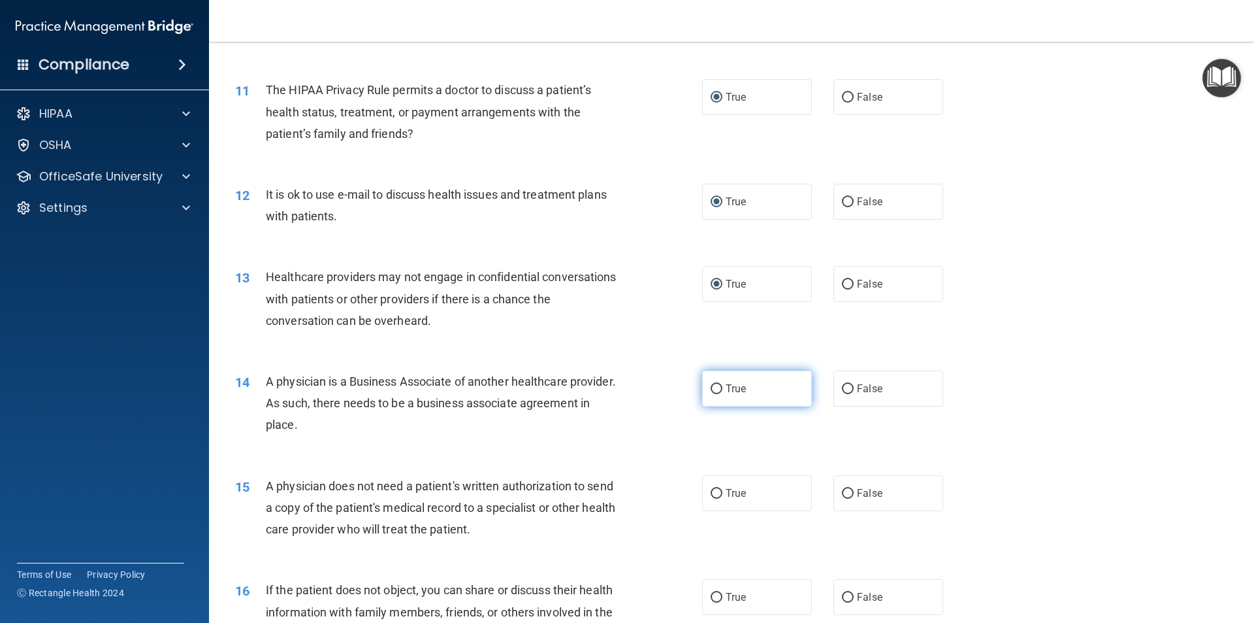
radio input "true"
click at [712, 489] on input "True" at bounding box center [717, 494] width 12 height 10
radio input "true"
click at [712, 598] on input "True" at bounding box center [717, 598] width 12 height 10
radio input "true"
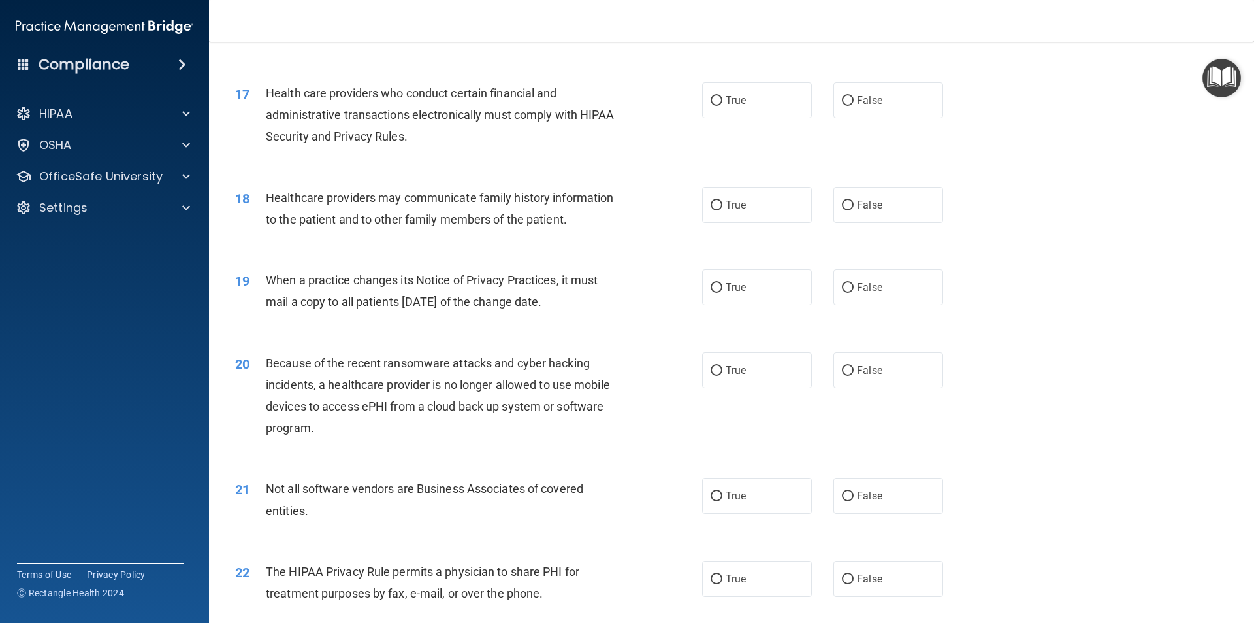
scroll to position [1610, 0]
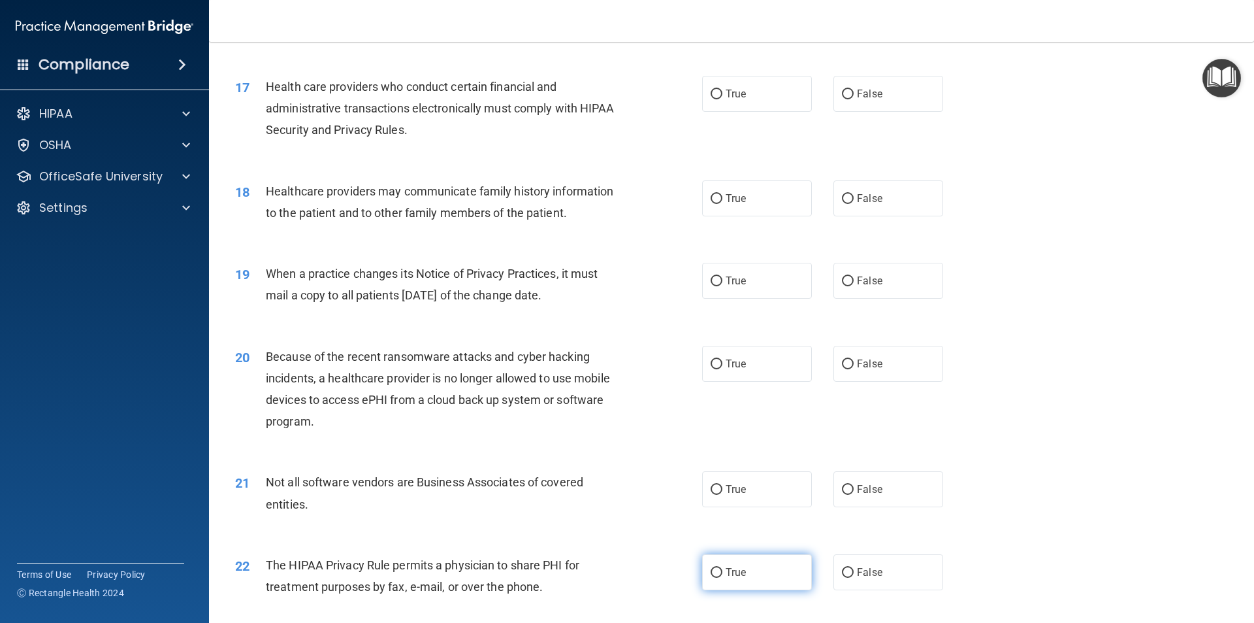
click at [713, 572] on input "True" at bounding box center [717, 573] width 12 height 10
radio input "true"
click at [711, 489] on input "True" at bounding box center [717, 490] width 12 height 10
radio input "true"
click at [710, 354] on label "True" at bounding box center [757, 364] width 110 height 36
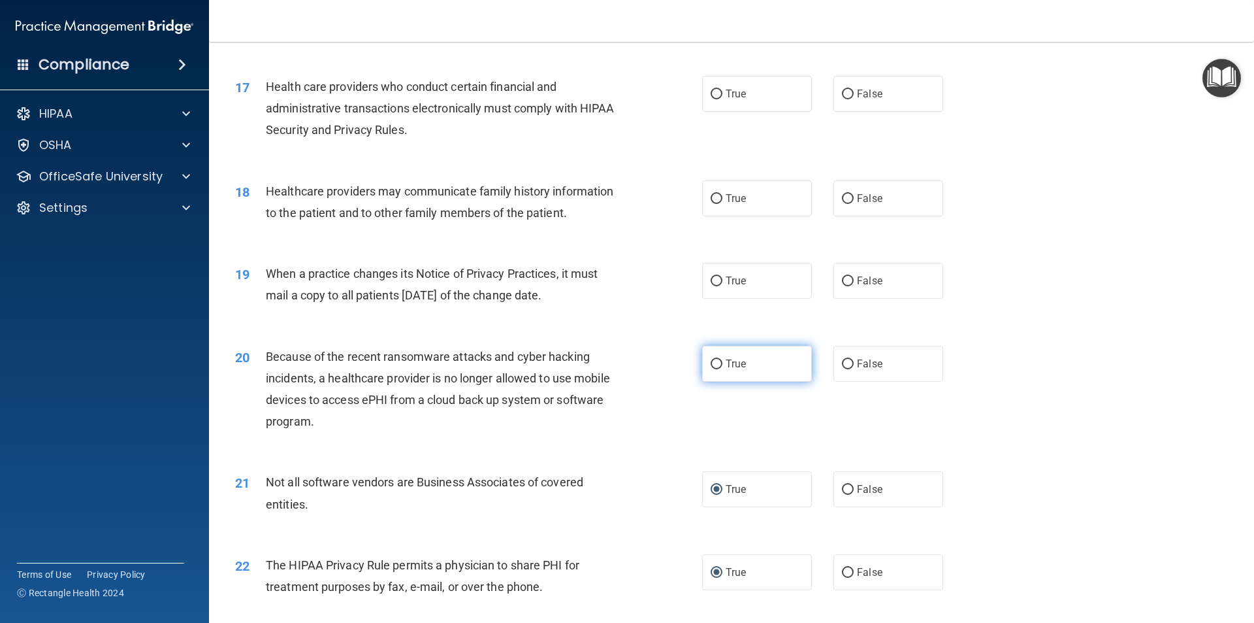
click at [711, 359] on input "True" at bounding box center [717, 364] width 12 height 10
radio input "true"
click at [713, 278] on input "True" at bounding box center [717, 281] width 12 height 10
radio input "true"
click at [712, 200] on input "True" at bounding box center [717, 199] width 12 height 10
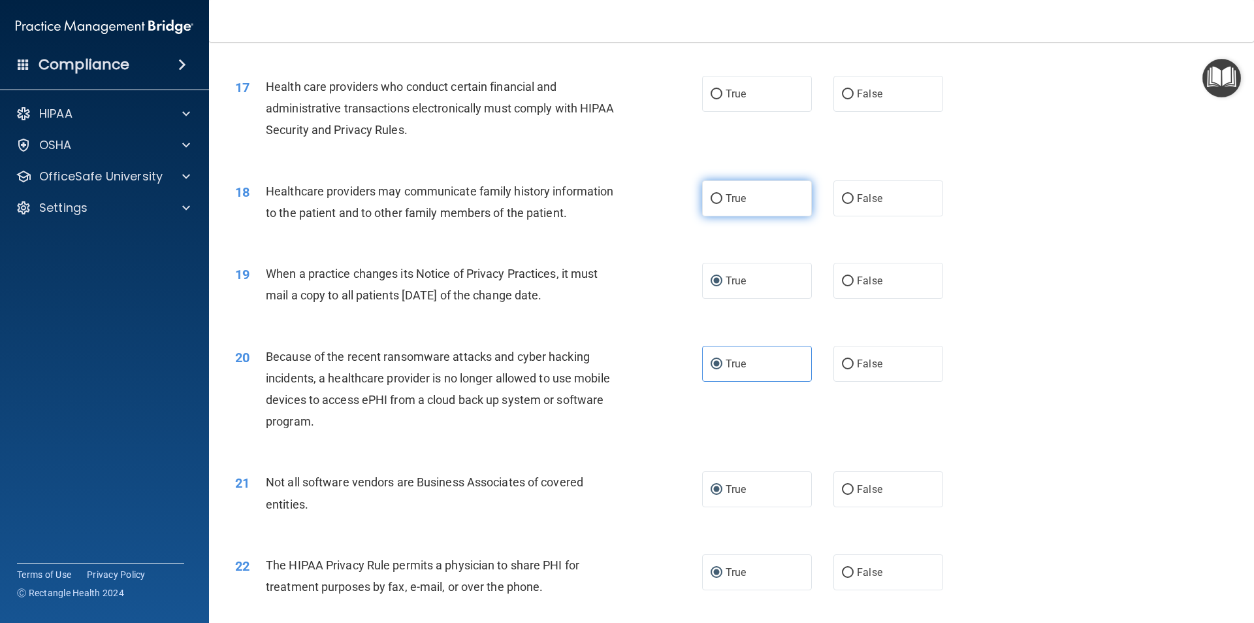
radio input "true"
click at [715, 90] on input "True" at bounding box center [717, 95] width 12 height 10
radio input "true"
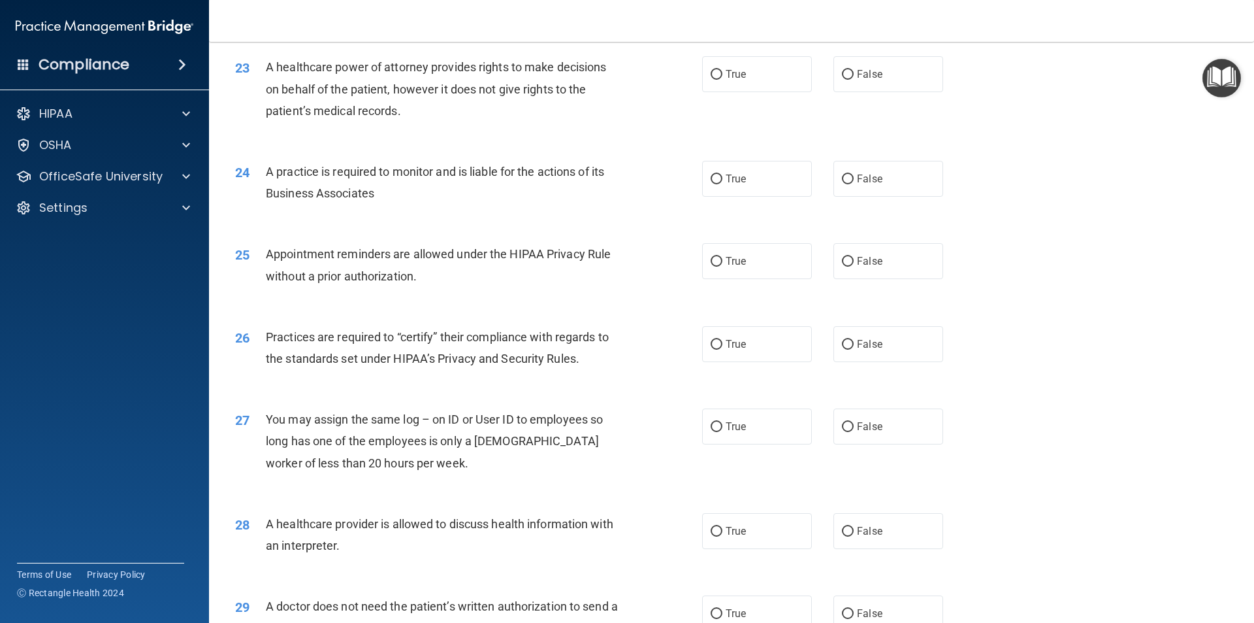
scroll to position [2201, 0]
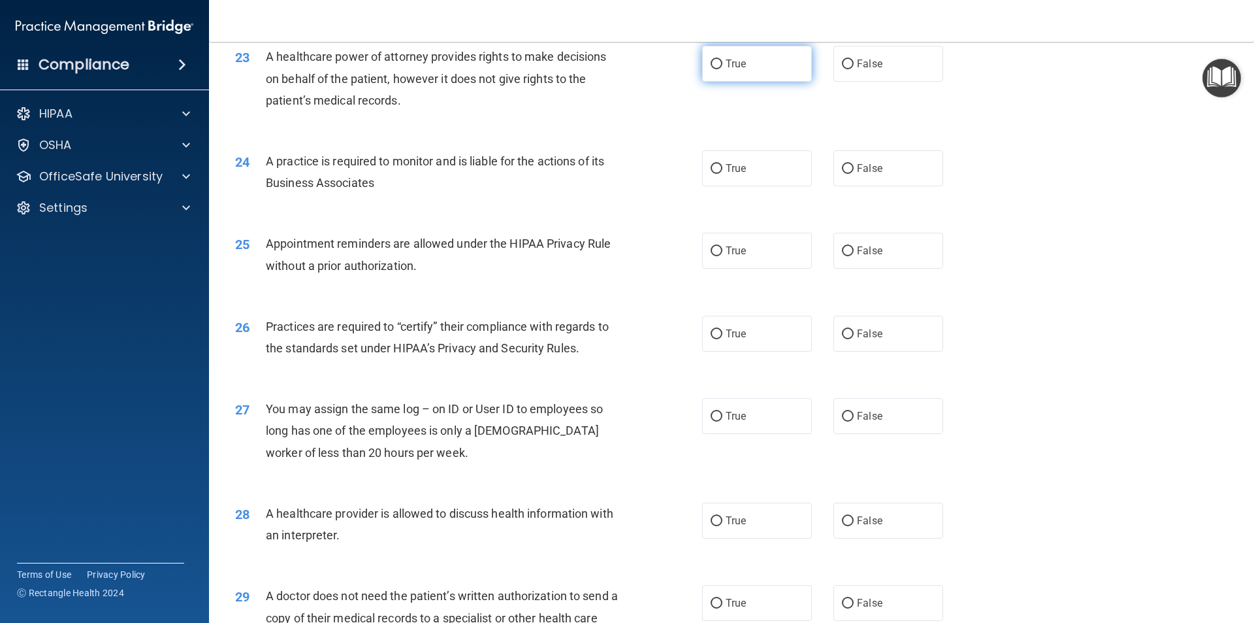
click at [711, 63] on input "True" at bounding box center [717, 64] width 12 height 10
radio input "true"
click at [712, 167] on input "True" at bounding box center [717, 169] width 12 height 10
radio input "true"
click at [712, 252] on input "True" at bounding box center [717, 251] width 12 height 10
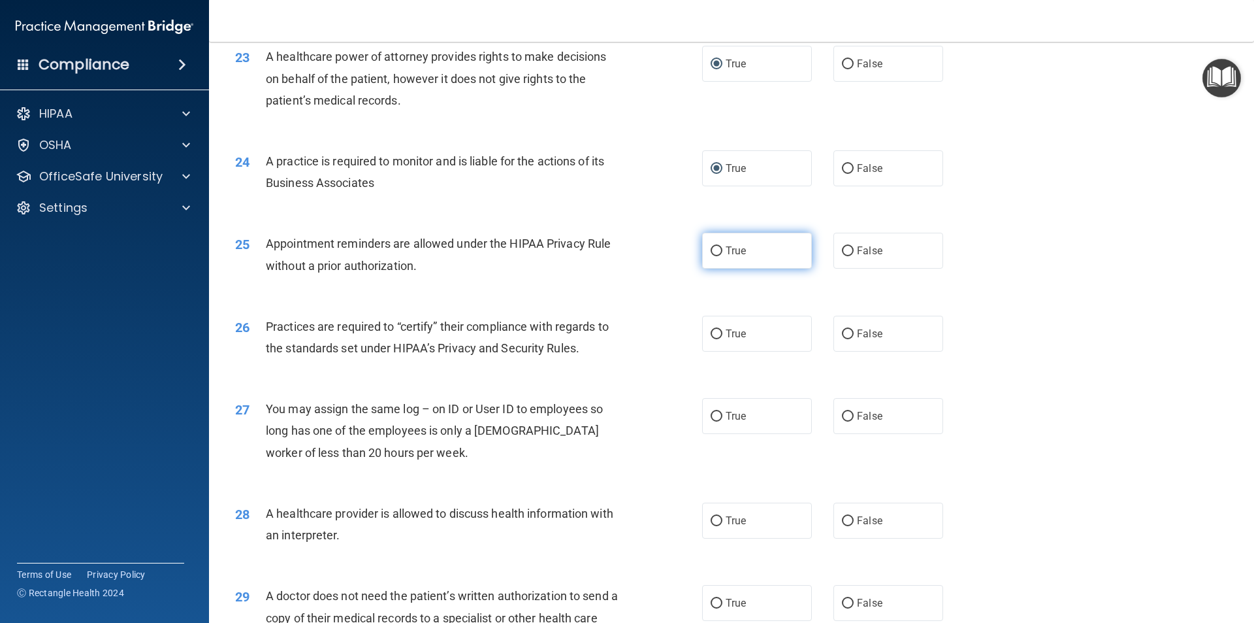
radio input "true"
click at [711, 331] on input "True" at bounding box center [717, 334] width 12 height 10
radio input "true"
click at [711, 416] on input "True" at bounding box center [717, 417] width 12 height 10
radio input "true"
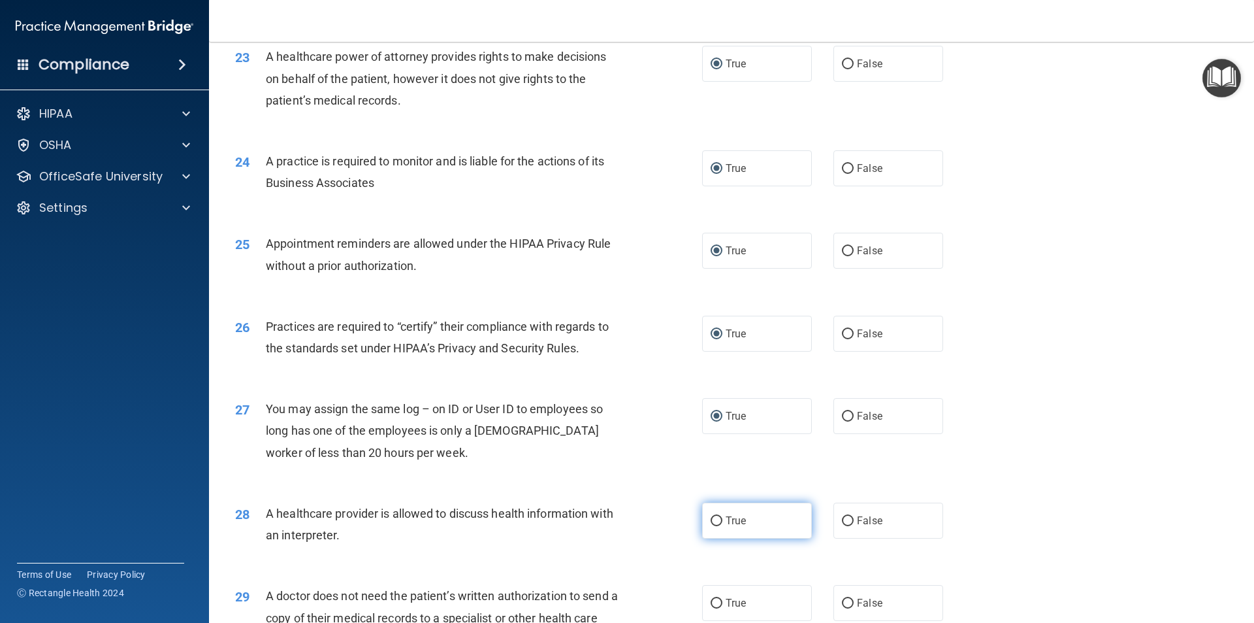
click at [712, 520] on input "True" at bounding box center [717, 521] width 12 height 10
radio input "true"
click at [713, 600] on input "True" at bounding box center [717, 603] width 12 height 10
radio input "true"
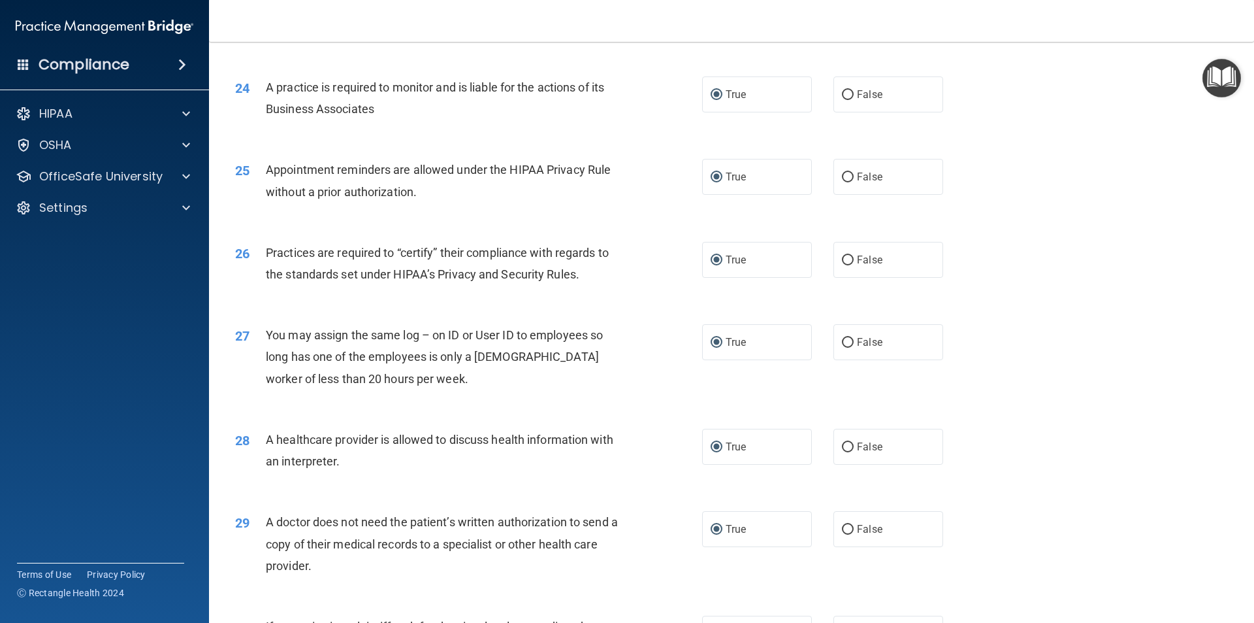
scroll to position [2419, 0]
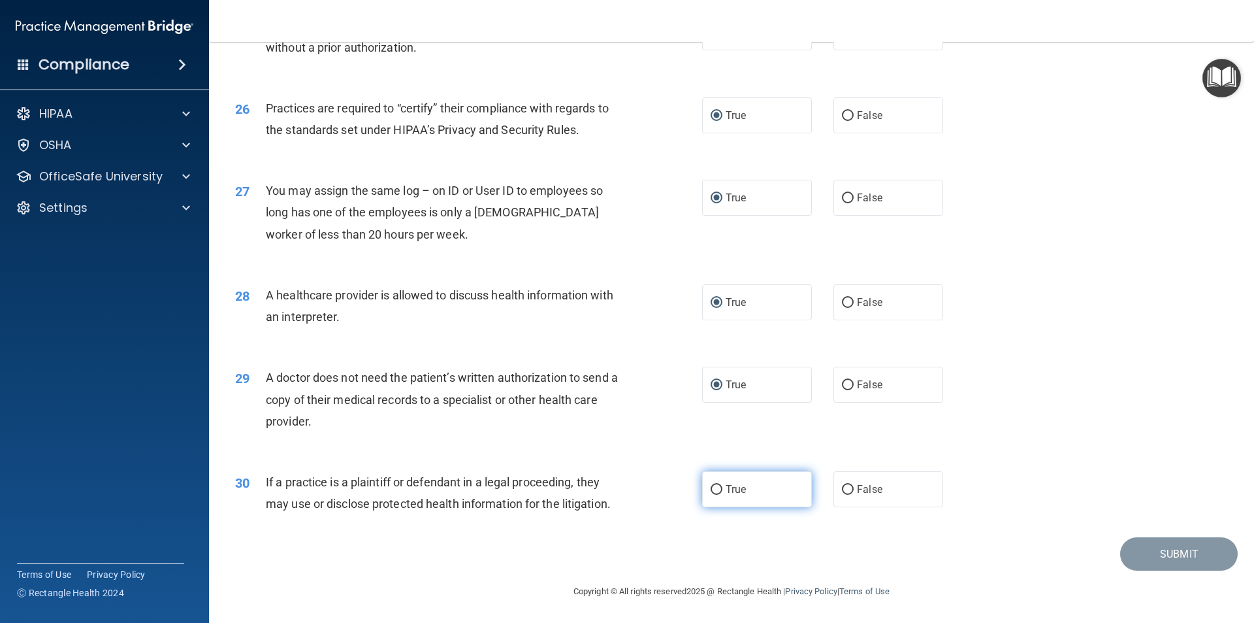
click at [713, 489] on input "True" at bounding box center [717, 490] width 12 height 10
radio input "true"
click at [1146, 546] on button "Submit" at bounding box center [1180, 553] width 118 height 33
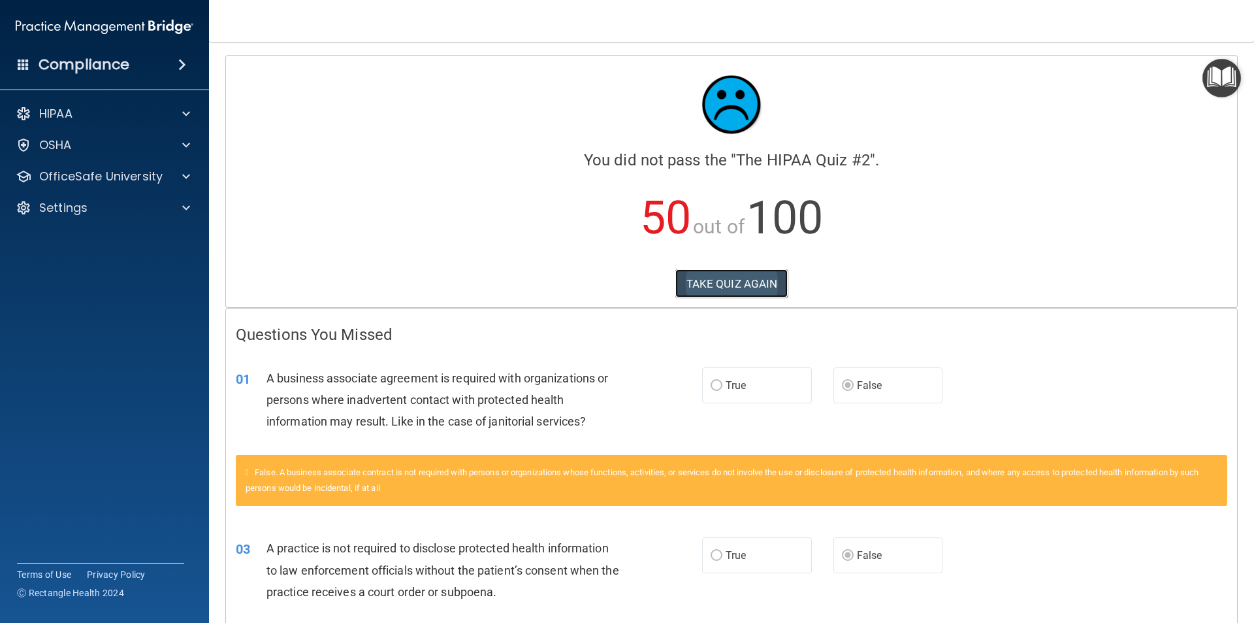
click at [719, 282] on button "TAKE QUIZ AGAIN" at bounding box center [732, 283] width 113 height 29
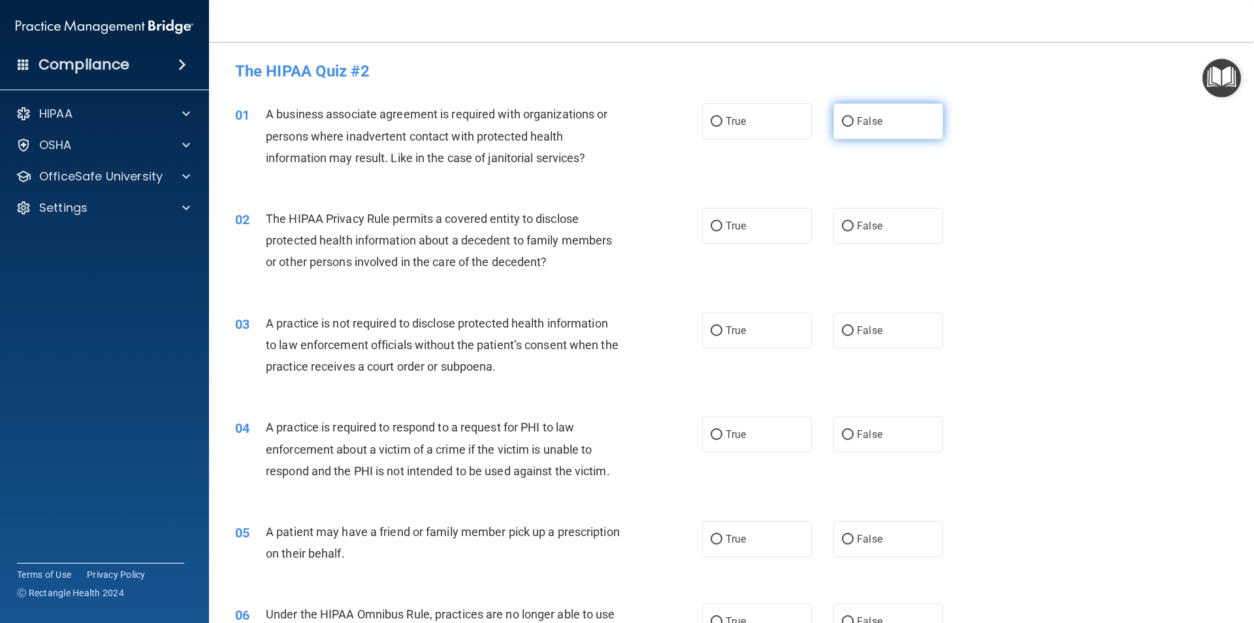
click at [842, 117] on input "False" at bounding box center [848, 122] width 12 height 10
radio input "true"
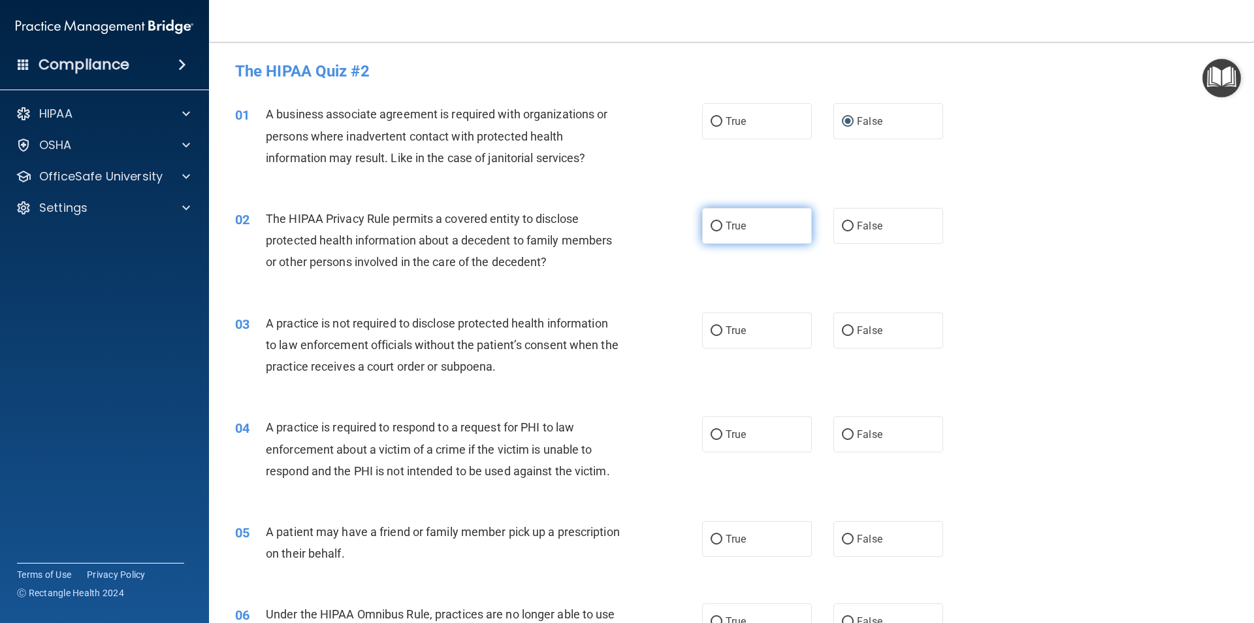
click at [712, 227] on input "True" at bounding box center [717, 226] width 12 height 10
radio input "true"
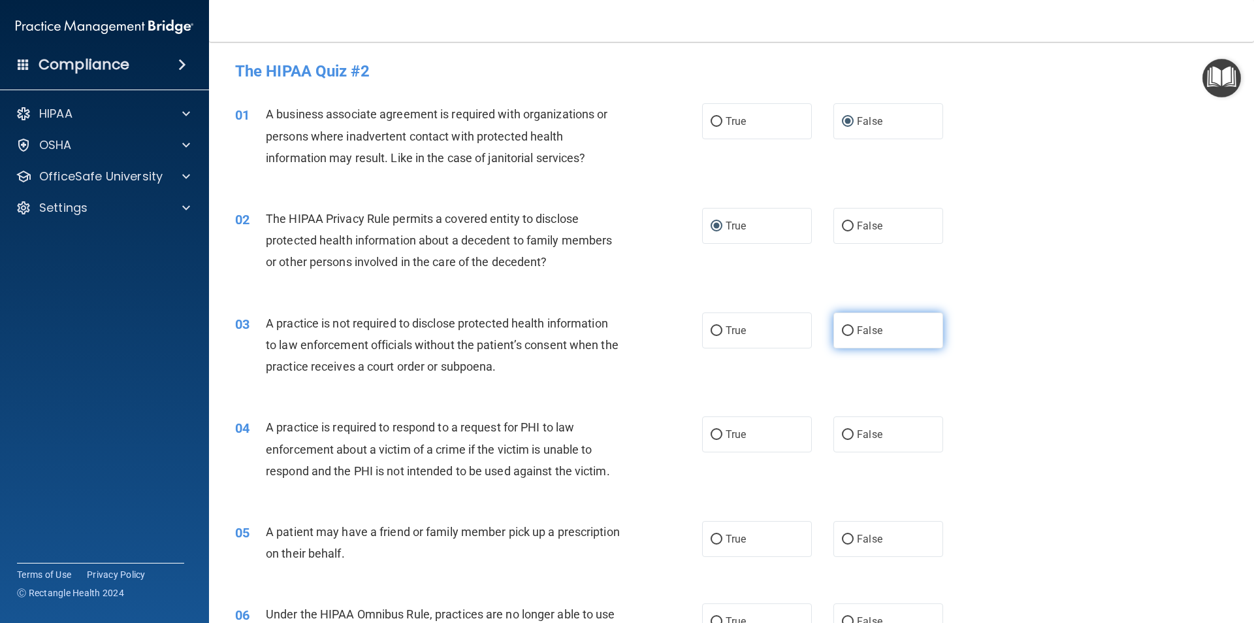
click at [842, 329] on input "False" at bounding box center [848, 331] width 12 height 10
radio input "true"
click at [845, 621] on input "False" at bounding box center [848, 622] width 12 height 10
radio input "true"
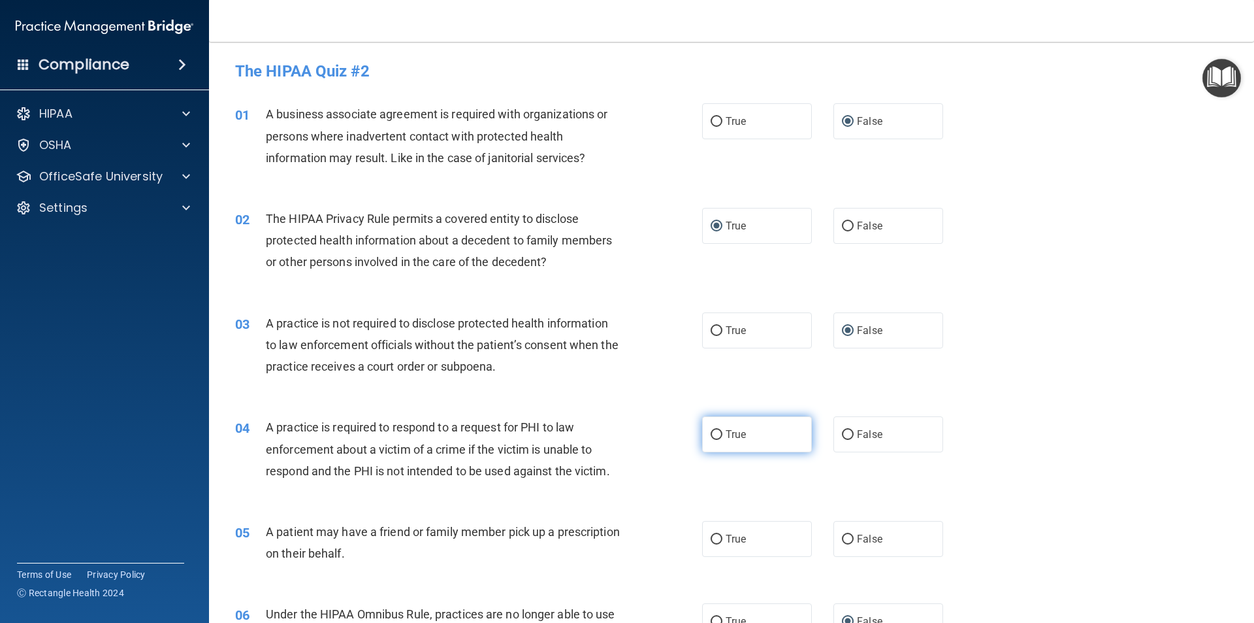
click at [712, 433] on input "True" at bounding box center [717, 435] width 12 height 10
radio input "true"
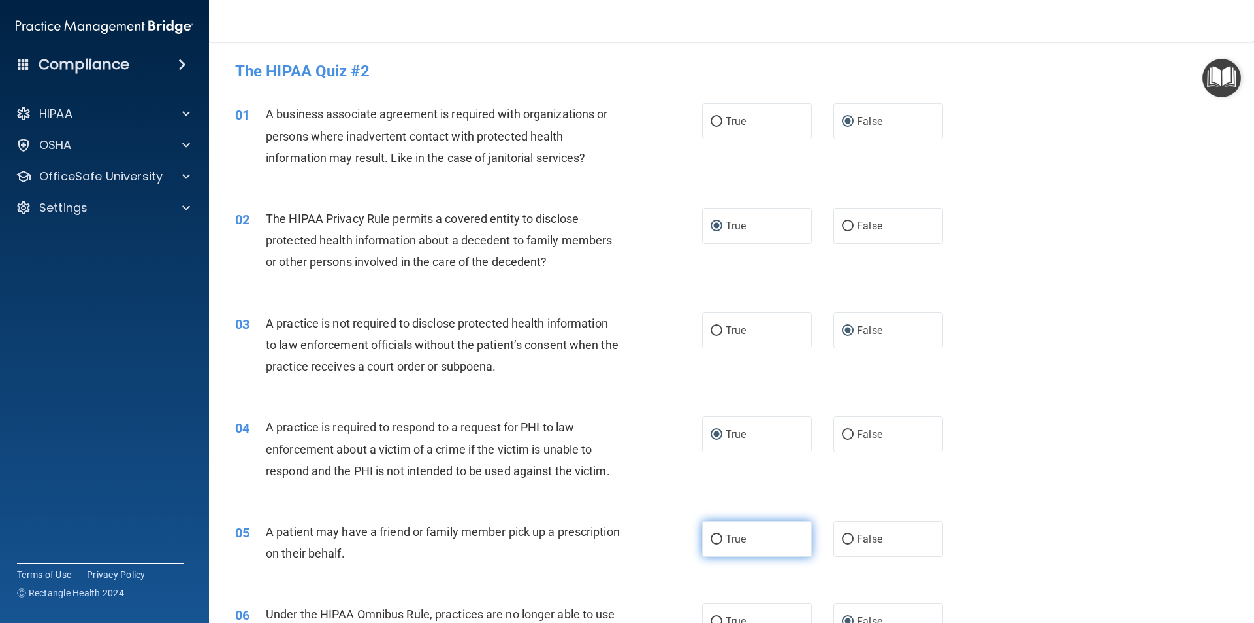
click at [712, 535] on input "True" at bounding box center [717, 539] width 12 height 10
radio input "true"
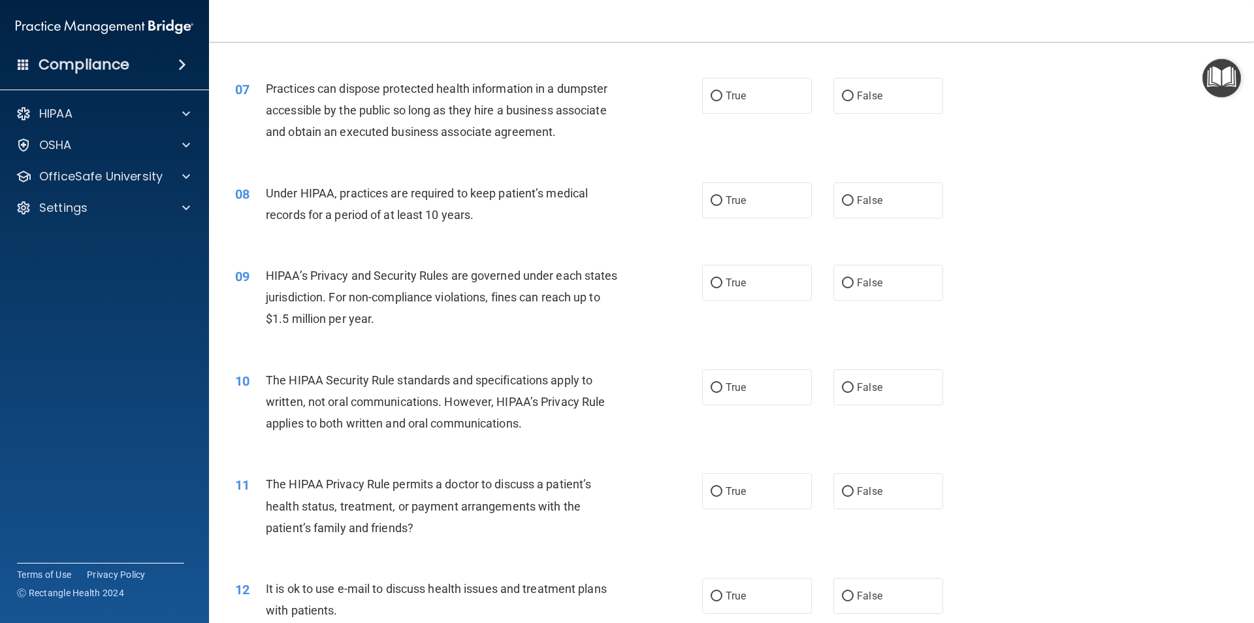
scroll to position [615, 0]
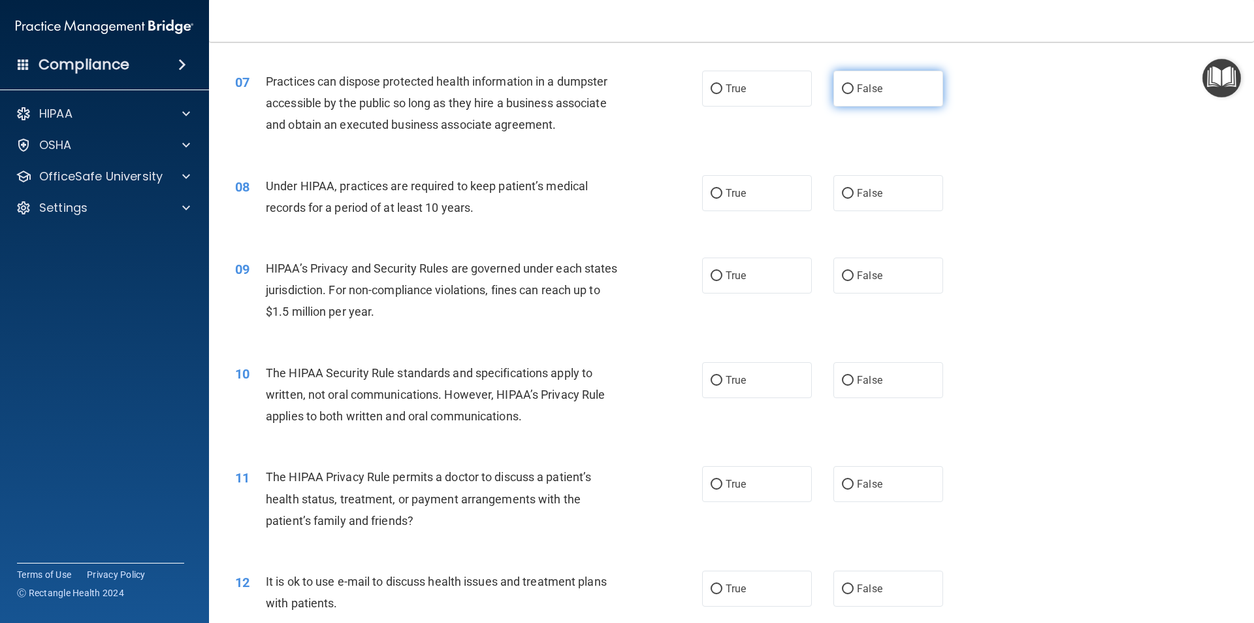
click at [842, 90] on input "False" at bounding box center [848, 89] width 12 height 10
radio input "true"
click at [845, 195] on input "False" at bounding box center [848, 194] width 12 height 10
radio input "true"
click at [843, 278] on input "False" at bounding box center [848, 276] width 12 height 10
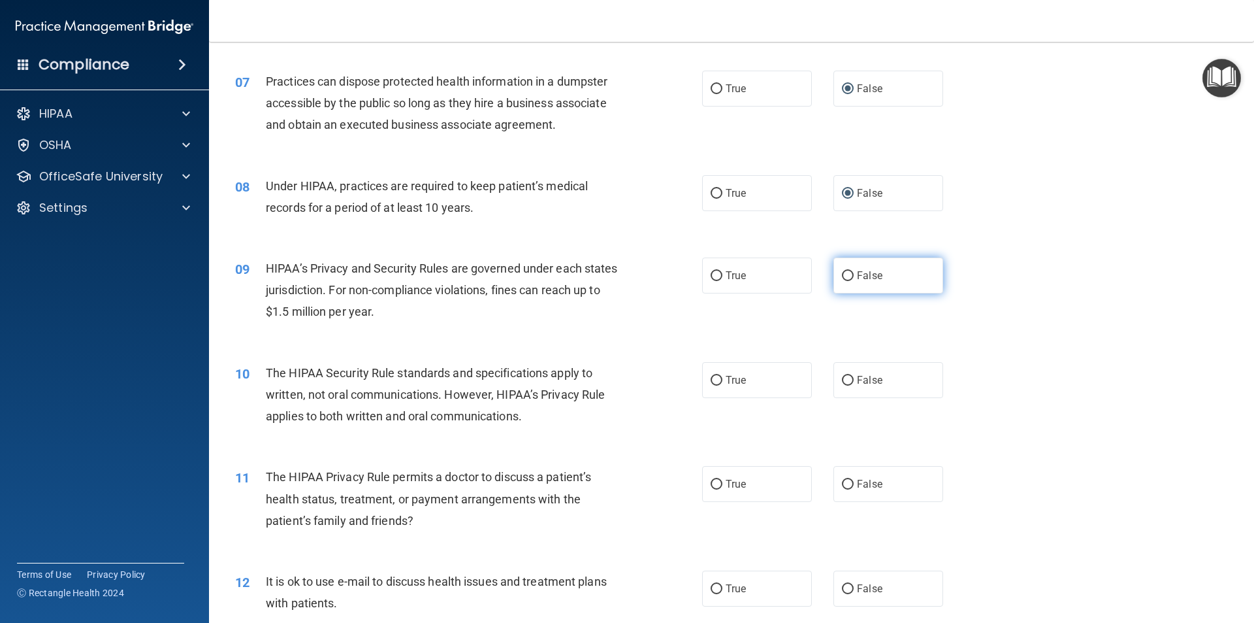
radio input "true"
click at [711, 382] on input "True" at bounding box center [717, 381] width 12 height 10
radio input "true"
click at [713, 480] on input "True" at bounding box center [717, 485] width 12 height 10
radio input "true"
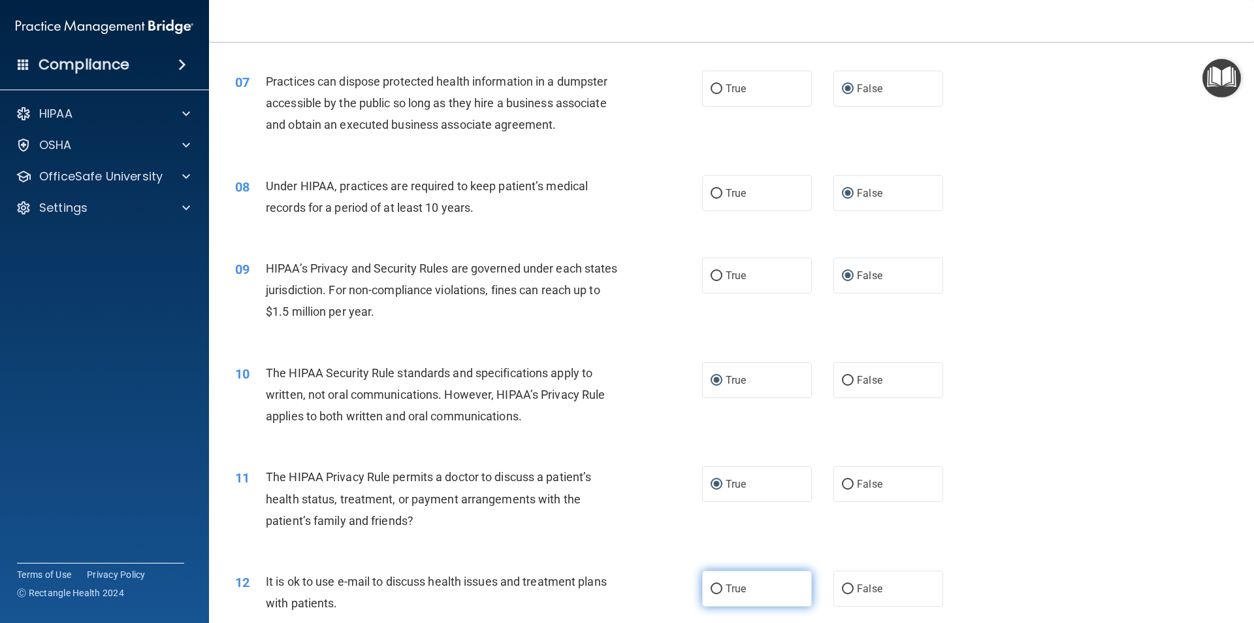
click at [711, 586] on input "True" at bounding box center [717, 589] width 12 height 10
radio input "true"
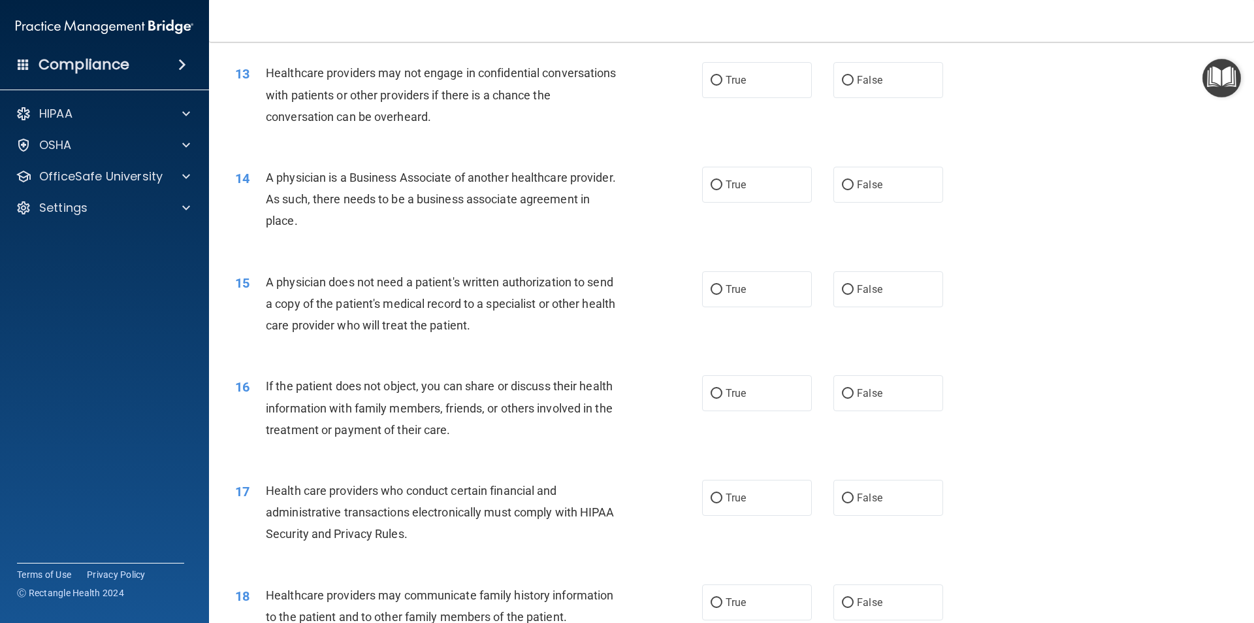
scroll to position [1209, 0]
click at [842, 78] on input "False" at bounding box center [848, 78] width 12 height 10
radio input "true"
click at [842, 184] on input "False" at bounding box center [848, 182] width 12 height 10
radio input "true"
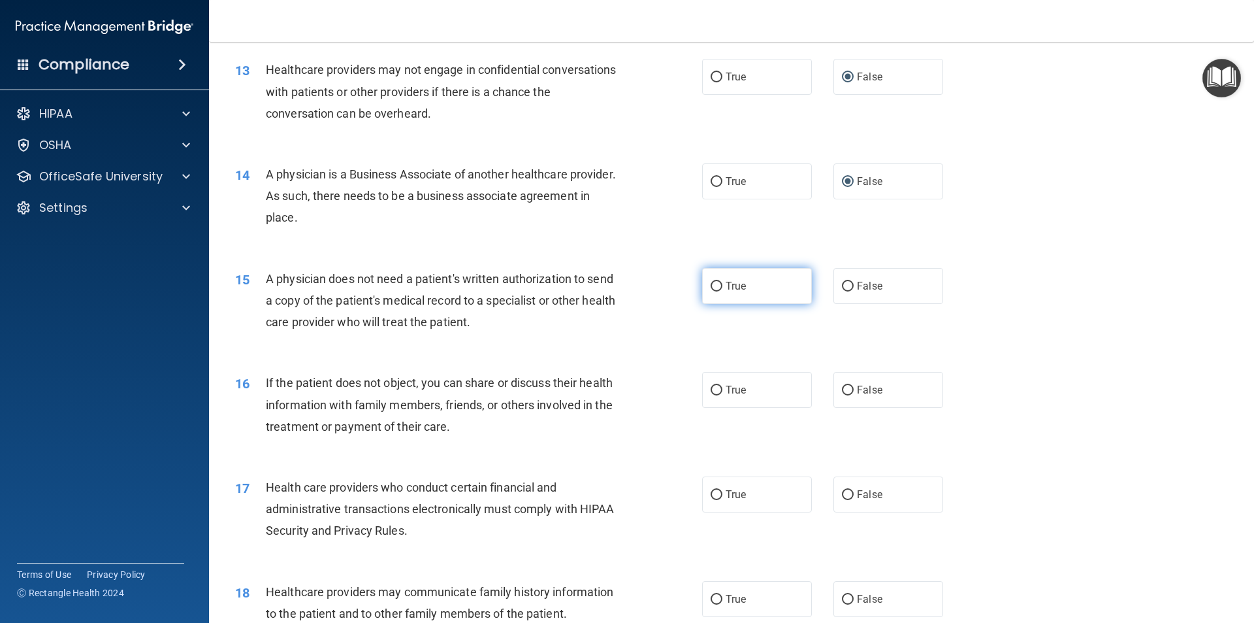
click at [711, 283] on input "True" at bounding box center [717, 287] width 12 height 10
radio input "true"
click at [712, 382] on label "True" at bounding box center [757, 390] width 110 height 36
click at [712, 385] on input "True" at bounding box center [717, 390] width 12 height 10
radio input "true"
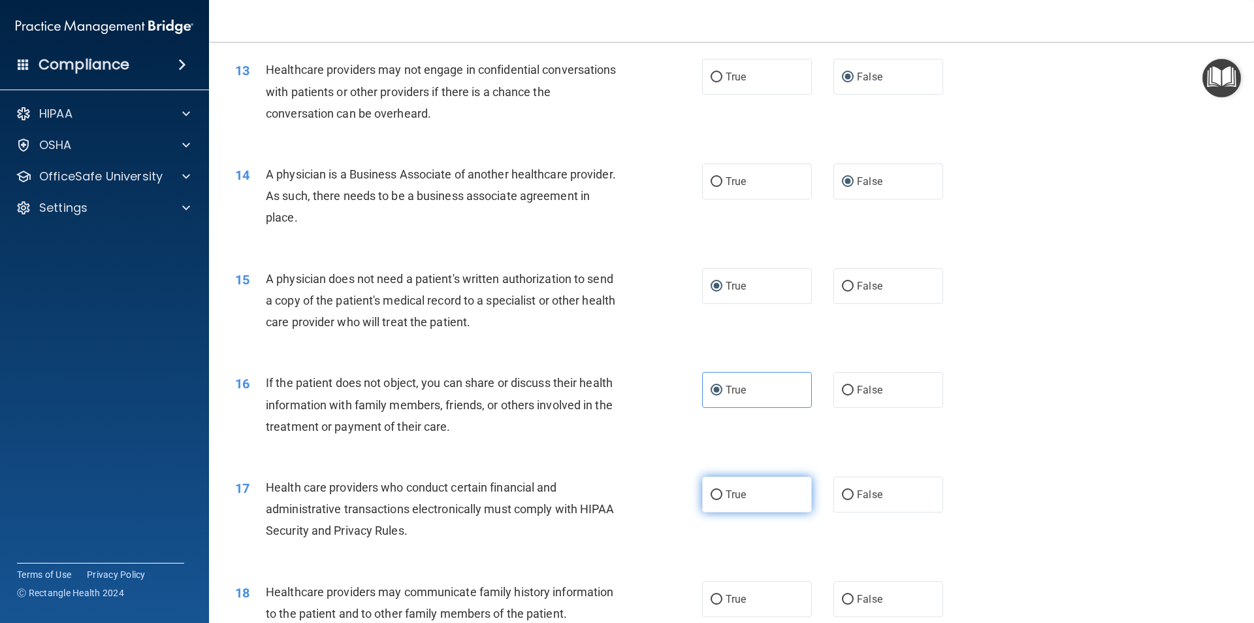
click at [712, 492] on input "True" at bounding box center [717, 495] width 12 height 10
radio input "true"
click at [842, 598] on input "False" at bounding box center [848, 600] width 12 height 10
radio input "true"
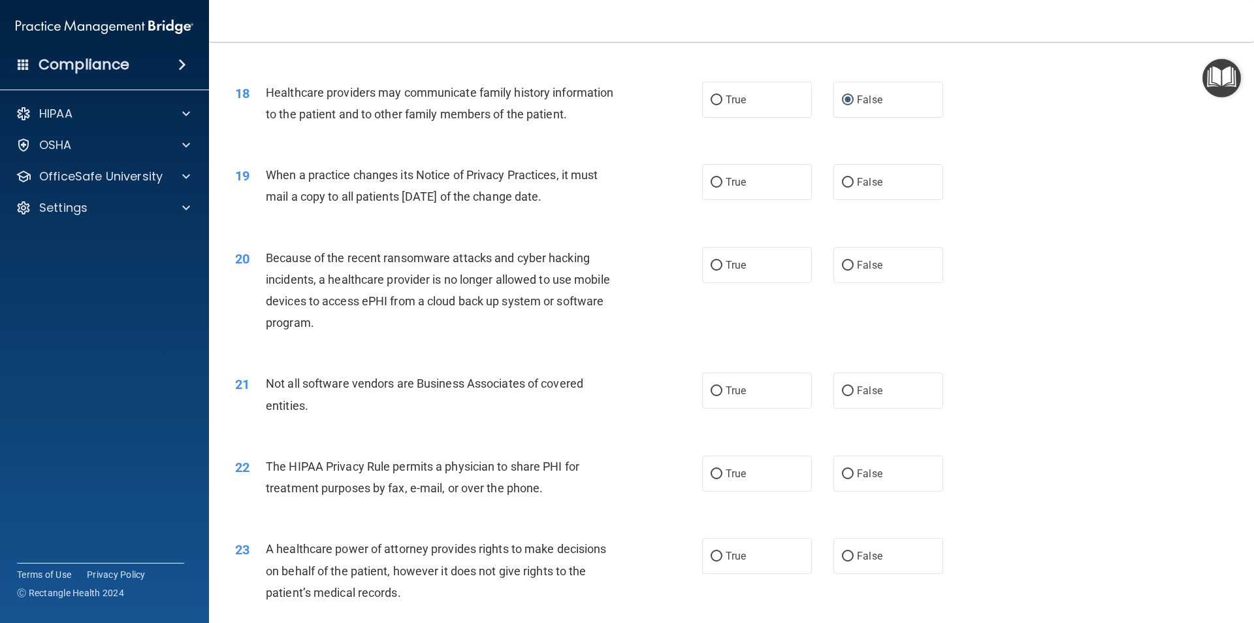
scroll to position [1712, 0]
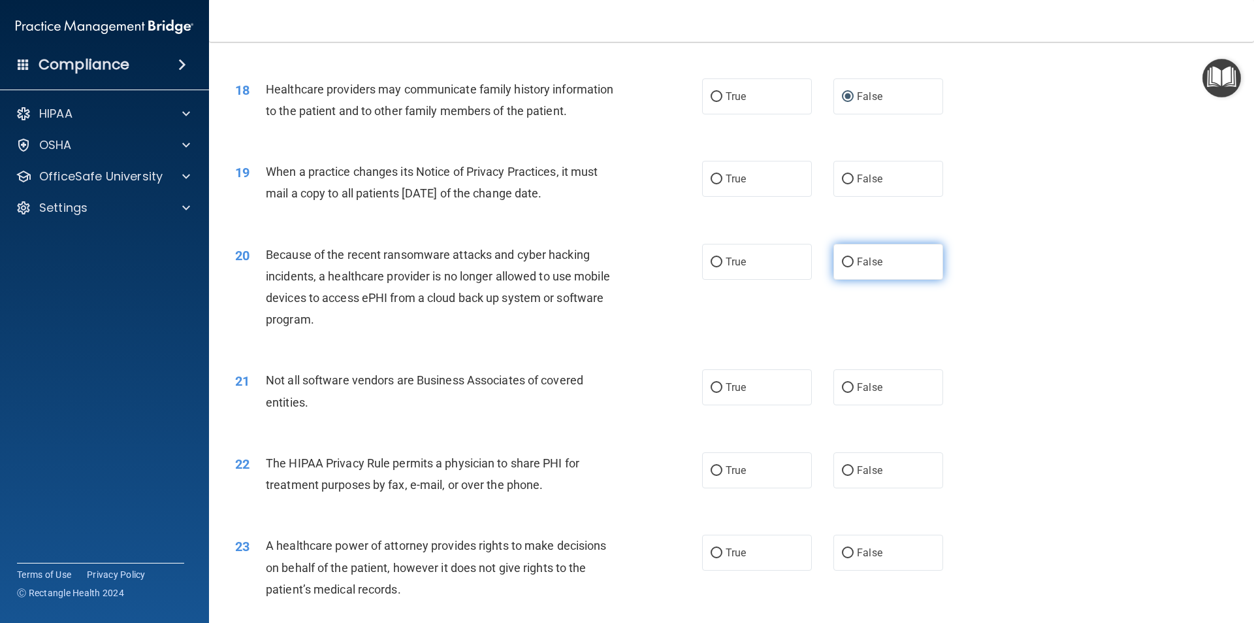
click at [842, 263] on input "False" at bounding box center [848, 262] width 12 height 10
radio input "true"
click at [846, 261] on input "False" at bounding box center [848, 262] width 12 height 10
click at [842, 176] on input "False" at bounding box center [848, 179] width 12 height 10
radio input "true"
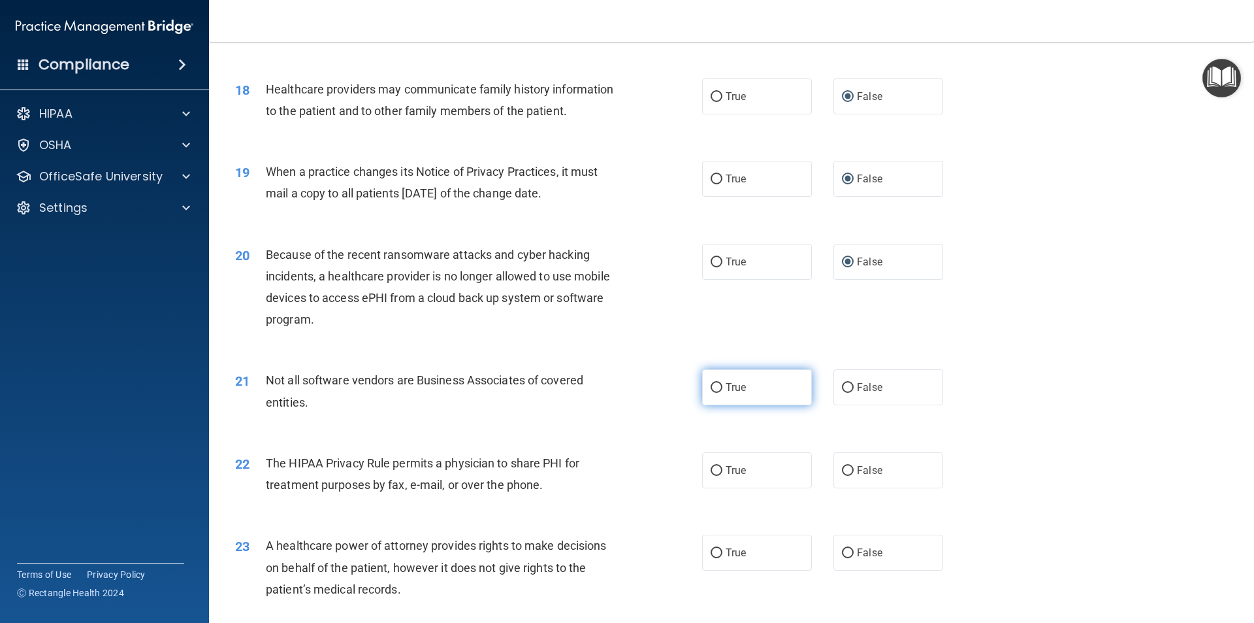
click at [711, 383] on input "True" at bounding box center [717, 388] width 12 height 10
radio input "true"
click at [711, 471] on input "True" at bounding box center [717, 471] width 12 height 10
radio input "true"
click at [842, 553] on input "False" at bounding box center [848, 553] width 12 height 10
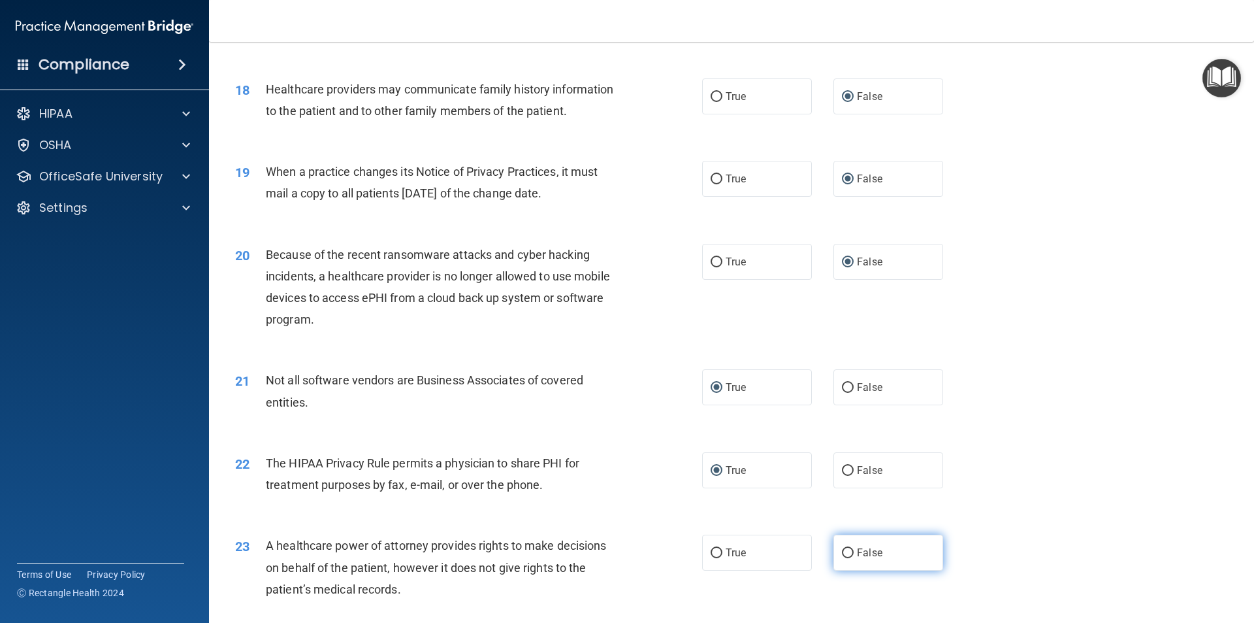
radio input "true"
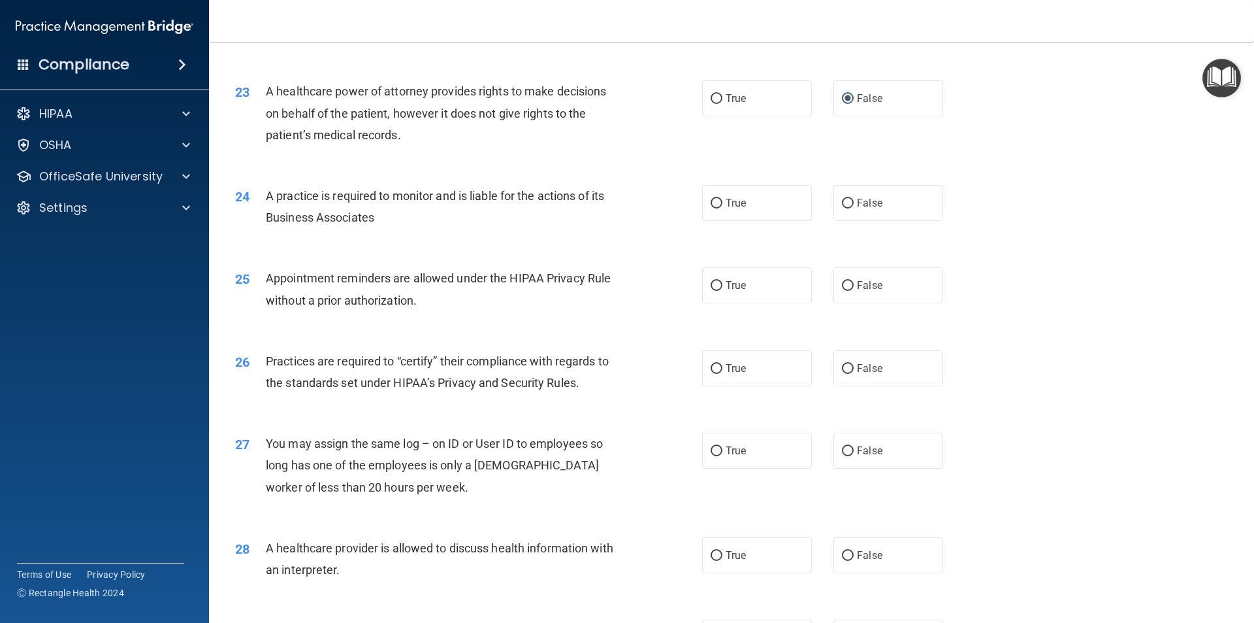
scroll to position [2172, 0]
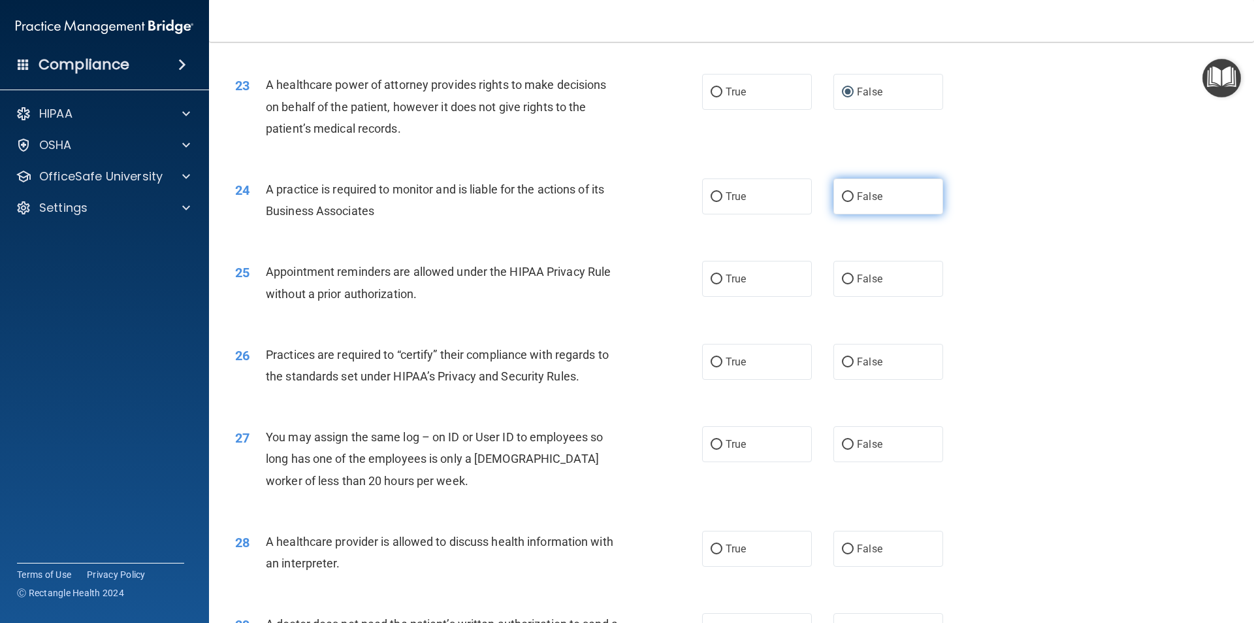
click at [842, 195] on input "False" at bounding box center [848, 197] width 12 height 10
radio input "true"
click at [844, 363] on input "False" at bounding box center [848, 362] width 12 height 10
radio input "true"
click at [713, 278] on input "True" at bounding box center [717, 279] width 12 height 10
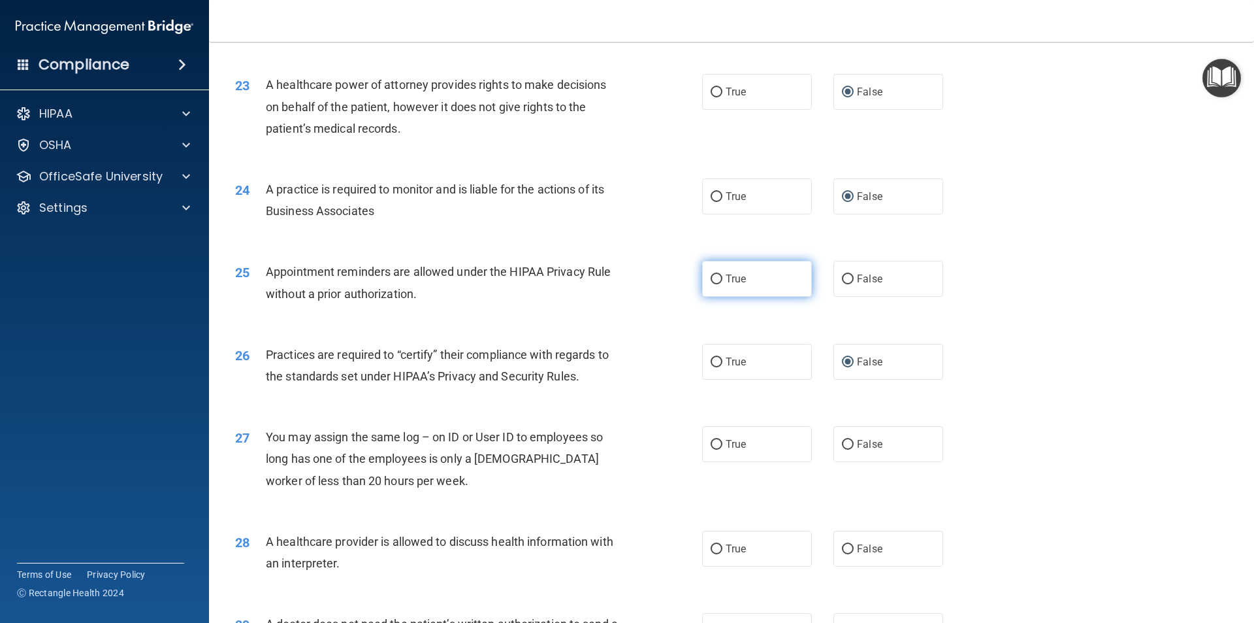
radio input "true"
click at [712, 445] on input "True" at bounding box center [717, 445] width 12 height 10
radio input "true"
click at [712, 445] on input "True" at bounding box center [717, 445] width 12 height 10
click at [842, 444] on input "False" at bounding box center [848, 445] width 12 height 10
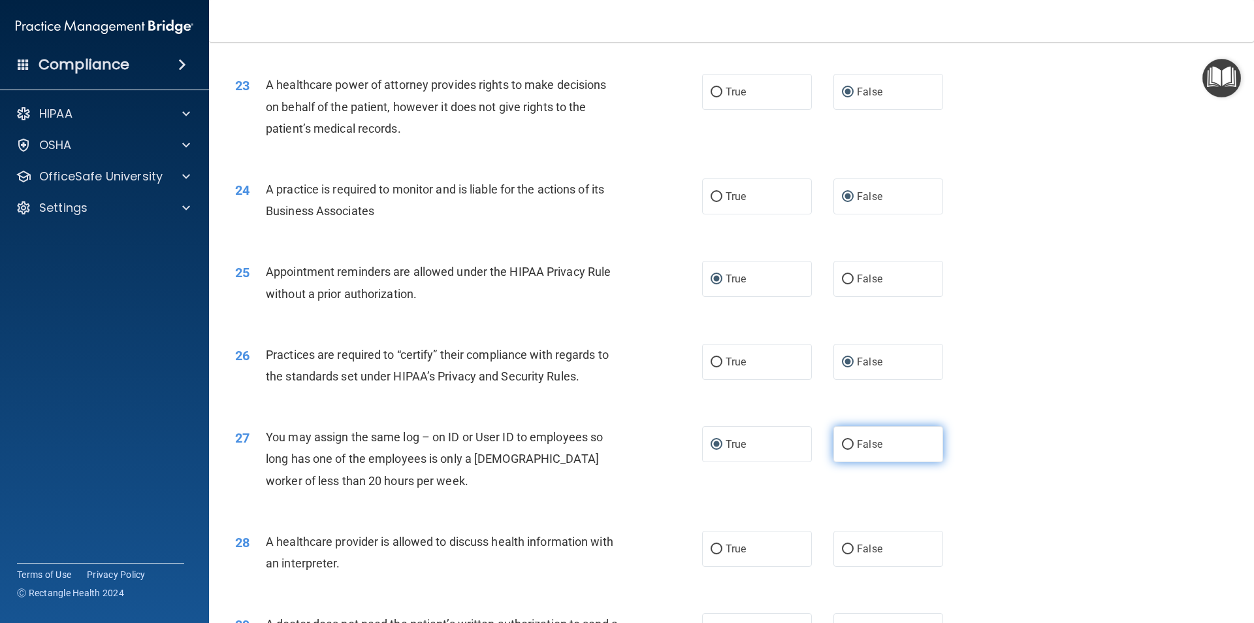
radio input "true"
radio input "false"
click at [714, 548] on input "True" at bounding box center [717, 549] width 12 height 10
radio input "true"
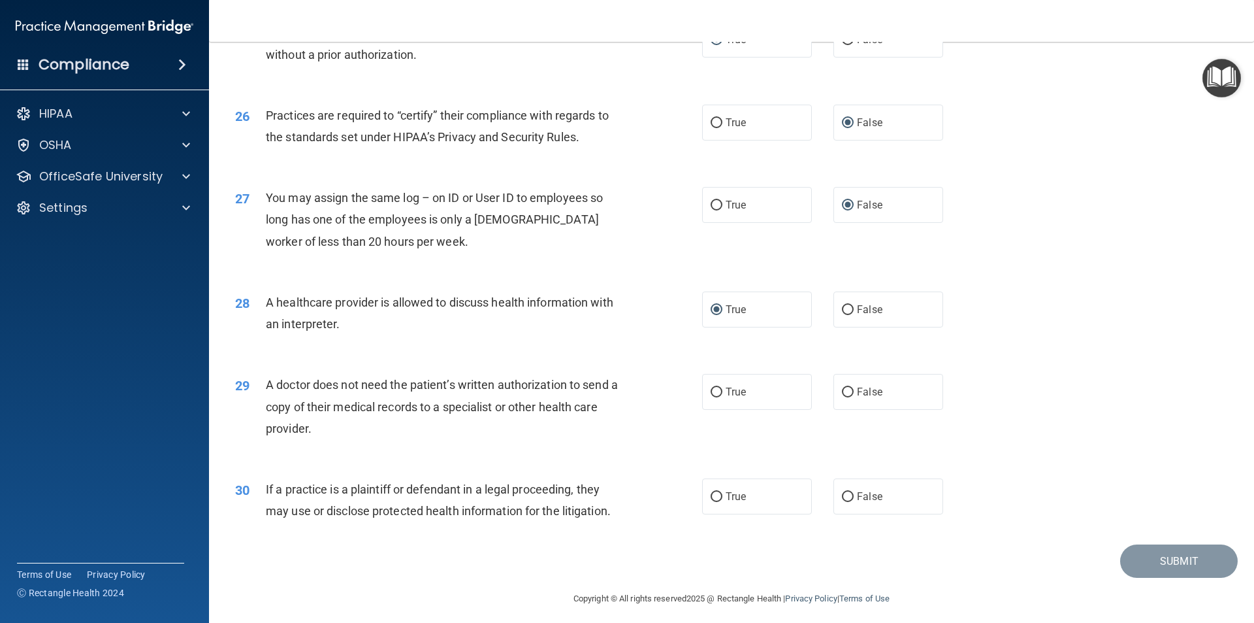
scroll to position [2419, 0]
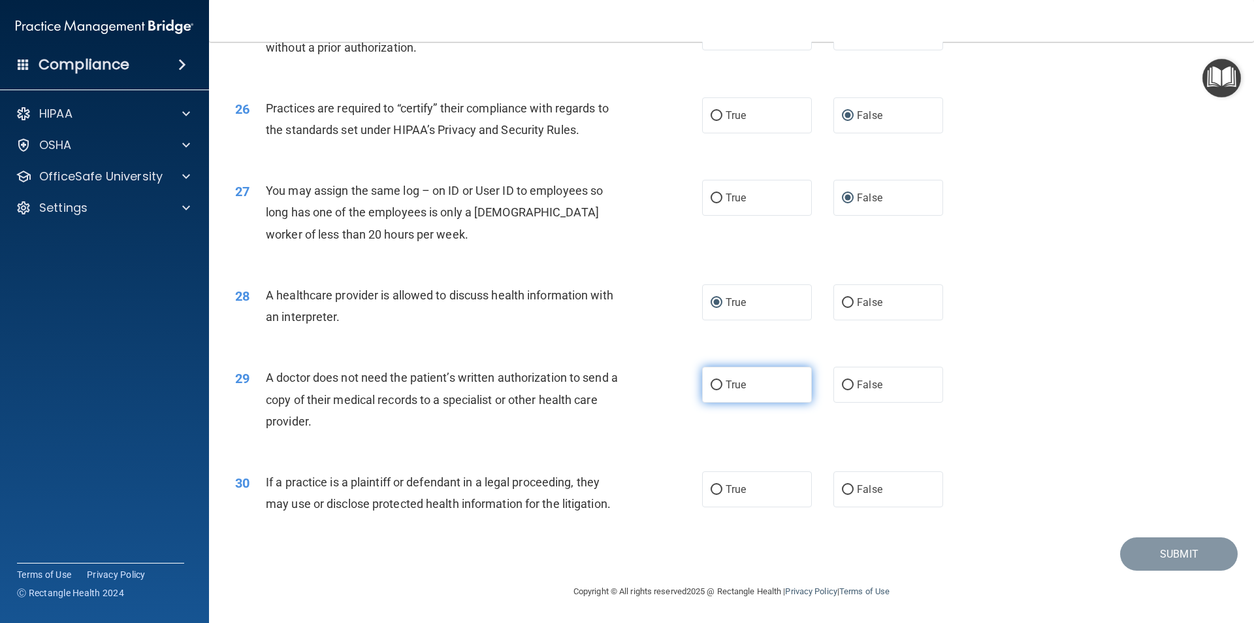
click at [711, 384] on input "True" at bounding box center [717, 385] width 12 height 10
radio input "true"
click at [711, 488] on input "True" at bounding box center [717, 490] width 12 height 10
radio input "true"
click at [1151, 550] on button "Submit" at bounding box center [1180, 553] width 118 height 33
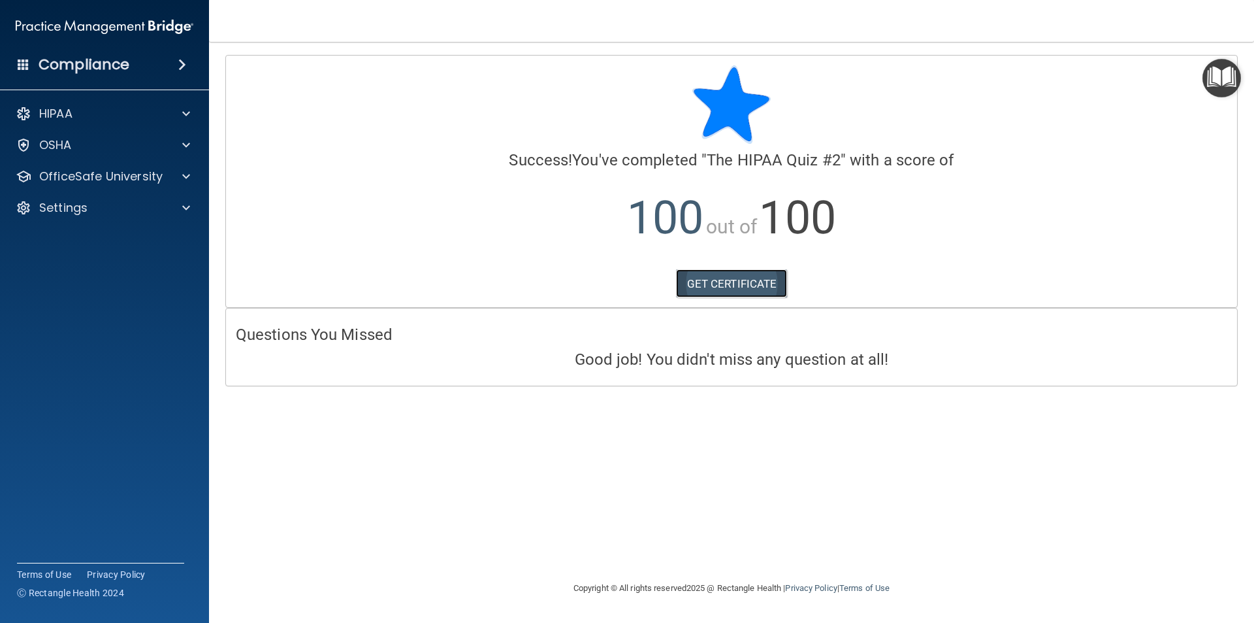
click at [749, 281] on link "GET CERTIFICATE" at bounding box center [732, 283] width 112 height 29
click at [74, 177] on p "OfficeSafe University" at bounding box center [100, 177] width 123 height 16
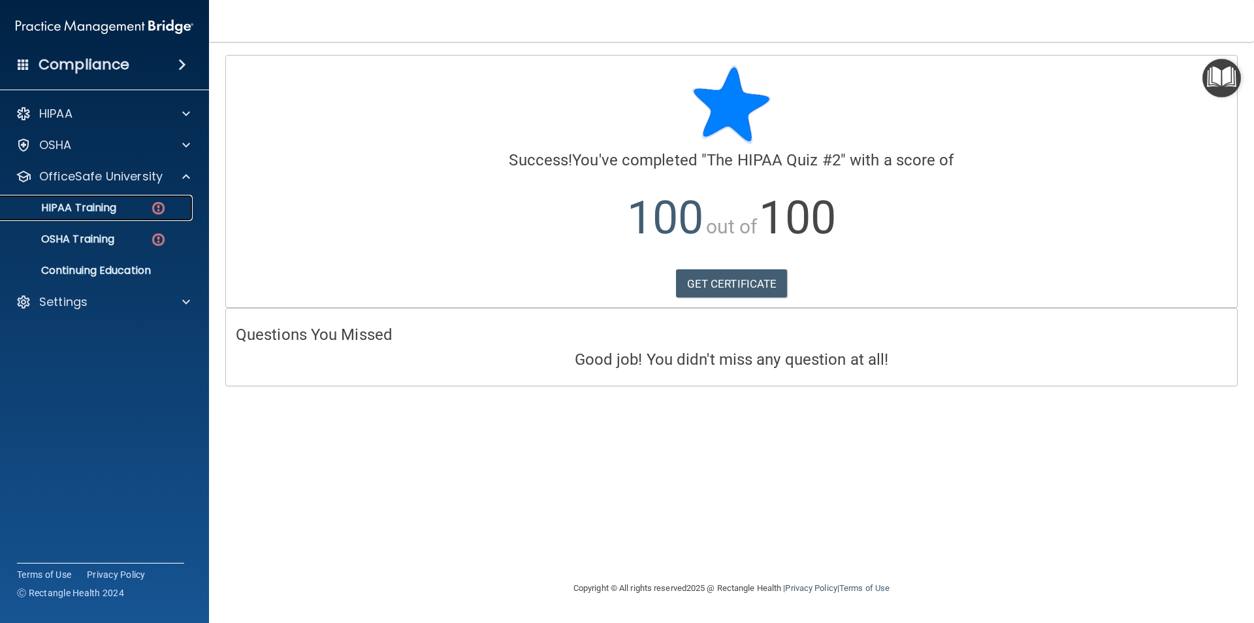
click at [65, 208] on p "HIPAA Training" at bounding box center [62, 207] width 108 height 13
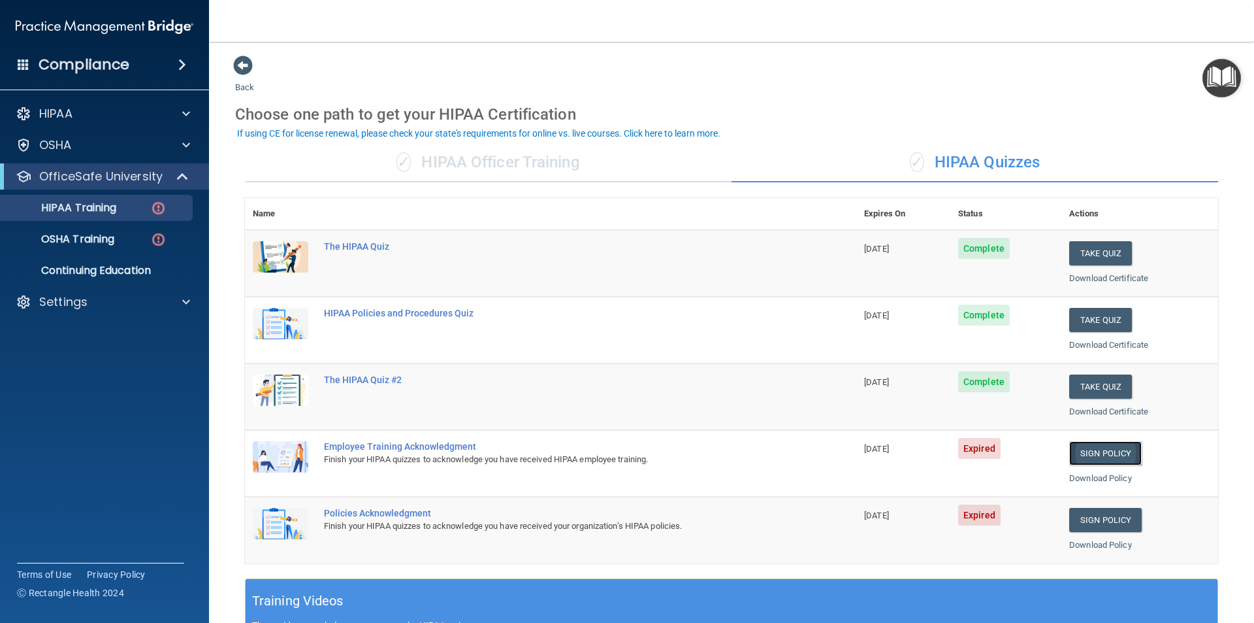
click at [1091, 452] on link "Sign Policy" at bounding box center [1106, 453] width 73 height 24
click at [1079, 473] on link "Download Policy" at bounding box center [1101, 478] width 63 height 10
click at [1092, 543] on link "Download Policy" at bounding box center [1101, 545] width 63 height 10
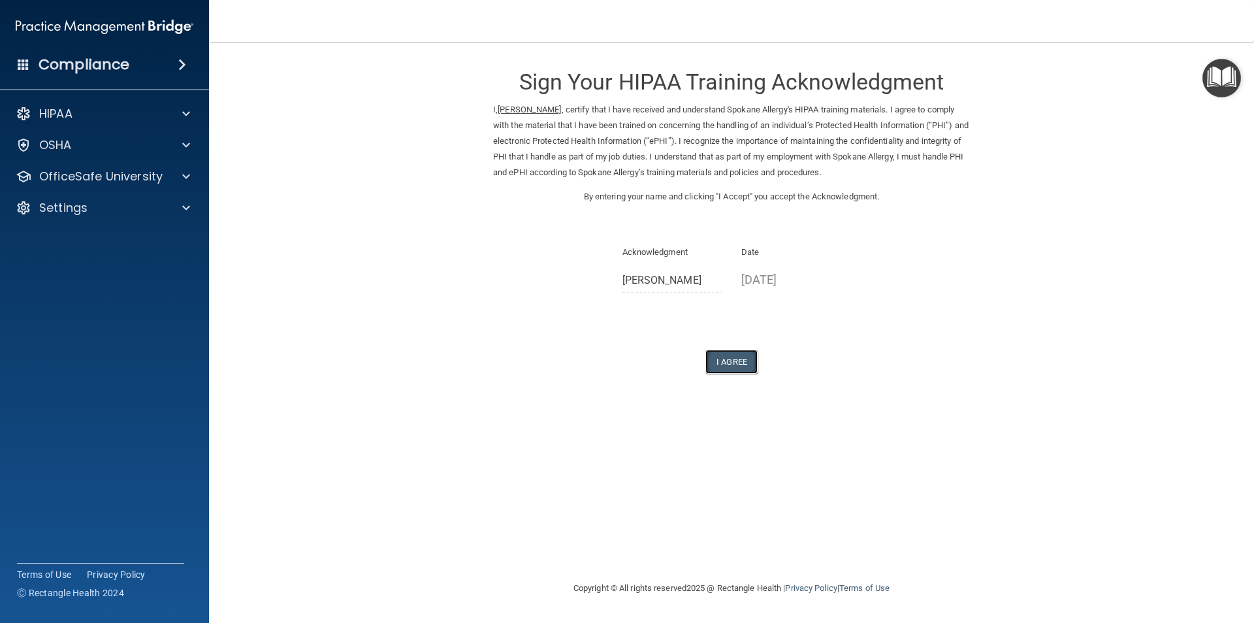
click at [721, 362] on button "I Agree" at bounding box center [732, 362] width 52 height 24
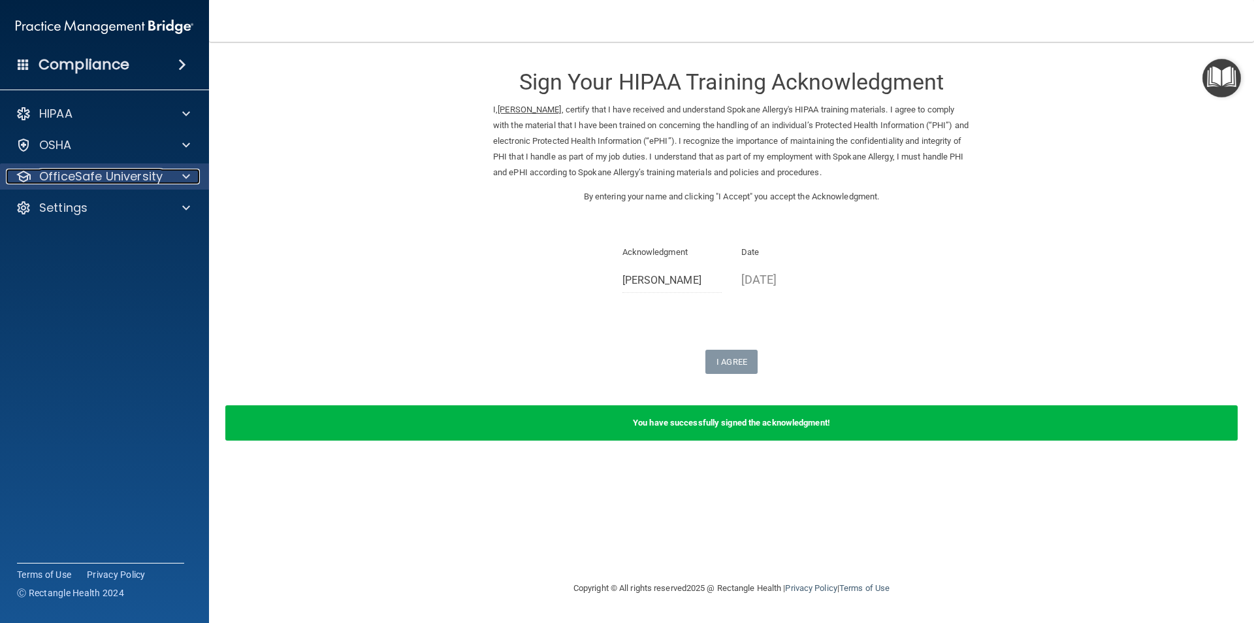
click at [58, 175] on p "OfficeSafe University" at bounding box center [100, 177] width 123 height 16
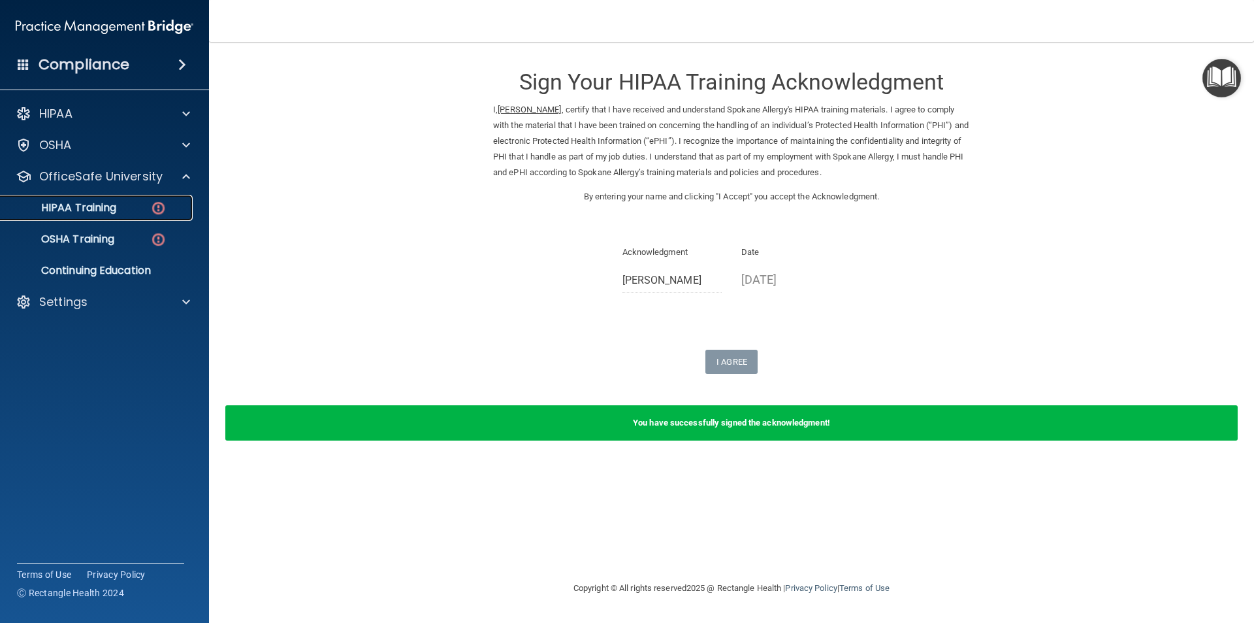
click at [71, 205] on p "HIPAA Training" at bounding box center [62, 207] width 108 height 13
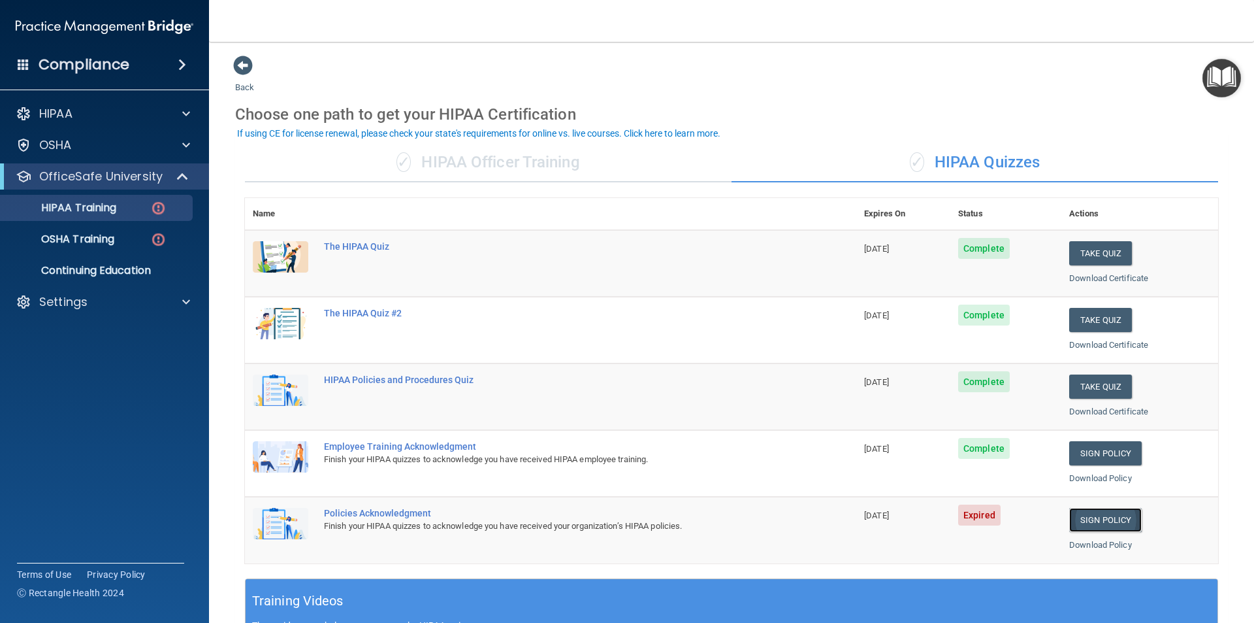
click at [1102, 515] on link "Sign Policy" at bounding box center [1106, 520] width 73 height 24
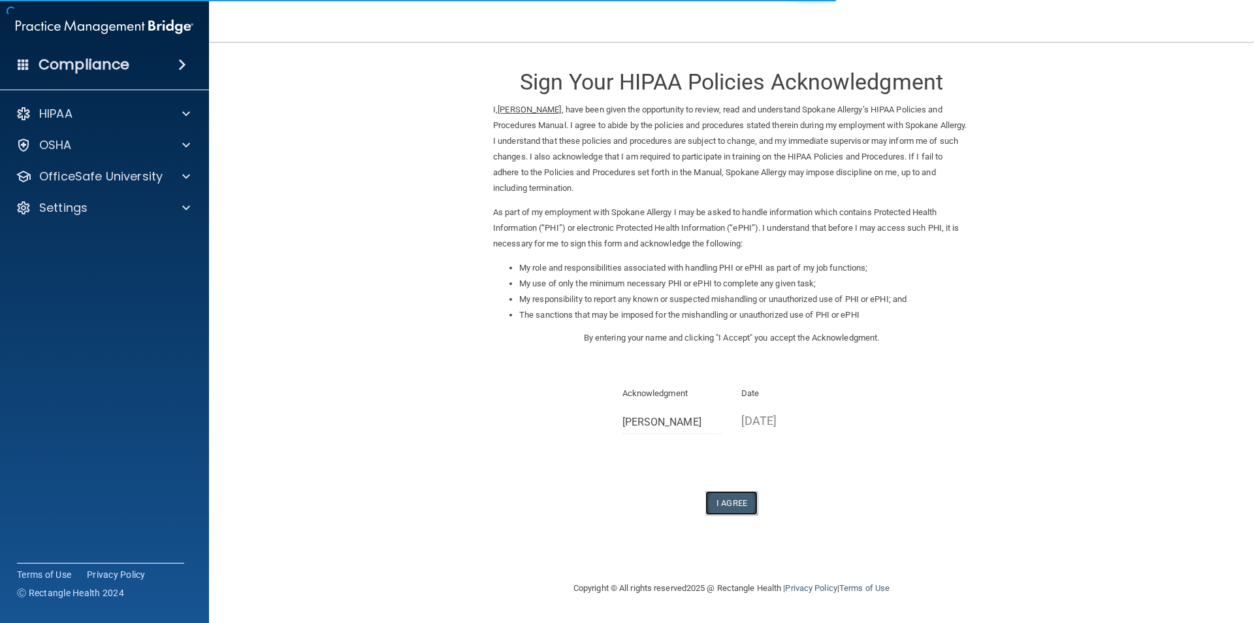
click at [736, 495] on button "I Agree" at bounding box center [732, 503] width 52 height 24
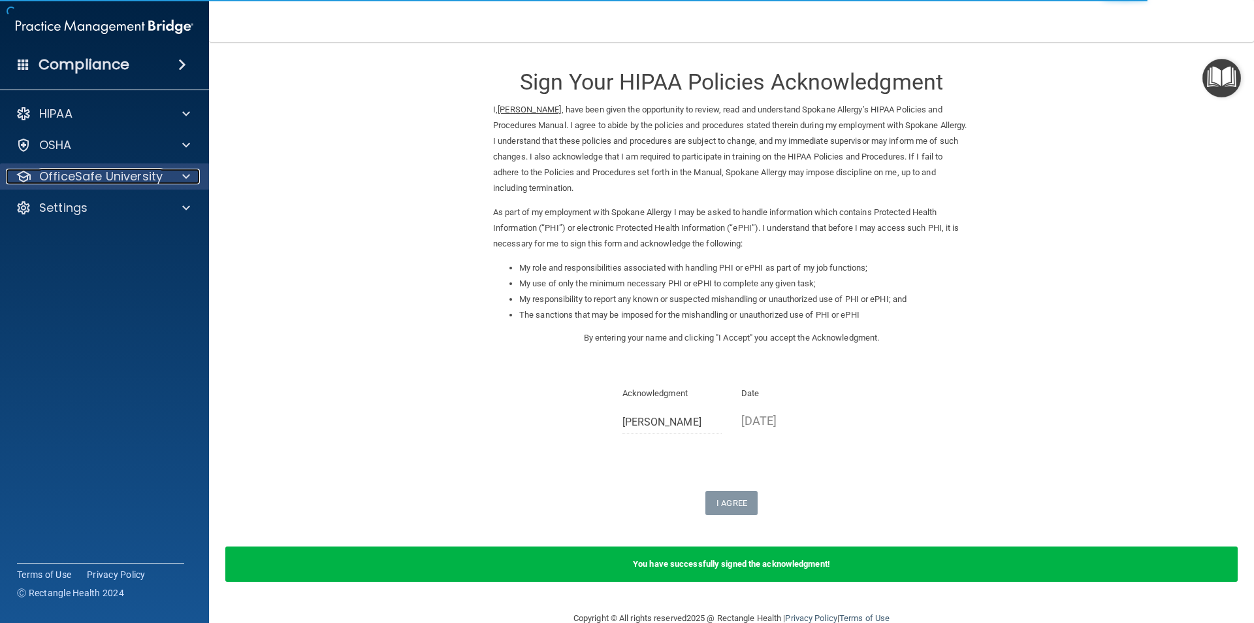
click at [97, 174] on p "OfficeSafe University" at bounding box center [100, 177] width 123 height 16
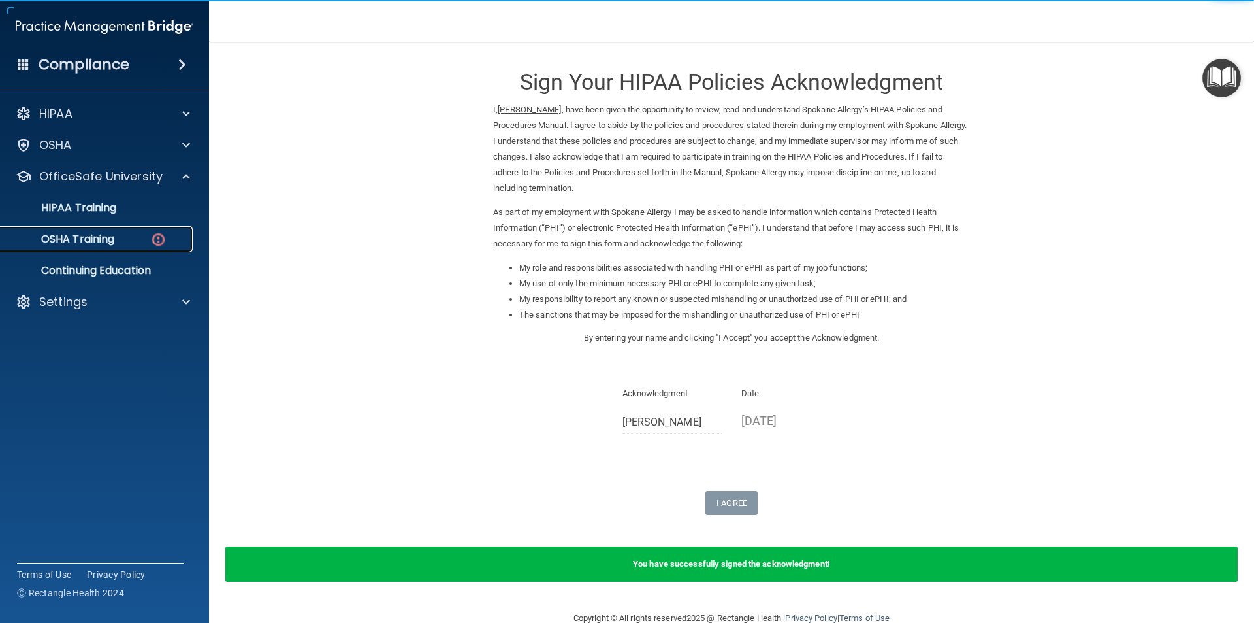
click at [98, 237] on p "OSHA Training" at bounding box center [61, 239] width 106 height 13
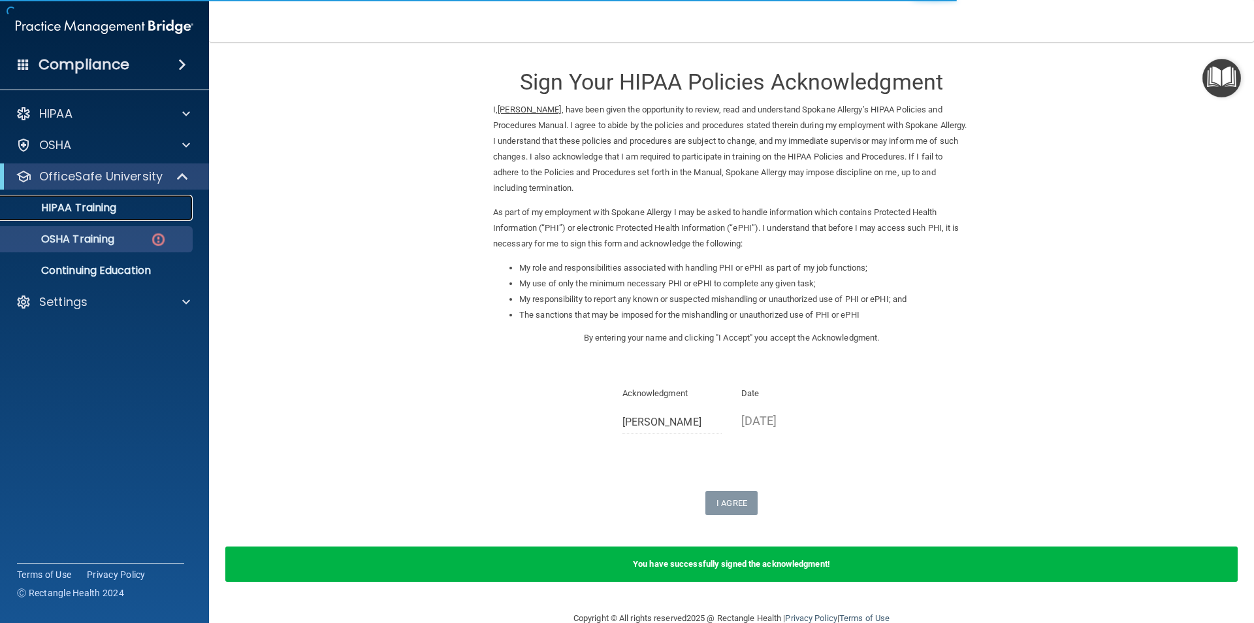
click at [105, 198] on link "HIPAA Training" at bounding box center [90, 208] width 206 height 26
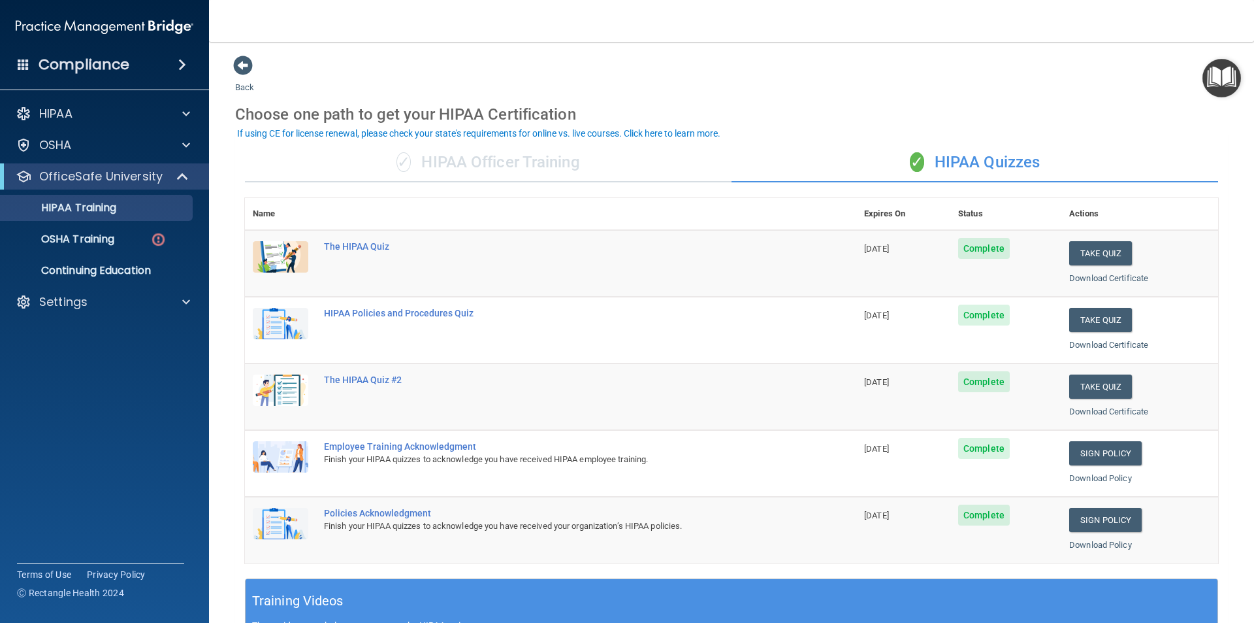
click at [1056, 105] on div "Choose one path to get your HIPAA Certification" at bounding box center [731, 114] width 993 height 38
click at [827, 87] on div "Back Choose one path to get your HIPAA Certification ✓ HIPAA Officer Training ✓…" at bounding box center [731, 493] width 993 height 877
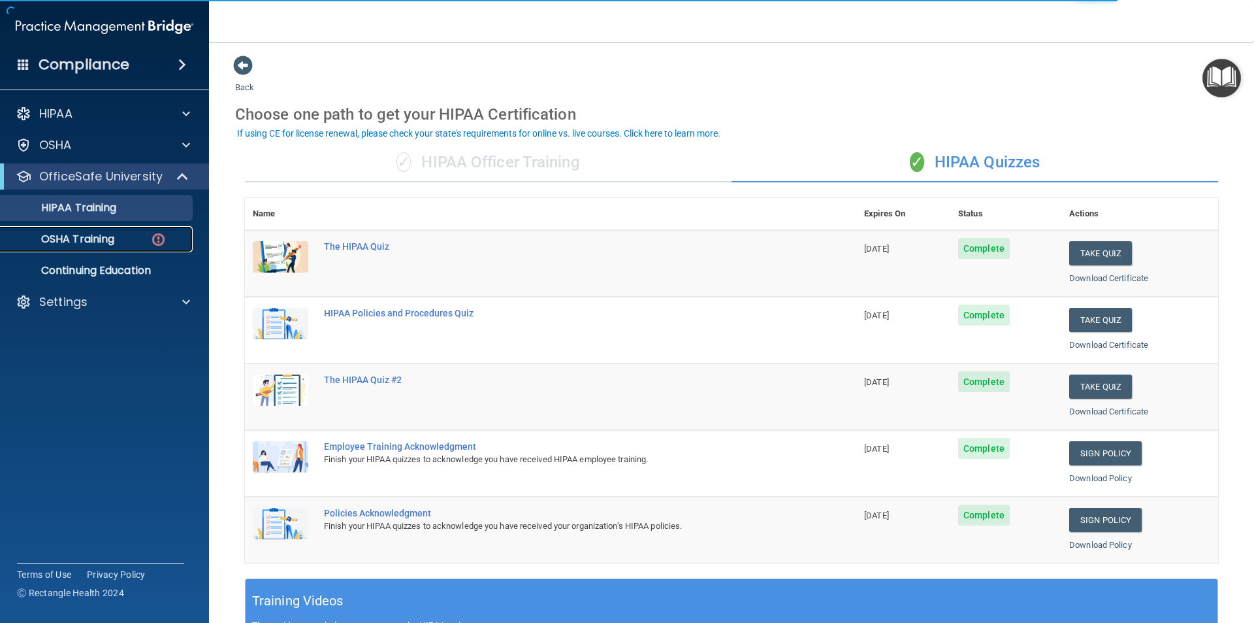
click at [70, 245] on p "OSHA Training" at bounding box center [61, 239] width 106 height 13
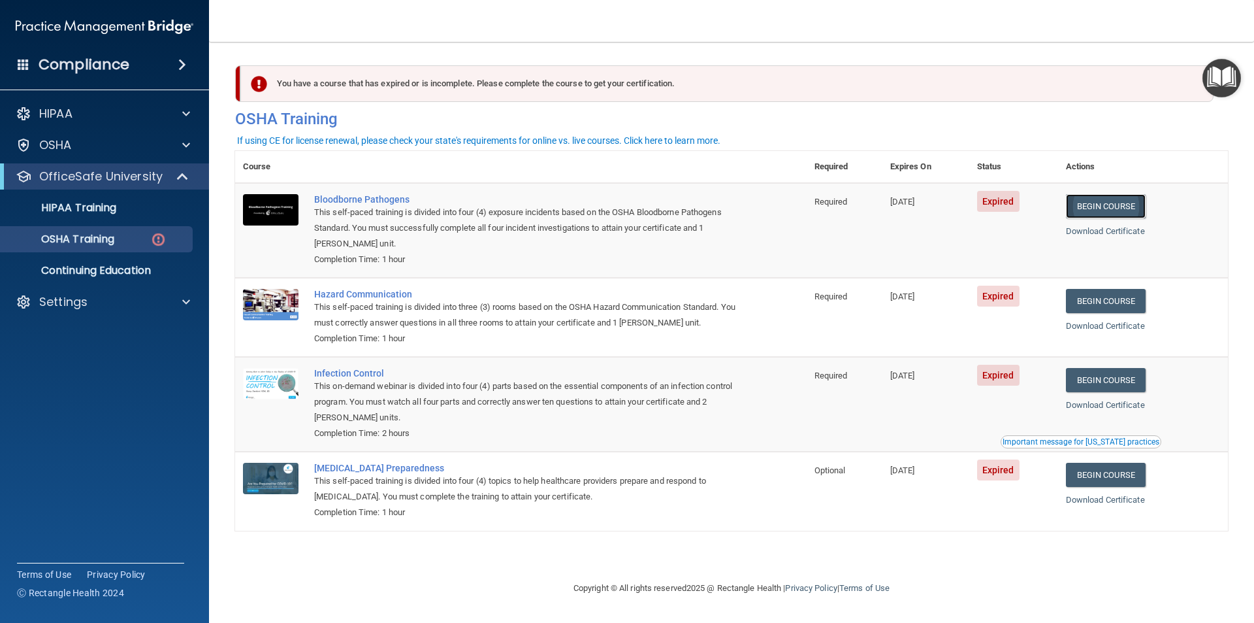
click at [1110, 205] on link "Begin Course" at bounding box center [1106, 206] width 80 height 24
click at [106, 266] on p "Continuing Education" at bounding box center [97, 270] width 178 height 13
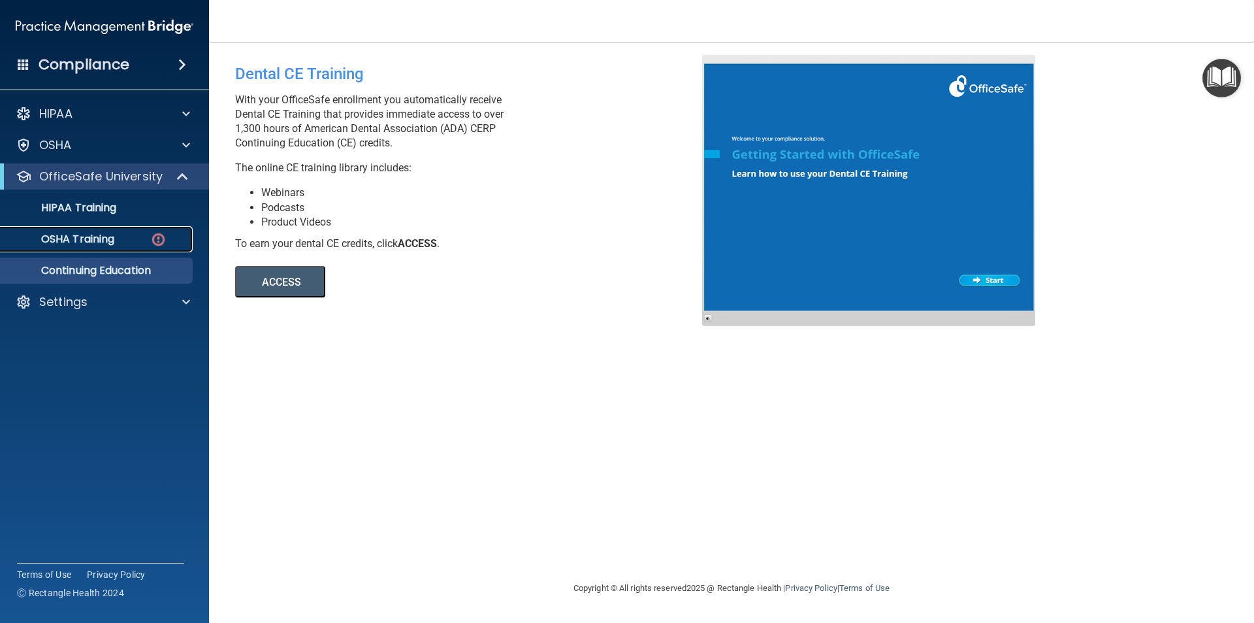
click at [95, 242] on p "OSHA Training" at bounding box center [61, 239] width 106 height 13
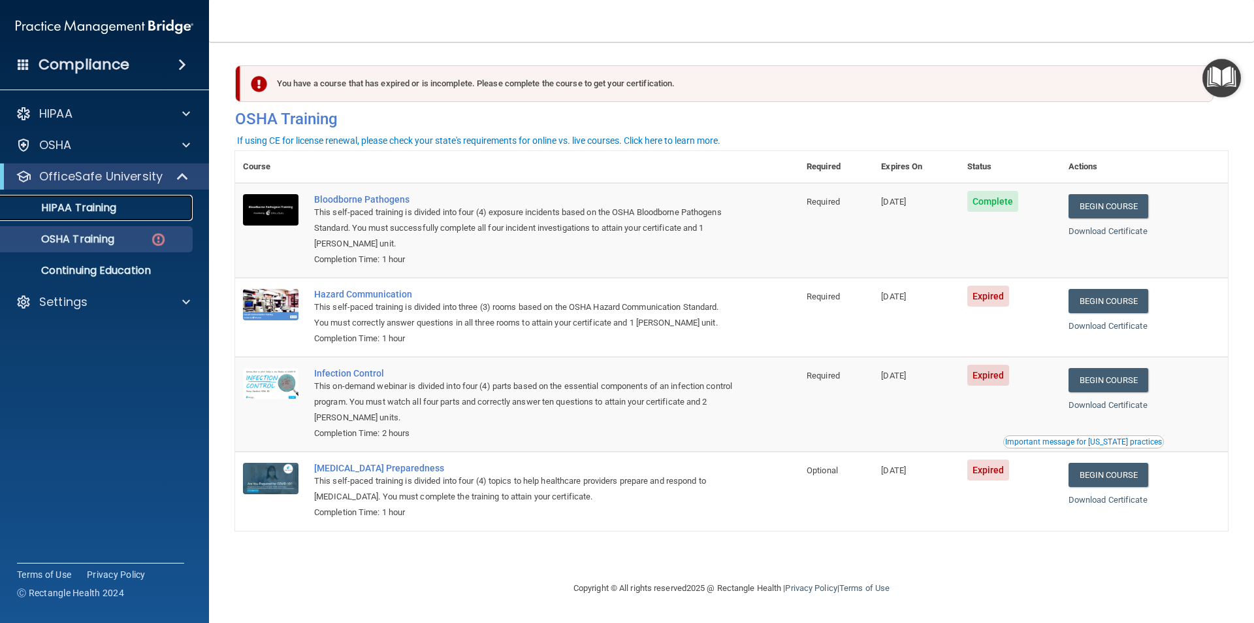
click at [68, 207] on p "HIPAA Training" at bounding box center [62, 207] width 108 height 13
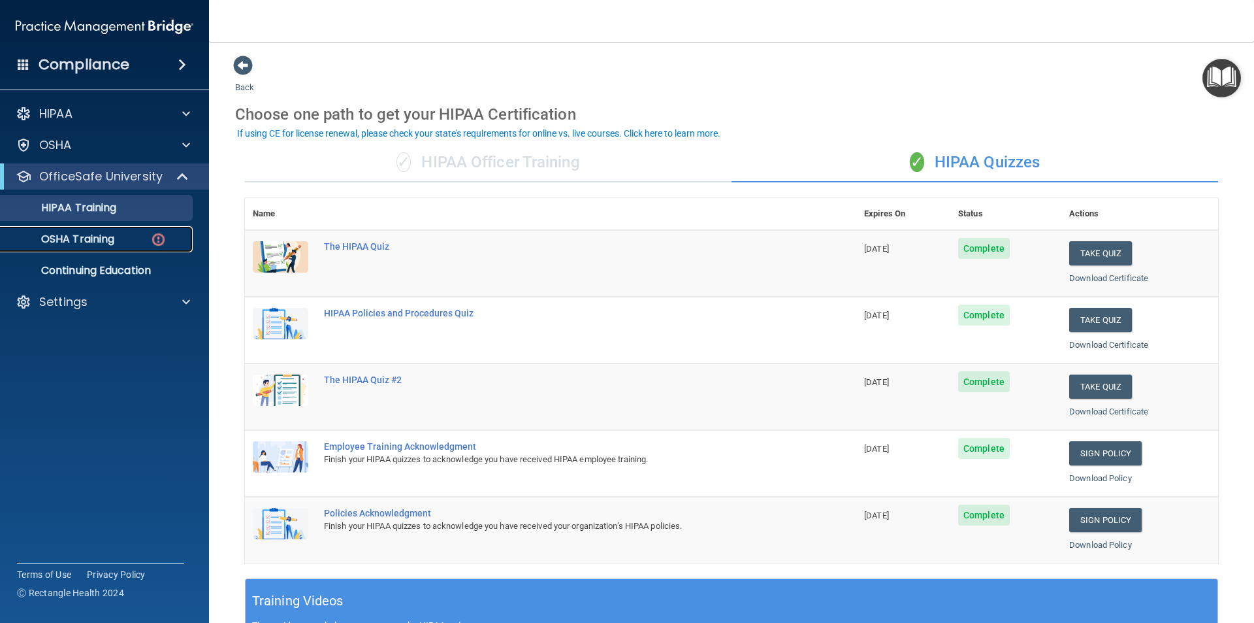
click at [76, 244] on p "OSHA Training" at bounding box center [61, 239] width 106 height 13
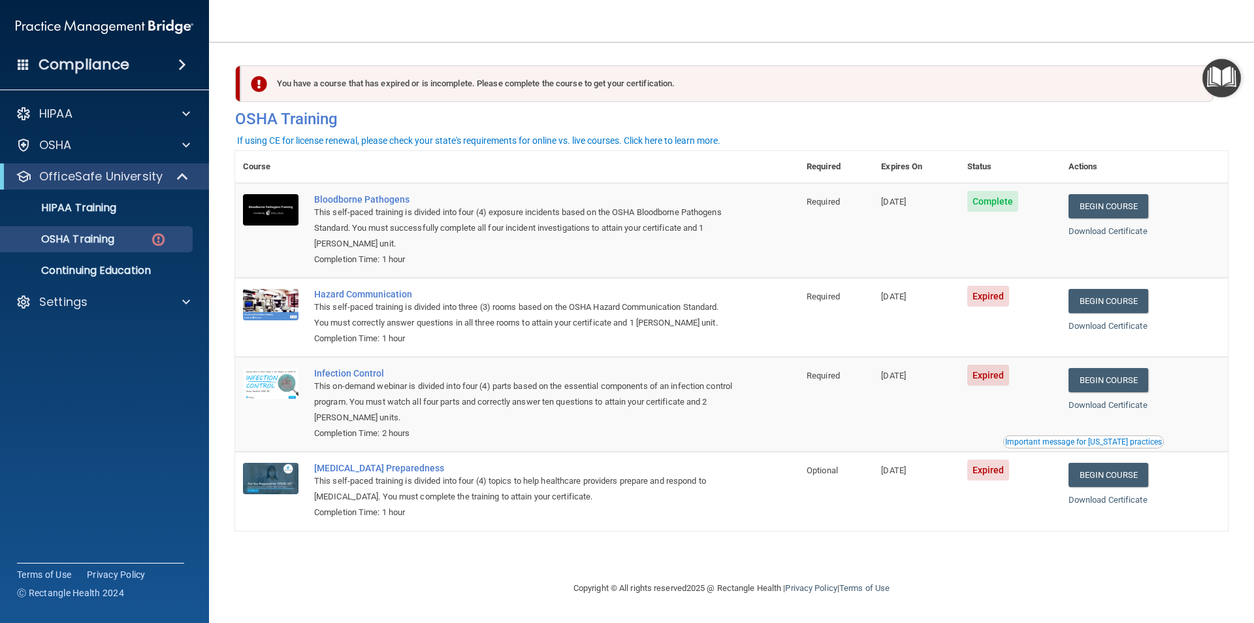
click at [97, 63] on h4 "Compliance" at bounding box center [84, 65] width 91 height 18
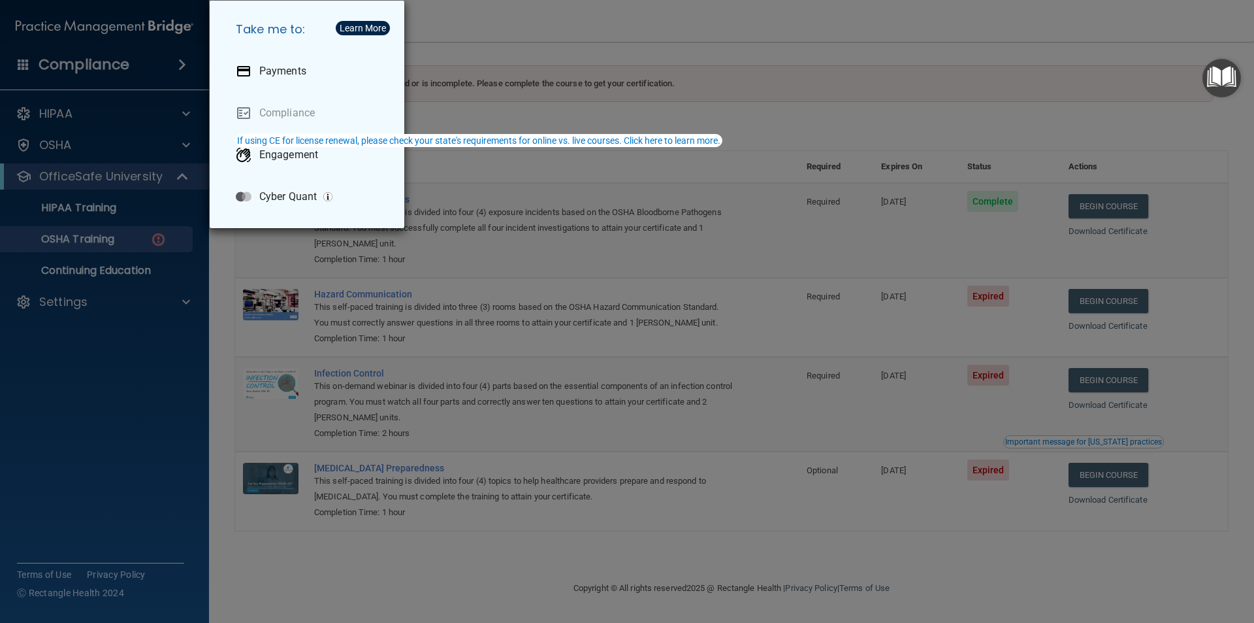
click at [76, 26] on div "Take me to: Payments Compliance Engagement Cyber Quant" at bounding box center [627, 311] width 1254 height 623
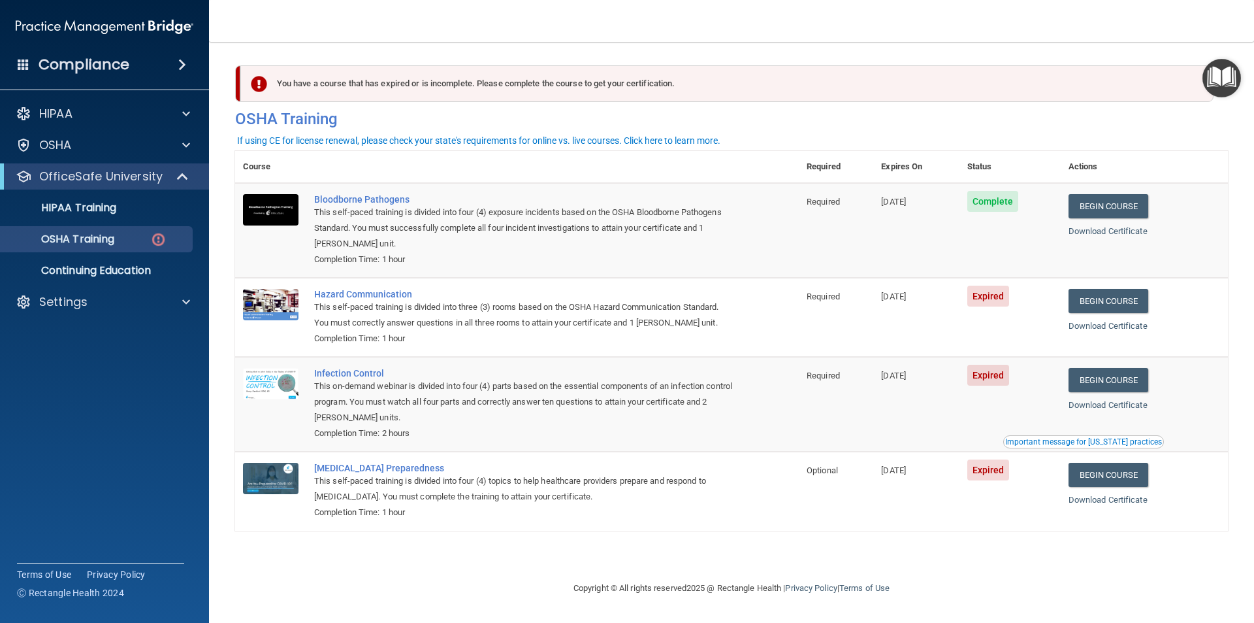
click at [76, 26] on img at bounding box center [105, 27] width 178 height 26
click at [159, 29] on img at bounding box center [105, 27] width 178 height 26
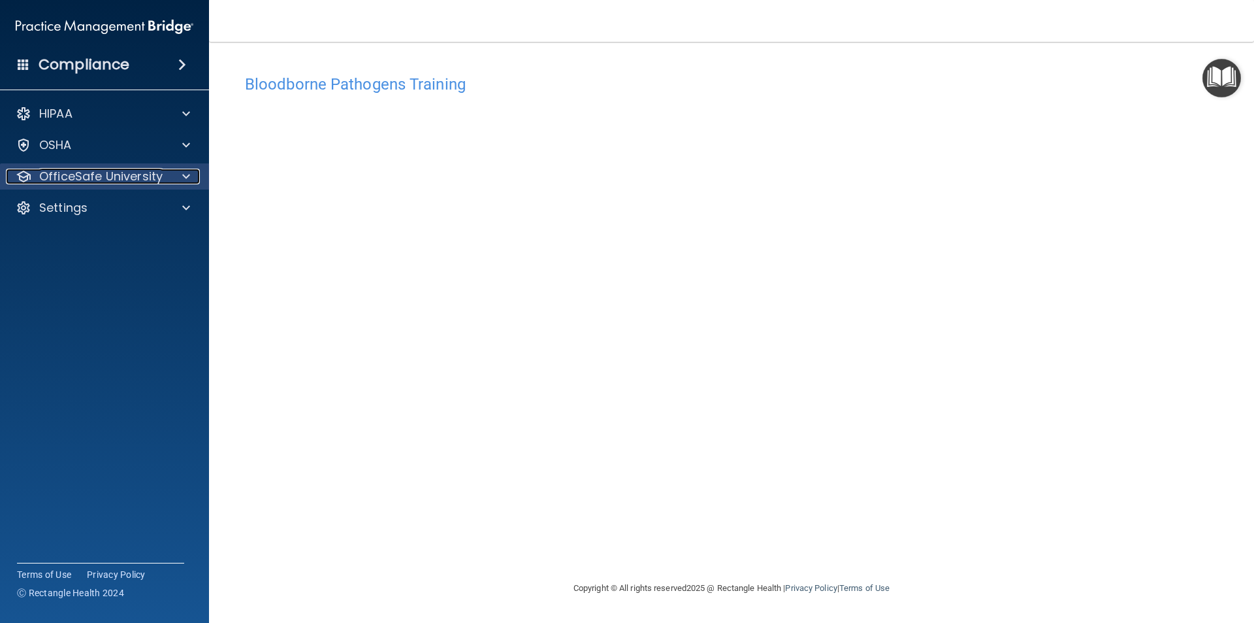
click at [75, 176] on p "OfficeSafe University" at bounding box center [100, 177] width 123 height 16
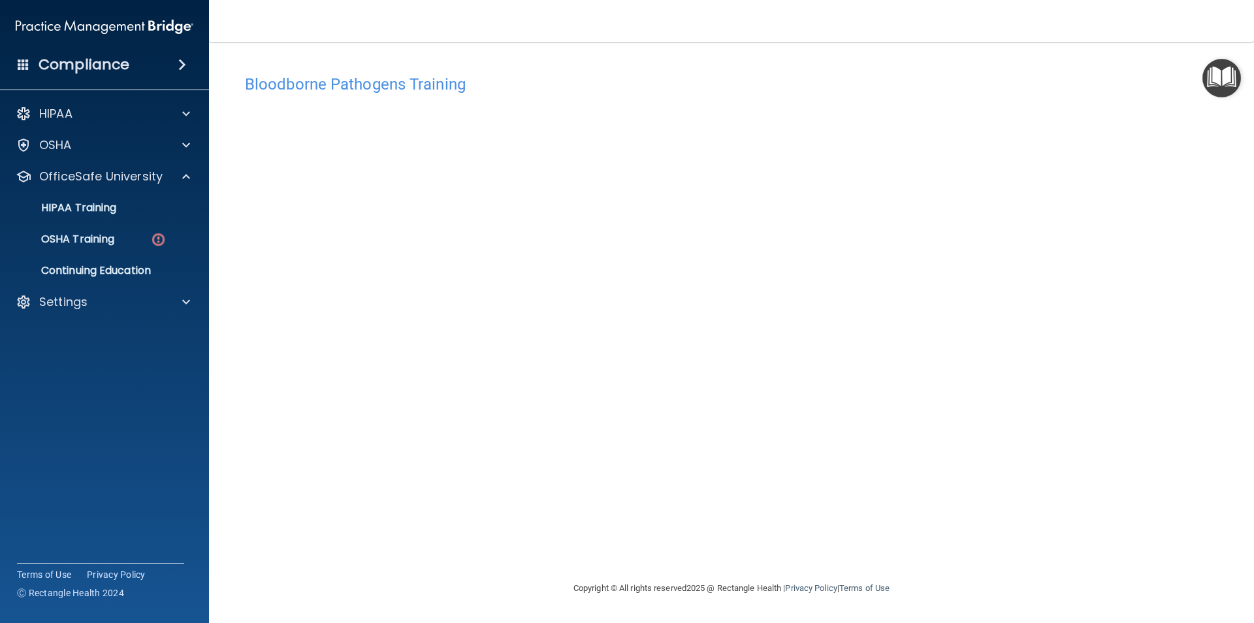
click at [1216, 76] on img "Open Resource Center" at bounding box center [1222, 78] width 39 height 39
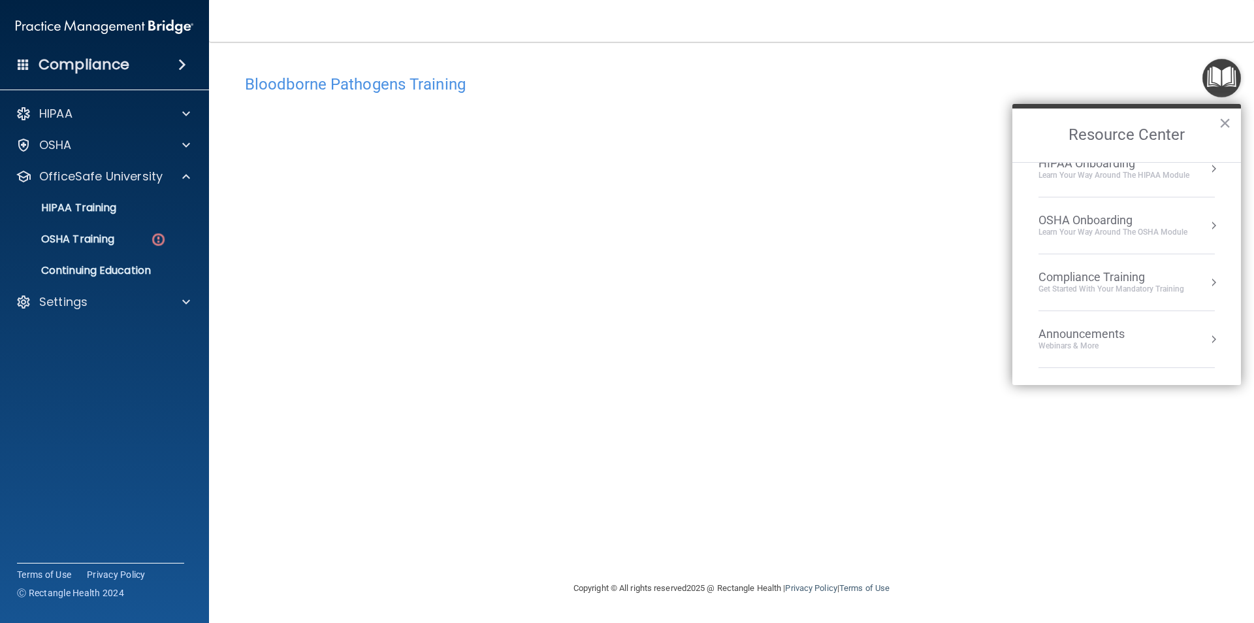
scroll to position [73, 0]
click at [1220, 126] on button "×" at bounding box center [1225, 122] width 12 height 21
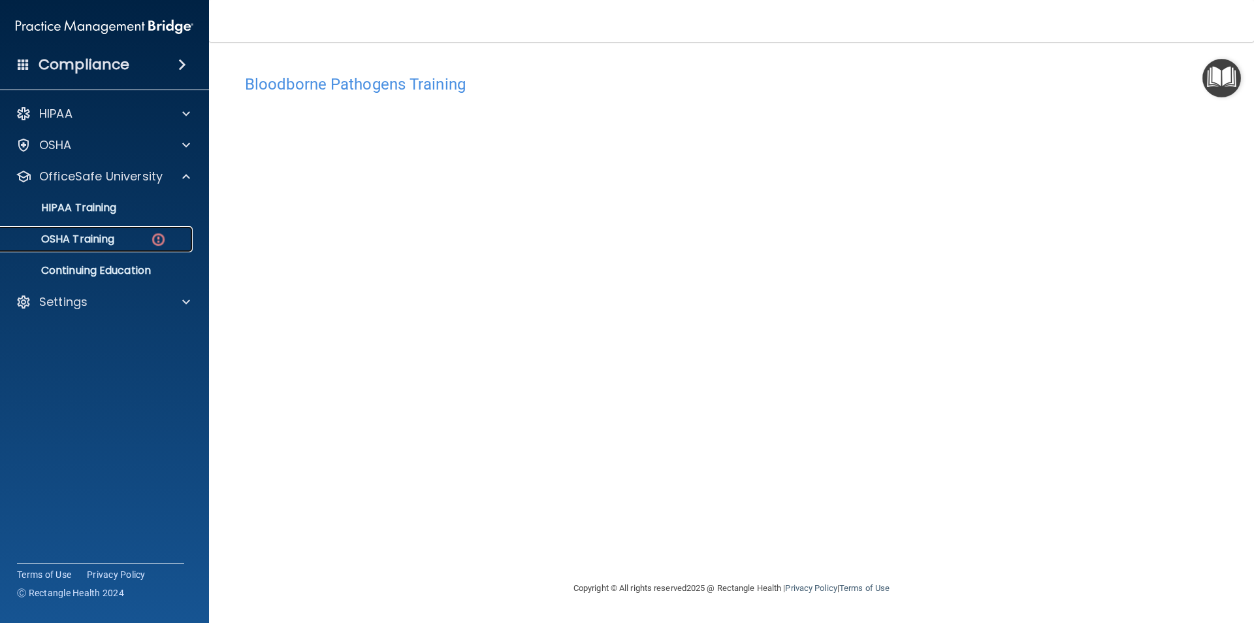
click at [106, 240] on p "OSHA Training" at bounding box center [61, 239] width 106 height 13
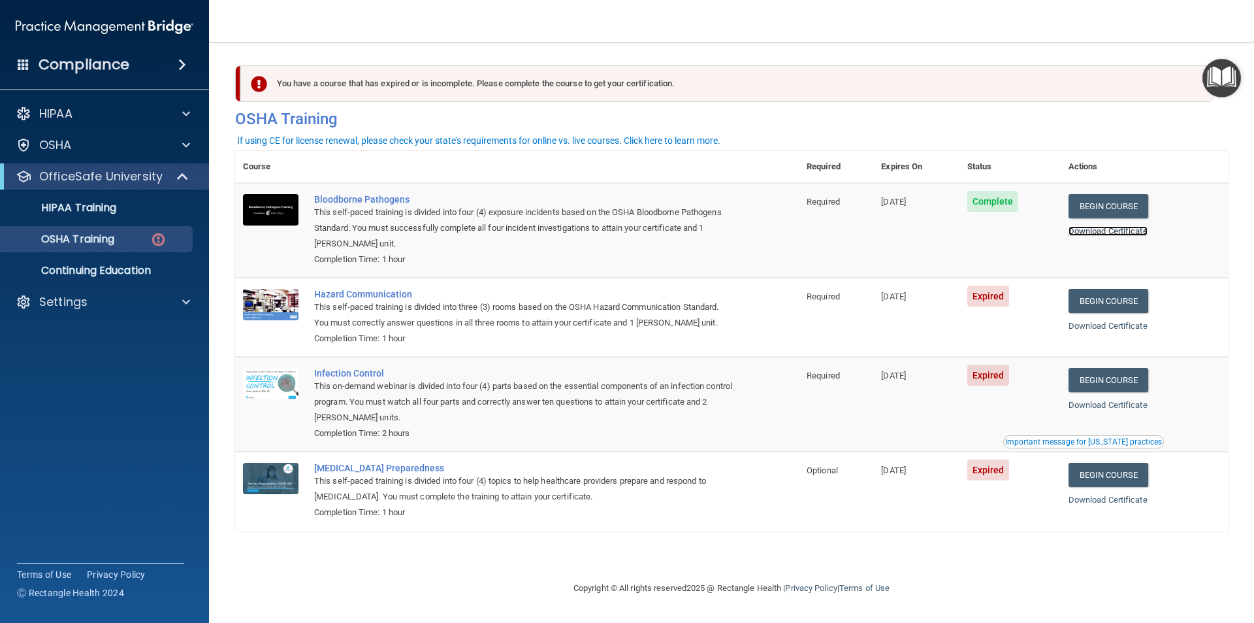
click at [1102, 229] on link "Download Certificate" at bounding box center [1108, 231] width 79 height 10
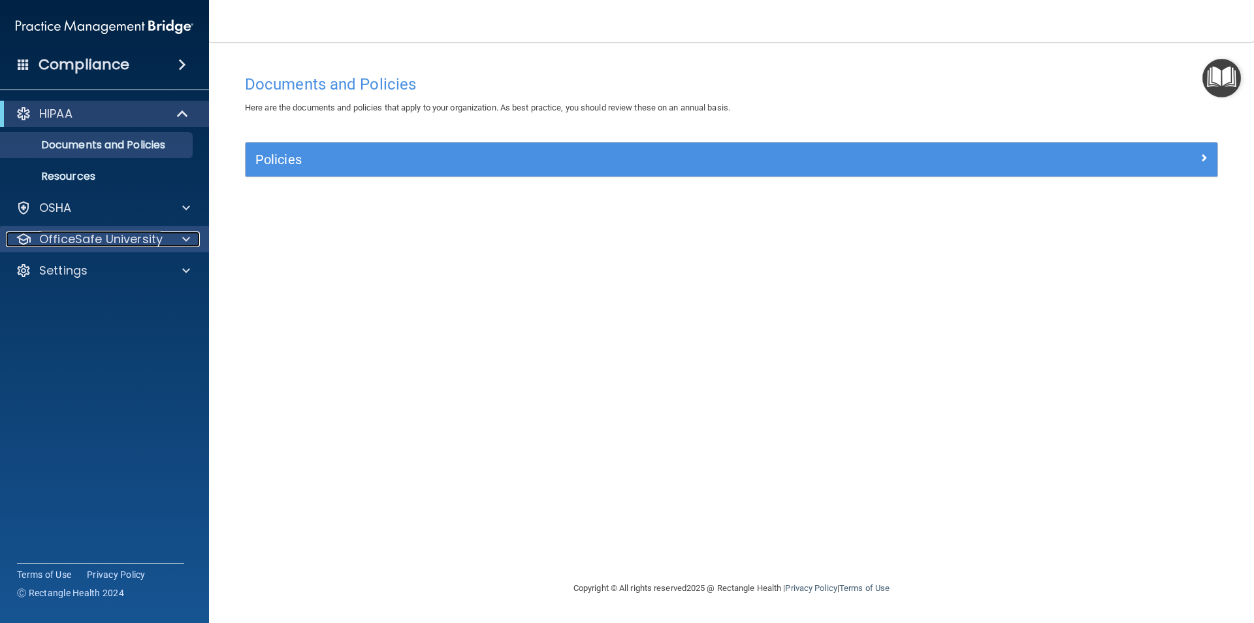
click at [65, 235] on p "OfficeSafe University" at bounding box center [100, 239] width 123 height 16
